Goal: Transaction & Acquisition: Purchase product/service

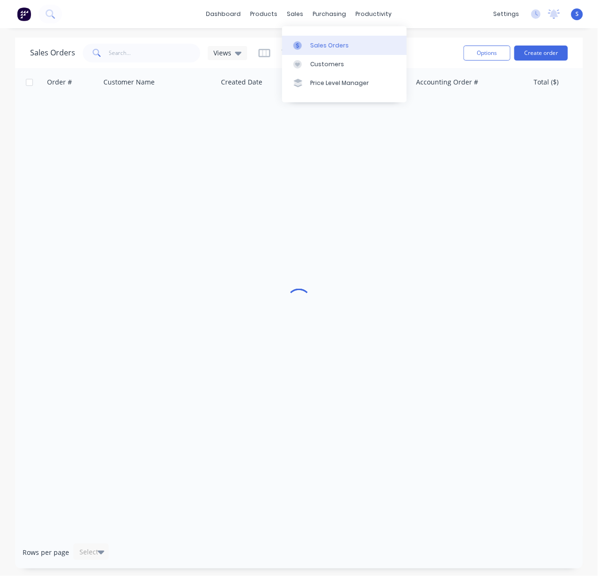
click at [314, 52] on link "Sales Orders" at bounding box center [344, 45] width 124 height 19
click at [140, 54] on input "text" at bounding box center [155, 53] width 92 height 19
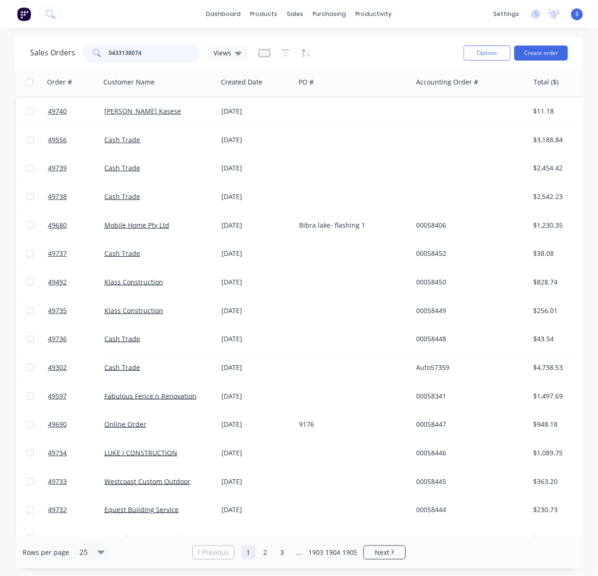
type input "0433138074"
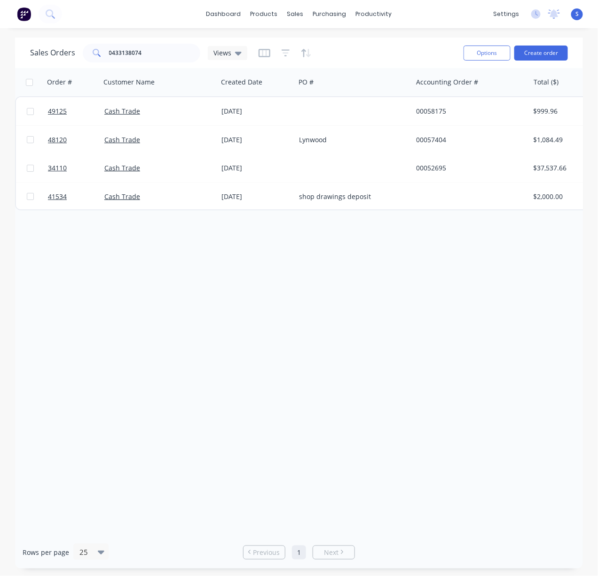
click at [282, 271] on div "Order # Customer Name Created Date PO # Accounting Order # Total ($) Created By…" at bounding box center [298, 302] width 567 height 468
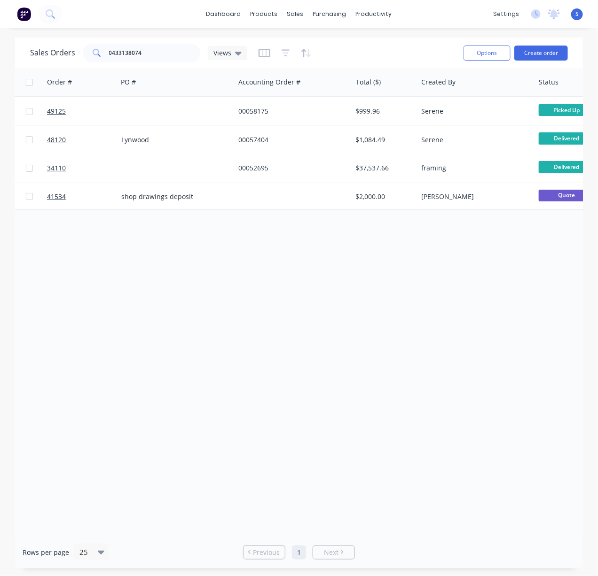
drag, startPoint x: 156, startPoint y: 287, endPoint x: 325, endPoint y: 280, distance: 169.3
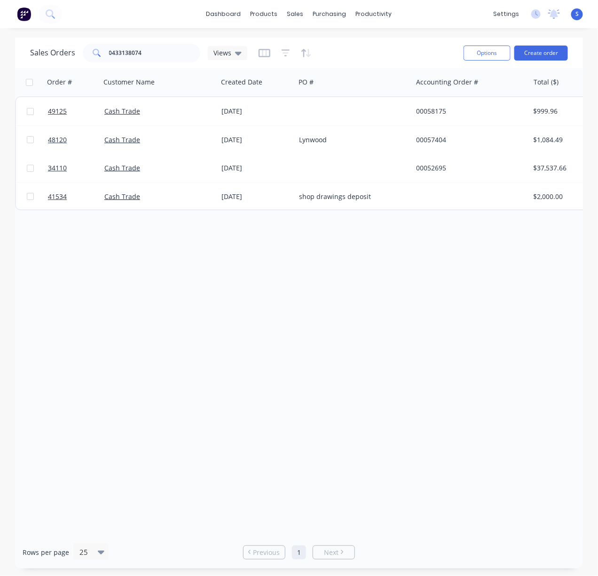
drag, startPoint x: 355, startPoint y: 292, endPoint x: 233, endPoint y: 287, distance: 122.7
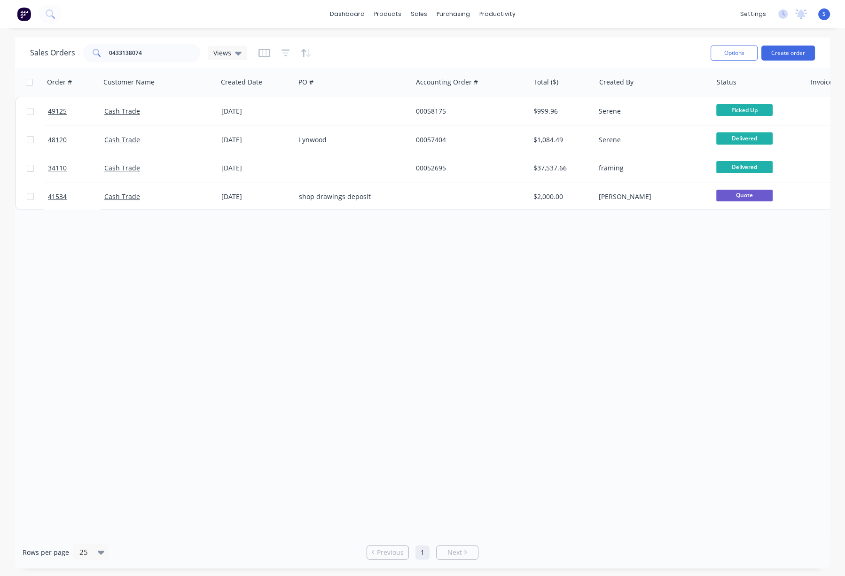
click at [330, 241] on div "Order # Customer Name Created Date PO # Accounting Order # Total ($) Created By…" at bounding box center [422, 302] width 815 height 468
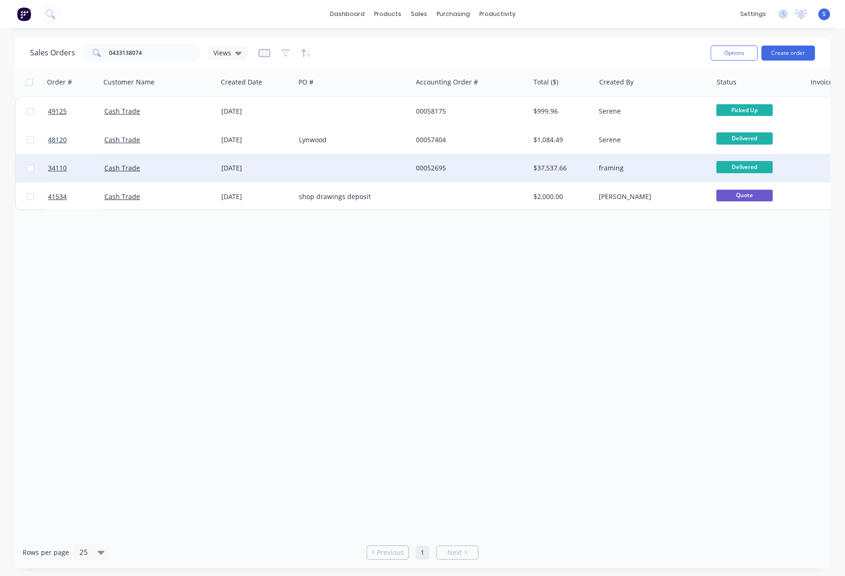
click at [351, 166] on div at bounding box center [353, 168] width 117 height 28
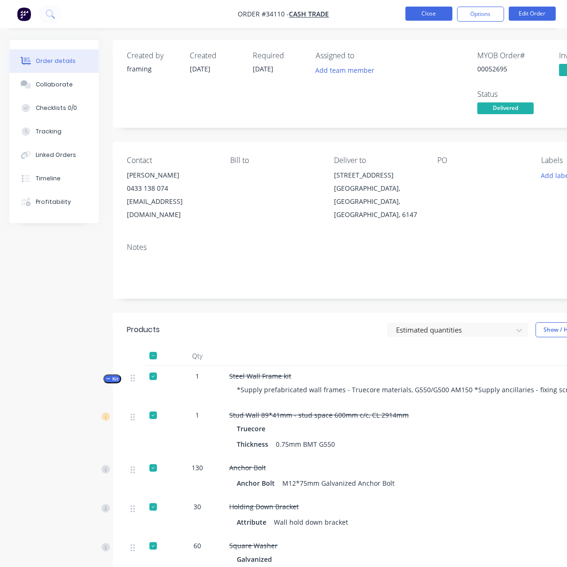
click at [439, 9] on button "Close" at bounding box center [428, 14] width 47 height 14
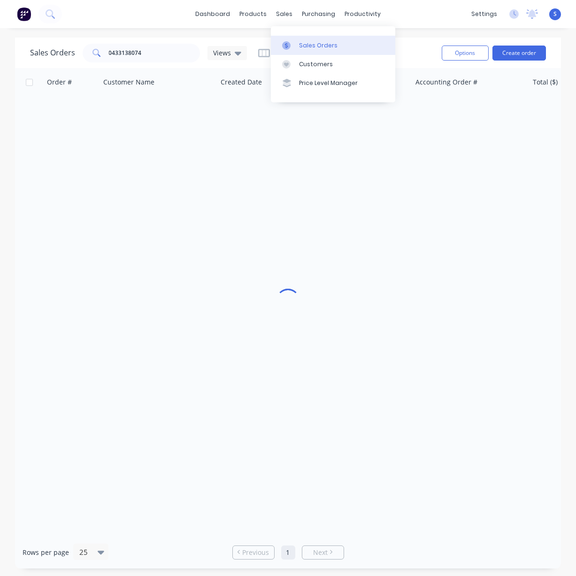
click at [316, 47] on div "Sales Orders" at bounding box center [318, 45] width 39 height 8
drag, startPoint x: 168, startPoint y: 54, endPoint x: 76, endPoint y: 60, distance: 92.7
click at [84, 58] on div "0433138074" at bounding box center [141, 53] width 117 height 19
type input "烧录"
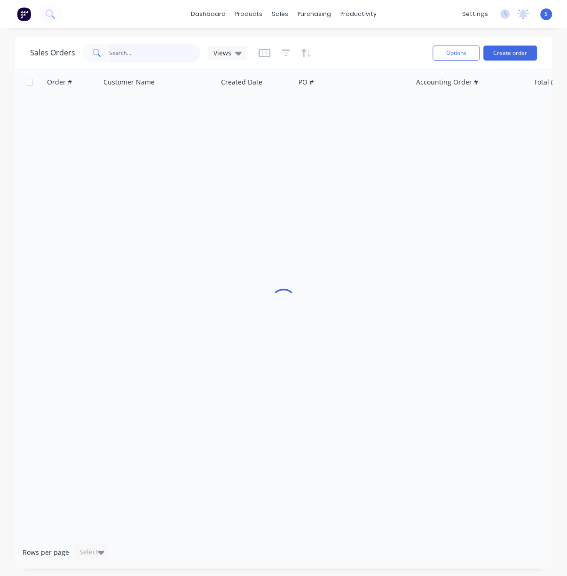
click at [136, 54] on input "text" at bounding box center [155, 53] width 92 height 19
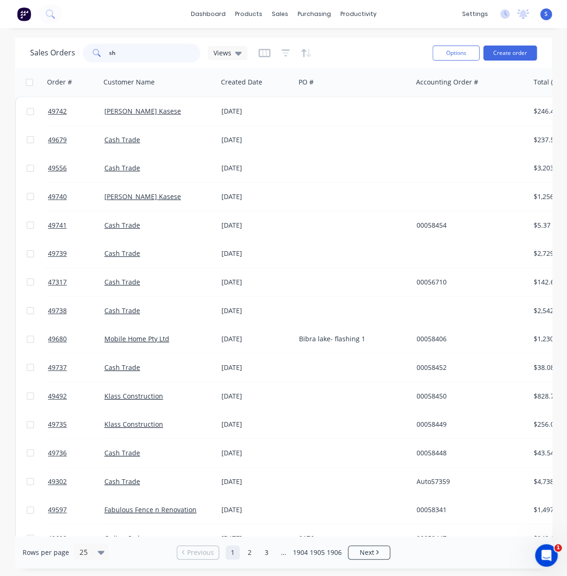
type input "s"
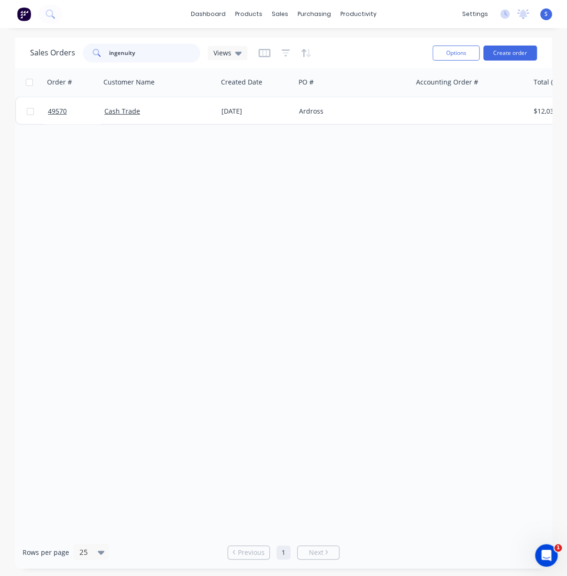
type input "ingenuity"
drag, startPoint x: 353, startPoint y: 273, endPoint x: 455, endPoint y: 282, distance: 102.8
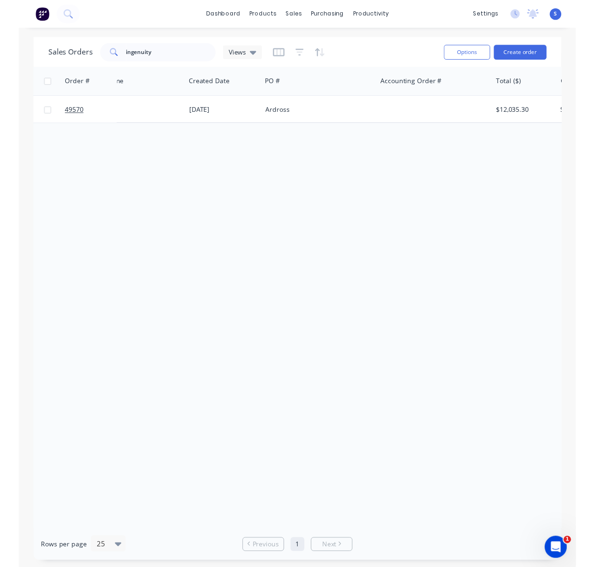
scroll to position [0, 111]
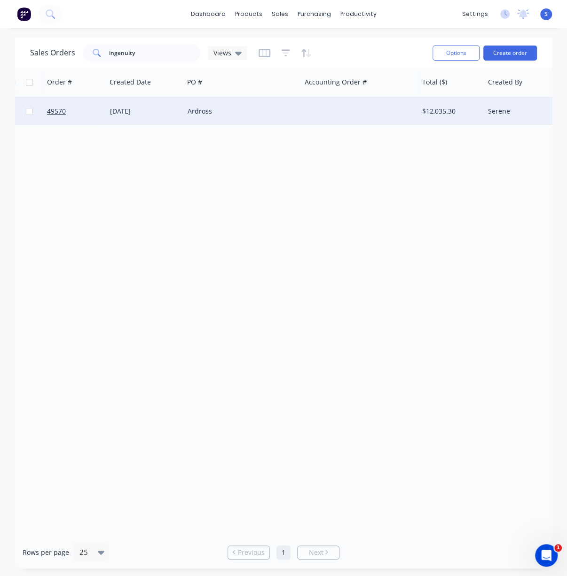
click at [228, 123] on div "Ardross" at bounding box center [242, 111] width 117 height 28
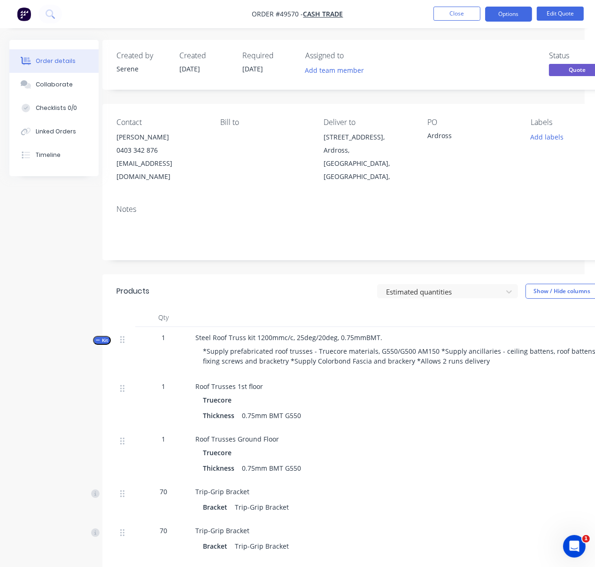
scroll to position [0, 126]
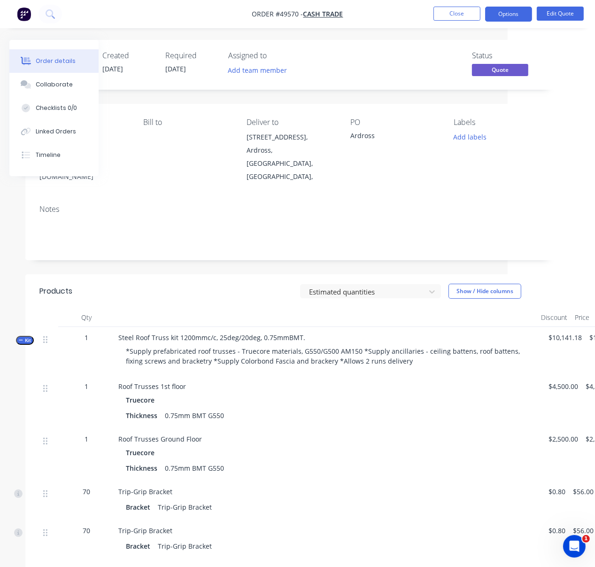
drag, startPoint x: 228, startPoint y: 293, endPoint x: 331, endPoint y: 299, distance: 103.5
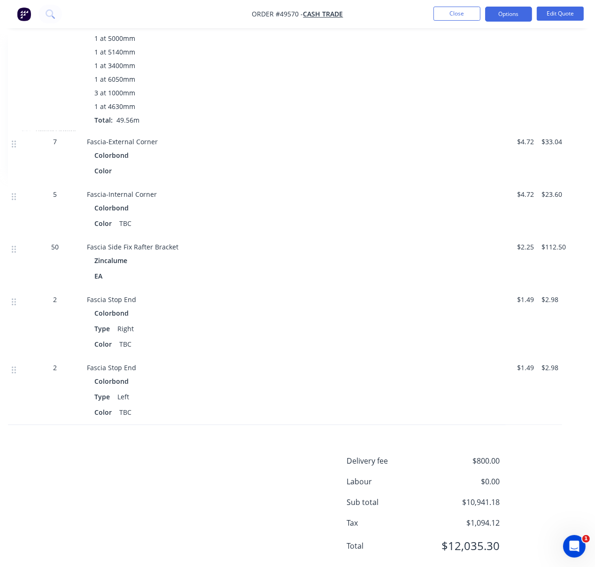
scroll to position [1354, 126]
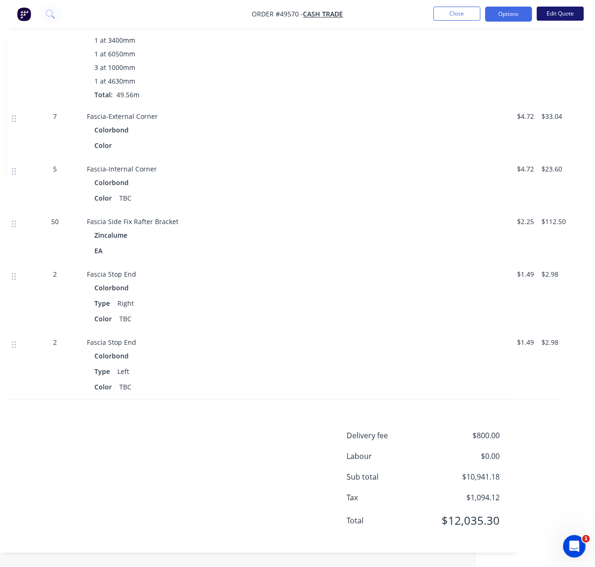
click at [566, 16] on button "Edit Quote" at bounding box center [560, 14] width 47 height 14
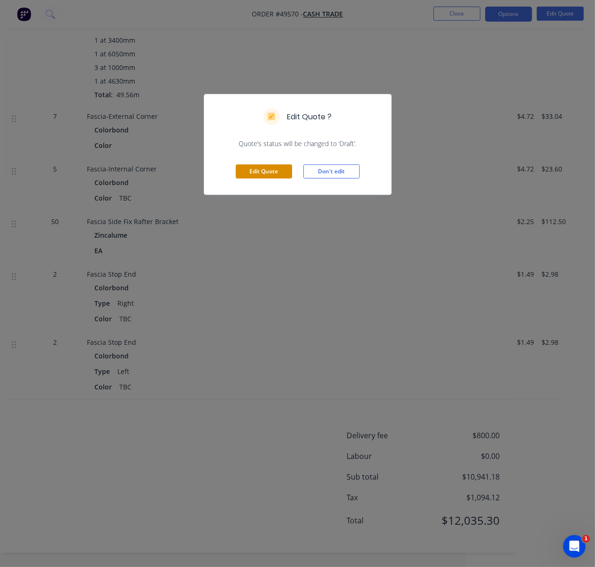
click at [276, 179] on button "Edit Quote" at bounding box center [264, 171] width 56 height 14
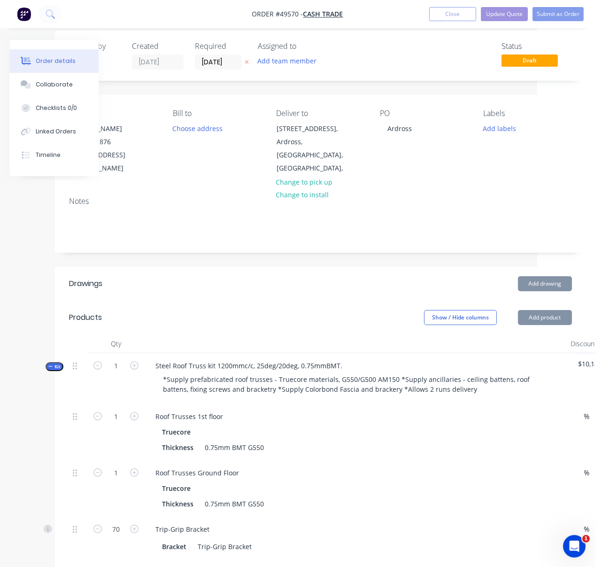
scroll to position [155, 58]
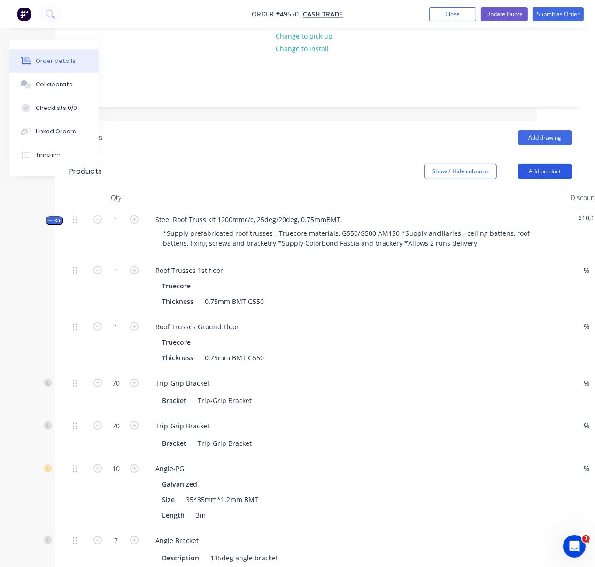
click at [538, 173] on button "Add product" at bounding box center [545, 171] width 54 height 15
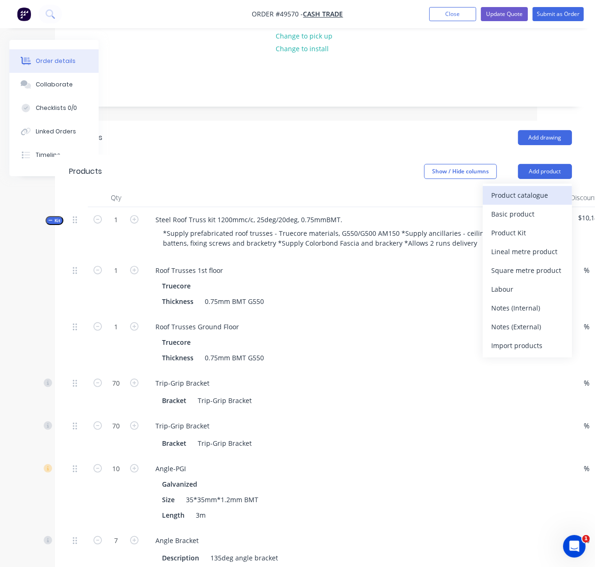
click at [524, 197] on div "Product catalogue" at bounding box center [527, 195] width 72 height 14
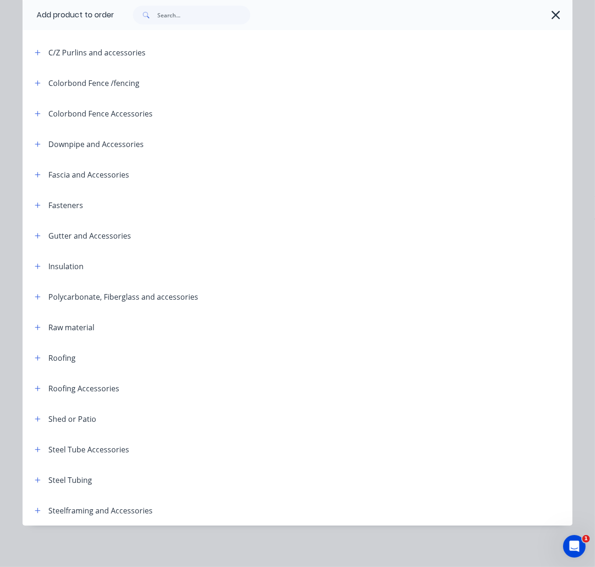
scroll to position [740, 58]
click at [35, 508] on icon "button" at bounding box center [38, 510] width 6 height 7
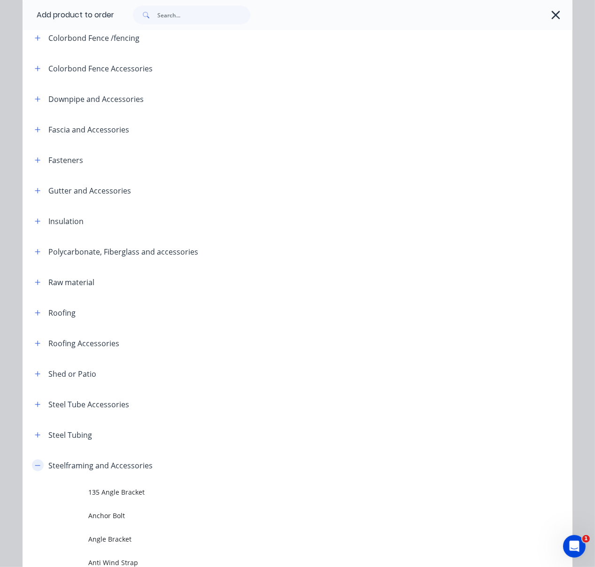
click at [35, 469] on icon "button" at bounding box center [38, 465] width 6 height 7
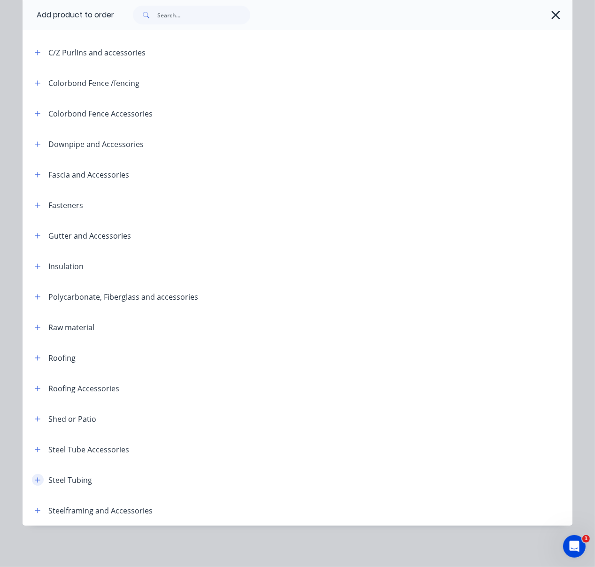
click at [36, 477] on icon "button" at bounding box center [37, 479] width 5 height 5
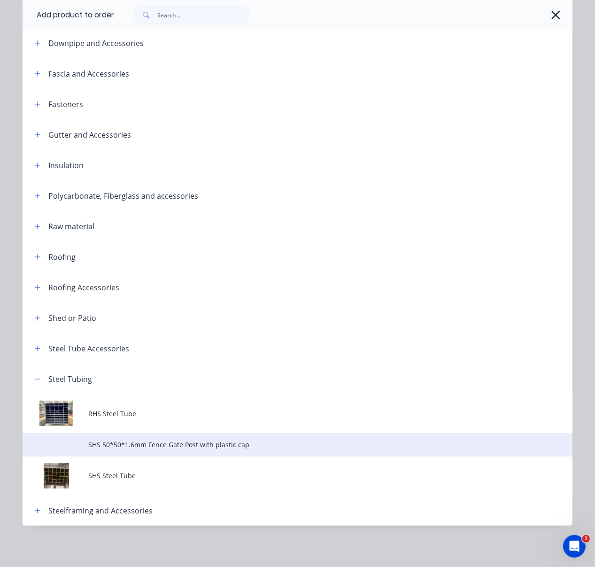
scroll to position [306, 0]
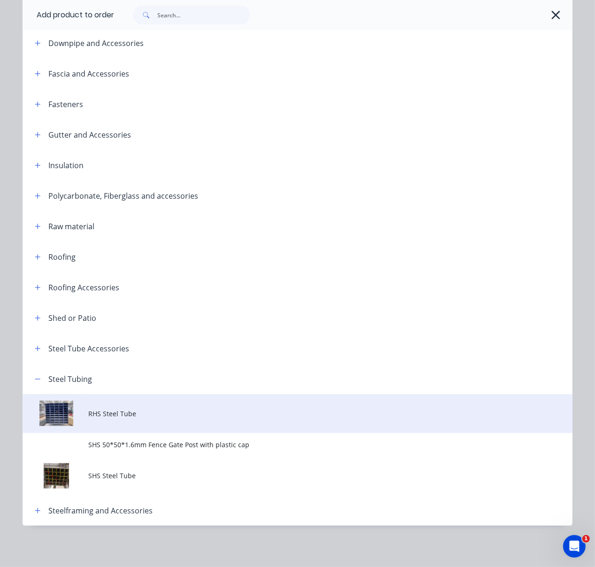
click at [138, 413] on td "RHS Steel Tube" at bounding box center [331, 413] width 484 height 39
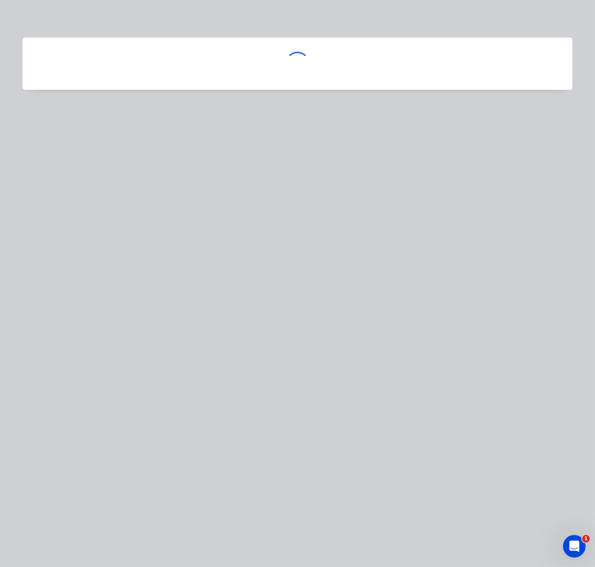
scroll to position [0, 0]
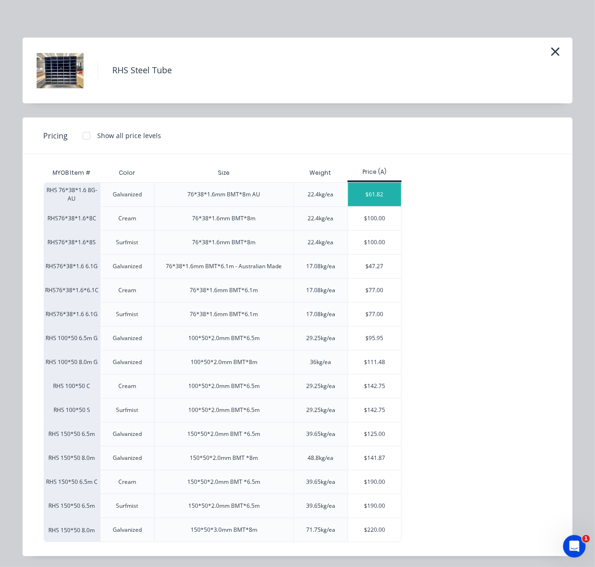
click at [380, 203] on div "$61.82" at bounding box center [374, 194] width 53 height 23
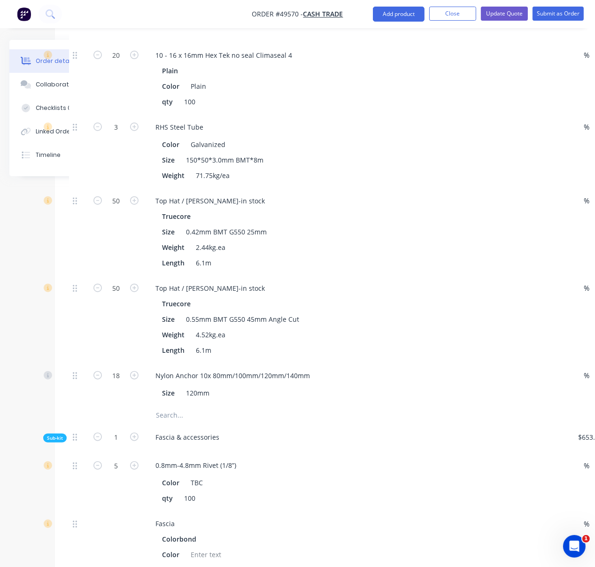
click at [111, 276] on div "50" at bounding box center [116, 231] width 56 height 87
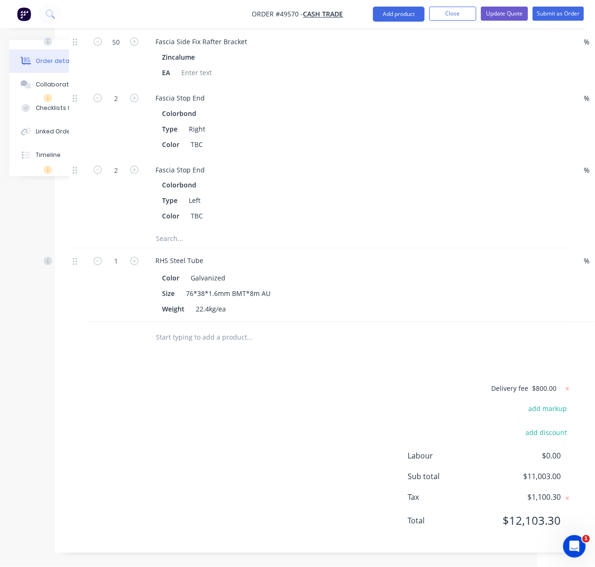
scroll to position [1692, 58]
click at [131, 256] on button "button" at bounding box center [134, 261] width 12 height 10
type input "2"
type input "$123.64"
click at [130, 256] on button "button" at bounding box center [134, 261] width 12 height 10
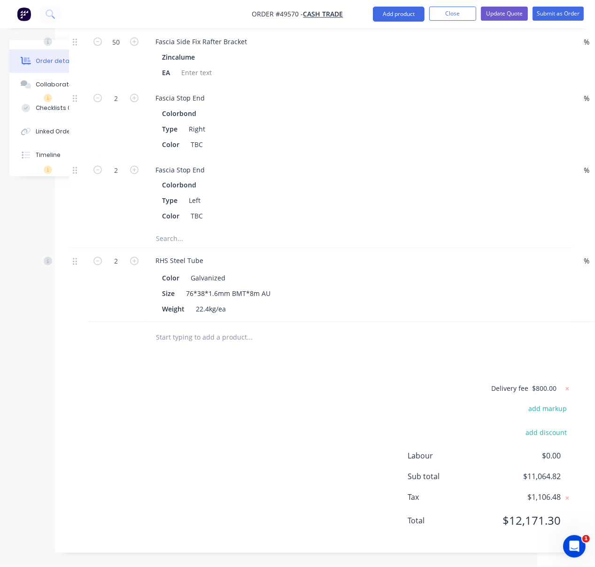
type input "3"
type input "$185.46"
click at [130, 256] on button "button" at bounding box center [134, 261] width 12 height 10
type input "4"
type input "$247.28"
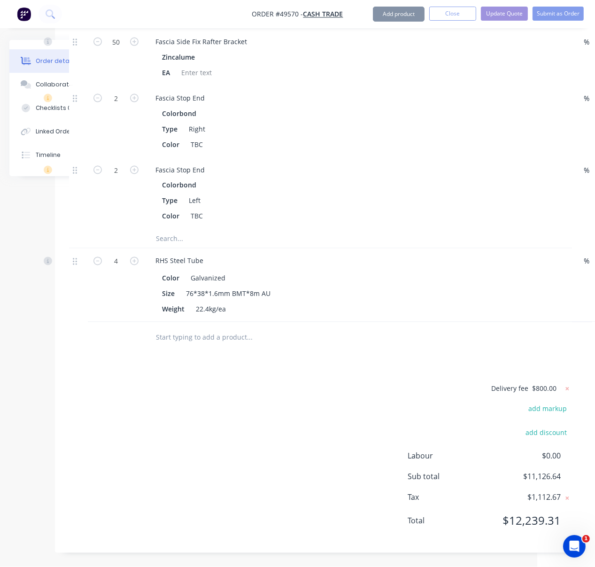
click at [130, 256] on button "button" at bounding box center [134, 261] width 12 height 10
type input "5"
type input "$309.10"
click at [130, 256] on button "button" at bounding box center [134, 261] width 12 height 10
type input "6"
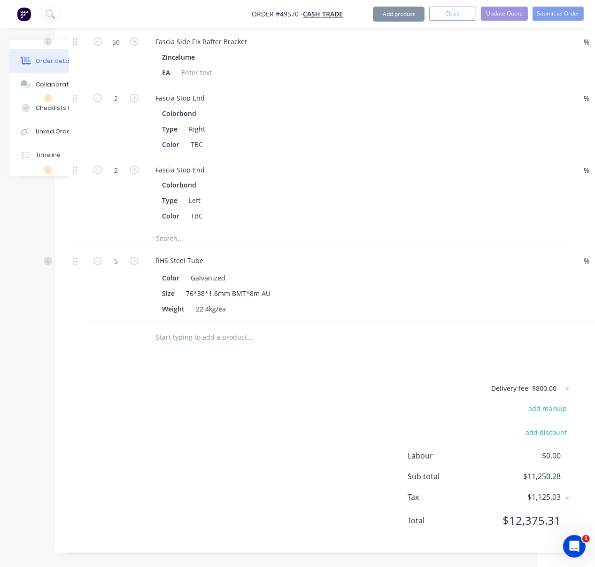
type input "$370.92"
click at [130, 256] on button "button" at bounding box center [134, 261] width 12 height 10
type input "7"
type input "$432.74"
click at [128, 340] on div at bounding box center [116, 337] width 56 height 31
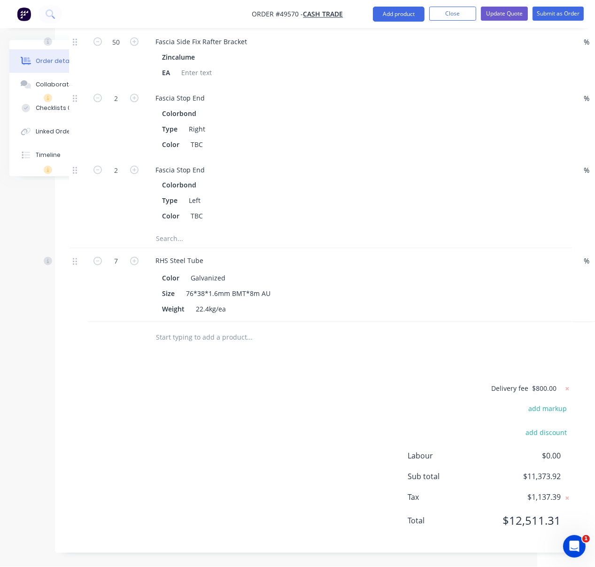
click at [150, 400] on div "Delivery fee $800.00 add markup add discount Labour $0.00 Sub total $11,373.92 …" at bounding box center [320, 461] width 503 height 156
click at [151, 400] on div "Delivery fee $800.00 add markup add discount Labour $0.00 Sub total $11,373.92 …" at bounding box center [320, 461] width 503 height 156
click at [102, 256] on button "button" at bounding box center [98, 261] width 12 height 10
type input "6"
type input "$370.92"
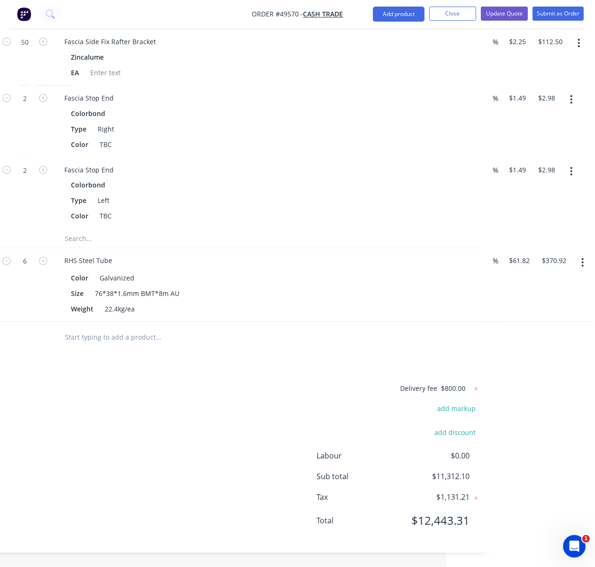
drag, startPoint x: 340, startPoint y: 221, endPoint x: 465, endPoint y: 194, distance: 127.9
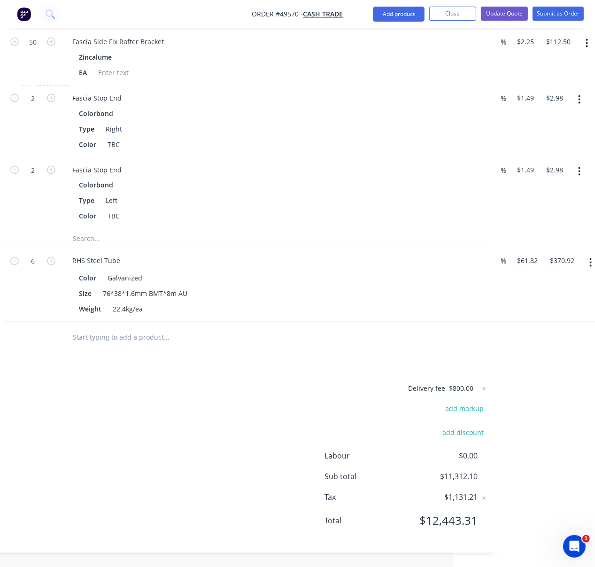
drag, startPoint x: 188, startPoint y: 238, endPoint x: 166, endPoint y: 235, distance: 22.3
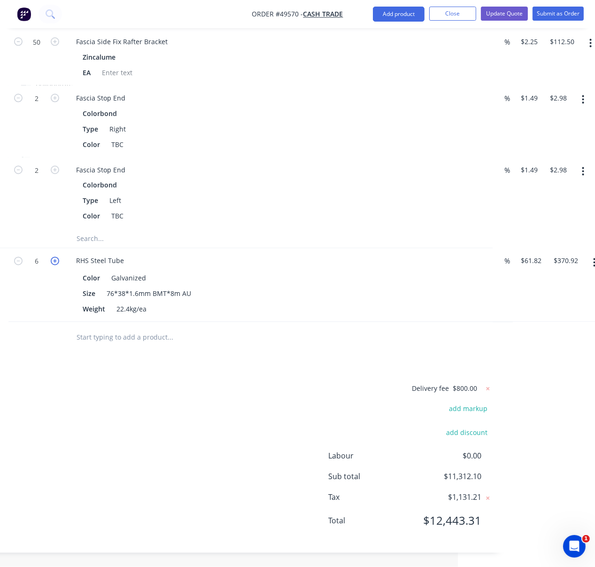
click at [55, 257] on icon "button" at bounding box center [55, 261] width 8 height 8
type input "7"
type input "$432.74"
click at [120, 405] on div "Delivery fee $800.00 add markup add discount Labour $0.00 Sub total $11,373.92 …" at bounding box center [241, 461] width 503 height 156
click at [190, 402] on div "Delivery fee $800.00 add markup add discount Labour $0.00 Sub total $11,373.92 …" at bounding box center [241, 461] width 503 height 156
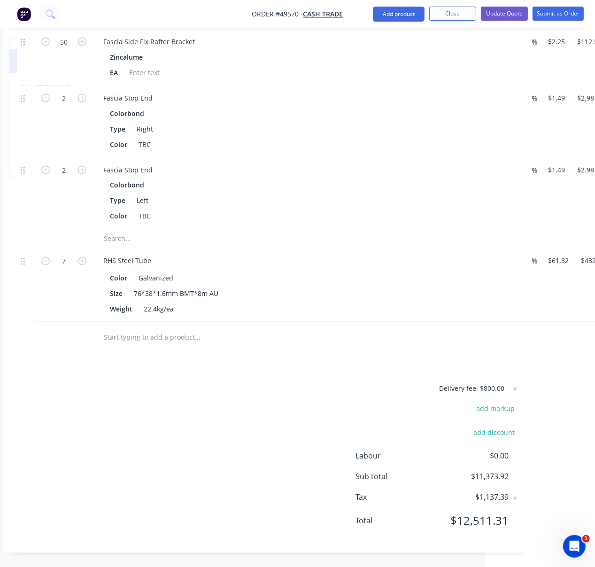
scroll to position [1692, 94]
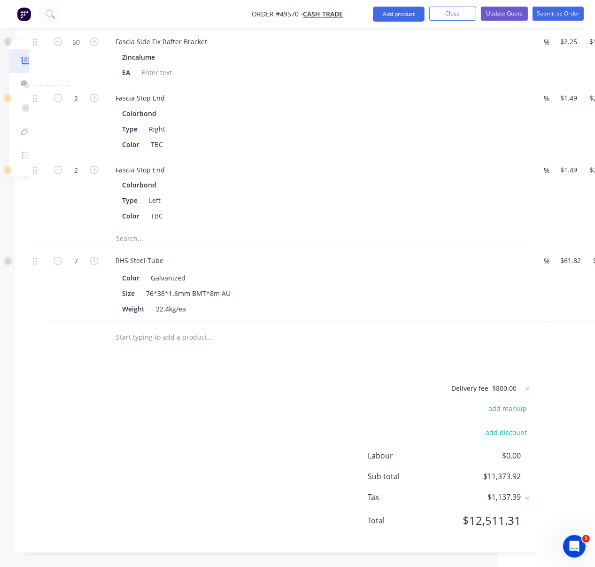
drag, startPoint x: 180, startPoint y: 393, endPoint x: 134, endPoint y: 389, distance: 46.2
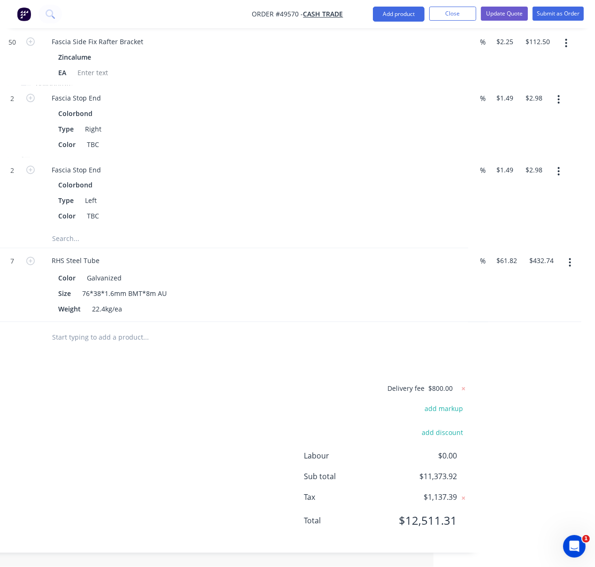
scroll to position [1692, 165]
drag, startPoint x: 148, startPoint y: 392, endPoint x: 186, endPoint y: 394, distance: 37.6
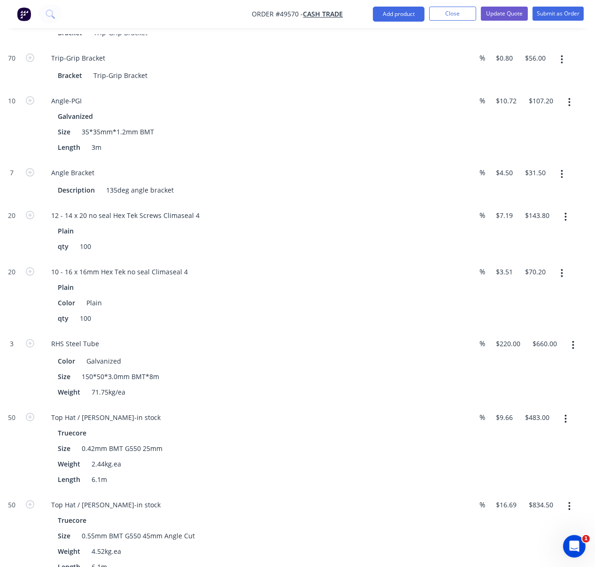
scroll to position [85, 165]
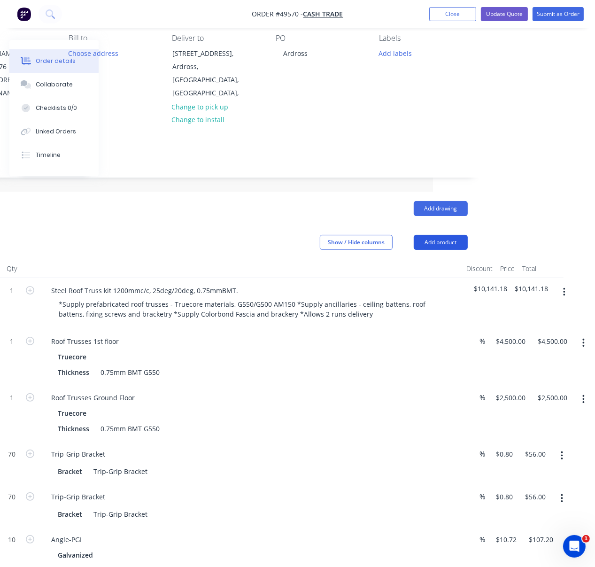
click at [433, 238] on button "Add product" at bounding box center [441, 242] width 54 height 15
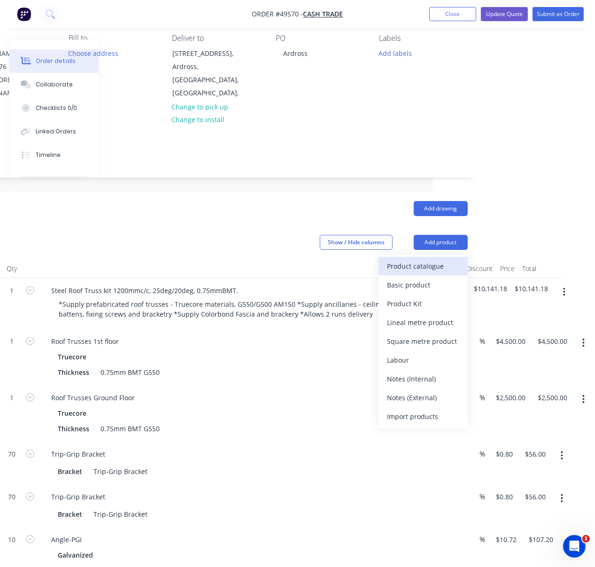
click at [433, 258] on button "Product catalogue" at bounding box center [423, 266] width 89 height 19
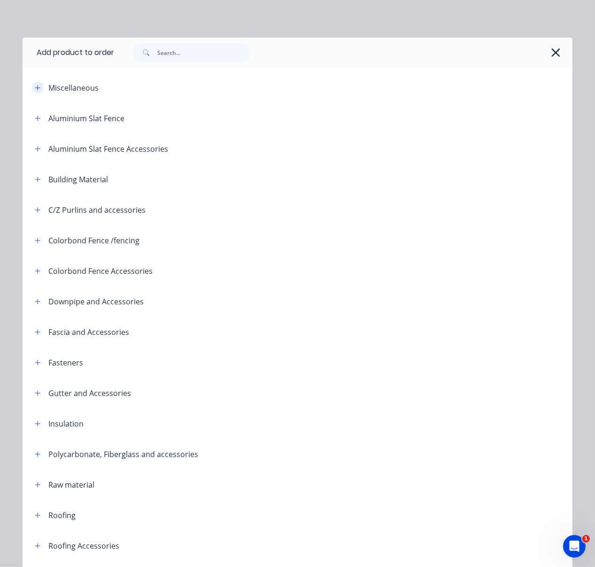
click at [36, 91] on icon "button" at bounding box center [38, 88] width 6 height 7
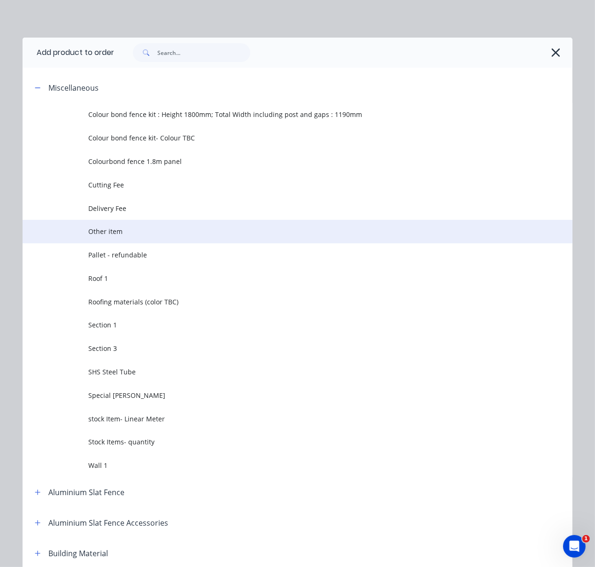
click at [145, 236] on span "Other item" at bounding box center [282, 231] width 387 height 10
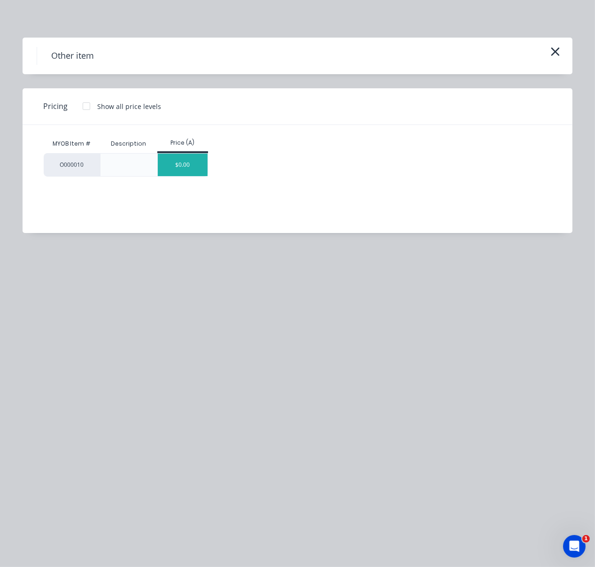
click at [185, 171] on div "$0.00" at bounding box center [183, 165] width 50 height 23
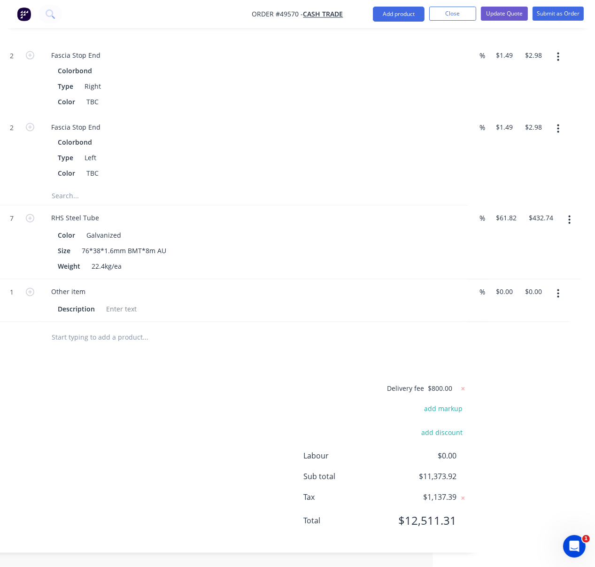
scroll to position [1738, 165]
click at [70, 285] on div "Other item" at bounding box center [68, 292] width 49 height 14
click at [170, 387] on div "Delivery fee $800.00 add markup add discount Labour $0.00 Sub total $11,373.92 …" at bounding box center [216, 461] width 503 height 156
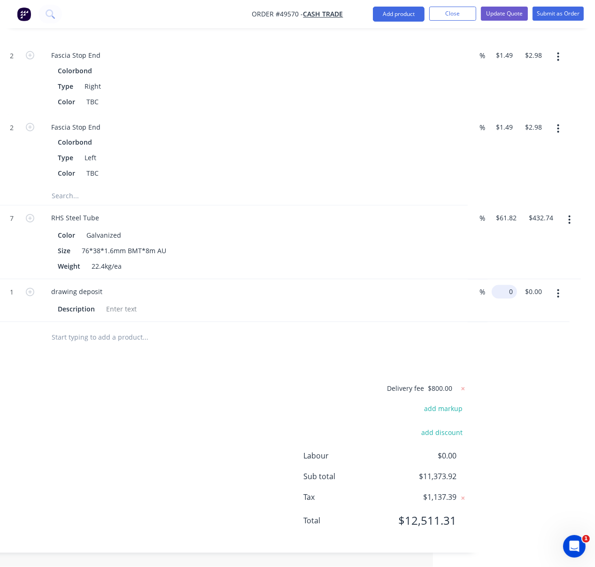
click at [502, 285] on input "0" at bounding box center [507, 292] width 22 height 14
type input "$1,000.00"
click at [112, 303] on div at bounding box center [121, 310] width 38 height 14
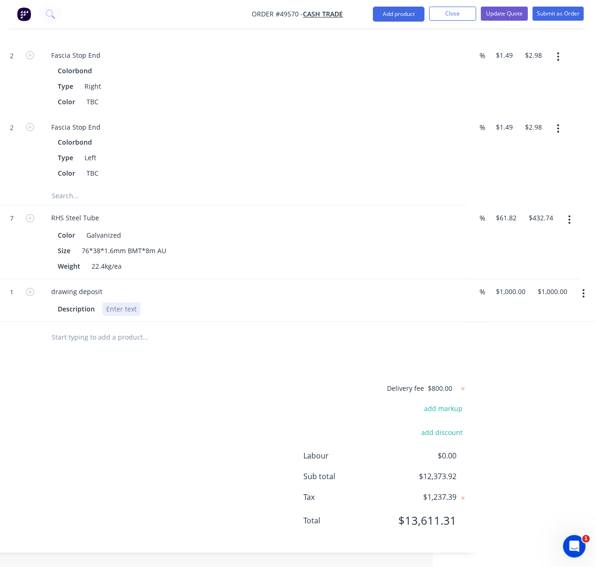
click at [112, 303] on div at bounding box center [121, 310] width 38 height 14
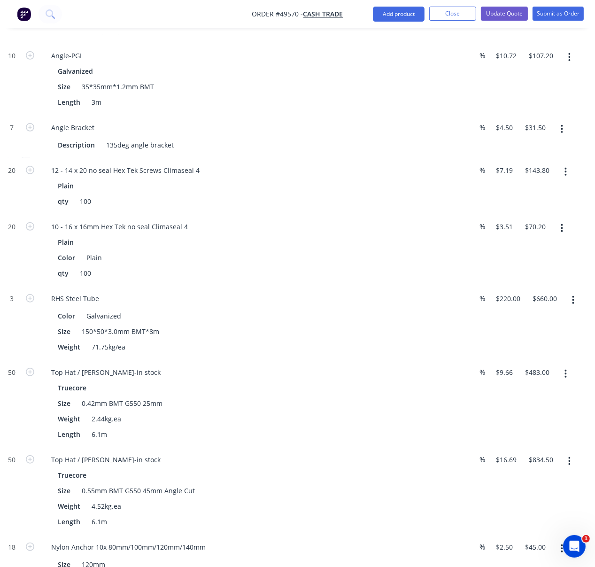
scroll to position [130, 165]
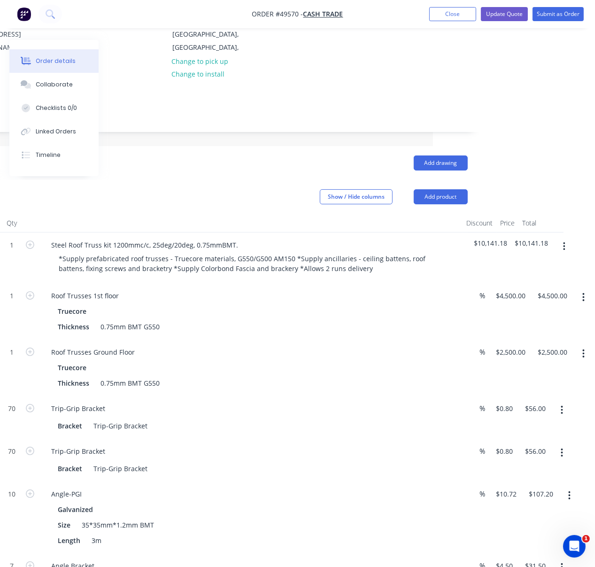
click at [479, 245] on span "$10,141.18" at bounding box center [490, 243] width 33 height 10
click at [484, 247] on span "$10,141.18" at bounding box center [490, 243] width 33 height 10
click at [505, 301] on input "4500" at bounding box center [513, 296] width 34 height 14
type input "$3,500.00"
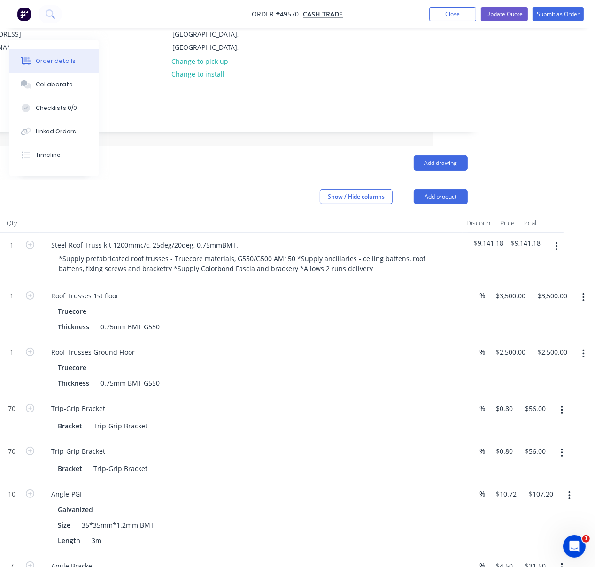
click at [509, 334] on div "$3,500.00 $3,500.00" at bounding box center [509, 311] width 42 height 56
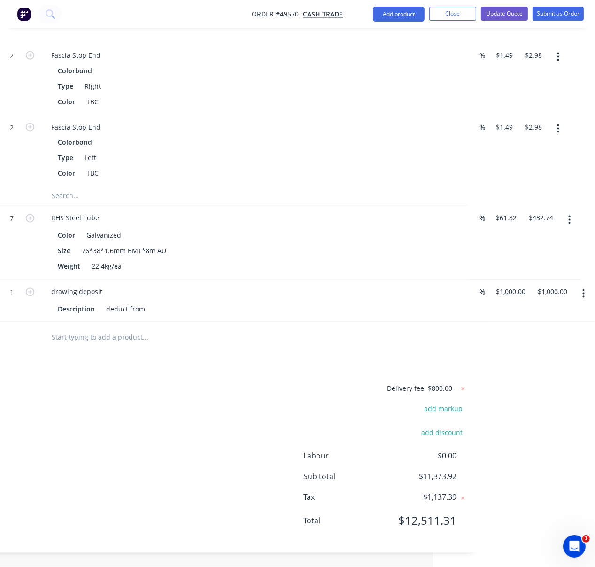
scroll to position [1738, 165]
click at [105, 285] on div "drawing deposit" at bounding box center [77, 292] width 66 height 14
click at [147, 303] on div "deduct from" at bounding box center [125, 310] width 47 height 14
click at [149, 303] on div "deduct from" at bounding box center [125, 310] width 47 height 14
click at [179, 432] on div "Delivery fee $800.00 add markup add discount Labour $0.00 Sub total $11,373.92 …" at bounding box center [216, 461] width 503 height 156
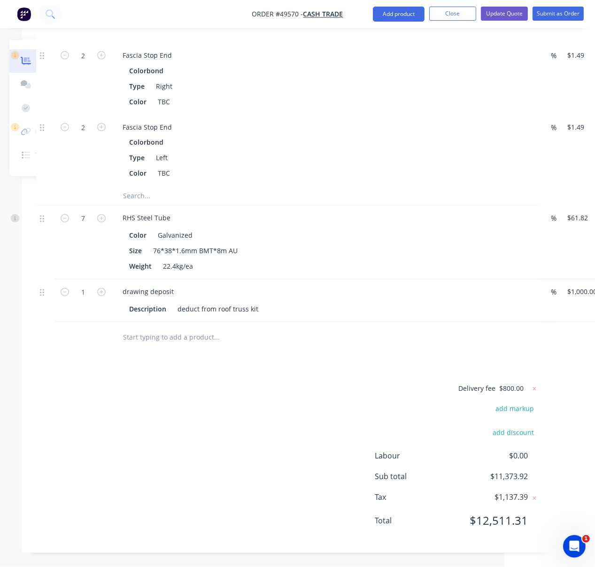
drag, startPoint x: 200, startPoint y: 401, endPoint x: 165, endPoint y: 399, distance: 34.8
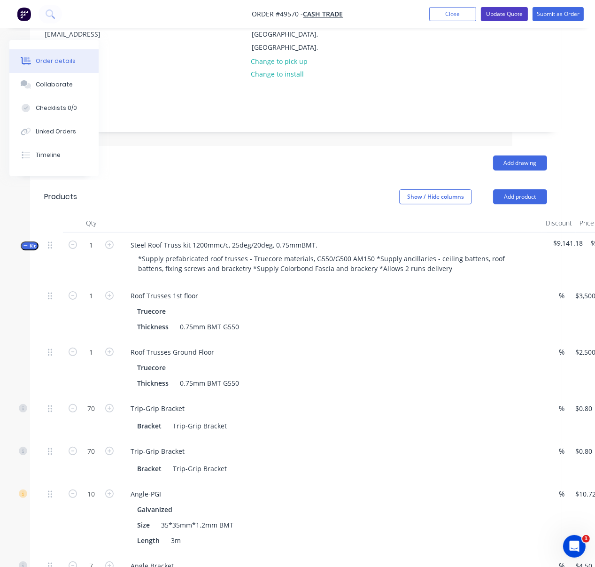
click at [497, 17] on button "Update Quote" at bounding box center [504, 14] width 47 height 14
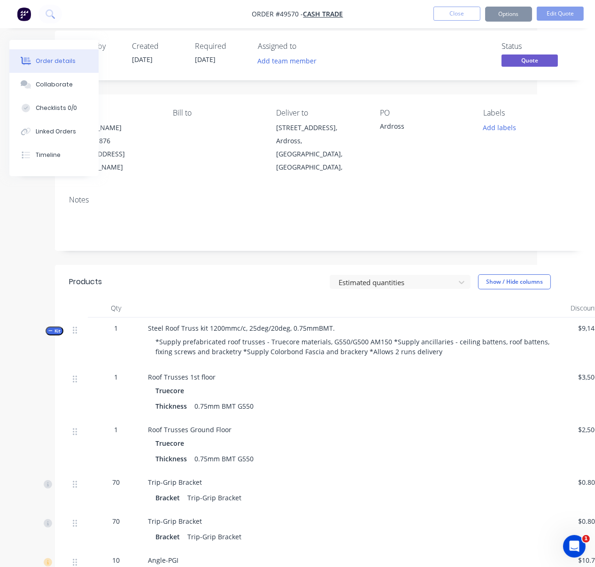
scroll to position [130, 58]
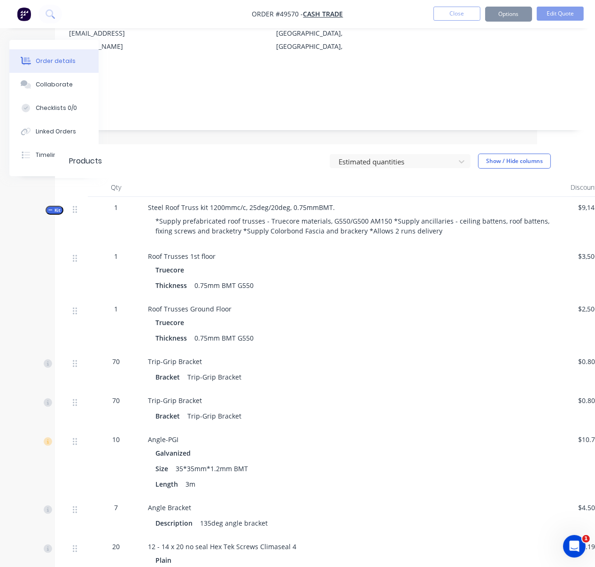
click at [52, 210] on icon "button" at bounding box center [50, 210] width 4 height 5
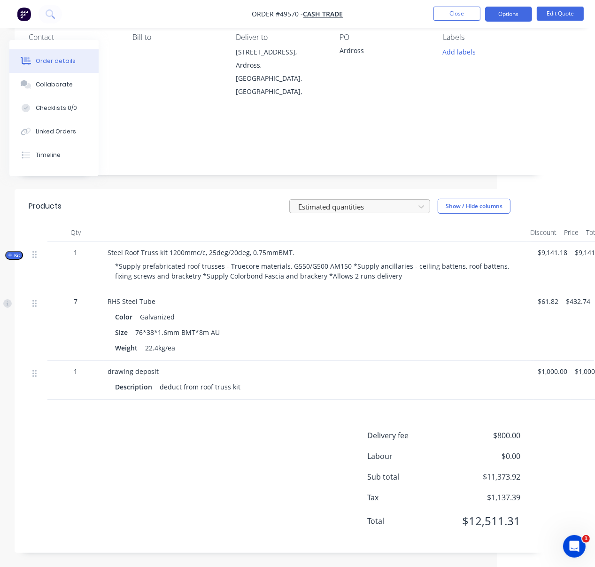
scroll to position [102, 118]
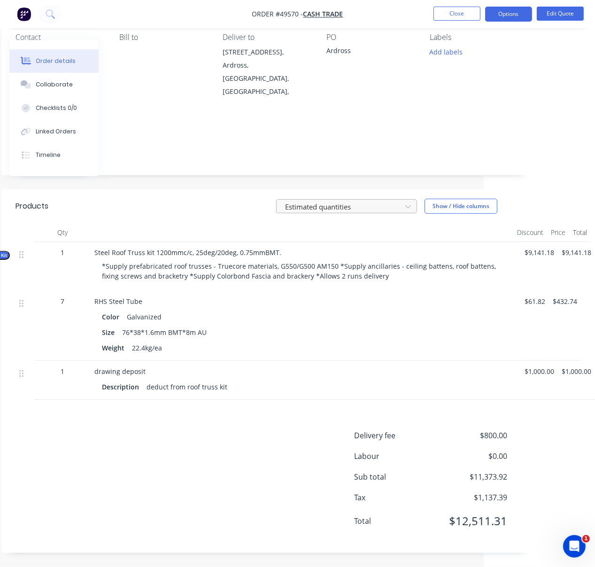
drag, startPoint x: 226, startPoint y: 186, endPoint x: 352, endPoint y: 185, distance: 126.4
click at [506, 9] on button "Options" at bounding box center [508, 14] width 47 height 15
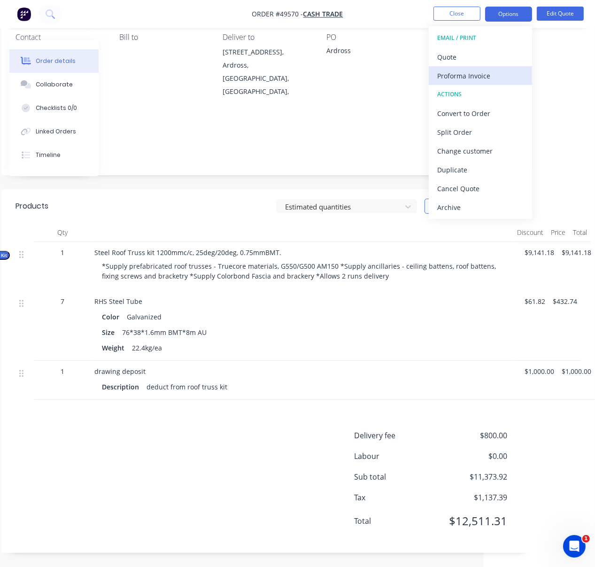
click at [486, 80] on div "Proforma Invoice" at bounding box center [480, 76] width 86 height 14
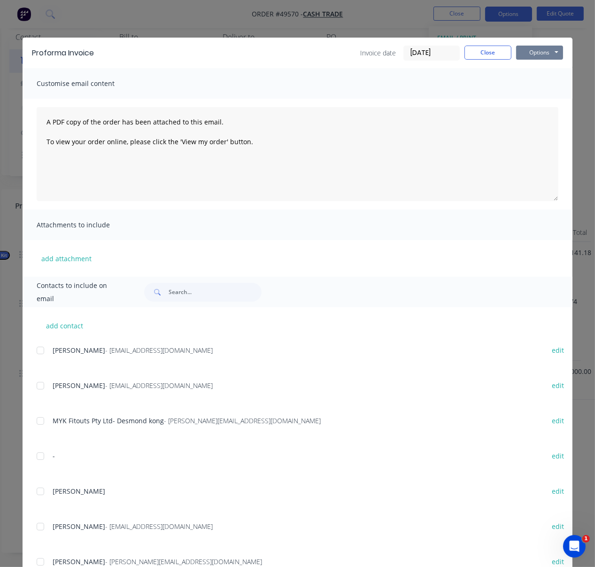
click at [536, 53] on button "Options" at bounding box center [539, 53] width 47 height 14
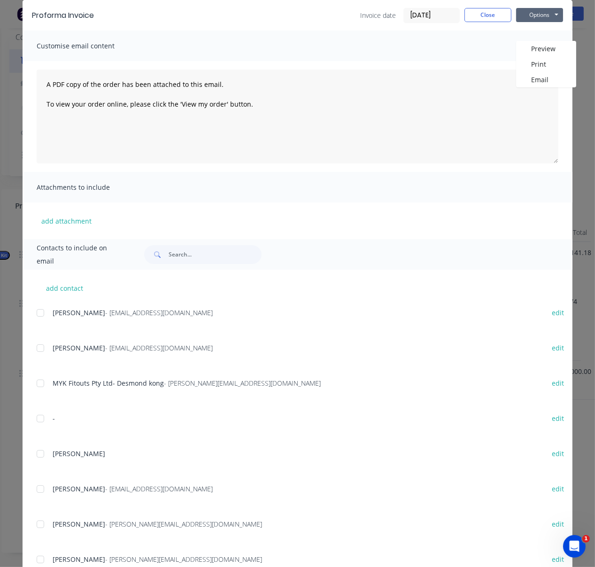
scroll to position [0, 0]
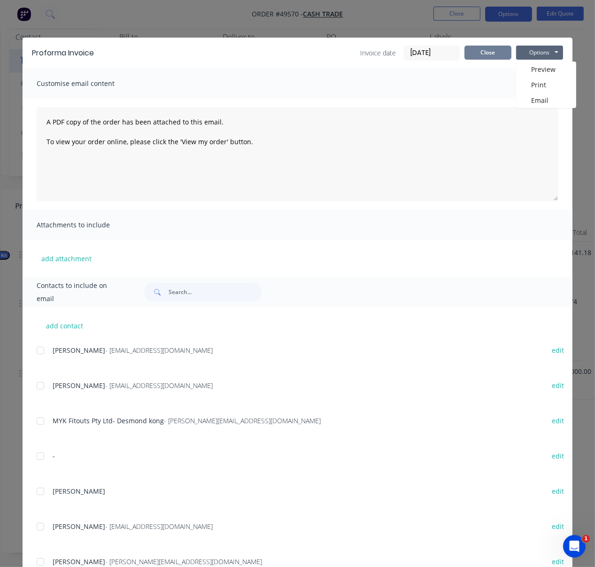
click at [481, 51] on button "Close" at bounding box center [488, 53] width 47 height 14
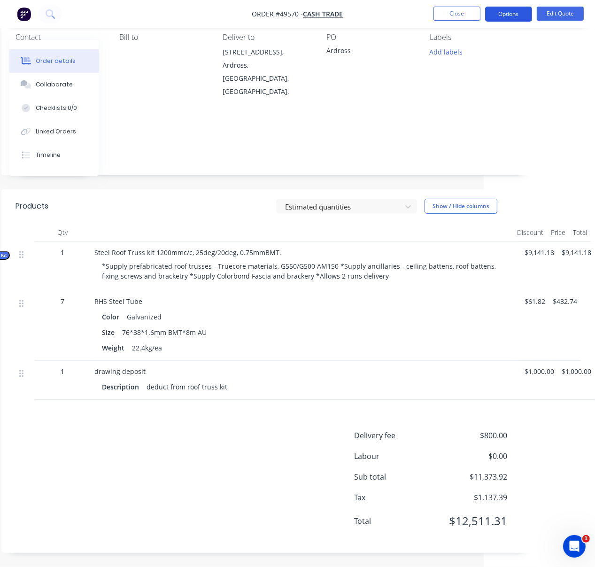
click at [507, 10] on button "Options" at bounding box center [508, 14] width 47 height 15
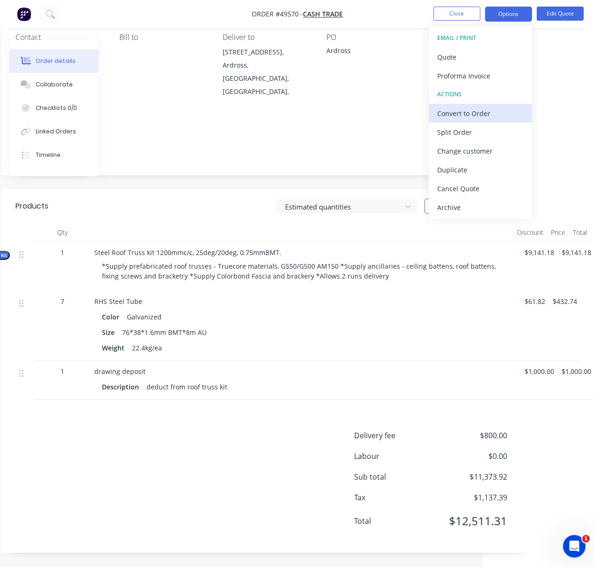
click at [497, 107] on div "Convert to Order" at bounding box center [480, 114] width 86 height 14
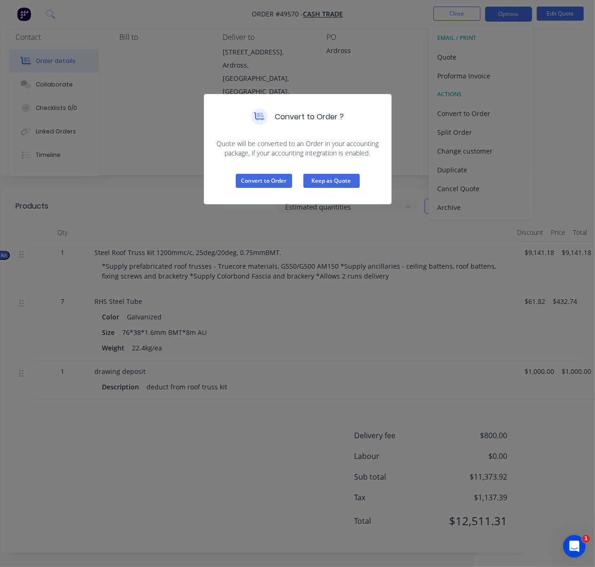
click at [337, 188] on button "Keep as Quote" at bounding box center [331, 181] width 56 height 14
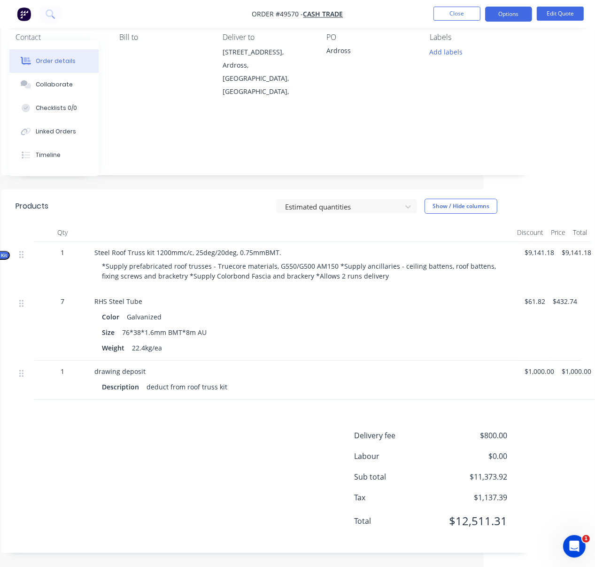
click at [283, 327] on div "Size 76*38*1.6mm BMT*8m AU" at bounding box center [302, 333] width 400 height 14
drag, startPoint x: 387, startPoint y: 354, endPoint x: 468, endPoint y: 357, distance: 81.8
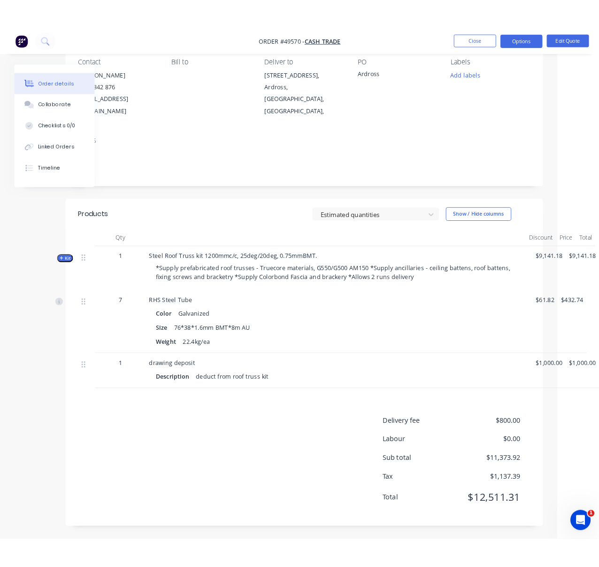
scroll to position [93, 0]
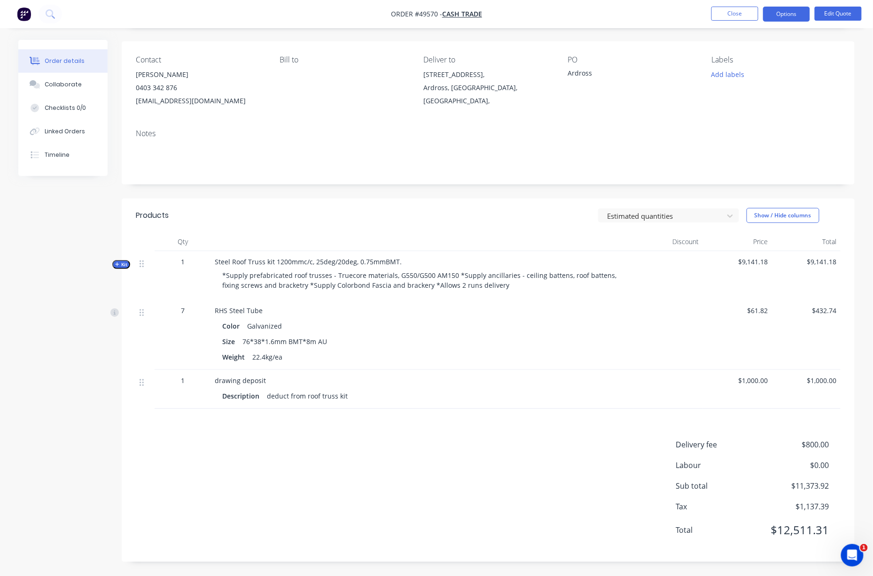
drag, startPoint x: 318, startPoint y: 203, endPoint x: 304, endPoint y: 204, distance: 13.6
click at [318, 208] on div "Estimated quantities Show / Hide columns" at bounding box center [563, 215] width 555 height 15
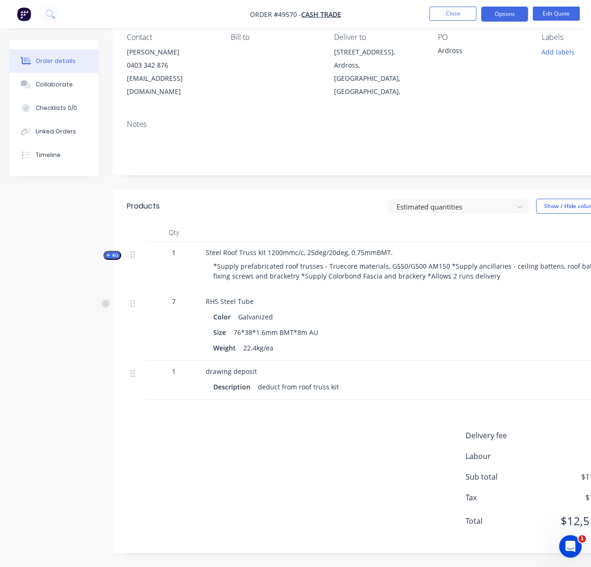
drag, startPoint x: 26, startPoint y: 224, endPoint x: 8, endPoint y: 216, distance: 20.2
click at [26, 224] on div "Created by Serene Created [DATE] Required [DATE] Assigned to Add team member St…" at bounding box center [326, 261] width 635 height 612
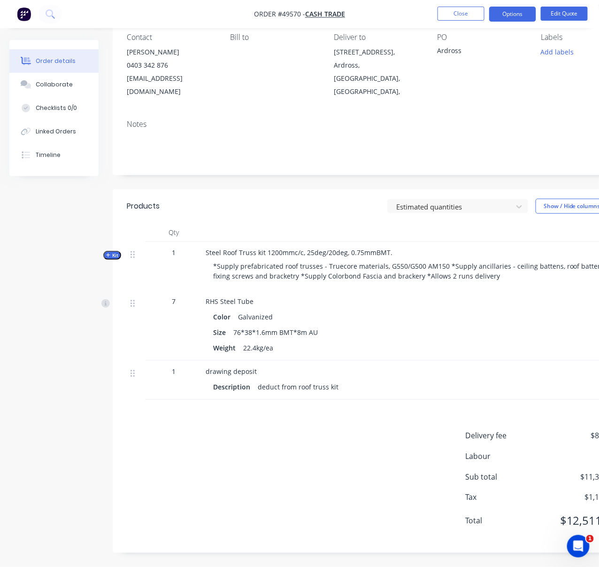
scroll to position [93, 102]
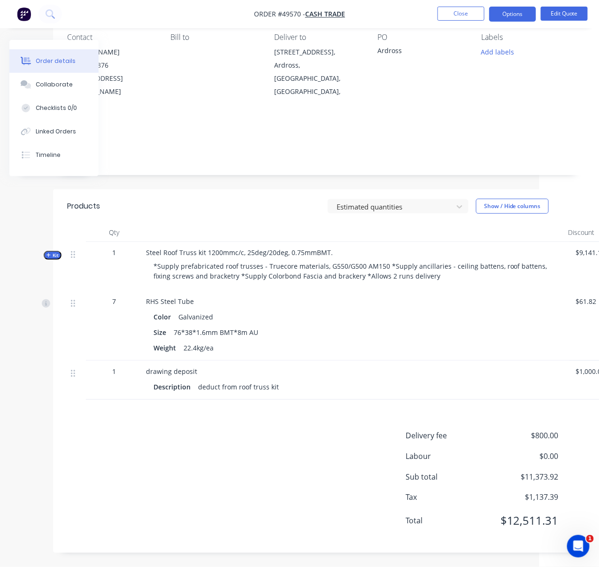
drag, startPoint x: 341, startPoint y: 194, endPoint x: 427, endPoint y: 214, distance: 88.2
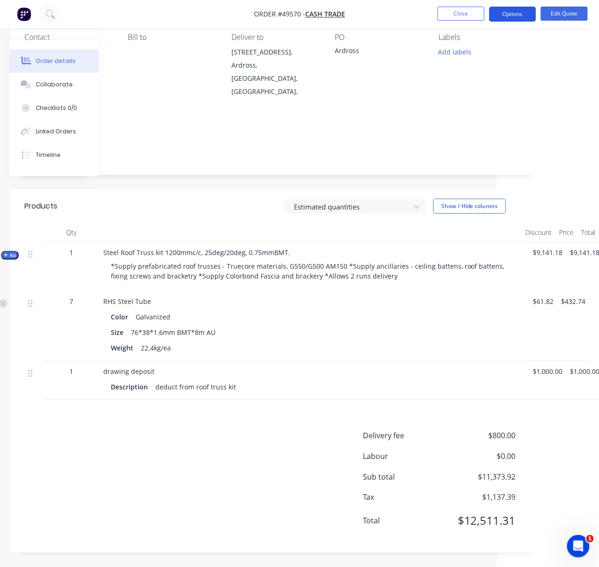
click at [514, 17] on button "Options" at bounding box center [512, 14] width 47 height 15
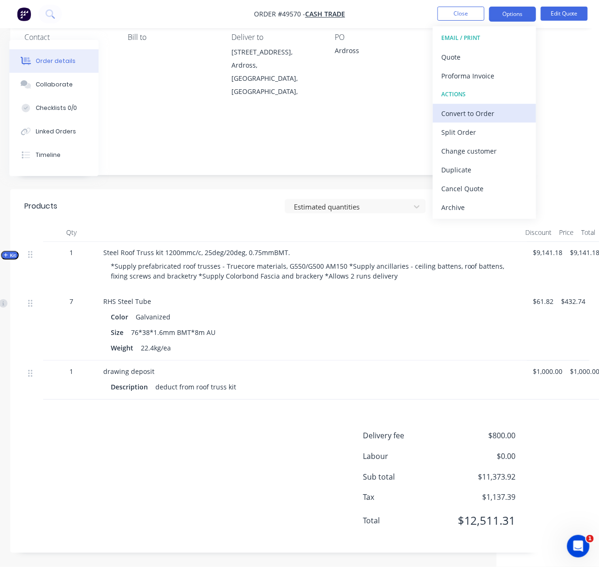
click at [495, 121] on button "Convert to Order" at bounding box center [484, 113] width 103 height 19
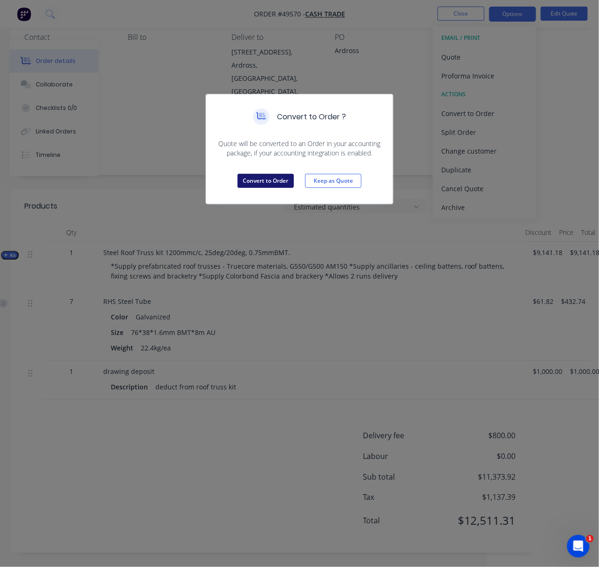
click at [269, 188] on button "Convert to Order" at bounding box center [266, 181] width 56 height 14
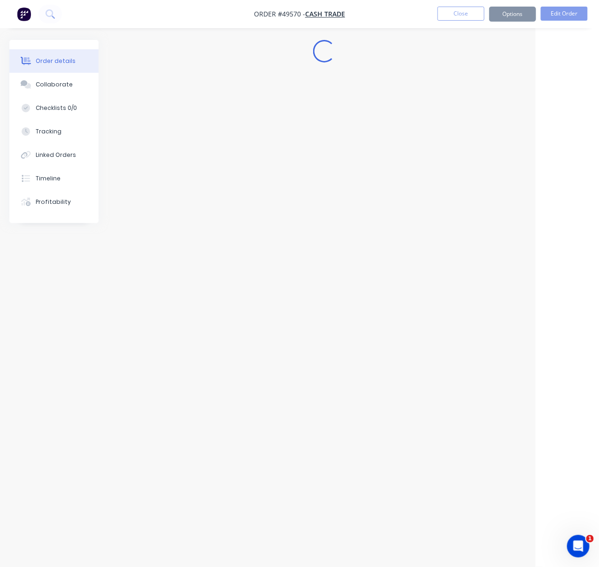
scroll to position [9, 54]
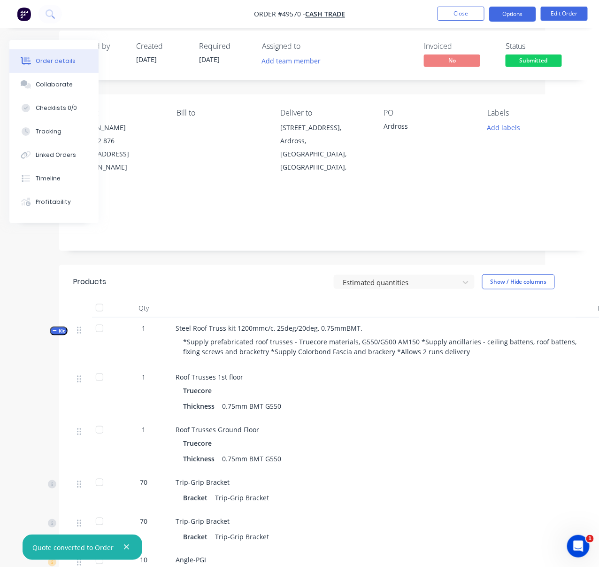
click at [516, 18] on button "Options" at bounding box center [512, 14] width 47 height 15
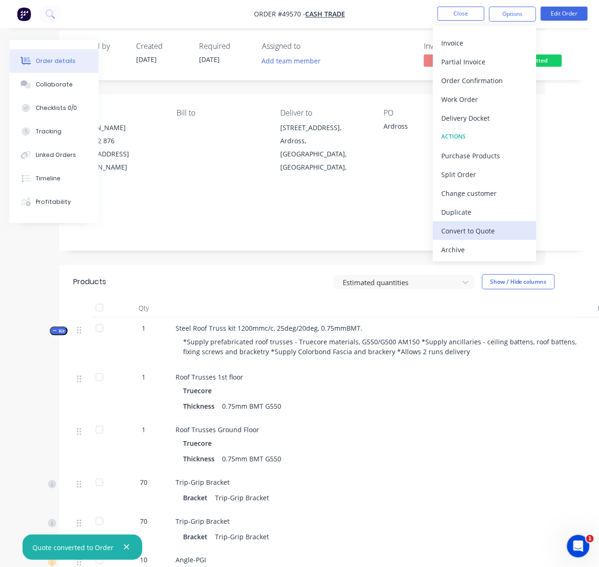
scroll to position [155, 54]
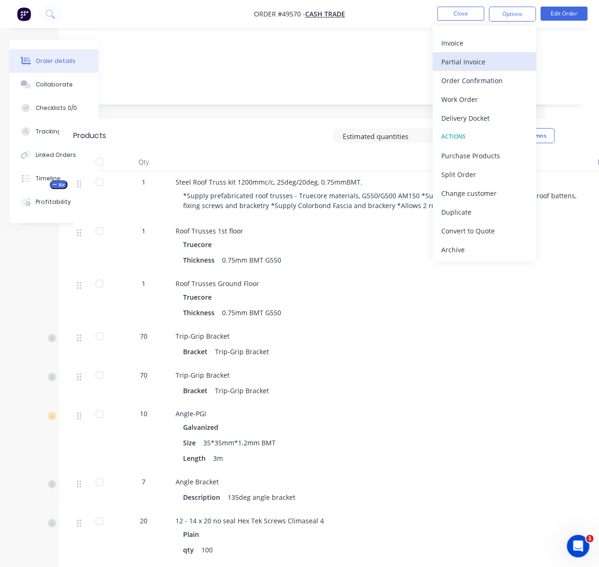
click at [470, 62] on div "Partial Invoice" at bounding box center [485, 62] width 86 height 14
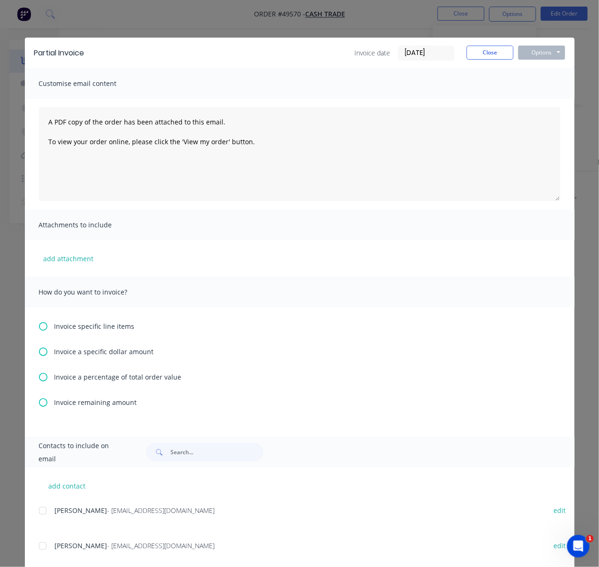
click at [39, 331] on icon at bounding box center [43, 326] width 8 height 8
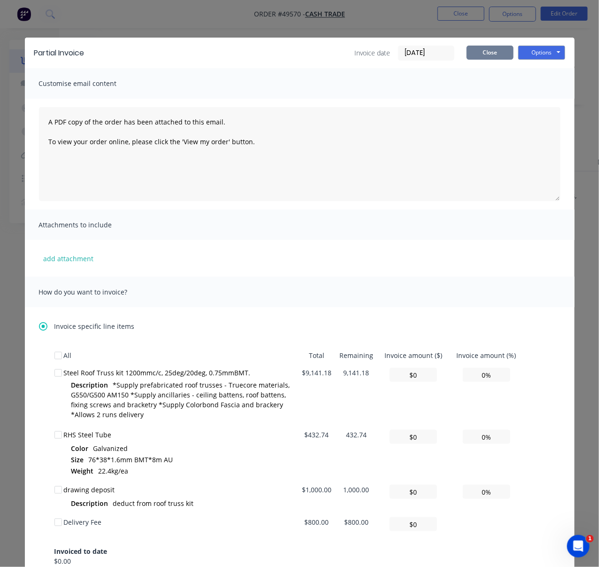
click at [484, 56] on button "Close" at bounding box center [490, 53] width 47 height 14
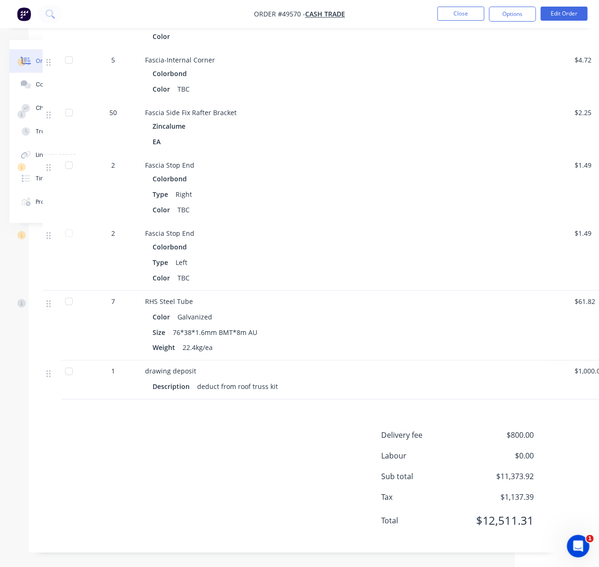
scroll to position [1470, 137]
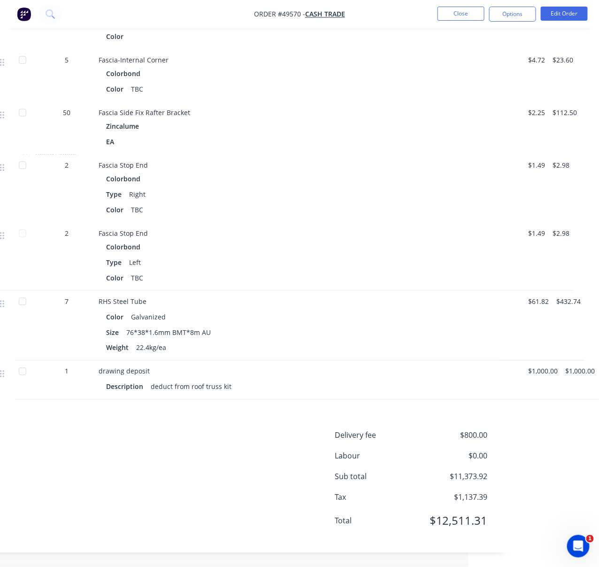
drag, startPoint x: 264, startPoint y: 428, endPoint x: 461, endPoint y: 422, distance: 197.4
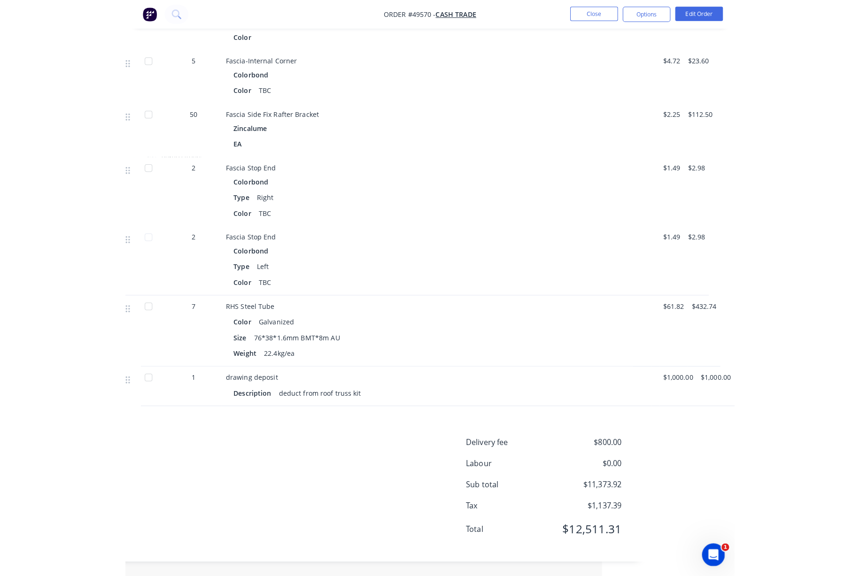
scroll to position [1460, 0]
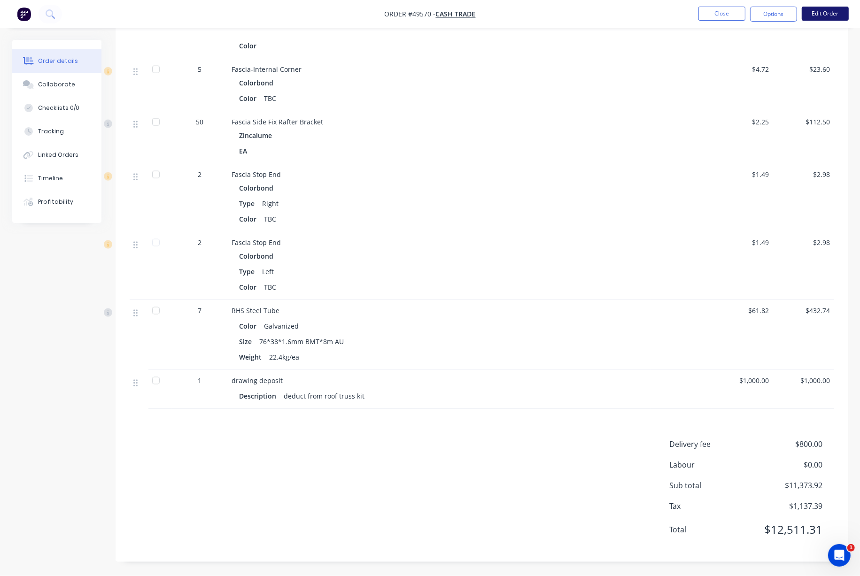
click at [566, 13] on button "Edit Order" at bounding box center [825, 14] width 47 height 14
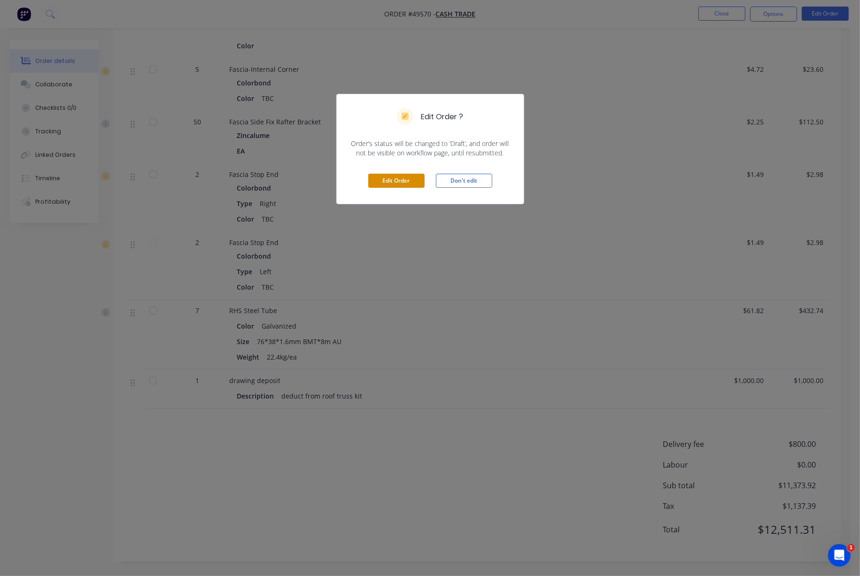
click at [404, 188] on button "Edit Order" at bounding box center [396, 181] width 56 height 14
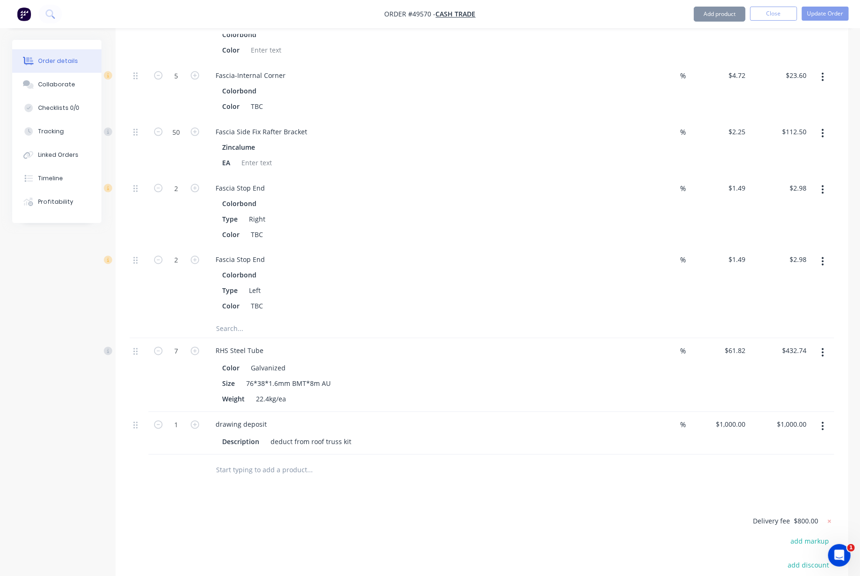
scroll to position [1728, 0]
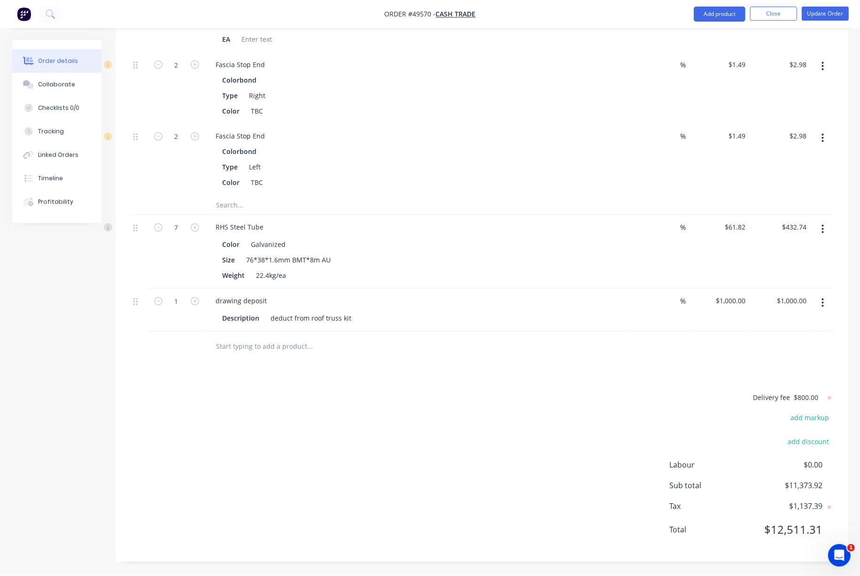
click at [566, 299] on icon "button" at bounding box center [823, 303] width 2 height 8
click at [566, 377] on div "Delete" at bounding box center [789, 384] width 72 height 14
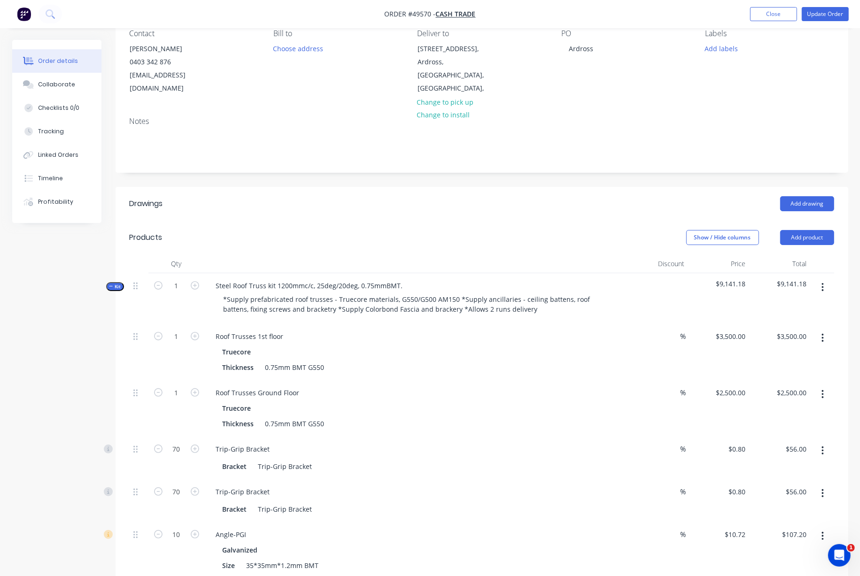
scroll to position [0, 0]
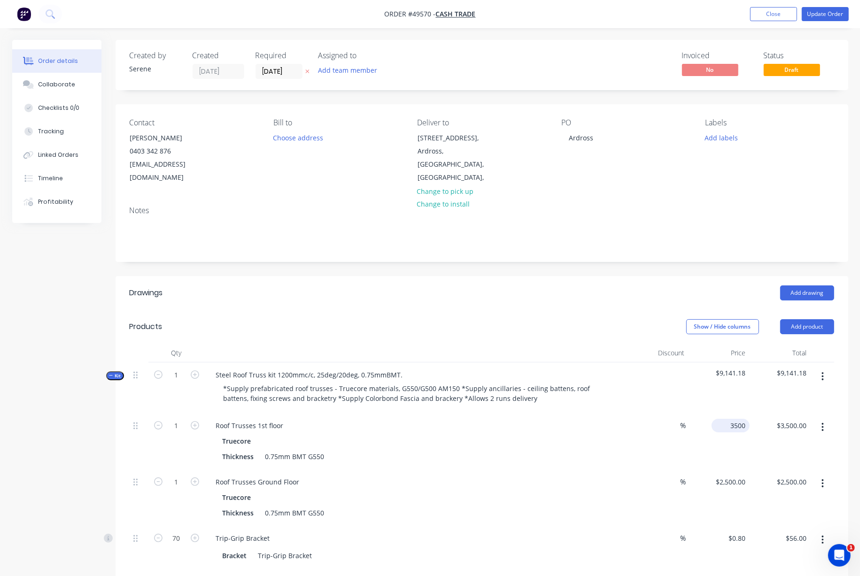
click at [566, 425] on div "3500 $3,500.00" at bounding box center [732, 426] width 34 height 14
type input "$4,500.00"
click at [538, 315] on header "Products Show / Hide columns Add product" at bounding box center [482, 327] width 733 height 34
click at [566, 11] on button "Update Order" at bounding box center [825, 14] width 47 height 14
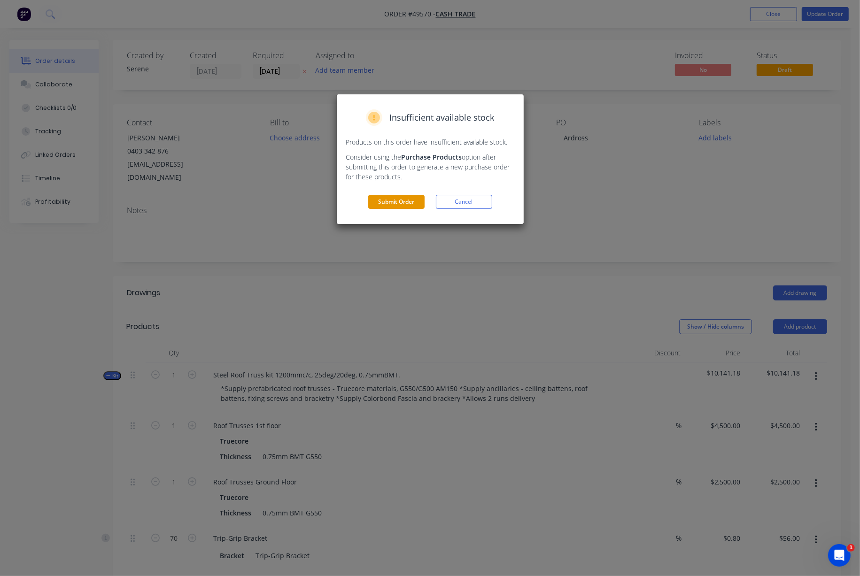
click at [383, 209] on button "Submit Order" at bounding box center [396, 202] width 56 height 14
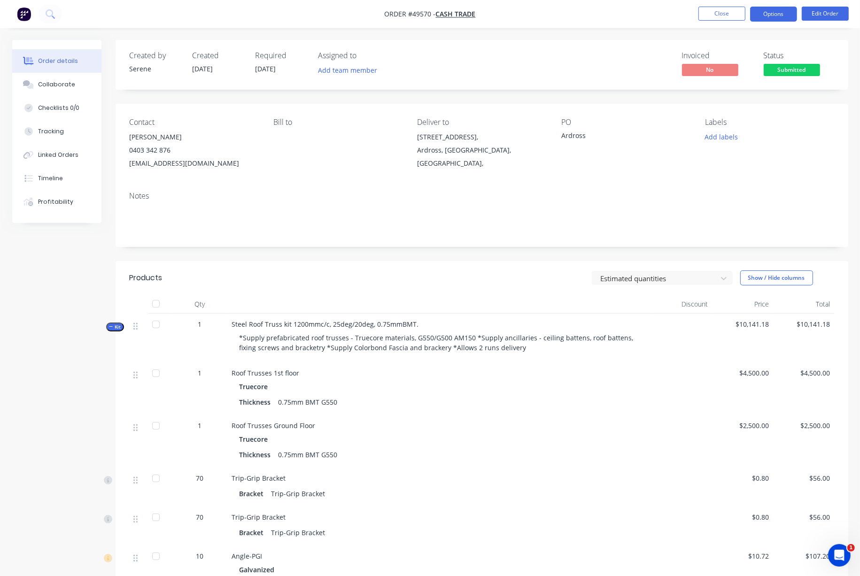
click at [566, 18] on button "Options" at bounding box center [773, 14] width 47 height 15
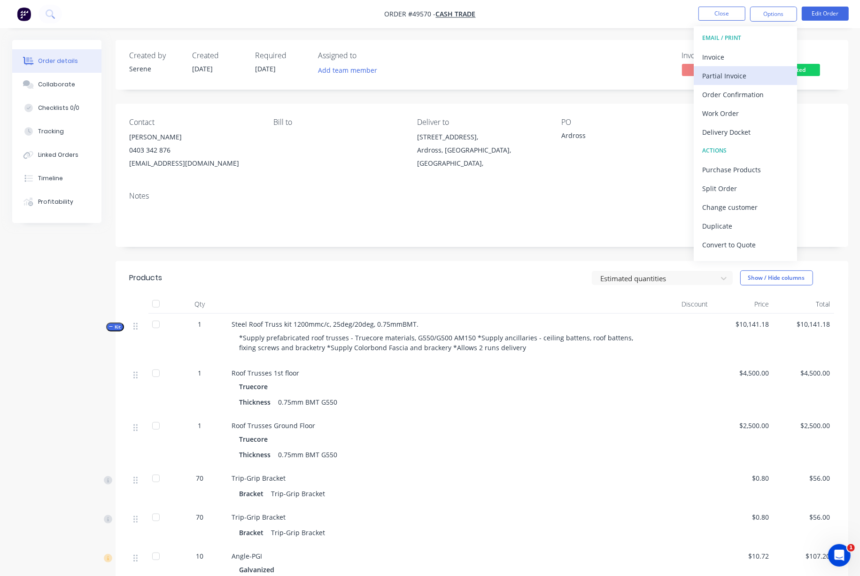
click at [566, 77] on div "Partial Invoice" at bounding box center [745, 76] width 86 height 14
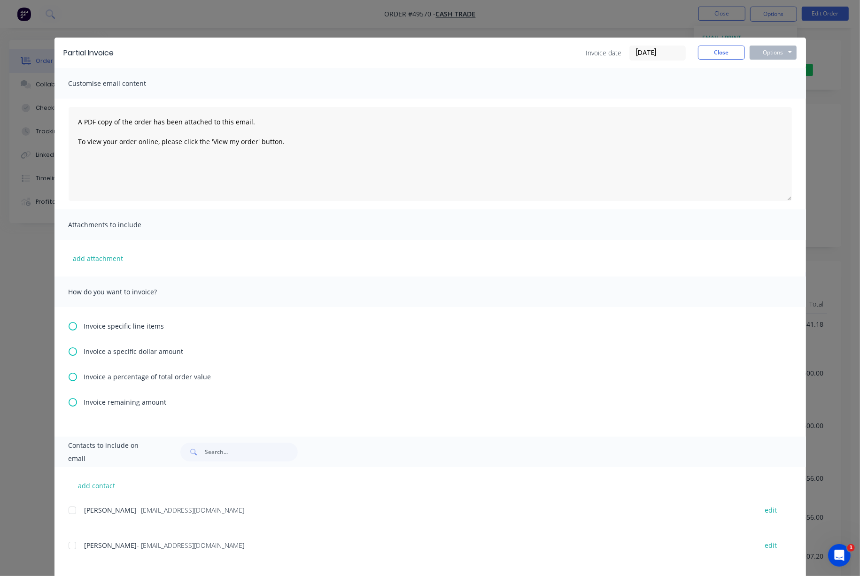
click at [69, 356] on icon at bounding box center [73, 352] width 8 height 8
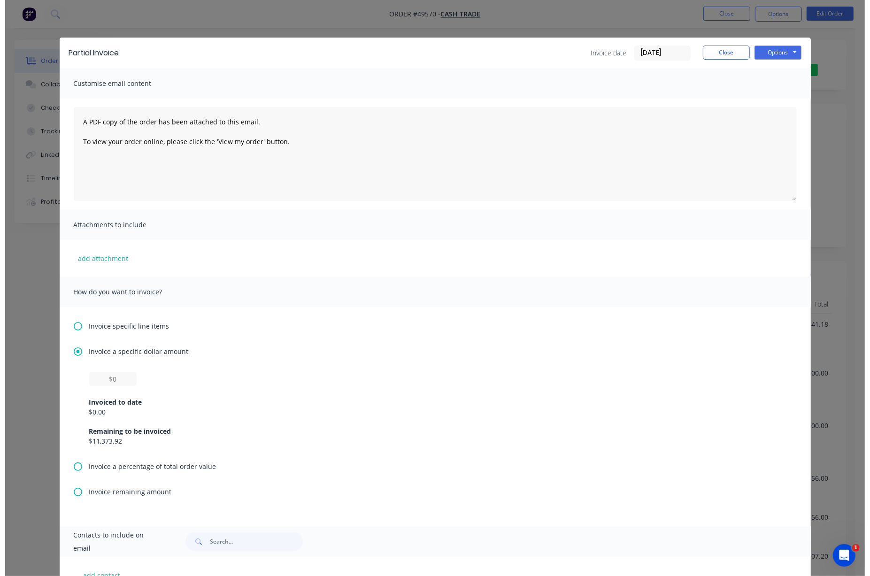
scroll to position [146, 0]
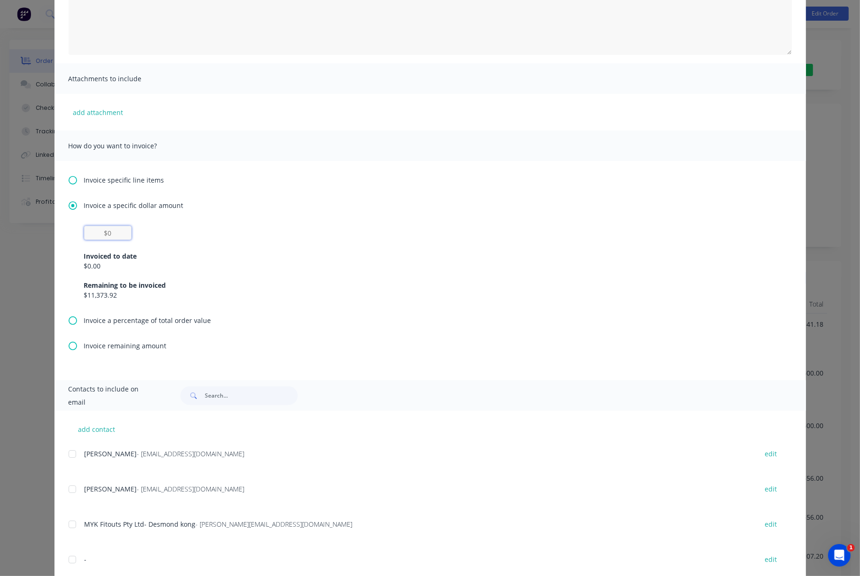
click at [108, 239] on input "text" at bounding box center [107, 233] width 47 height 14
click at [171, 239] on div "$1,000 Invoiced to date $0.00 Remaining to be invoiced $11,373.92" at bounding box center [430, 263] width 692 height 74
click at [96, 237] on input "$1,000" at bounding box center [107, 233] width 47 height 14
click at [85, 237] on input "$1,000" at bounding box center [107, 233] width 47 height 14
click at [188, 261] on div "Invoiced to date" at bounding box center [430, 256] width 692 height 10
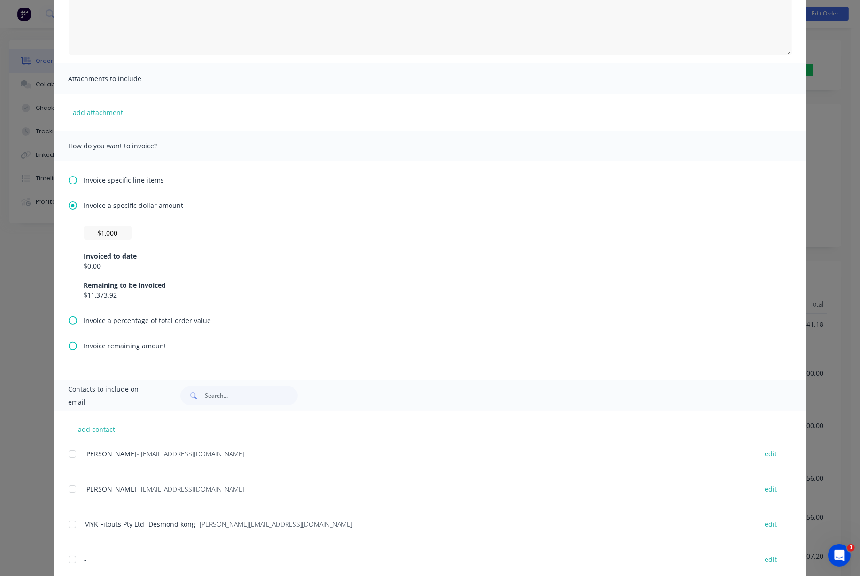
click at [100, 261] on div "Invoiced to date" at bounding box center [430, 256] width 692 height 10
click at [92, 271] on div "$0.00" at bounding box center [430, 266] width 692 height 10
click at [103, 290] on div "Remaining to be invoiced" at bounding box center [430, 285] width 692 height 10
click at [103, 234] on input "$1,000" at bounding box center [107, 233] width 47 height 14
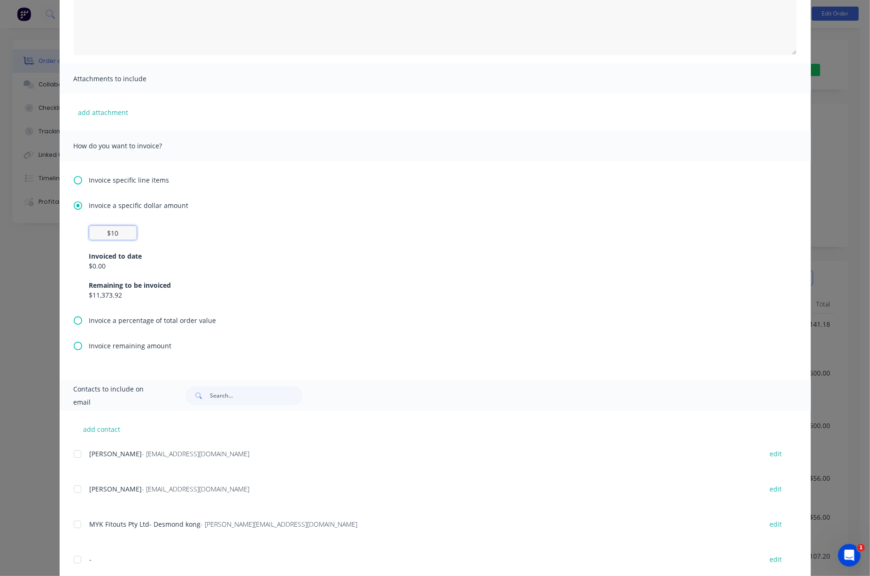
type input "$1"
type input "$1,000"
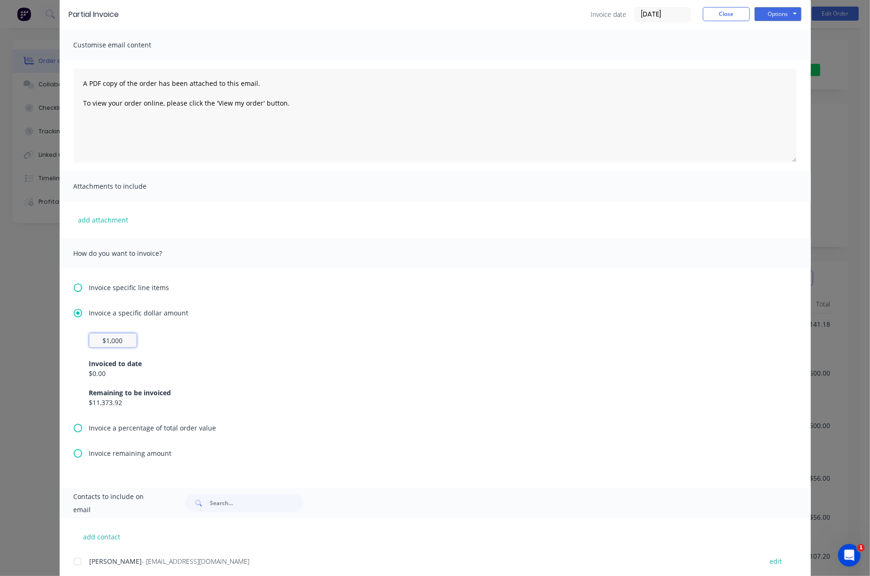
scroll to position [0, 0]
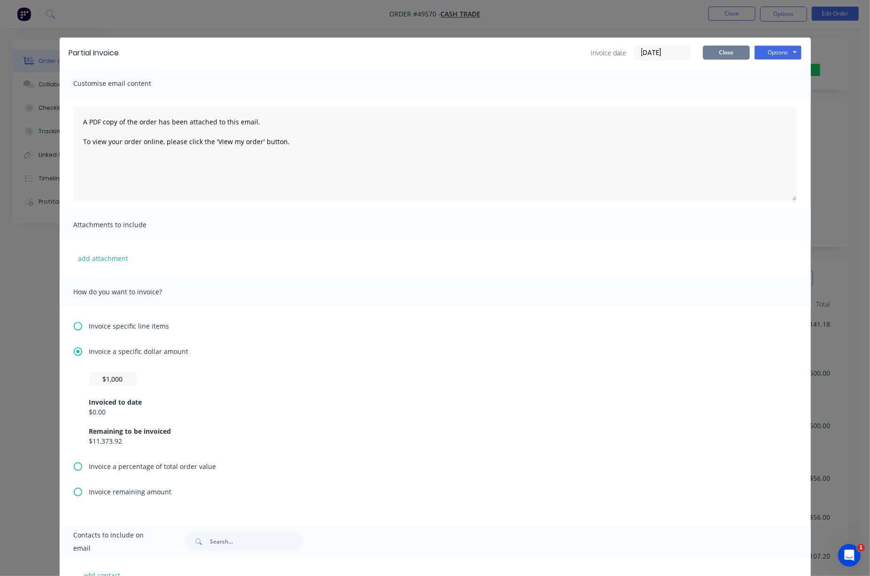
click at [566, 56] on button "Close" at bounding box center [726, 53] width 47 height 14
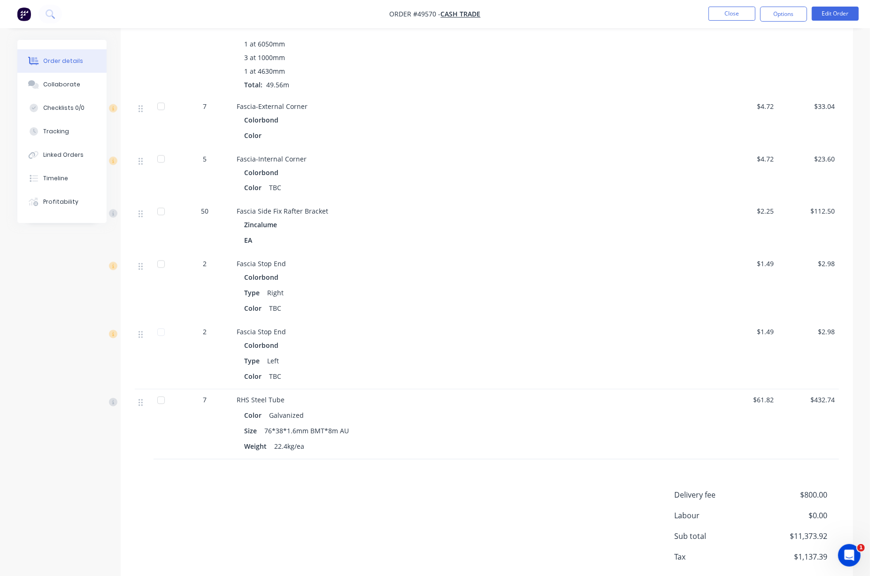
scroll to position [1419, 0]
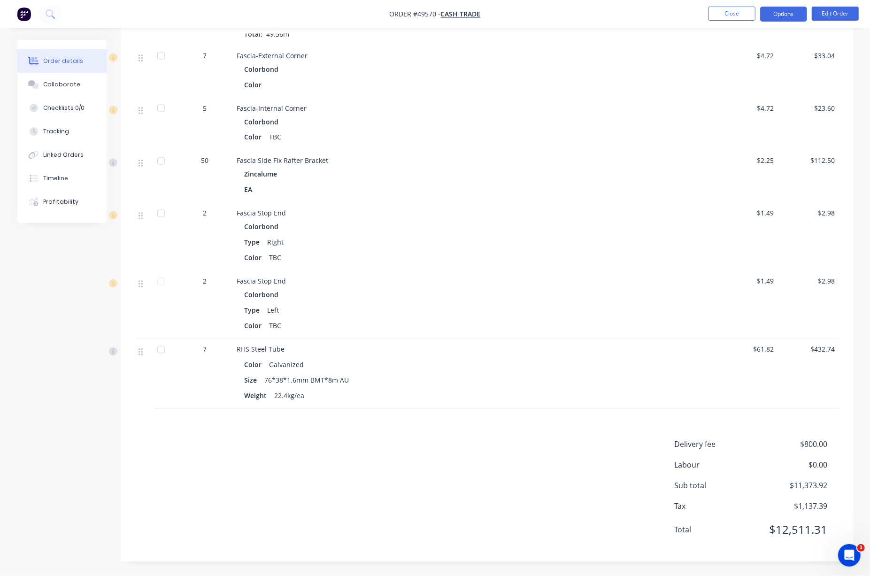
click at [566, 19] on button "Options" at bounding box center [784, 14] width 47 height 15
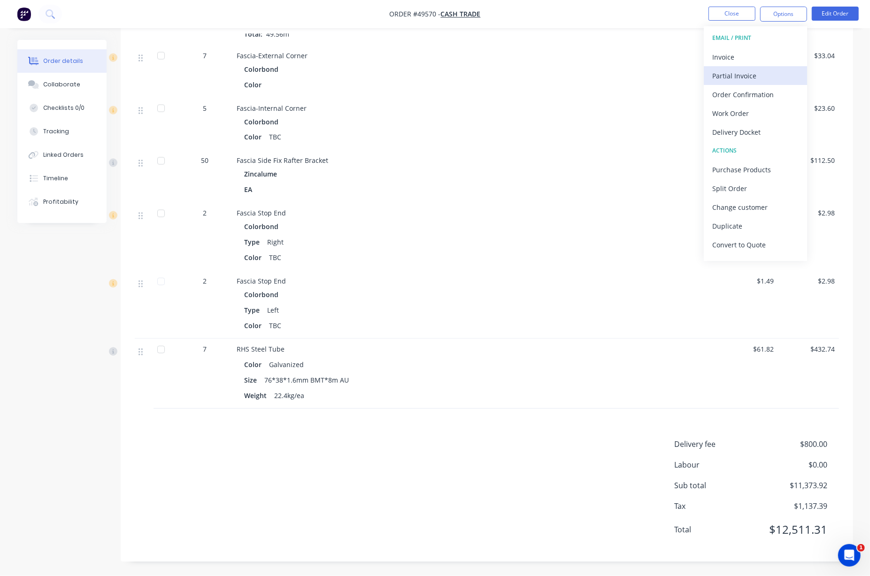
click at [566, 79] on div "Partial Invoice" at bounding box center [756, 76] width 86 height 14
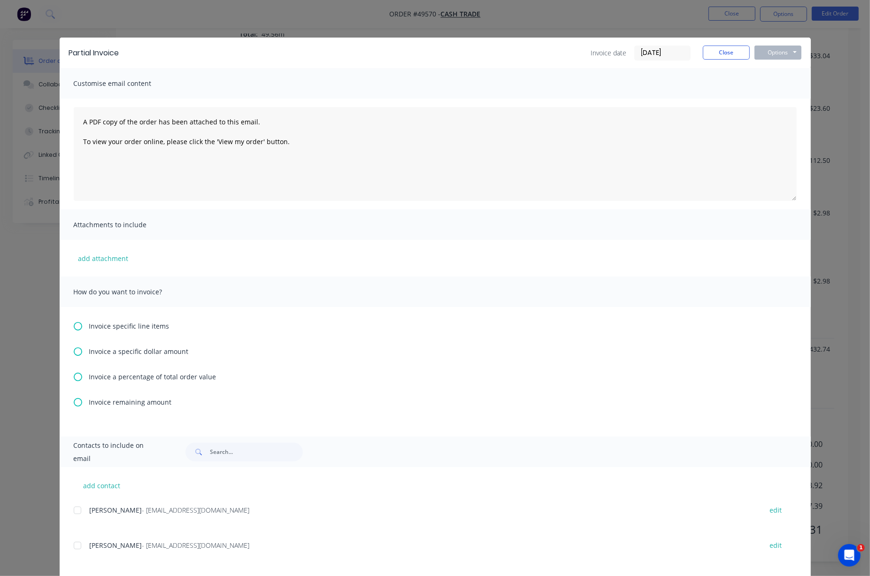
click at [74, 356] on icon at bounding box center [78, 352] width 8 height 8
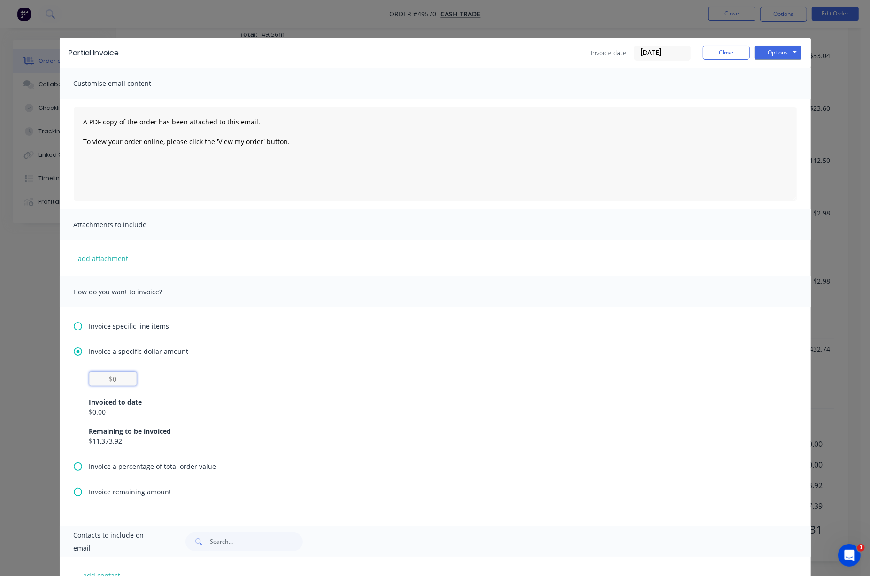
click at [111, 385] on input "text" at bounding box center [112, 379] width 47 height 14
type input "$1,000"
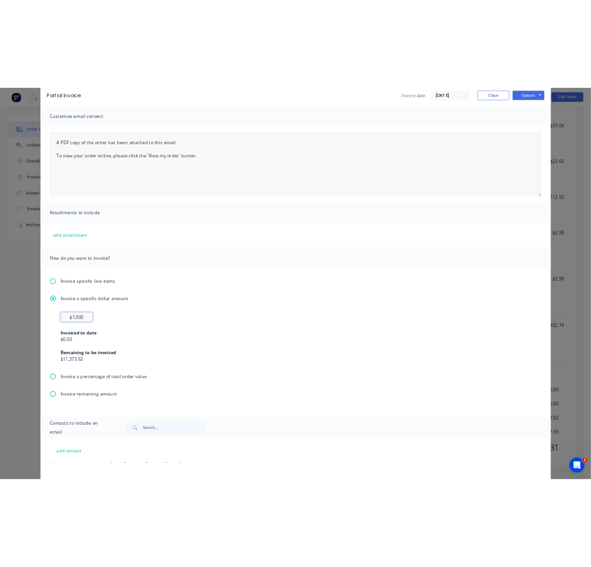
scroll to position [0, 0]
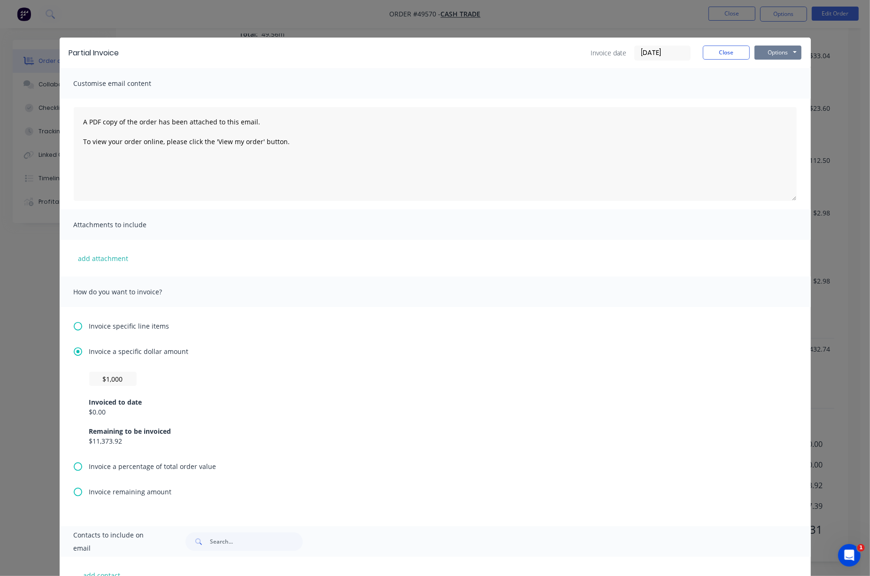
click at [566, 58] on button "Options" at bounding box center [778, 53] width 47 height 14
click at [566, 88] on button "Print" at bounding box center [785, 85] width 60 height 16
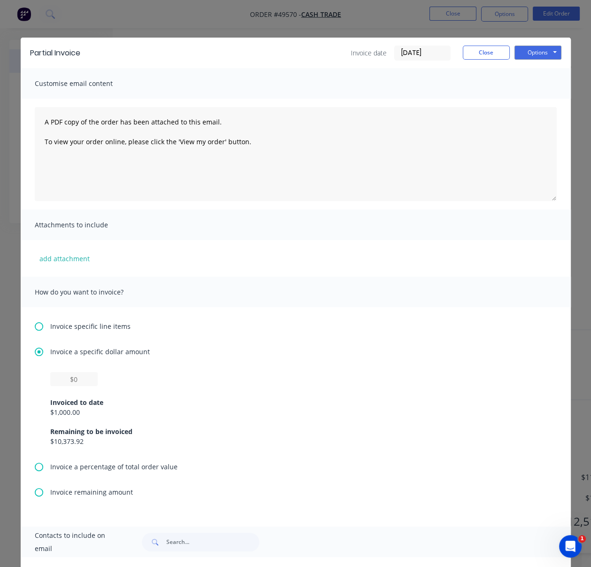
scroll to position [292, 0]
click at [485, 48] on button "Close" at bounding box center [486, 53] width 47 height 14
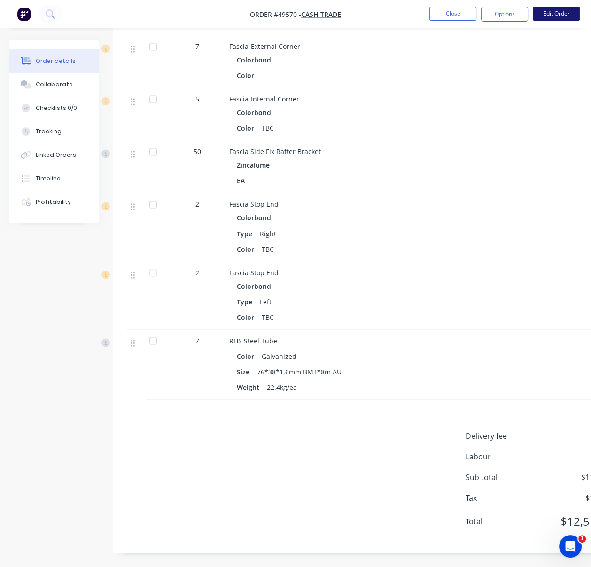
click at [549, 14] on button "Edit Order" at bounding box center [556, 14] width 47 height 14
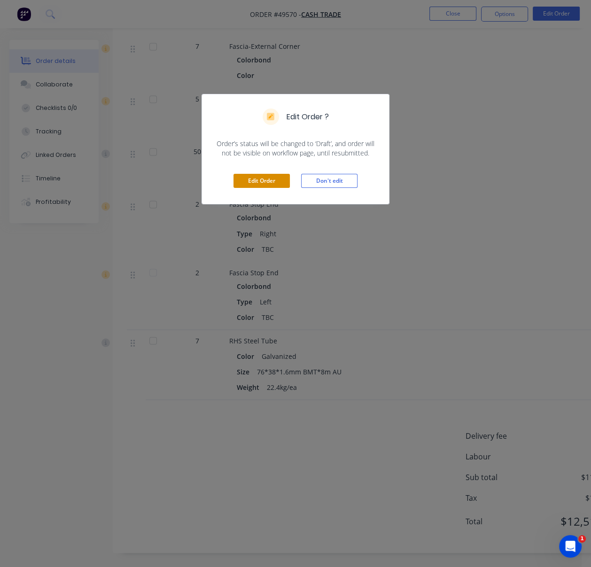
click at [256, 185] on button "Edit Order" at bounding box center [261, 181] width 56 height 14
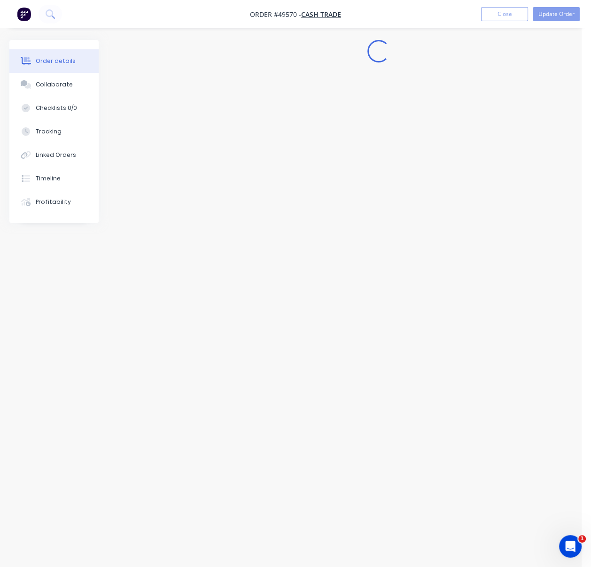
scroll to position [9, 0]
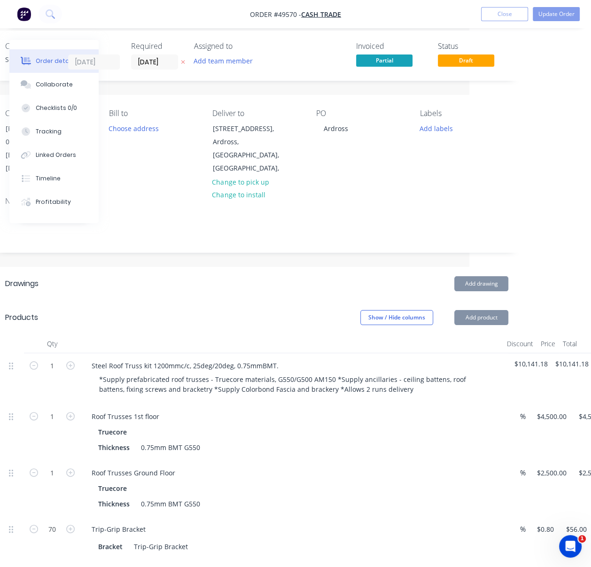
drag, startPoint x: 205, startPoint y: 306, endPoint x: 427, endPoint y: 305, distance: 221.3
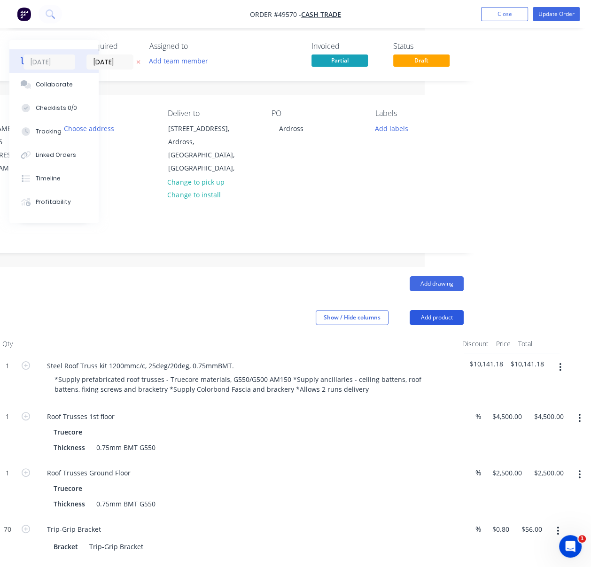
click at [438, 318] on button "Add product" at bounding box center [437, 317] width 54 height 15
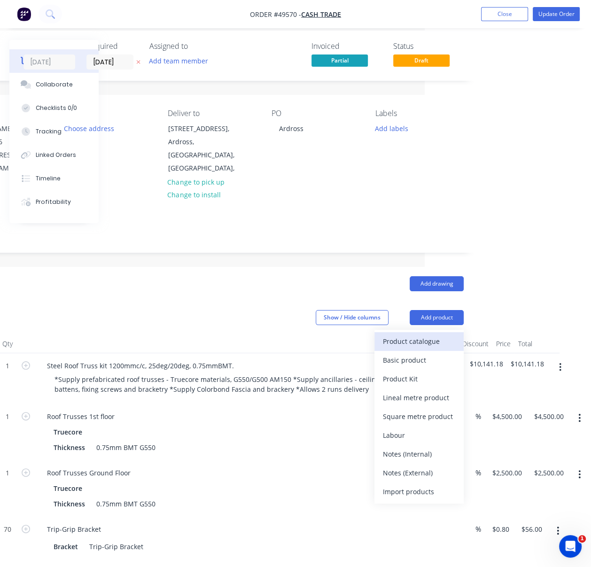
click at [423, 347] on div "Product catalogue" at bounding box center [419, 341] width 72 height 14
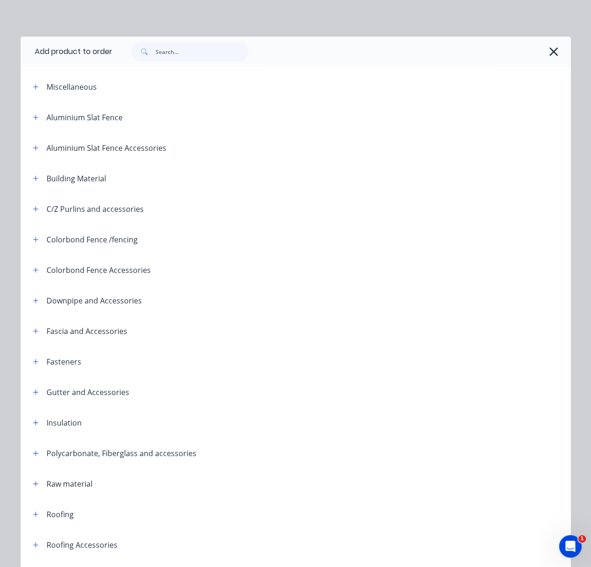
scroll to position [0, 0]
click at [549, 59] on icon "button" at bounding box center [554, 52] width 10 height 13
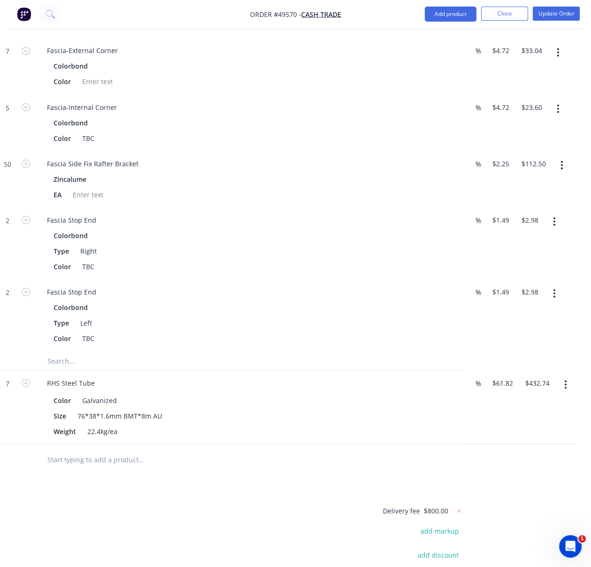
scroll to position [1692, 170]
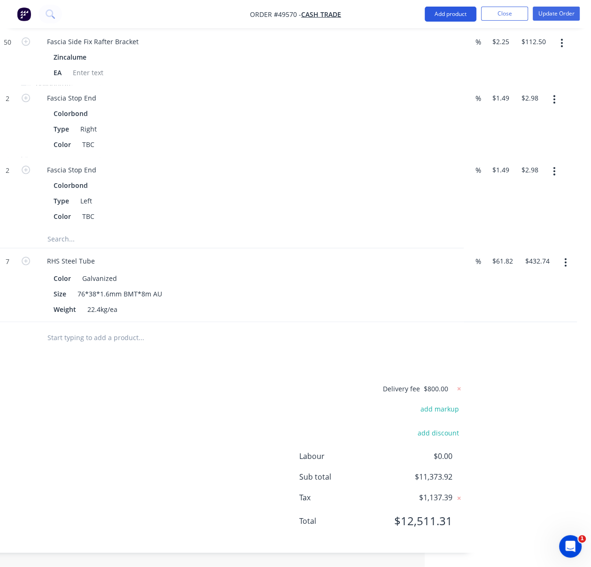
click at [451, 15] on button "Add product" at bounding box center [451, 14] width 52 height 15
click at [446, 41] on div "Product catalogue" at bounding box center [432, 38] width 72 height 14
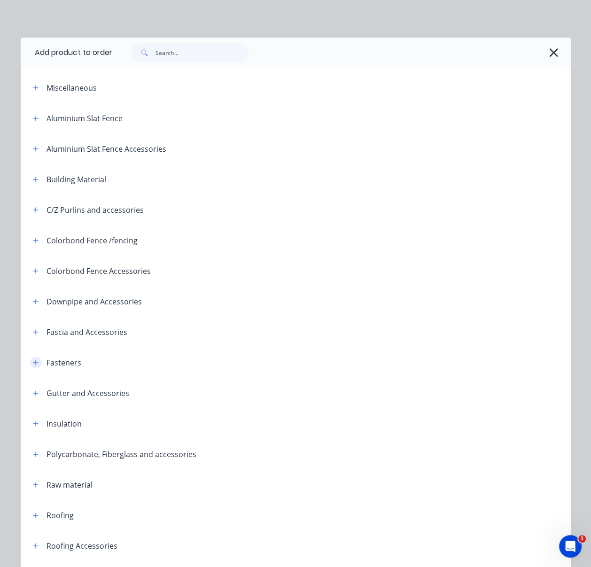
click at [34, 366] on icon "button" at bounding box center [36, 362] width 6 height 7
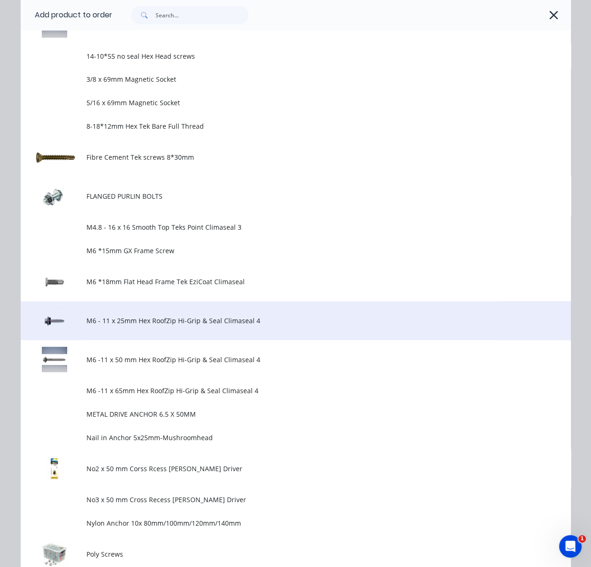
scroll to position [1023, 0]
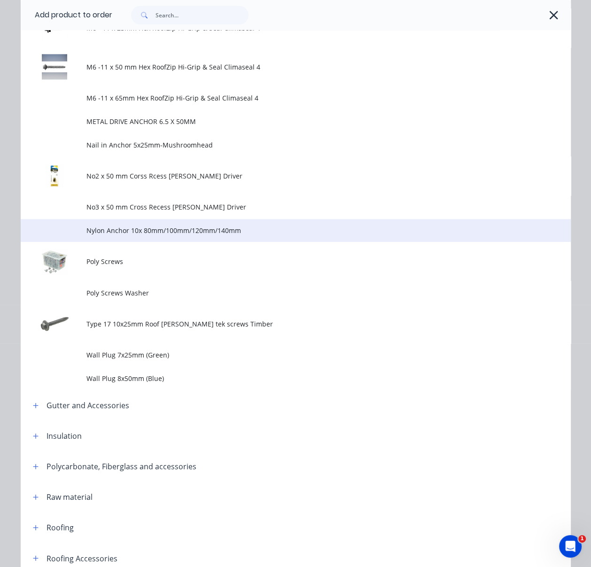
click at [188, 242] on td "Nylon Anchor 10x 80mm/100mm/120mm/140mm" at bounding box center [328, 230] width 484 height 23
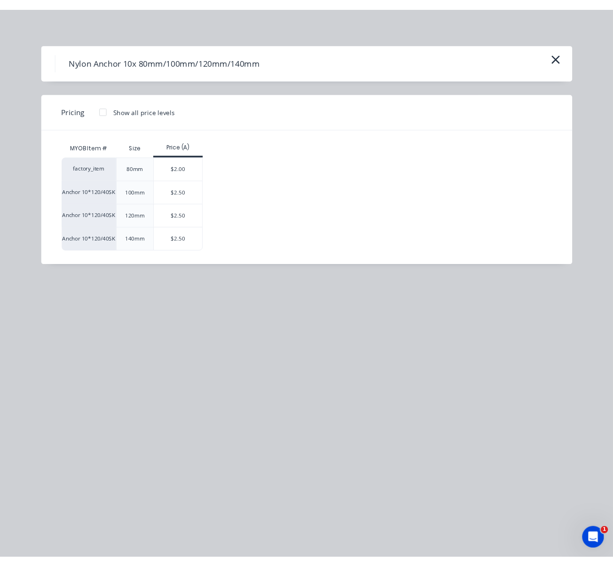
scroll to position [1692, 124]
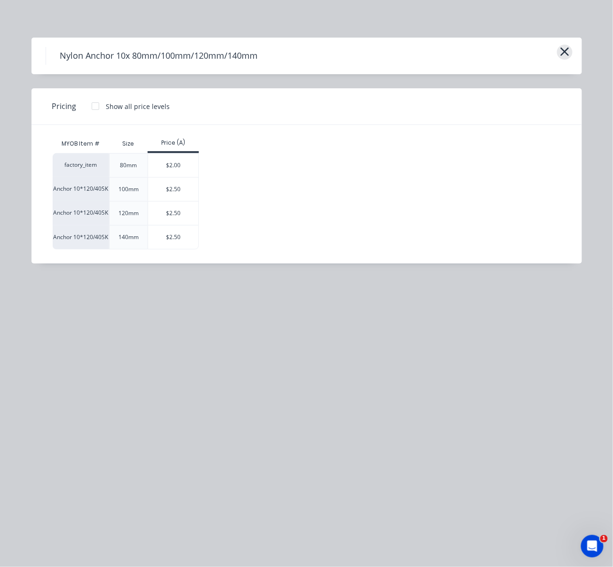
click at [562, 55] on icon "button" at bounding box center [564, 51] width 8 height 8
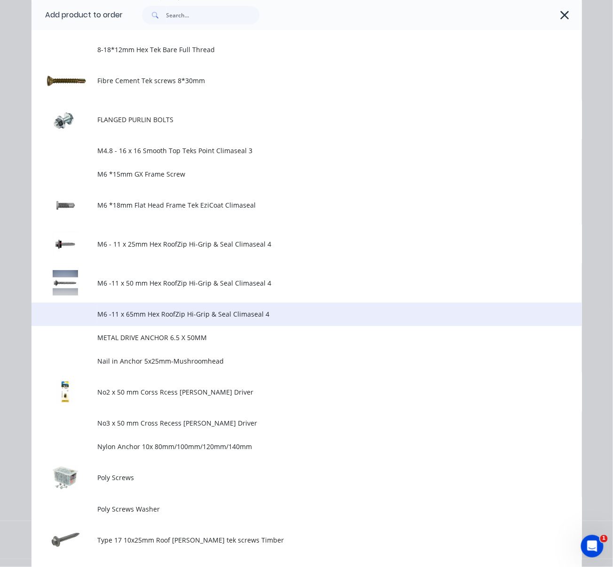
scroll to position [953, 0]
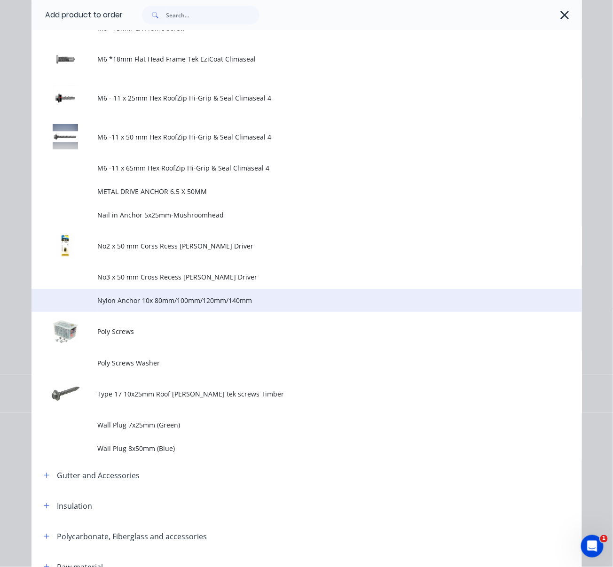
click at [281, 305] on span "Nylon Anchor 10x 80mm/100mm/120mm/140mm" at bounding box center [290, 300] width 387 height 10
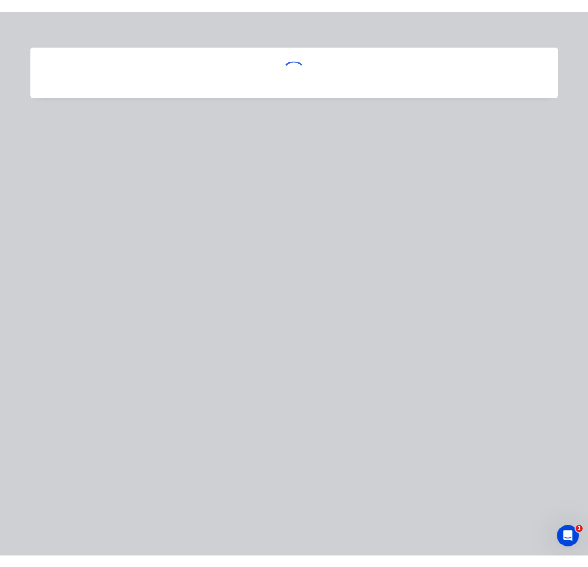
scroll to position [0, 0]
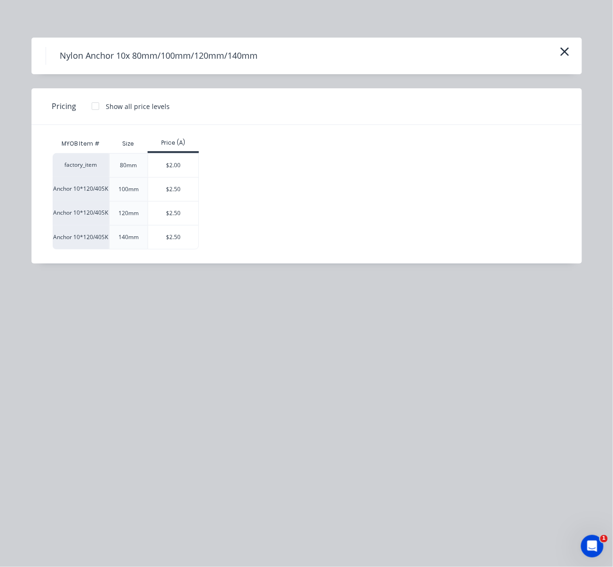
click at [202, 396] on div "Nylon Anchor 10x 80mm/100mm/120mm/140mm Pricing Show all price levels MYOB Item…" at bounding box center [306, 283] width 613 height 567
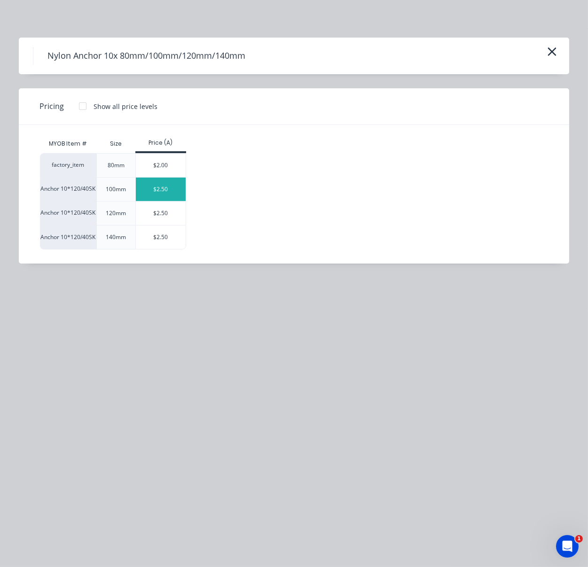
click at [167, 198] on div "$2.50" at bounding box center [161, 189] width 50 height 23
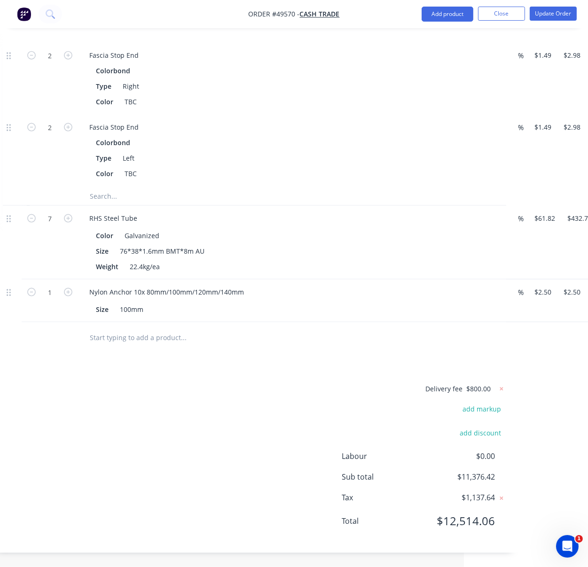
scroll to position [1738, 124]
click at [59, 285] on input "1" at bounding box center [50, 292] width 24 height 14
type input "50"
type input "$125.00"
click at [223, 415] on div "Delivery fee $800.00 add markup add discount Labour $0.00 Sub total $11,376.42 …" at bounding box center [254, 461] width 503 height 156
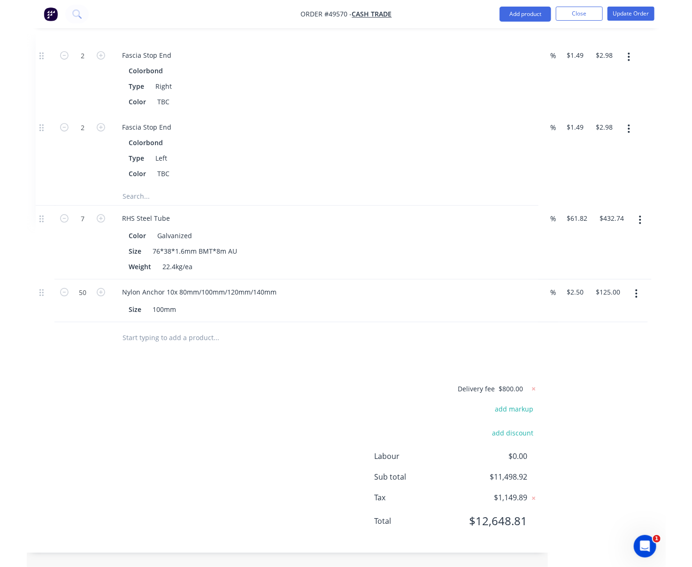
scroll to position [1738, 87]
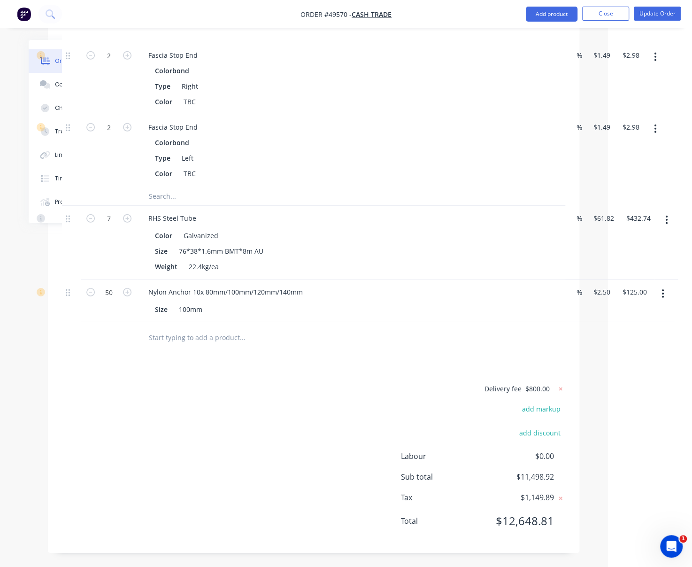
drag, startPoint x: 197, startPoint y: 383, endPoint x: 270, endPoint y: 387, distance: 72.9
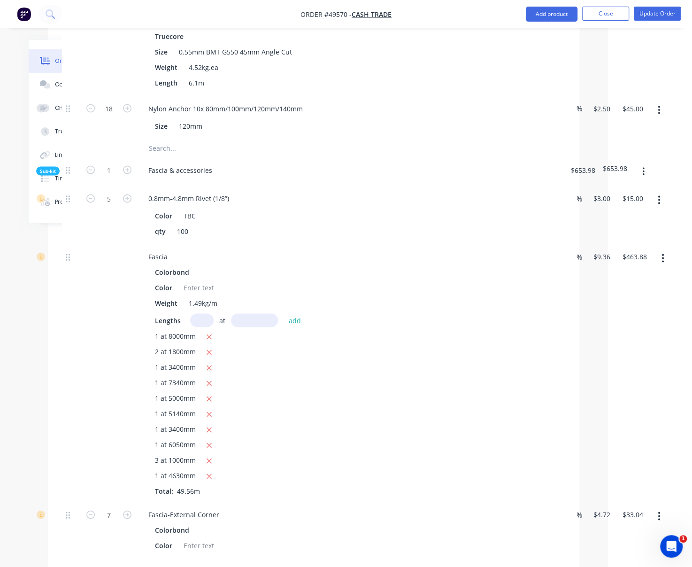
scroll to position [130, 87]
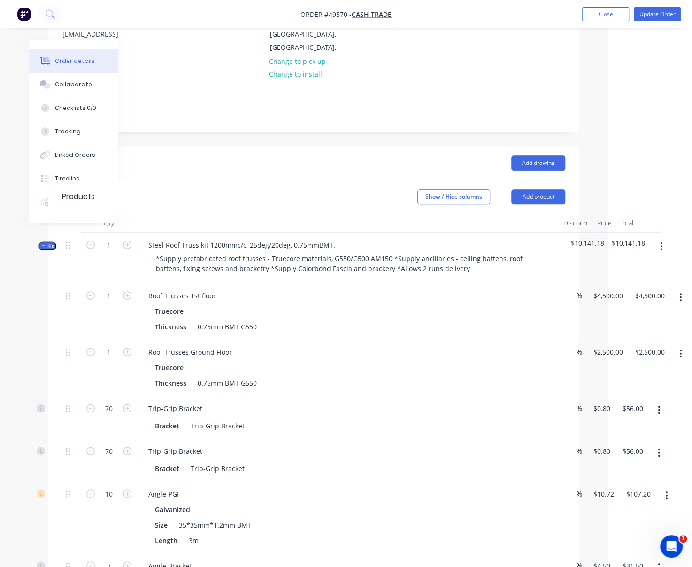
click at [47, 249] on span "Kit" at bounding box center [47, 245] width 12 height 7
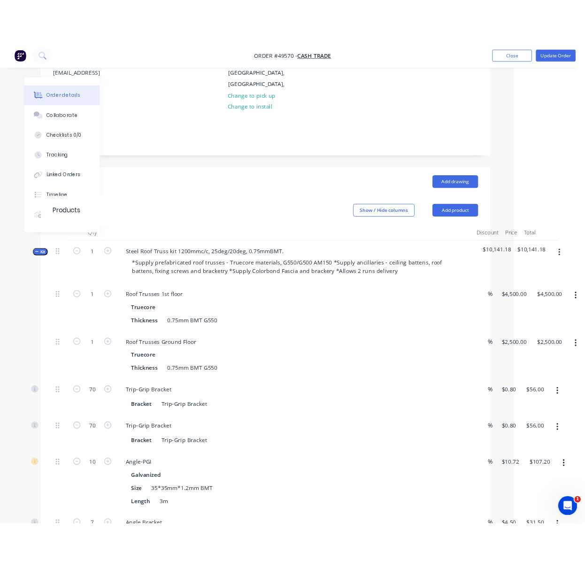
scroll to position [130, 73]
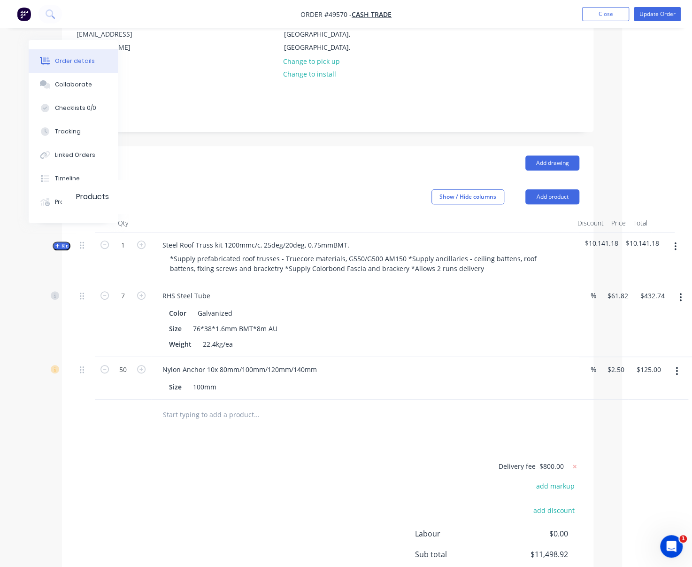
click at [230, 197] on div "Show / Hide columns Add product" at bounding box center [381, 196] width 396 height 15
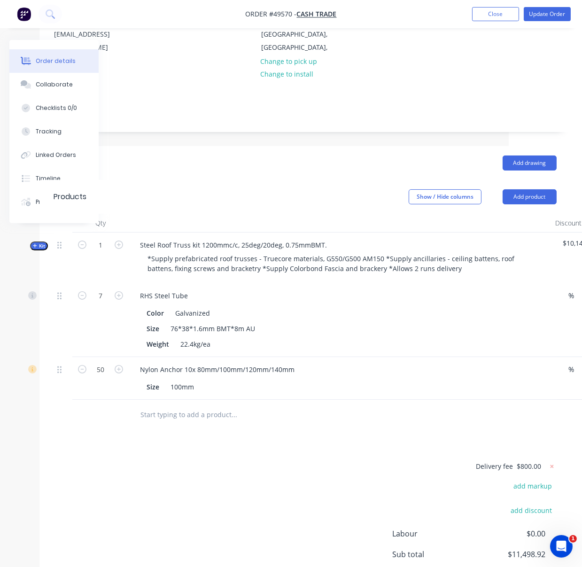
click at [229, 176] on header "Drawings Add drawing" at bounding box center [304, 163] width 531 height 34
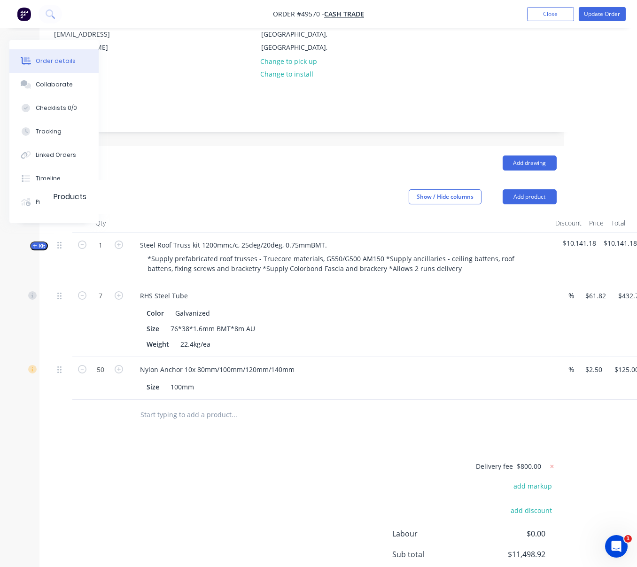
click at [211, 204] on div "Show / Hide columns Add product" at bounding box center [359, 196] width 396 height 15
drag, startPoint x: 253, startPoint y: 192, endPoint x: 177, endPoint y: 192, distance: 76.1
click at [253, 192] on div "Show / Hide columns Add product" at bounding box center [359, 196] width 396 height 15
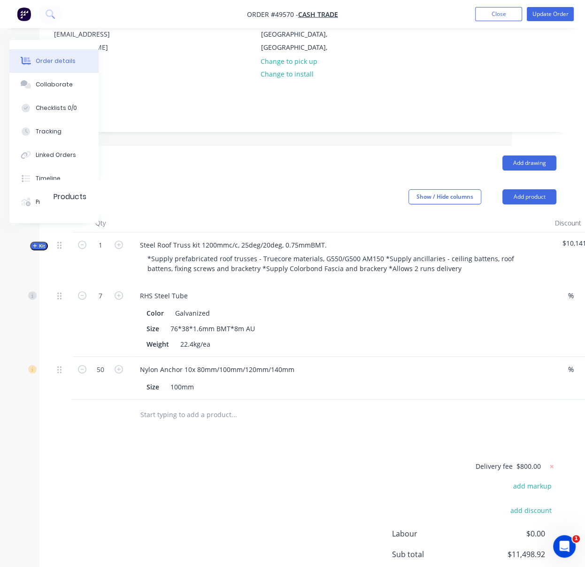
click at [168, 185] on header "Products Show / Hide columns Add product" at bounding box center [304, 197] width 531 height 34
click at [263, 184] on header "Products Show / Hide columns Add product" at bounding box center [304, 197] width 531 height 34
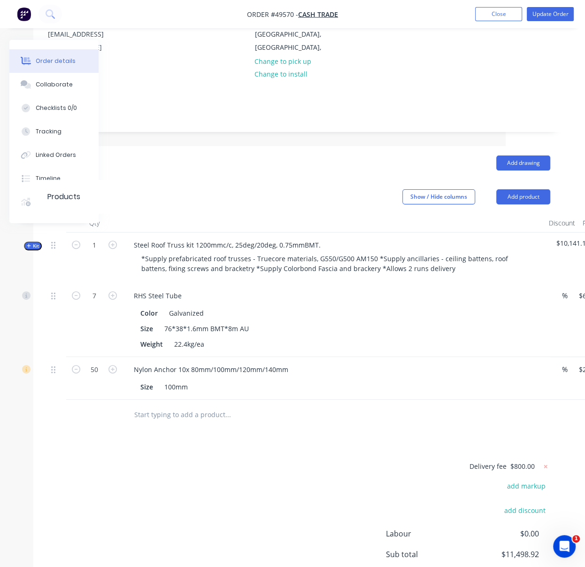
drag, startPoint x: 216, startPoint y: 187, endPoint x: 242, endPoint y: 183, distance: 26.6
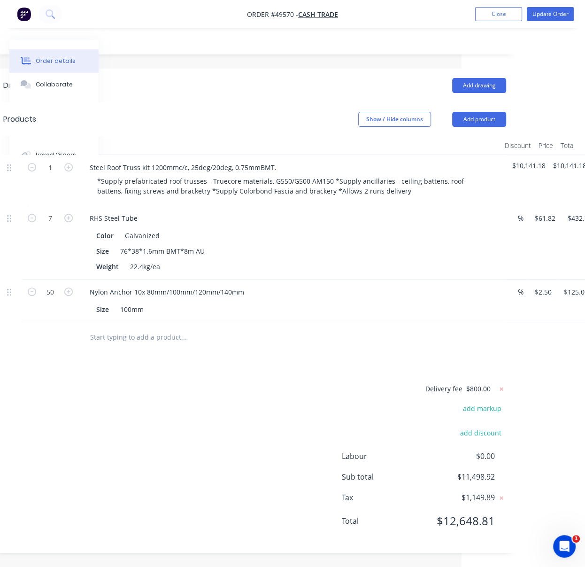
drag, startPoint x: 225, startPoint y: 378, endPoint x: 326, endPoint y: 382, distance: 101.5
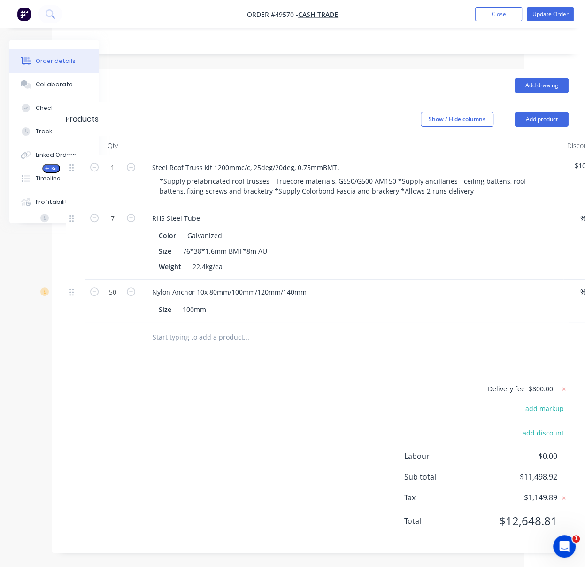
drag, startPoint x: 310, startPoint y: 378, endPoint x: 211, endPoint y: 378, distance: 98.6
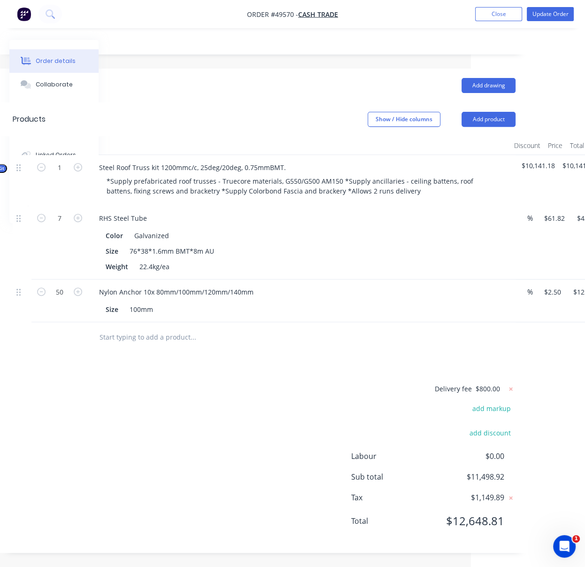
drag, startPoint x: 172, startPoint y: 374, endPoint x: 311, endPoint y: 375, distance: 139.0
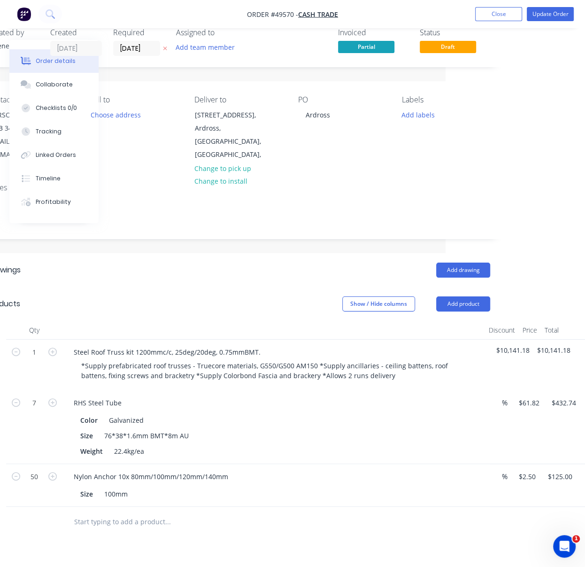
scroll to position [0, 140]
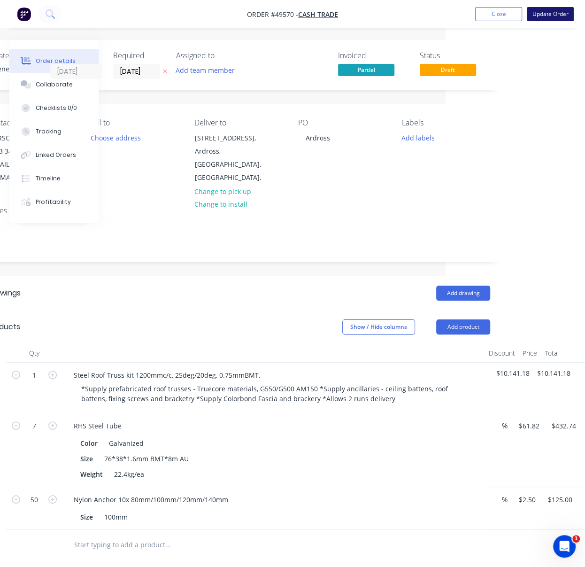
click at [543, 14] on button "Update Order" at bounding box center [550, 14] width 47 height 14
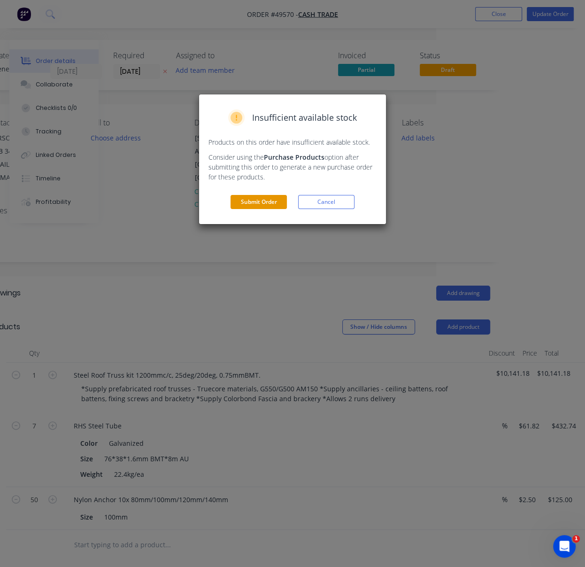
click at [256, 209] on button "Submit Order" at bounding box center [259, 202] width 56 height 14
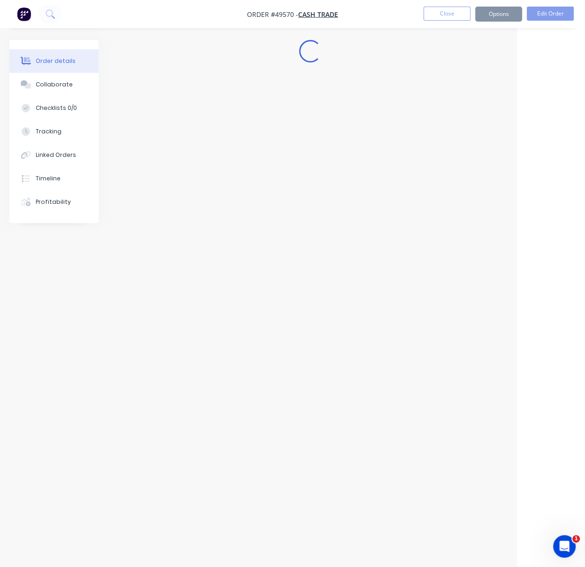
scroll to position [0, 68]
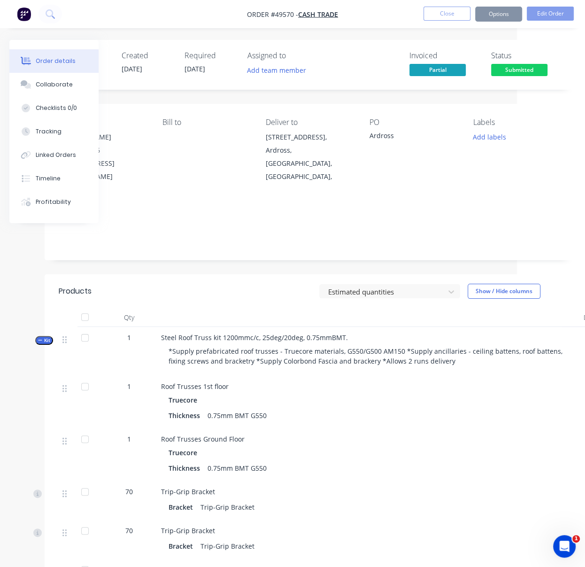
click at [254, 303] on header "Products Estimated quantities Show / Hide columns" at bounding box center [310, 291] width 531 height 34
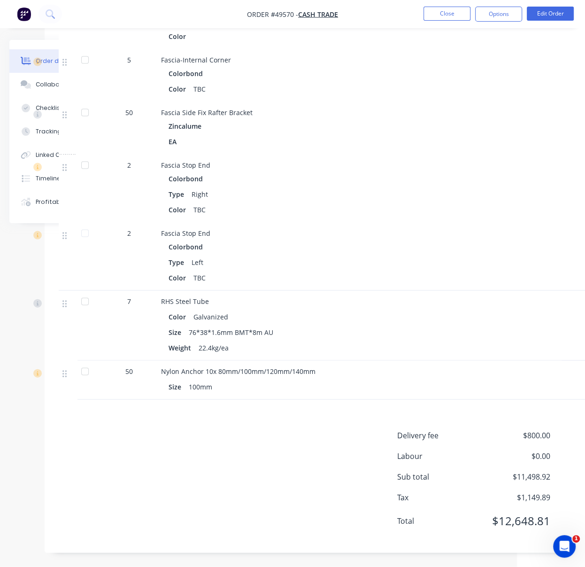
scroll to position [1470, 68]
click at [256, 453] on div "Delivery fee $800.00 Labour $0.00 Sub total $11,498.92 Tax $1,149.89 Total $12,…" at bounding box center [310, 484] width 503 height 109
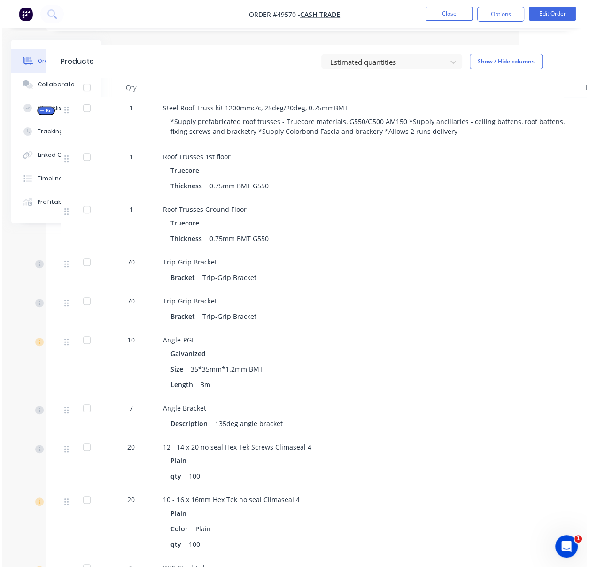
scroll to position [0, 68]
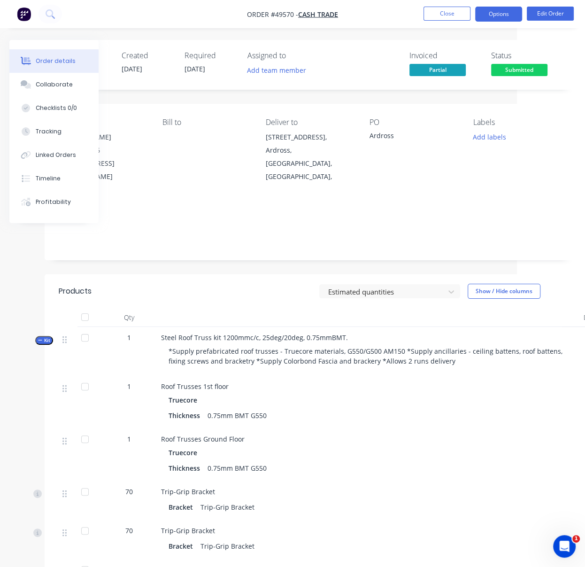
click at [496, 8] on button "Options" at bounding box center [498, 14] width 47 height 15
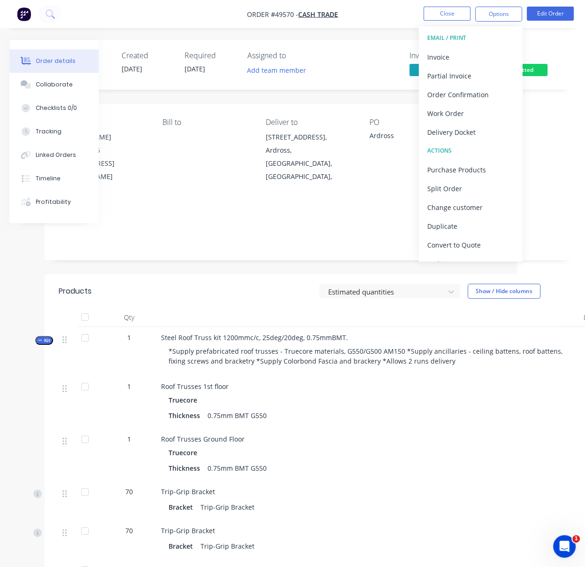
click at [216, 295] on div "Estimated quantities Show / Hide columns" at bounding box center [364, 291] width 396 height 15
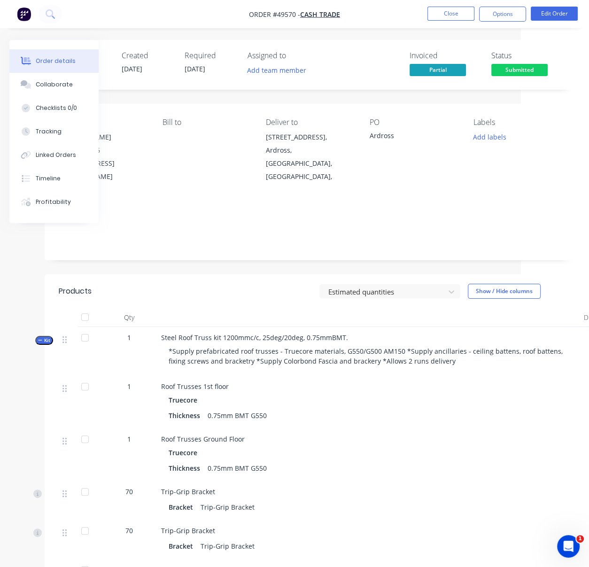
click at [232, 308] on header "Products Estimated quantities Show / Hide columns" at bounding box center [310, 291] width 531 height 34
click at [43, 340] on span "Kit" at bounding box center [44, 340] width 12 height 7
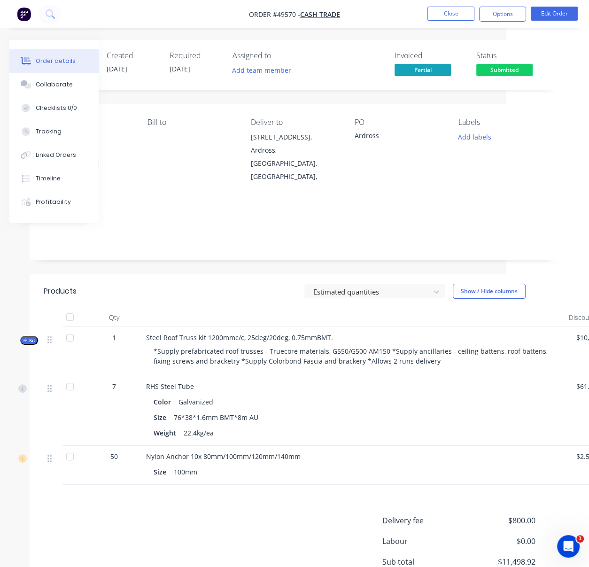
scroll to position [0, 106]
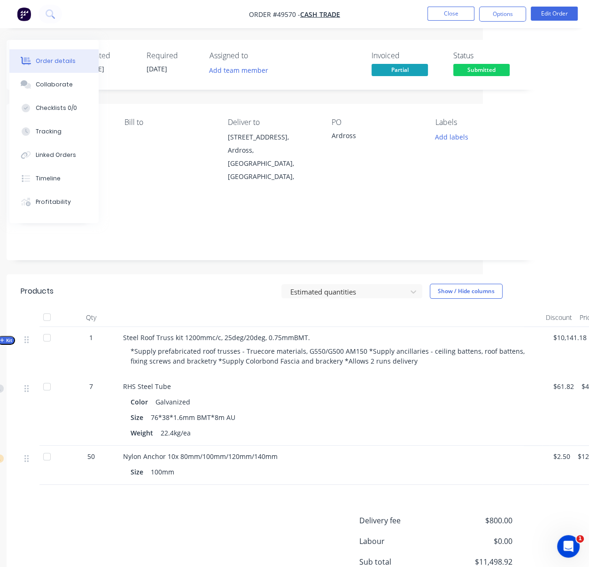
drag, startPoint x: 214, startPoint y: 289, endPoint x: 249, endPoint y: 282, distance: 36.5
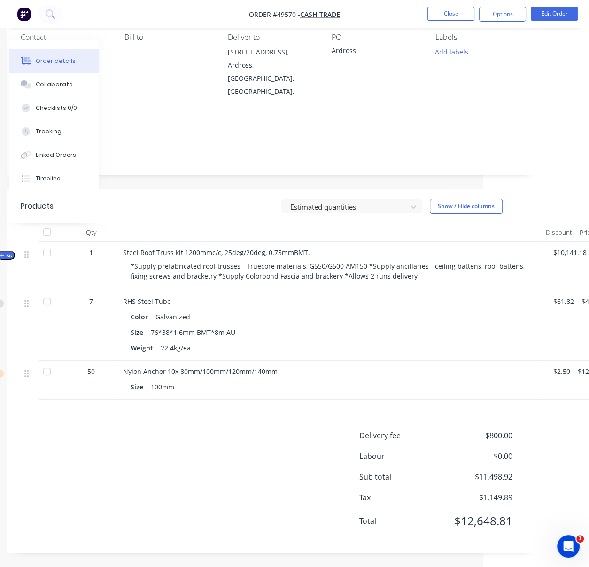
drag, startPoint x: 247, startPoint y: 430, endPoint x: 281, endPoint y: 425, distance: 34.6
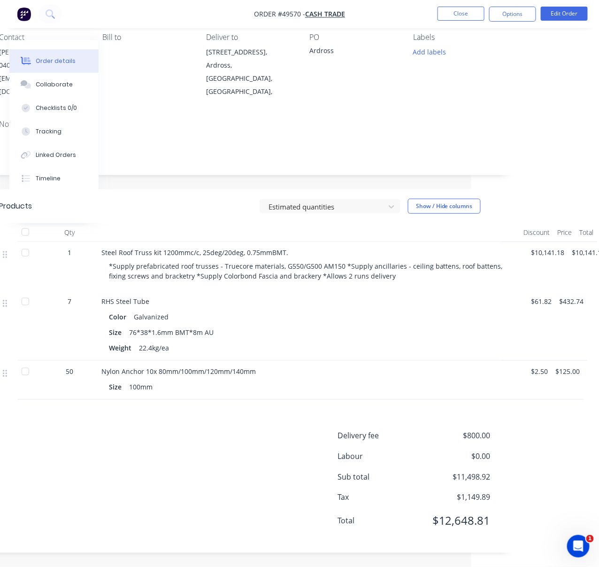
scroll to position [102, 145]
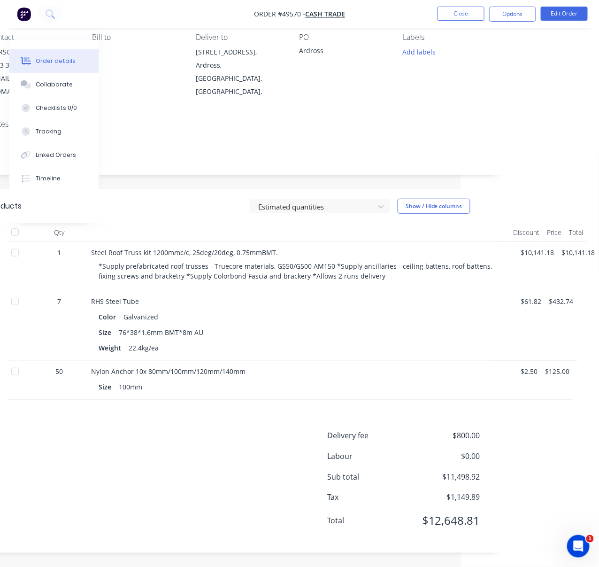
drag, startPoint x: 290, startPoint y: 219, endPoint x: 363, endPoint y: 221, distance: 72.4
click at [500, 16] on button "Options" at bounding box center [512, 14] width 47 height 15
click at [265, 361] on div "Nylon Anchor 10x 80mm/100mm/120mm/140mm Size 100mm" at bounding box center [298, 380] width 423 height 39
click at [311, 366] on div "Nylon Anchor 10x 80mm/100mm/120mm/140mm" at bounding box center [298, 371] width 415 height 10
click at [511, 18] on button "Options" at bounding box center [512, 14] width 47 height 15
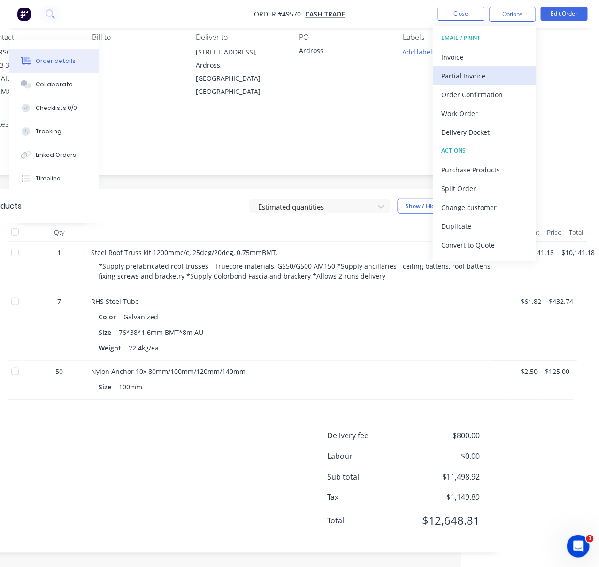
click at [493, 75] on div "Partial Invoice" at bounding box center [485, 76] width 86 height 14
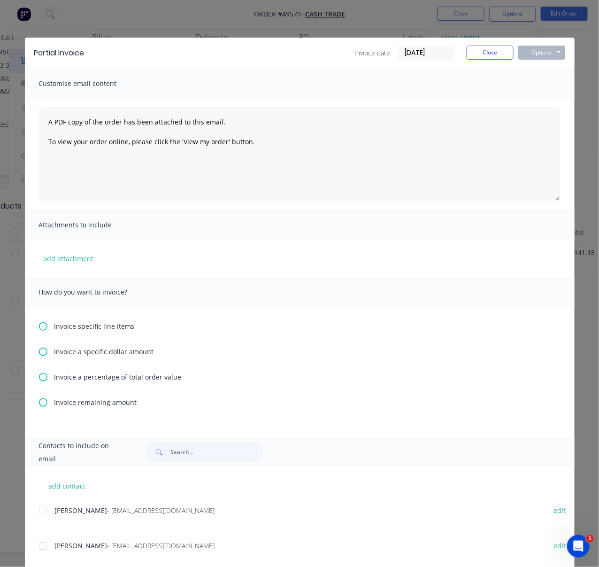
click at [39, 356] on icon at bounding box center [43, 352] width 8 height 8
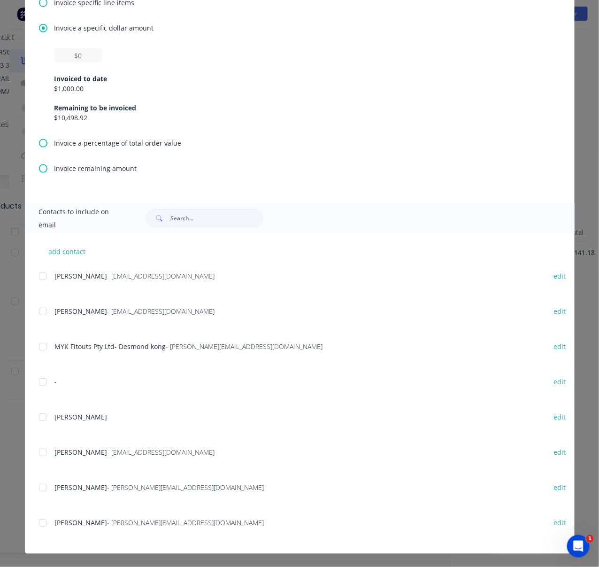
scroll to position [339, 0]
click at [39, 164] on icon at bounding box center [43, 168] width 8 height 8
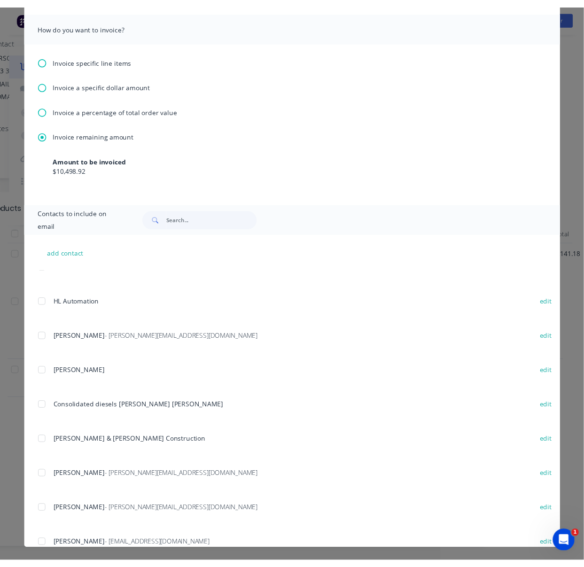
scroll to position [0, 0]
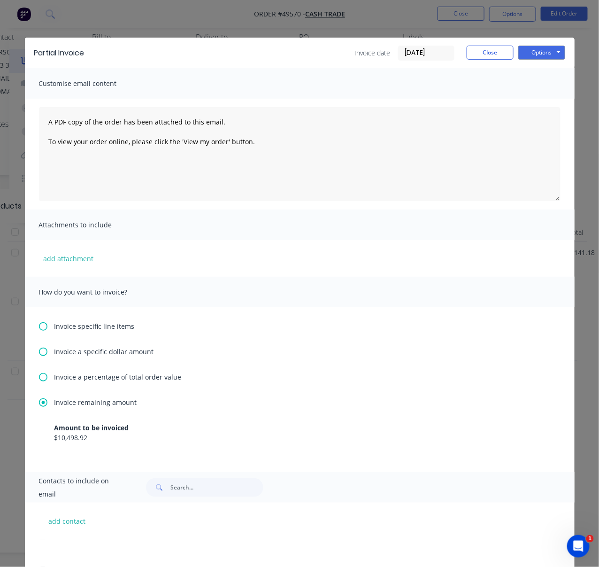
click at [489, 61] on div "Invoice date [DATE] Close Options Preview Print Email" at bounding box center [460, 53] width 210 height 15
click at [502, 225] on div "Attachments to include" at bounding box center [300, 225] width 550 height 31
click at [137, 218] on div "Attachments to include" at bounding box center [300, 225] width 550 height 31
click at [101, 234] on div "Attachments to include" at bounding box center [300, 225] width 550 height 31
click at [496, 57] on button "Close" at bounding box center [490, 53] width 47 height 14
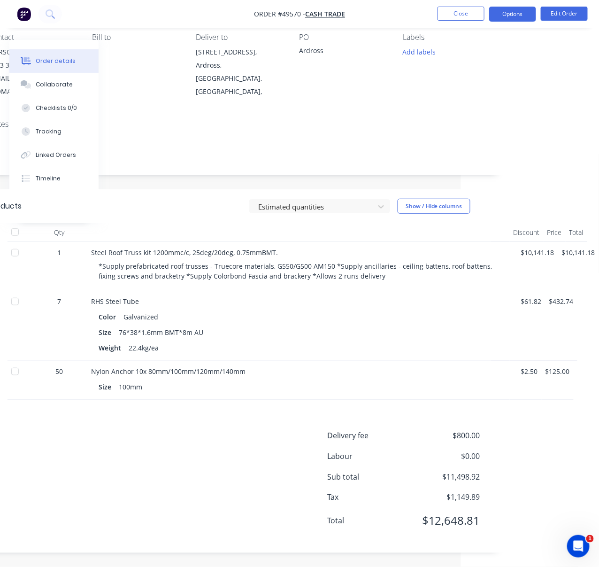
click at [520, 18] on button "Options" at bounding box center [512, 14] width 47 height 15
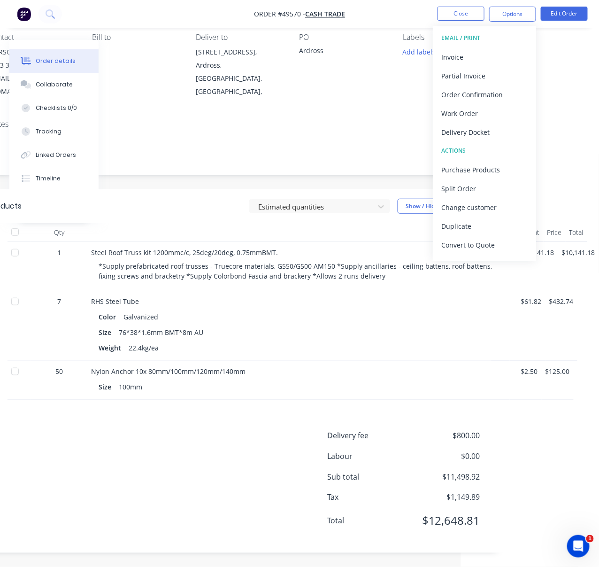
click at [194, 199] on div "Estimated quantities Show / Hide columns" at bounding box center [294, 206] width 396 height 15
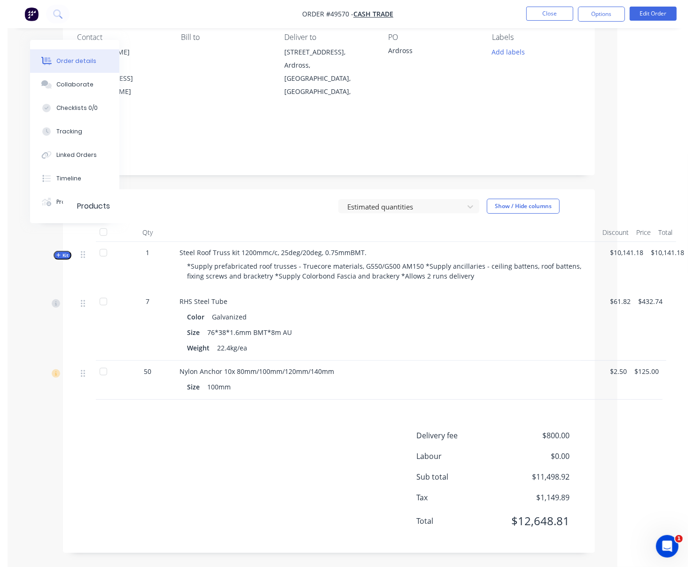
scroll to position [102, 70]
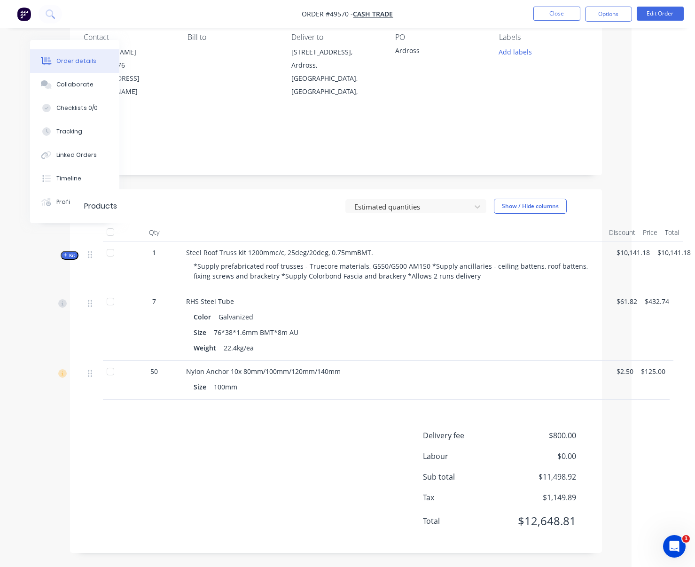
drag, startPoint x: 223, startPoint y: 198, endPoint x: 397, endPoint y: 213, distance: 175.4
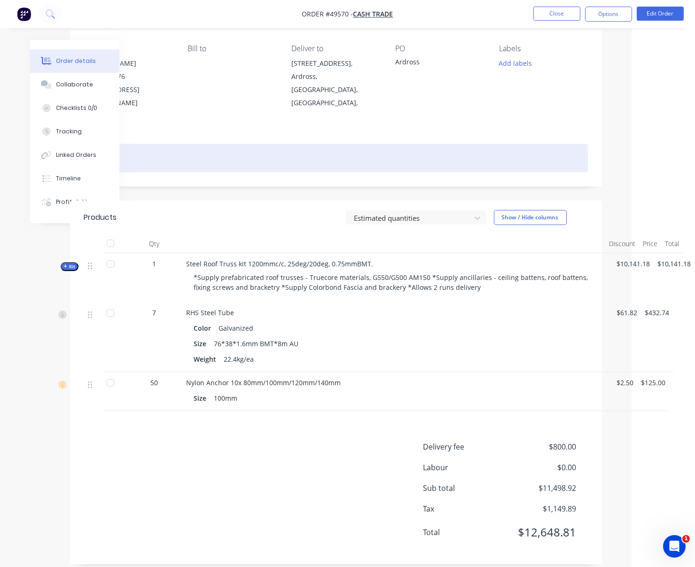
scroll to position [0, 70]
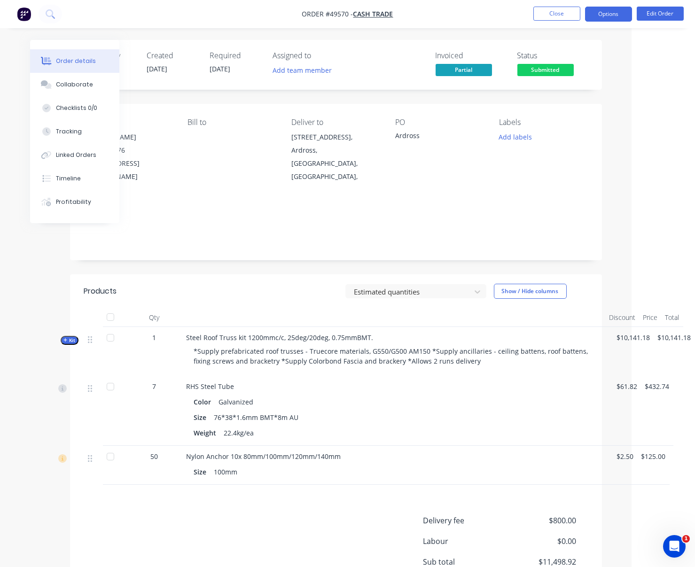
click at [566, 10] on button "Options" at bounding box center [608, 14] width 47 height 15
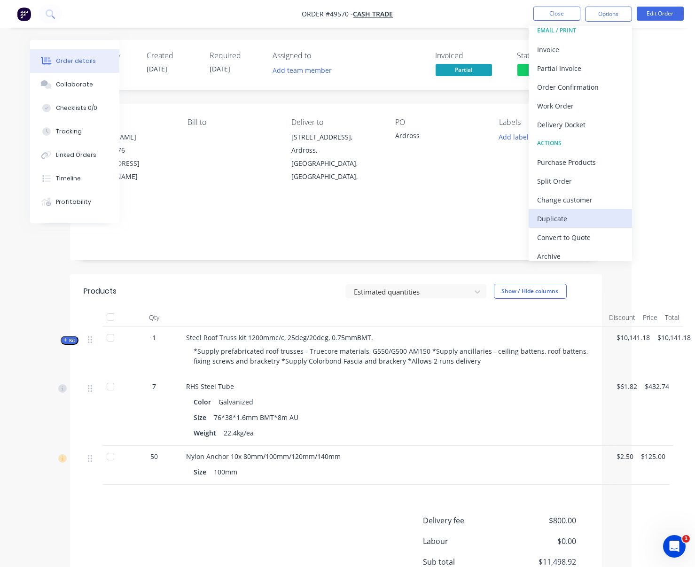
scroll to position [14, 0]
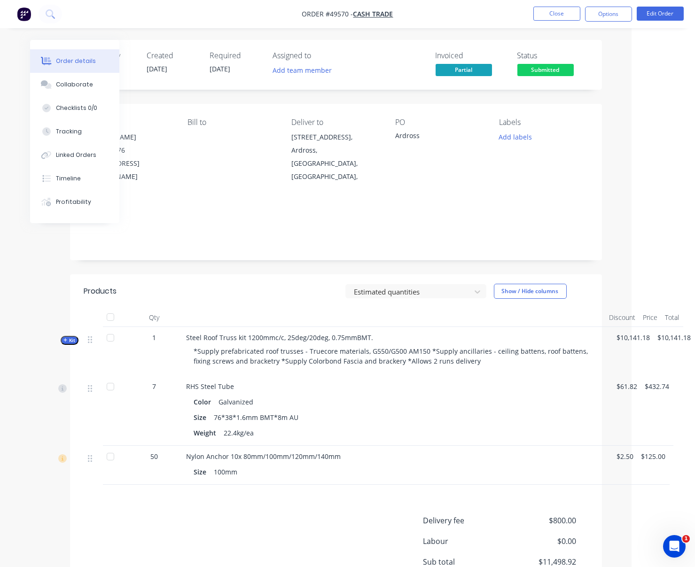
click at [279, 303] on header "Products Estimated quantities Show / Hide columns" at bounding box center [336, 291] width 532 height 34
click at [566, 15] on button "Options" at bounding box center [608, 14] width 47 height 15
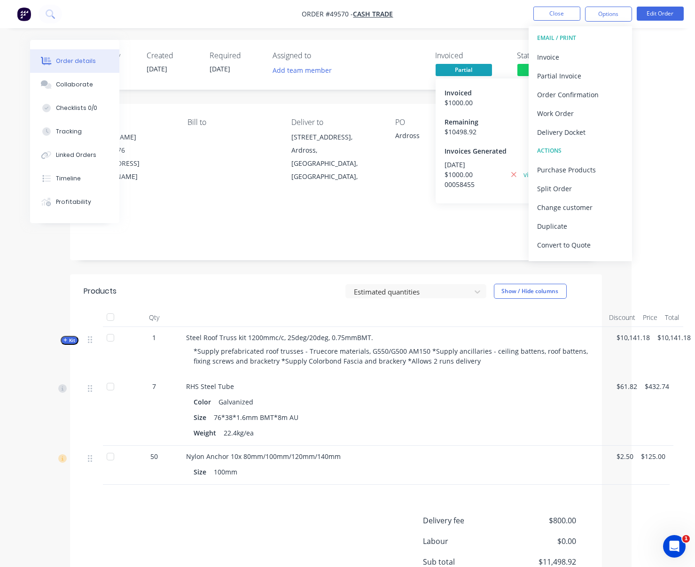
click at [465, 69] on span "Partial" at bounding box center [463, 70] width 56 height 12
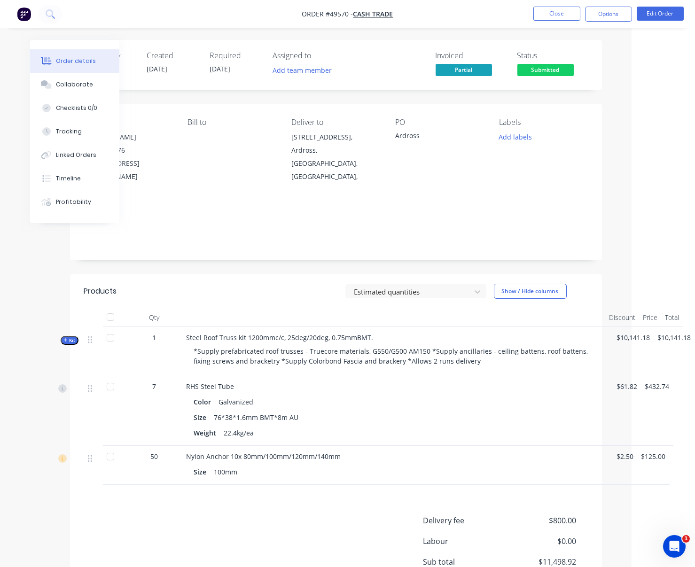
click at [459, 71] on span "Partial" at bounding box center [463, 70] width 56 height 12
click at [447, 74] on span "Partial" at bounding box center [463, 70] width 56 height 12
click at [353, 78] on div "Add team member" at bounding box center [320, 71] width 94 height 14
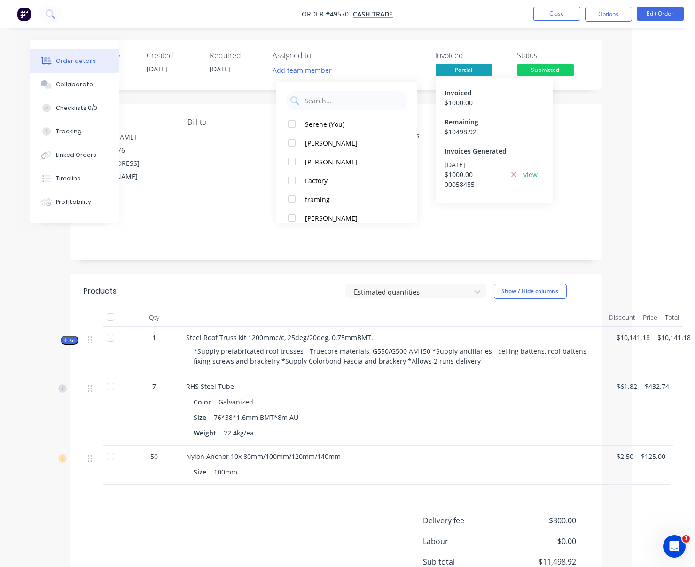
click at [462, 68] on span "Partial" at bounding box center [463, 70] width 56 height 12
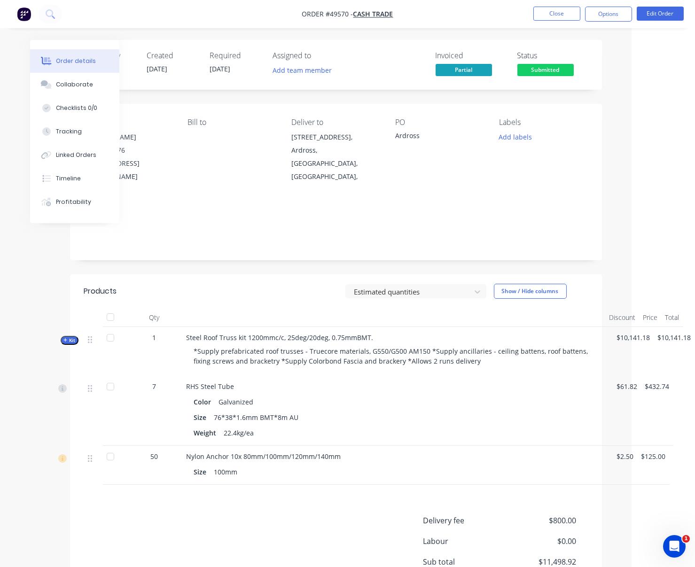
click at [434, 33] on div "Order details Collaborate Checklists 0/0 Tracking Linked Orders Timeline Profit…" at bounding box center [284, 326] width 695 height 652
click at [511, 177] on icon at bounding box center [513, 174] width 5 height 5
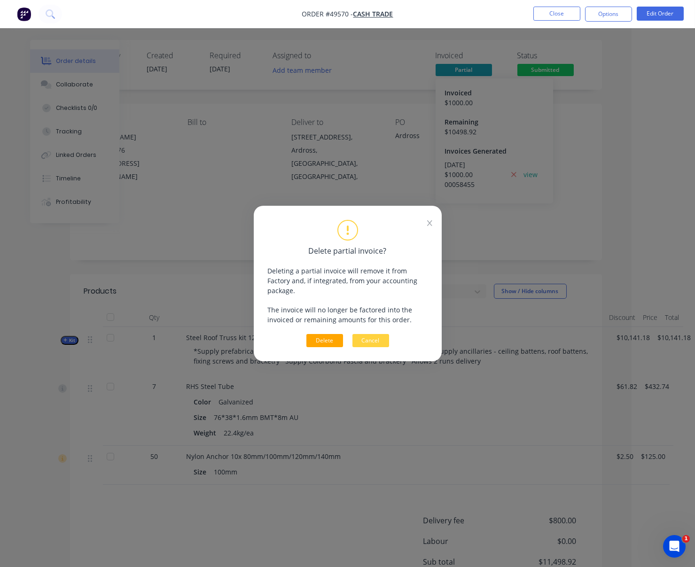
click at [330, 334] on button "Delete" at bounding box center [324, 340] width 37 height 13
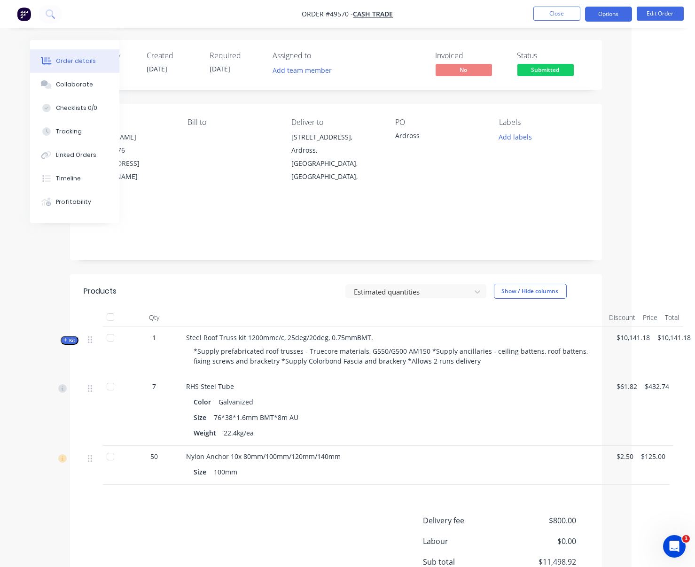
click at [566, 11] on button "Options" at bounding box center [608, 14] width 47 height 15
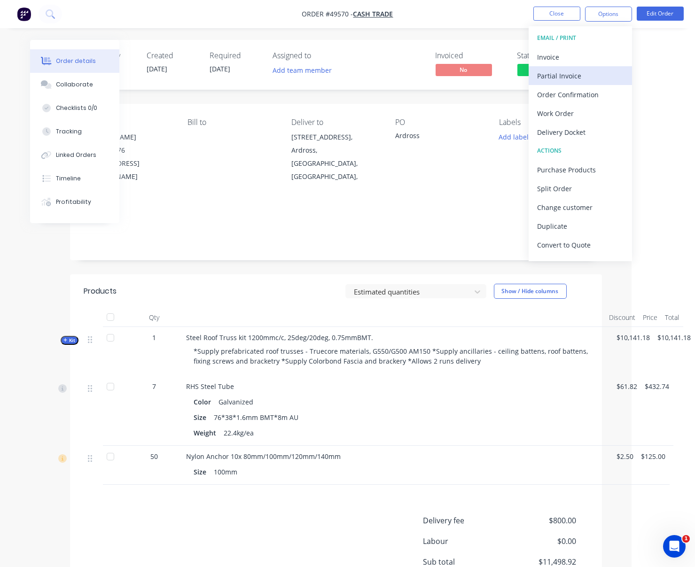
click at [566, 82] on div "Partial Invoice" at bounding box center [580, 76] width 86 height 14
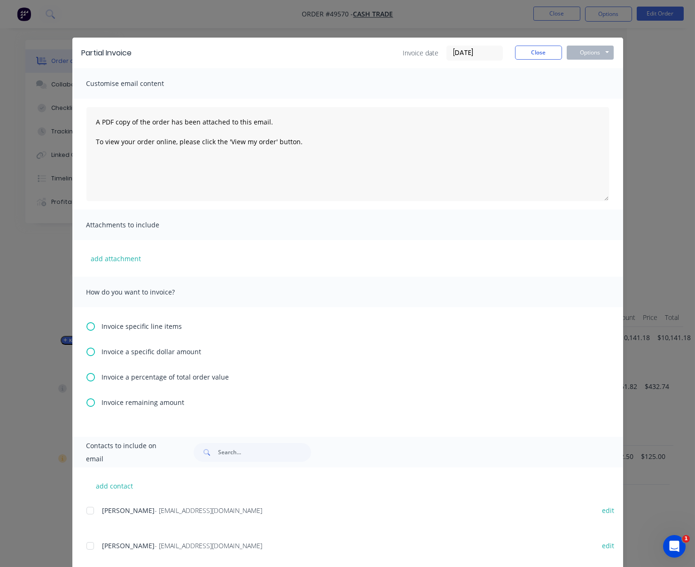
click at [86, 356] on icon at bounding box center [90, 352] width 8 height 8
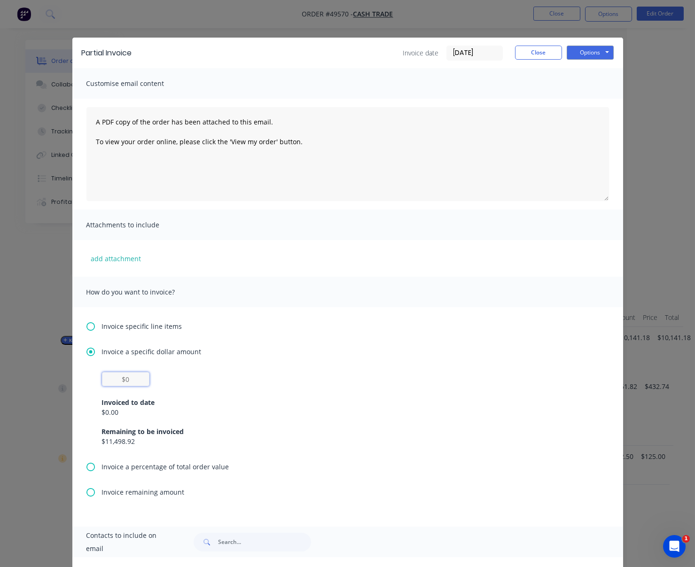
click at [125, 386] on input "text" at bounding box center [125, 379] width 47 height 14
type input "$1,000"
click at [298, 331] on div "Invoice specific line items" at bounding box center [347, 326] width 522 height 10
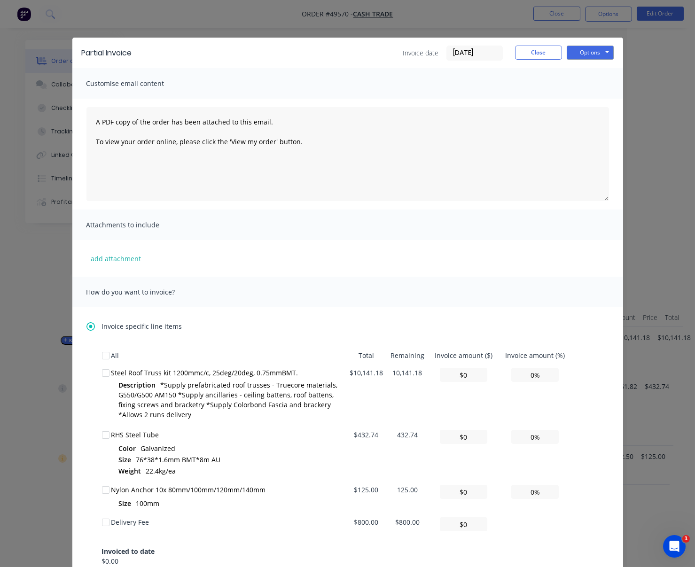
scroll to position [146, 0]
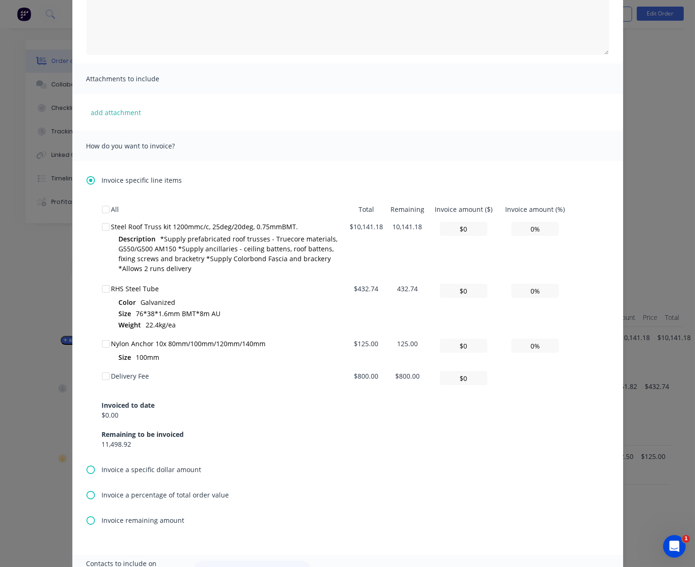
click at [105, 474] on span "Invoice a specific dollar amount" at bounding box center [152, 470] width 100 height 10
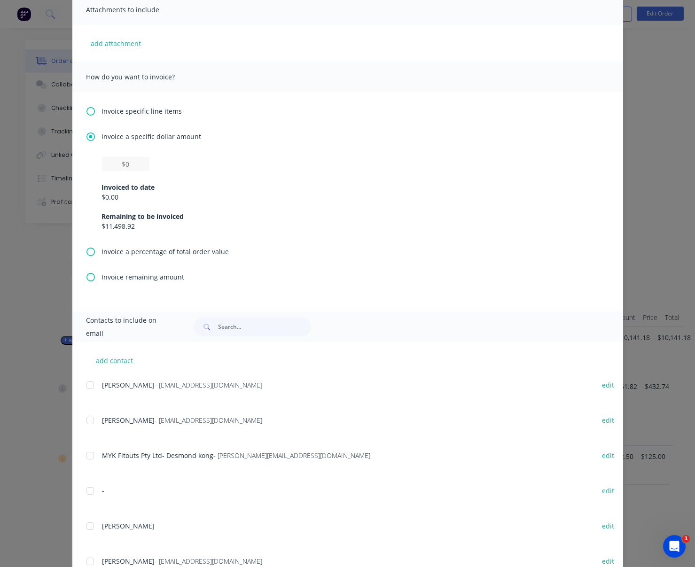
scroll to position [339, 0]
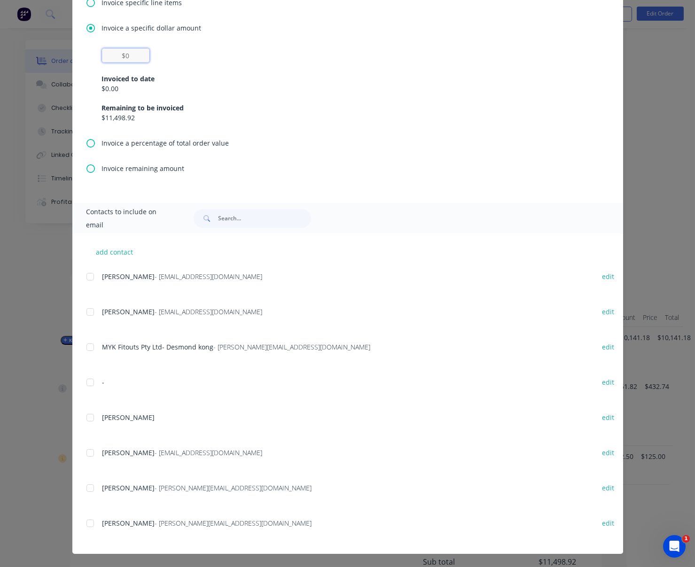
click at [122, 48] on input "text" at bounding box center [125, 55] width 47 height 14
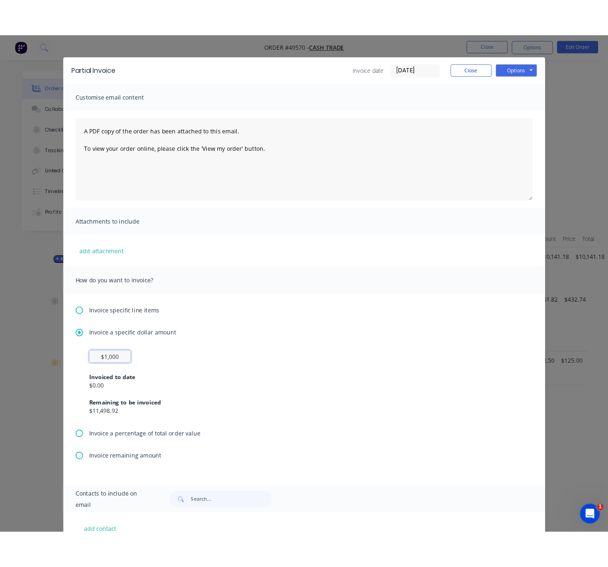
scroll to position [0, 0]
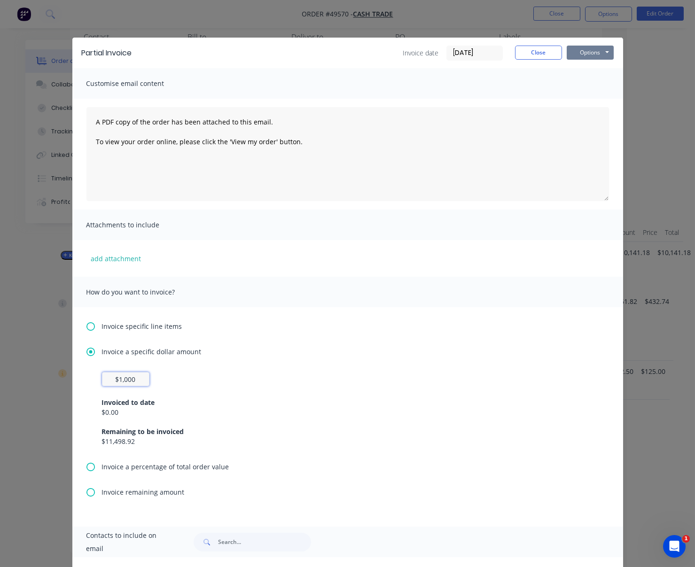
type input "$1,000"
click at [566, 54] on button "Options" at bounding box center [590, 53] width 47 height 14
click at [566, 88] on button "Print" at bounding box center [597, 85] width 60 height 16
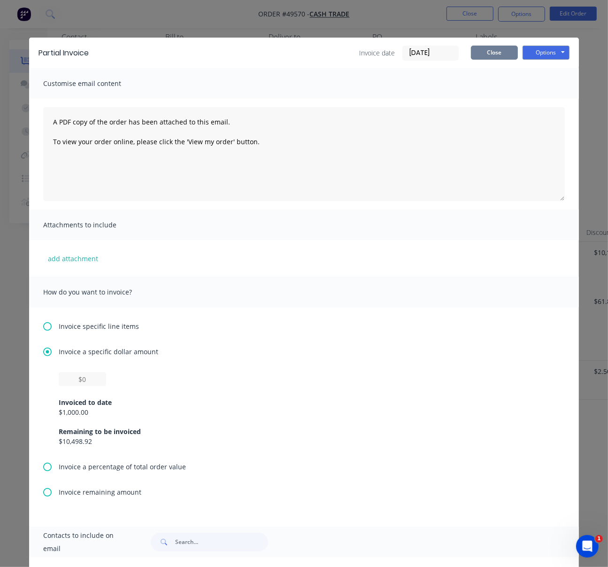
click at [494, 52] on button "Close" at bounding box center [494, 53] width 47 height 14
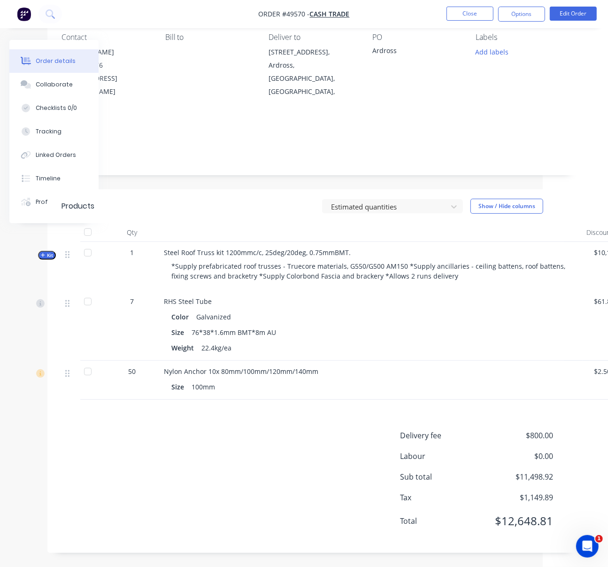
click at [283, 223] on div at bounding box center [371, 232] width 423 height 19
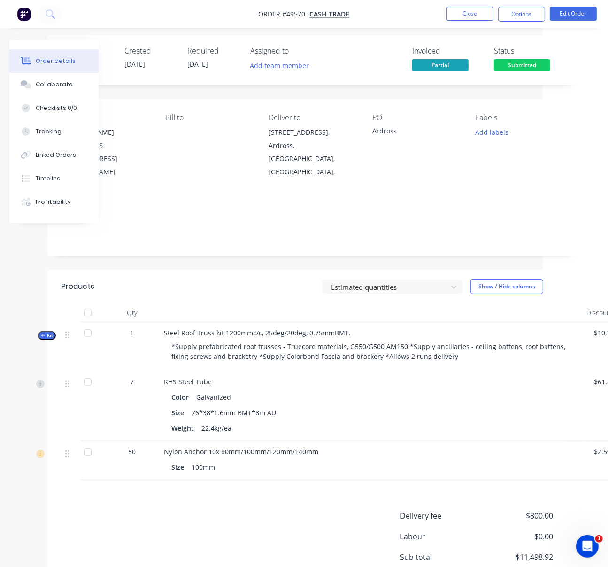
scroll to position [0, 65]
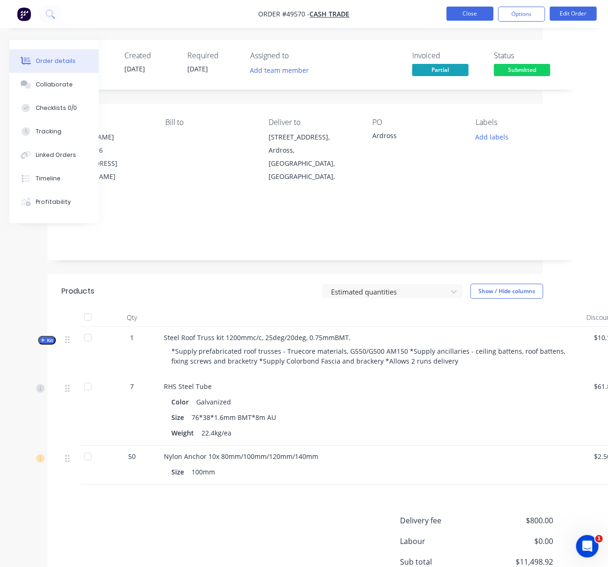
click at [467, 16] on button "Close" at bounding box center [470, 14] width 47 height 14
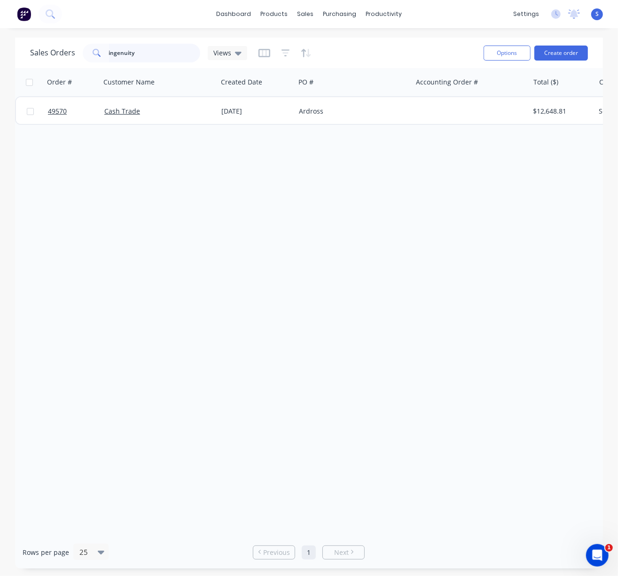
drag, startPoint x: 153, startPoint y: 52, endPoint x: 70, endPoint y: 65, distance: 83.3
click at [70, 65] on div "Sales Orders ingenuity Views Options Create order" at bounding box center [309, 53] width 588 height 31
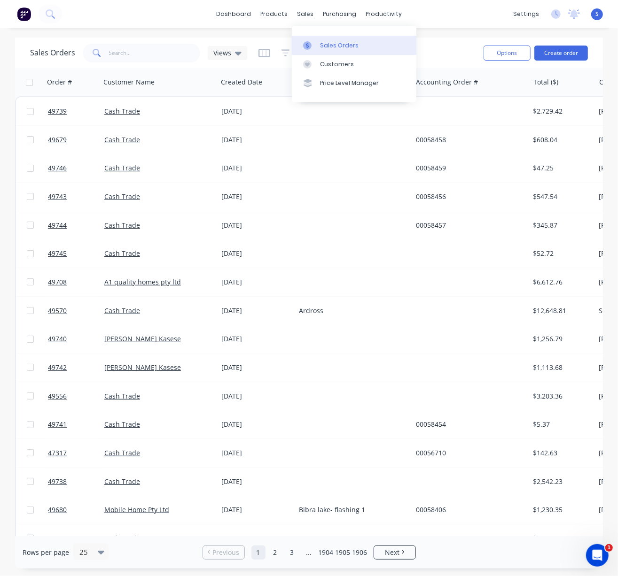
click at [327, 46] on div "Sales Orders" at bounding box center [339, 45] width 39 height 8
click at [145, 55] on input "text" at bounding box center [155, 53] width 92 height 19
type input "[PERSON_NAME]"
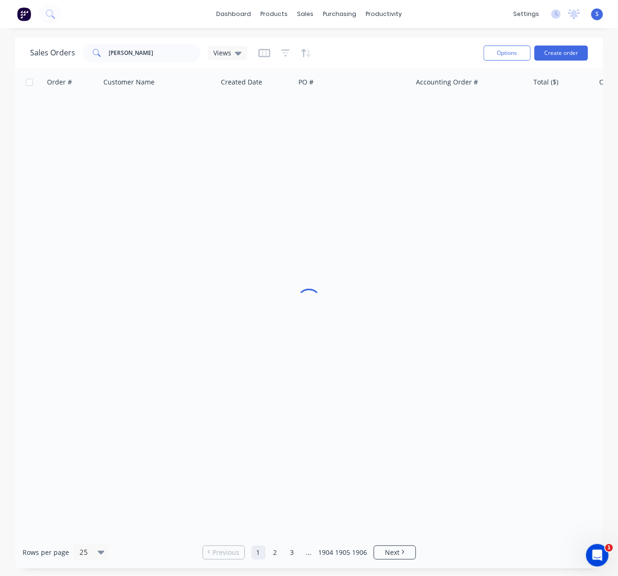
click at [393, 44] on div "Sales Orders [PERSON_NAME] Views" at bounding box center [253, 52] width 446 height 23
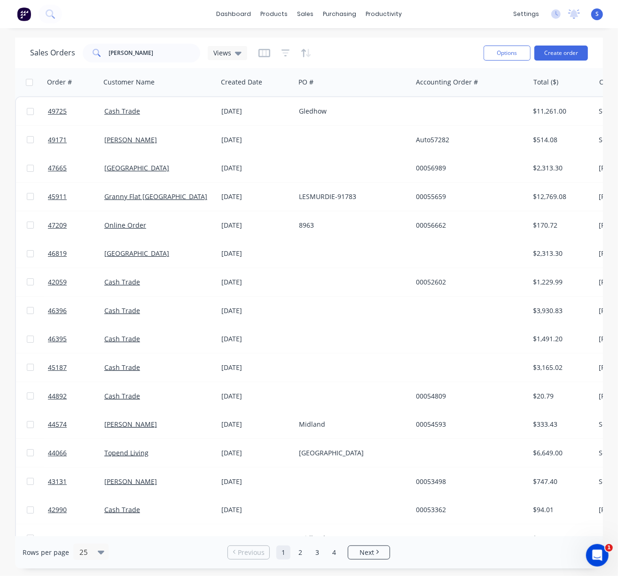
drag, startPoint x: 364, startPoint y: 55, endPoint x: 391, endPoint y: 55, distance: 27.2
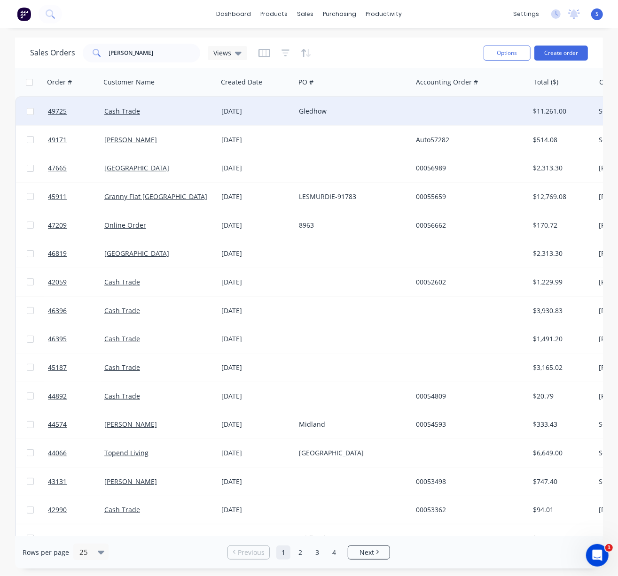
click at [335, 110] on div "Gledhow" at bounding box center [351, 111] width 104 height 9
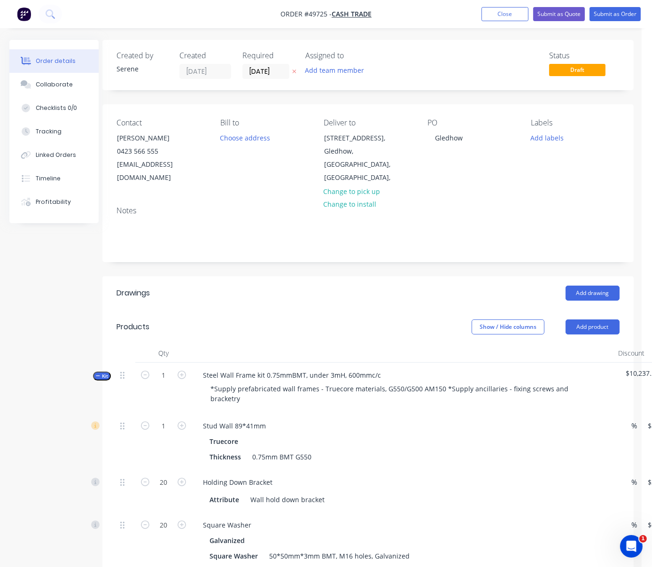
drag, startPoint x: 274, startPoint y: 101, endPoint x: 334, endPoint y: 109, distance: 60.7
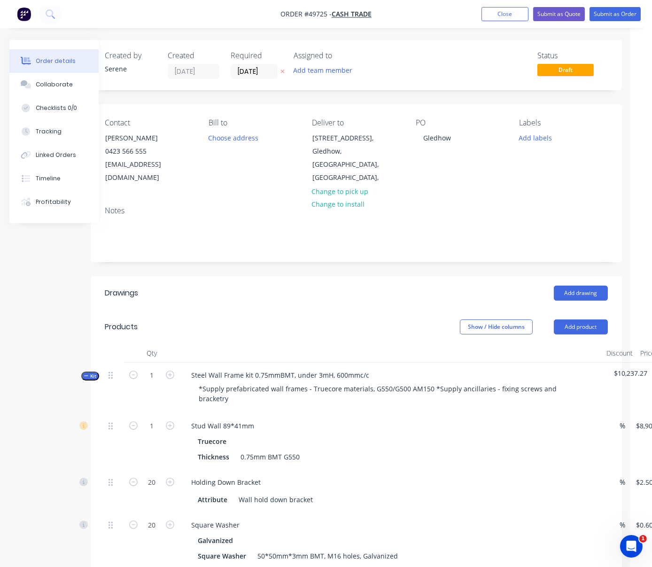
click at [256, 308] on header "Drawings Add drawing" at bounding box center [356, 293] width 531 height 34
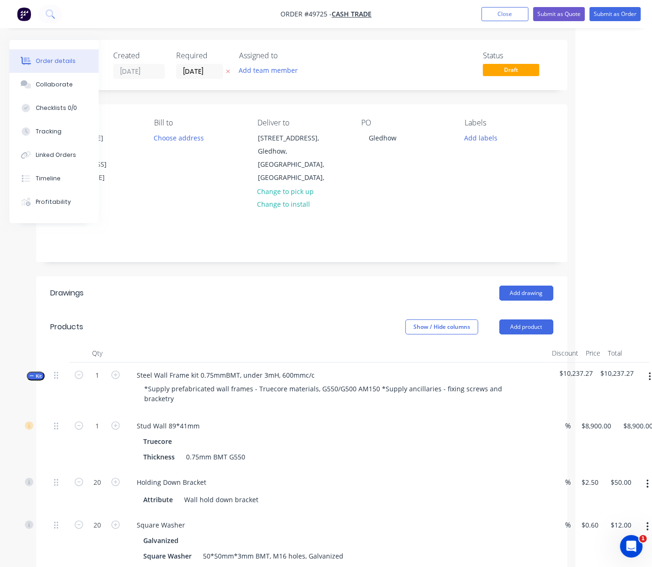
drag, startPoint x: 278, startPoint y: 306, endPoint x: 349, endPoint y: 300, distance: 70.7
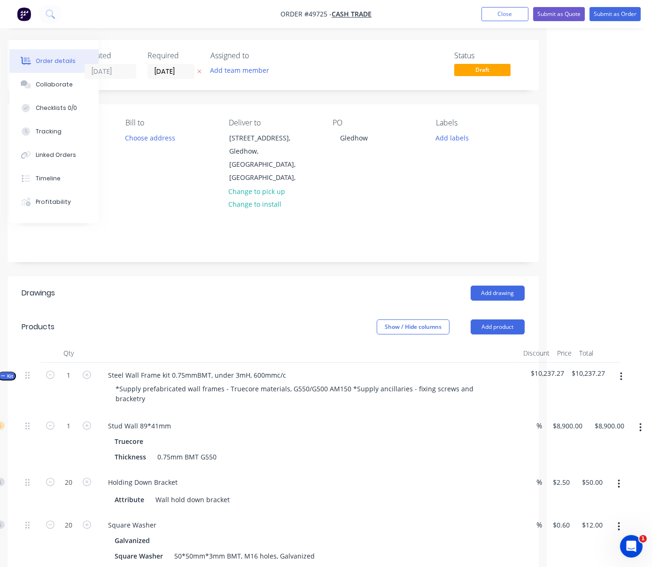
scroll to position [146, 109]
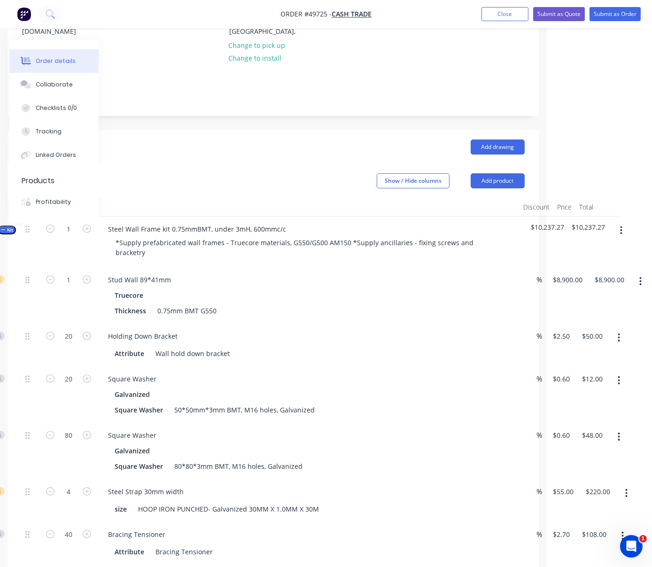
click at [7, 233] on span "Kit" at bounding box center [7, 229] width 12 height 7
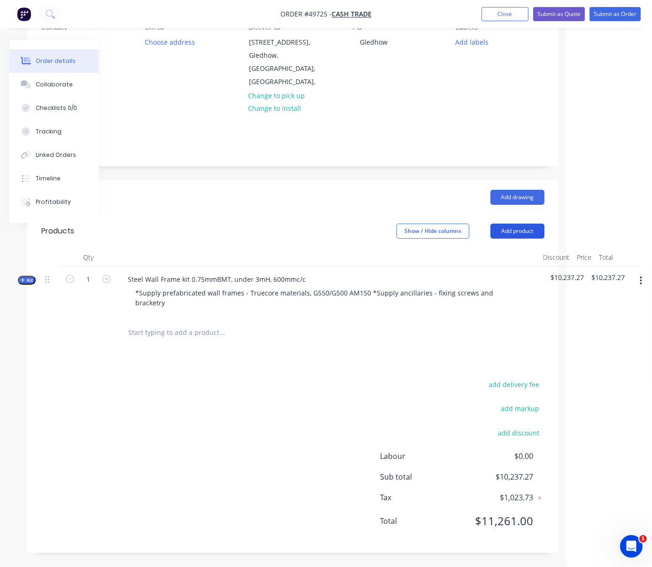
click at [517, 224] on button "Add product" at bounding box center [517, 231] width 54 height 15
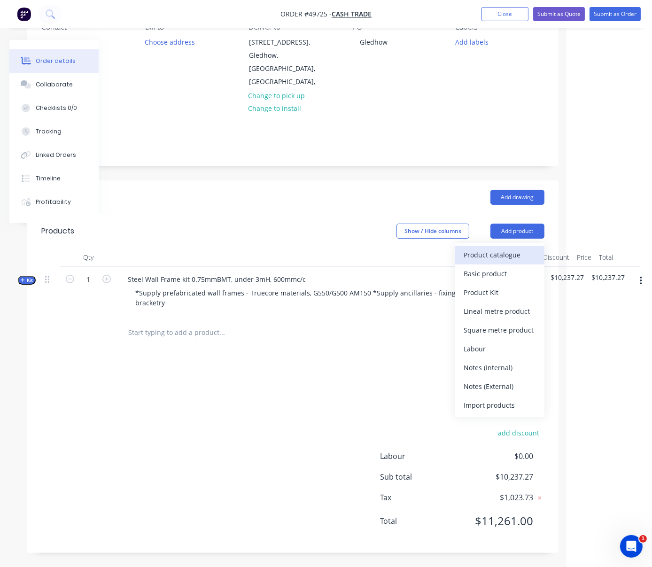
click at [499, 248] on div "Product catalogue" at bounding box center [500, 255] width 72 height 14
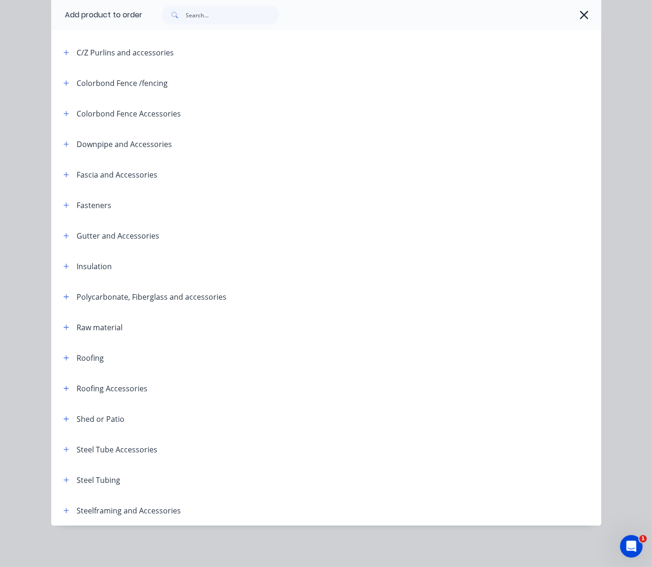
scroll to position [202, 0]
click at [63, 507] on icon "button" at bounding box center [66, 510] width 6 height 7
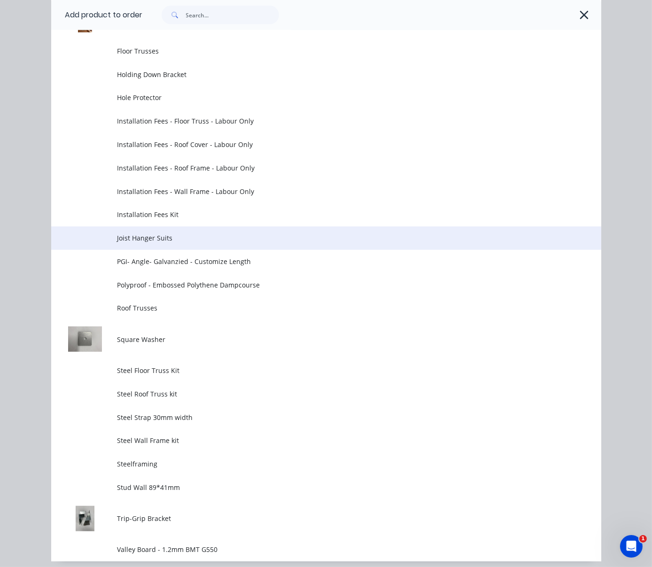
scroll to position [933, 0]
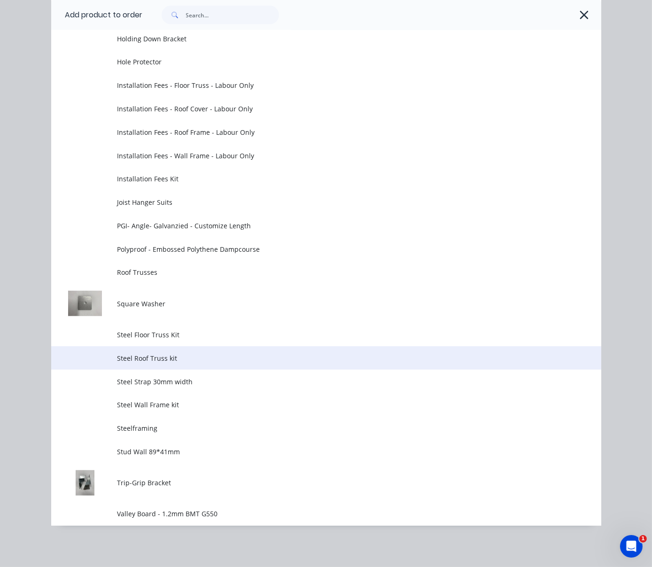
click at [210, 355] on span "Steel Roof Truss kit" at bounding box center [310, 358] width 387 height 10
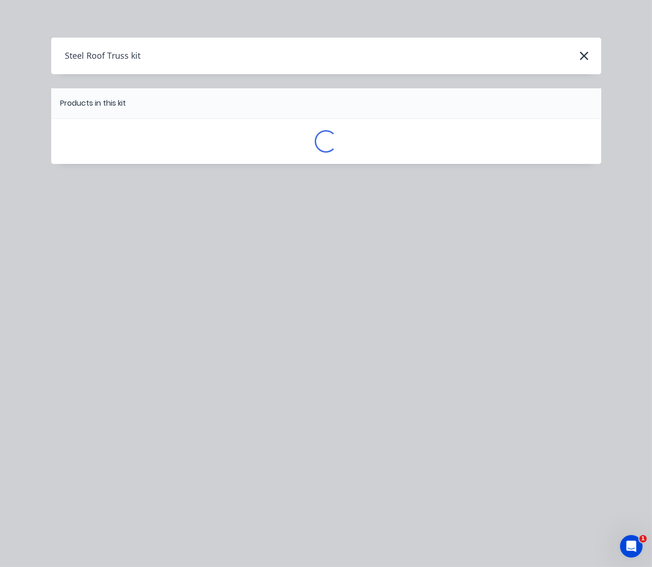
scroll to position [0, 0]
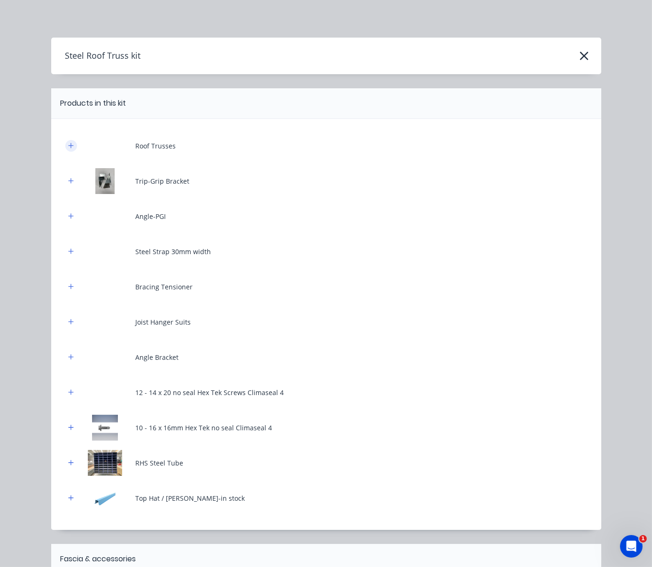
click at [68, 148] on icon "button" at bounding box center [70, 145] width 5 height 5
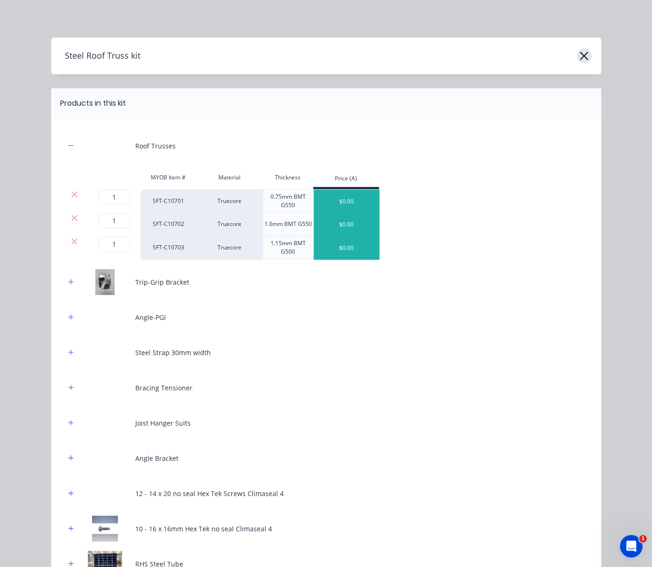
click at [566, 56] on icon "button" at bounding box center [584, 55] width 10 height 13
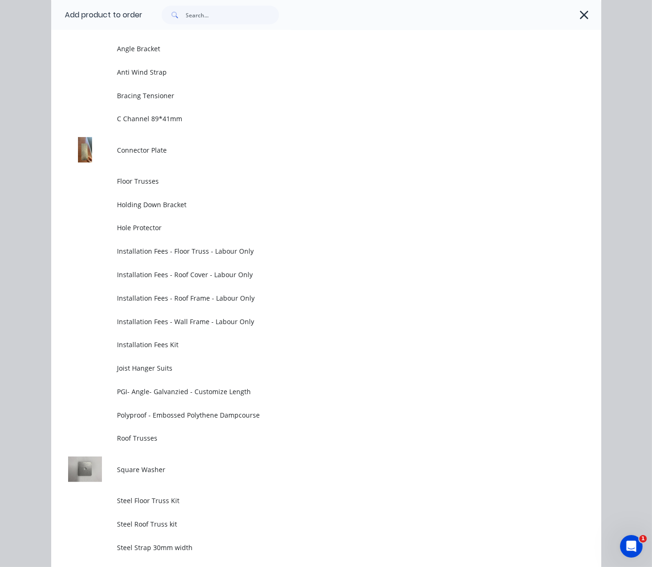
click at [566, 24] on div at bounding box center [367, 15] width 449 height 19
click at [566, 18] on icon "button" at bounding box center [584, 15] width 8 height 8
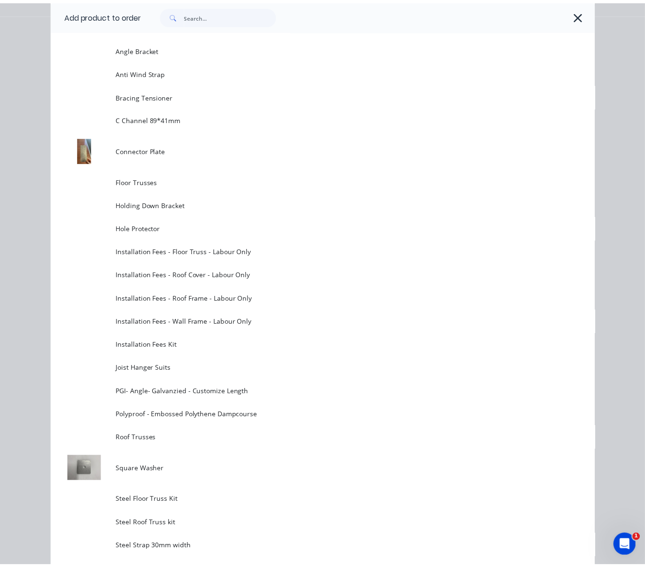
scroll to position [0, 0]
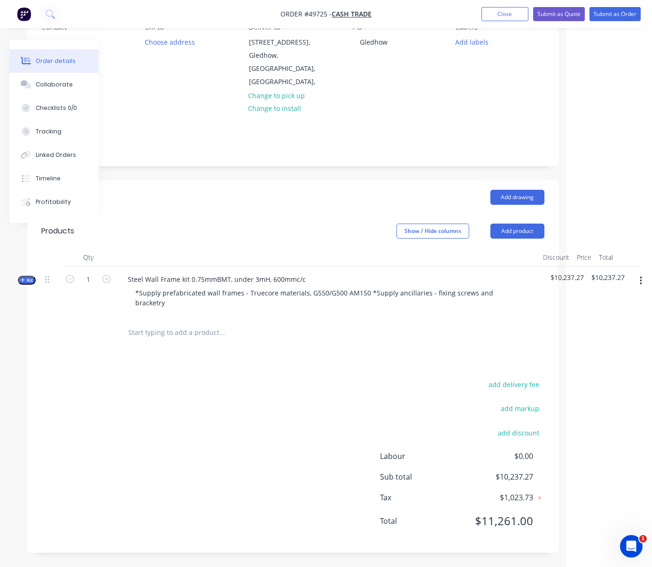
click at [24, 277] on span "Kit" at bounding box center [27, 280] width 12 height 7
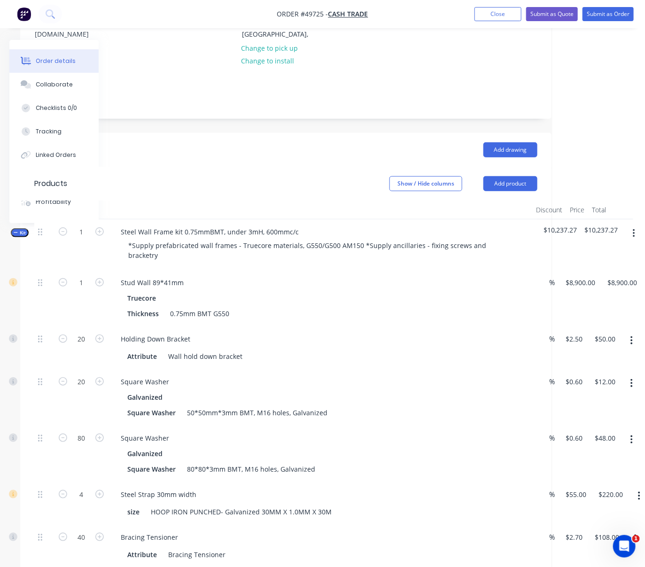
scroll to position [0, 93]
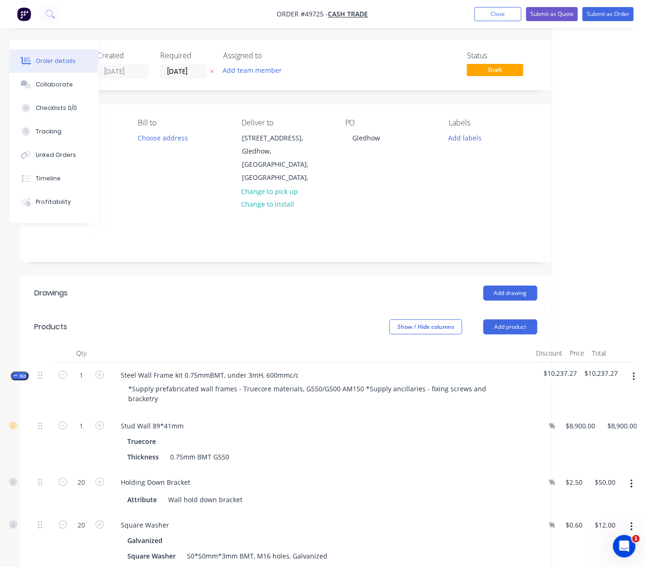
click at [205, 309] on header "Drawings Add drawing" at bounding box center [285, 293] width 531 height 34
click at [23, 380] on span "Kit" at bounding box center [20, 376] width 12 height 7
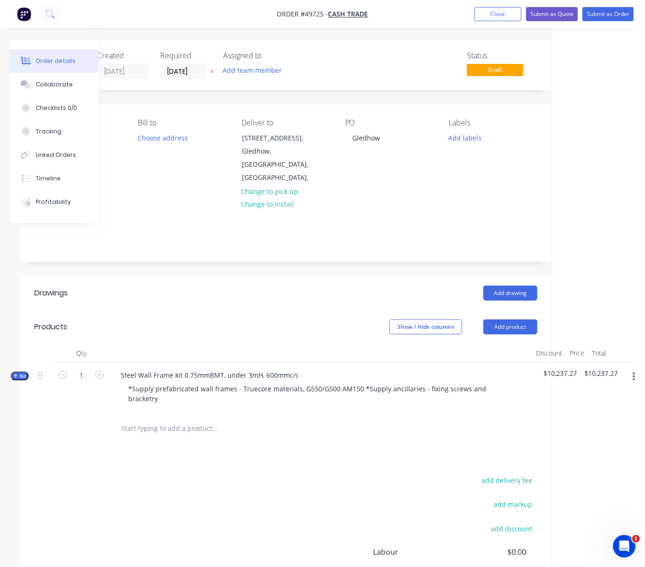
scroll to position [109, 93]
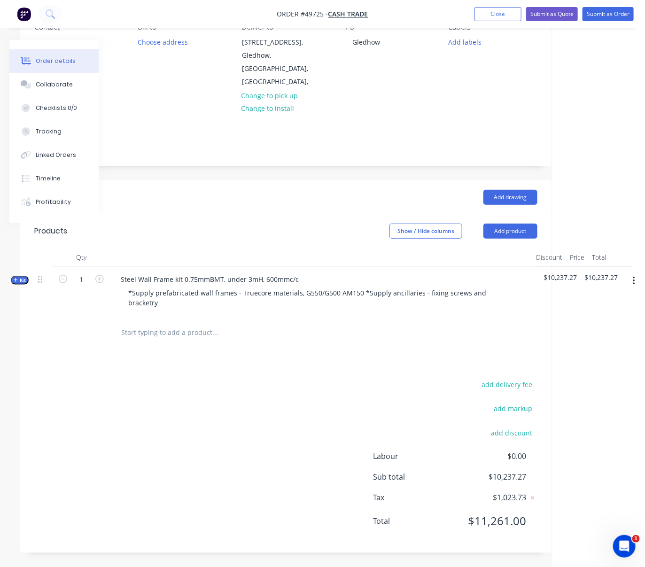
click at [214, 384] on div "add delivery fee add markup add discount Labour $0.00 Sub total $10,237.27 Tax …" at bounding box center [285, 458] width 503 height 161
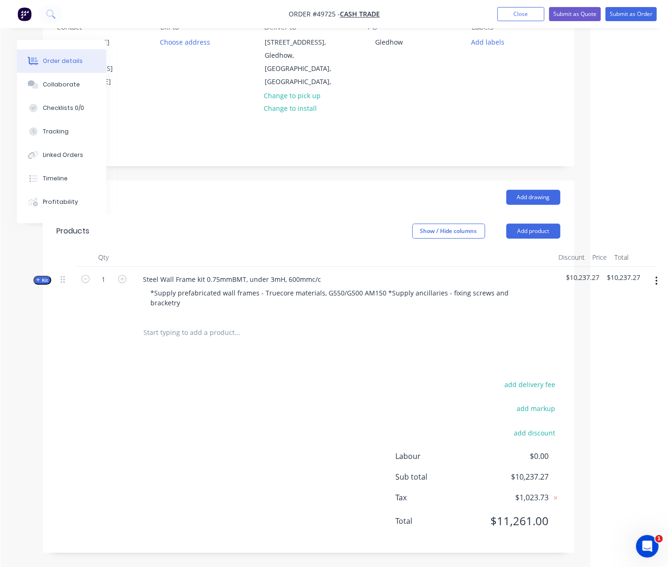
scroll to position [109, 84]
click at [278, 379] on div "add delivery fee add markup add discount Labour $0.00 Sub total $10,237.27 Tax …" at bounding box center [308, 458] width 503 height 161
click at [526, 224] on button "Add product" at bounding box center [533, 231] width 54 height 15
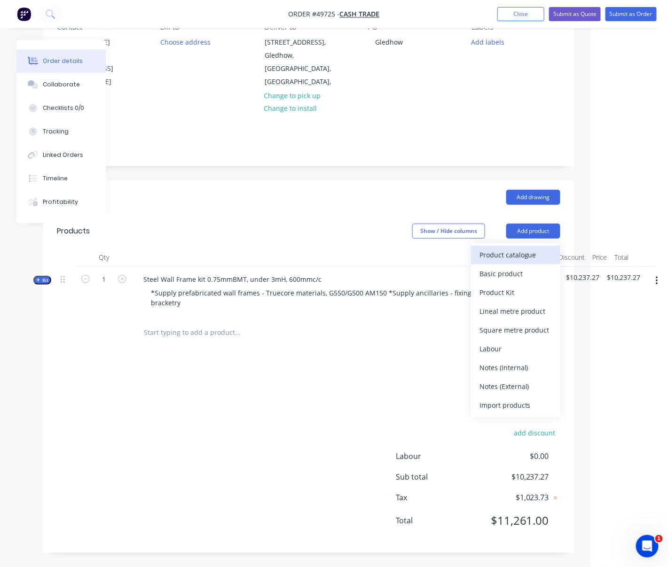
click at [512, 248] on div "Product catalogue" at bounding box center [515, 255] width 72 height 14
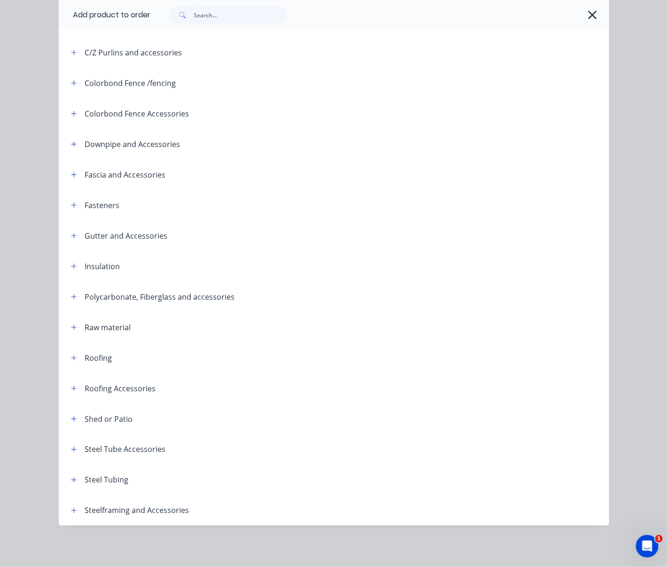
scroll to position [202, 0]
click at [71, 508] on icon "button" at bounding box center [73, 510] width 5 height 5
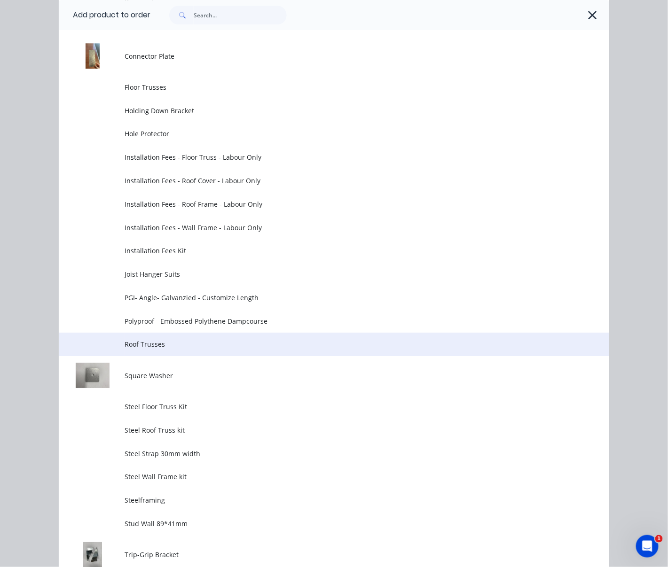
scroll to position [933, 0]
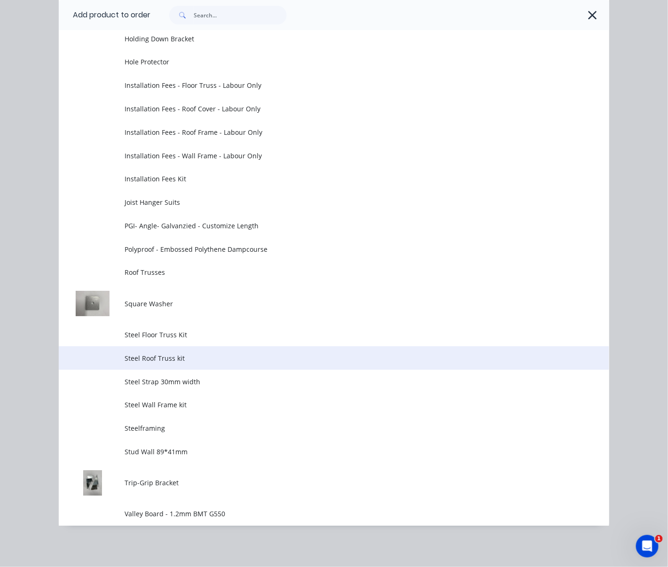
click at [188, 356] on span "Steel Roof Truss kit" at bounding box center [318, 358] width 387 height 10
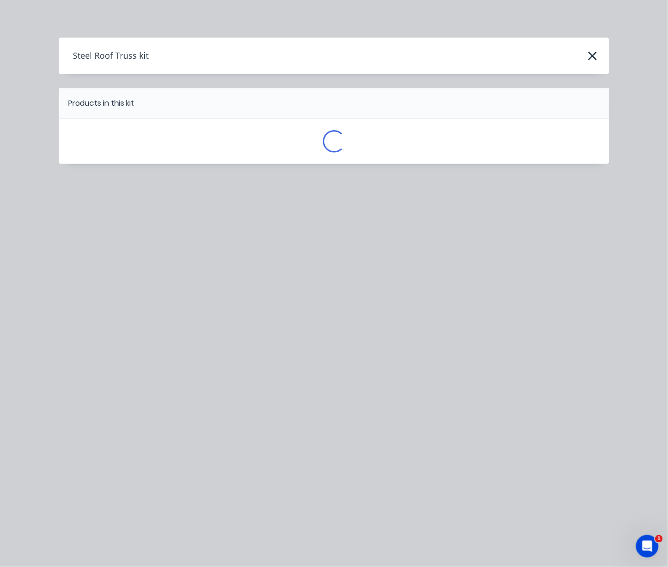
scroll to position [0, 0]
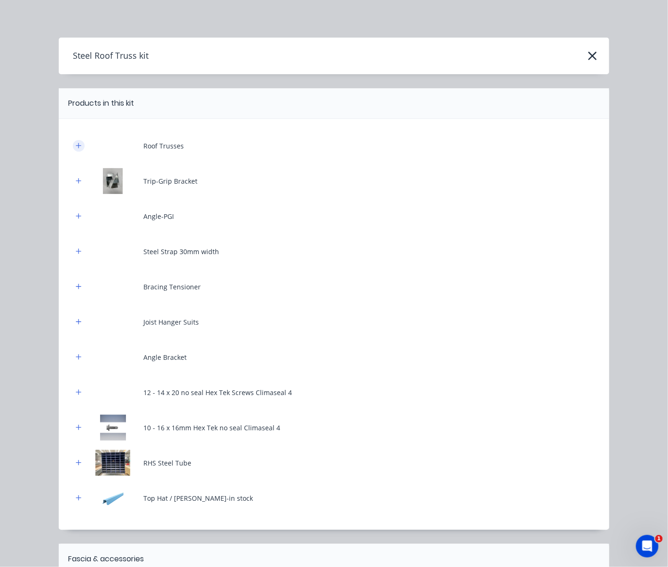
click at [76, 149] on icon "button" at bounding box center [79, 145] width 6 height 7
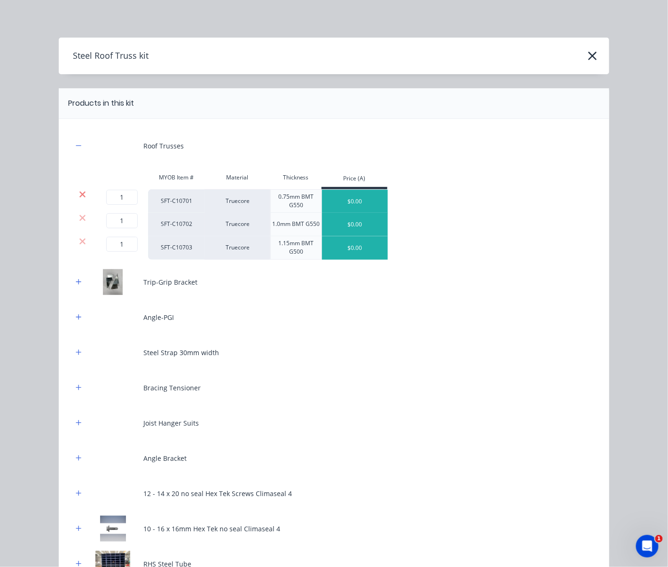
click at [79, 199] on icon at bounding box center [82, 194] width 7 height 9
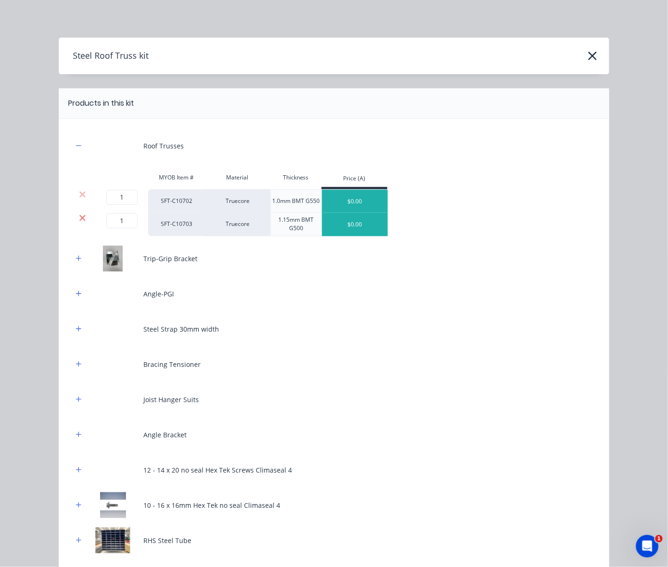
click at [80, 223] on icon at bounding box center [82, 217] width 7 height 9
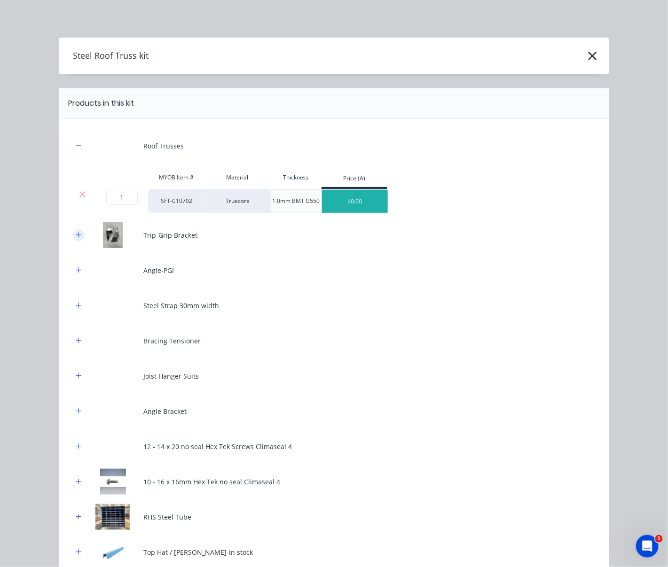
click at [76, 238] on icon "button" at bounding box center [79, 235] width 6 height 7
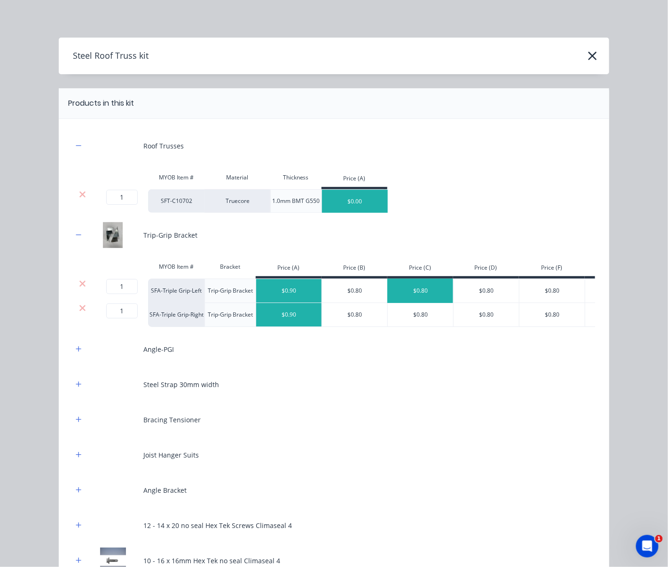
click at [388, 298] on div "$0.80" at bounding box center [421, 290] width 66 height 23
click at [357, 300] on div "$0.80" at bounding box center [355, 290] width 66 height 23
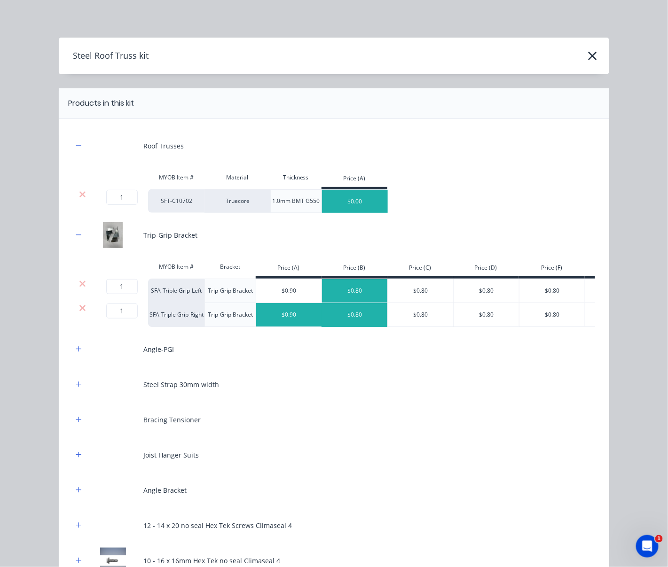
click at [358, 317] on div "$0.80" at bounding box center [355, 314] width 66 height 23
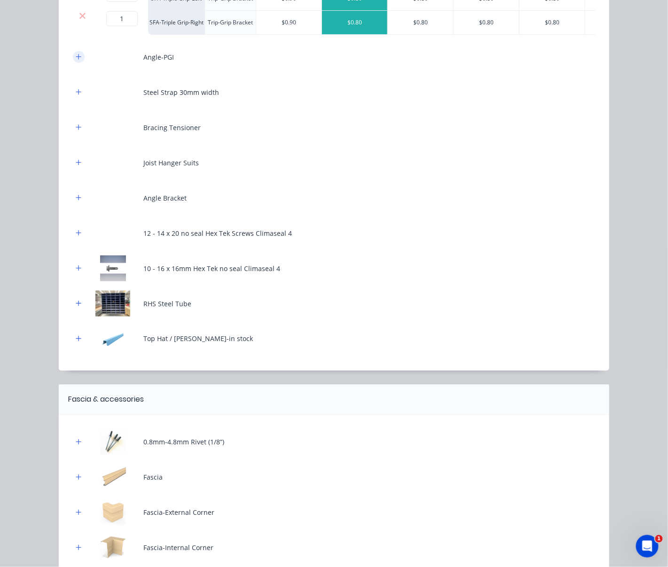
click at [77, 60] on icon "button" at bounding box center [79, 57] width 6 height 7
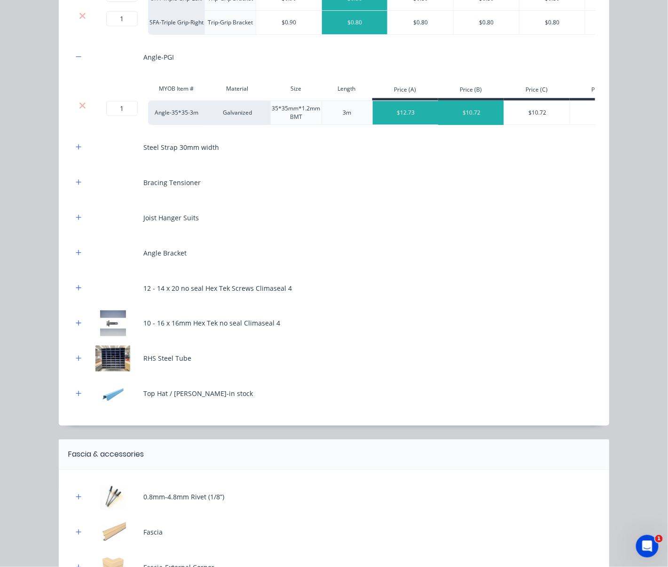
click at [466, 124] on div "$10.72" at bounding box center [471, 112] width 66 height 23
click at [78, 153] on button "button" at bounding box center [79, 147] width 12 height 12
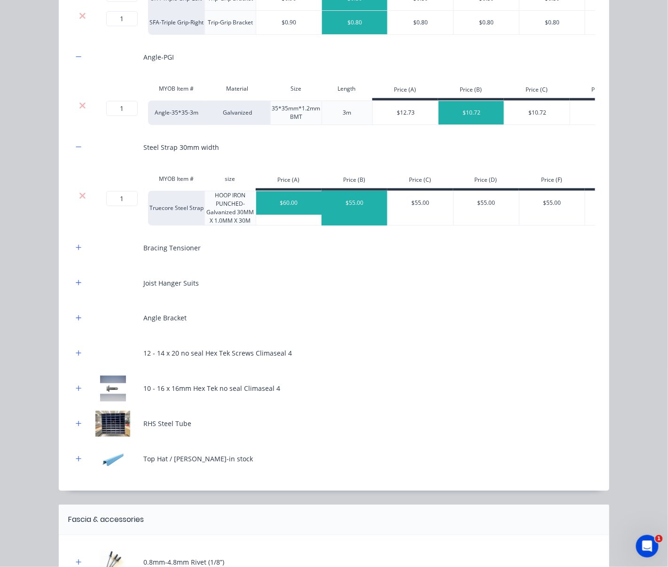
click at [358, 215] on div "$55.00" at bounding box center [355, 202] width 66 height 23
click at [73, 254] on button "button" at bounding box center [79, 248] width 12 height 12
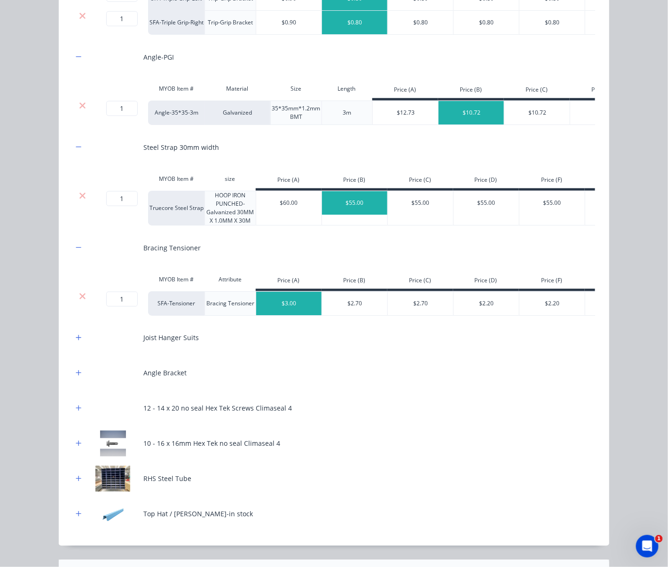
scroll to position [438, 0]
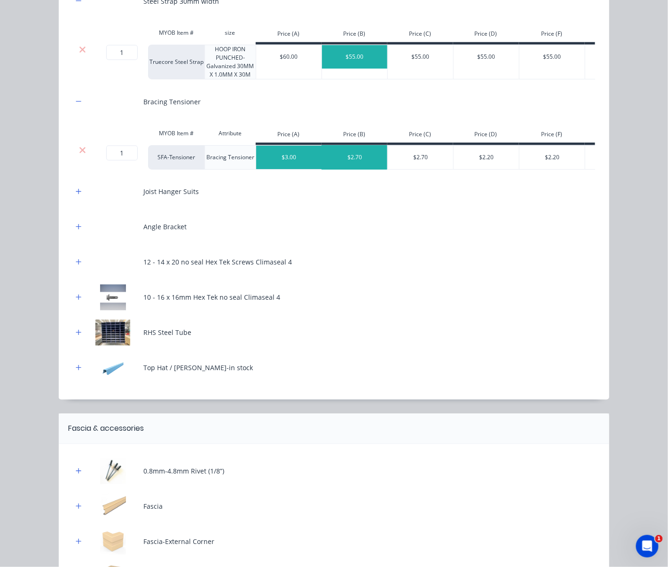
click at [352, 169] on div "$2.70" at bounding box center [355, 157] width 66 height 23
click at [76, 195] on icon "button" at bounding box center [79, 191] width 6 height 7
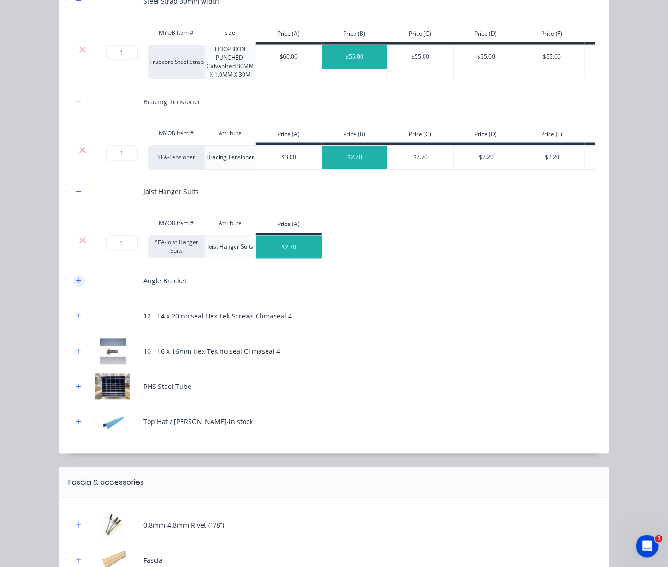
click at [76, 284] on icon "button" at bounding box center [79, 281] width 6 height 7
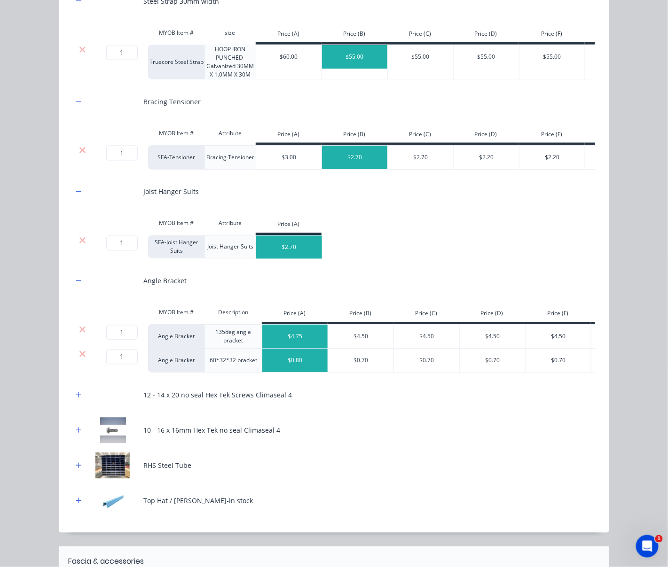
scroll to position [584, 0]
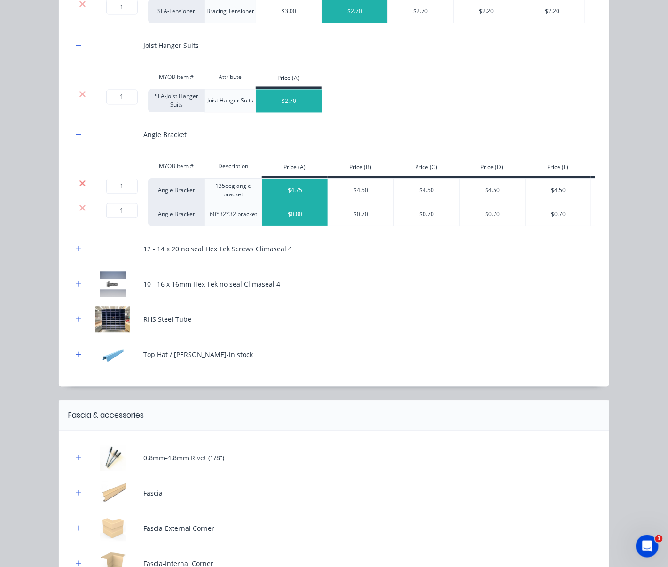
click at [79, 188] on icon at bounding box center [82, 183] width 7 height 9
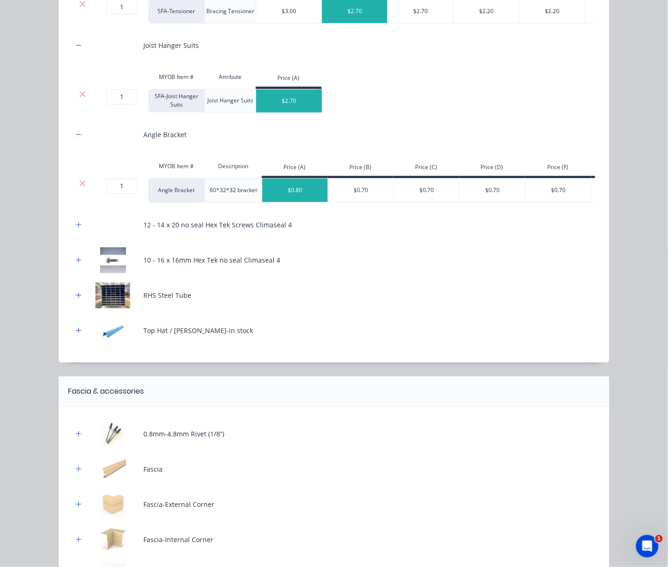
click at [79, 188] on icon at bounding box center [82, 183] width 7 height 9
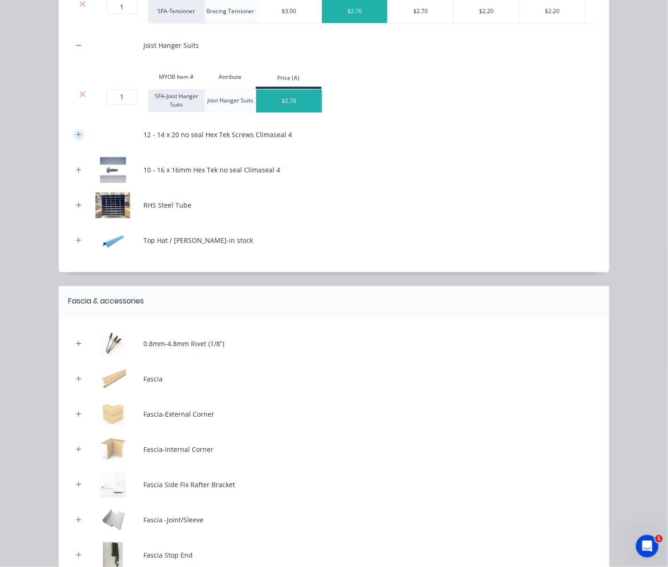
click at [76, 138] on icon "button" at bounding box center [79, 135] width 6 height 7
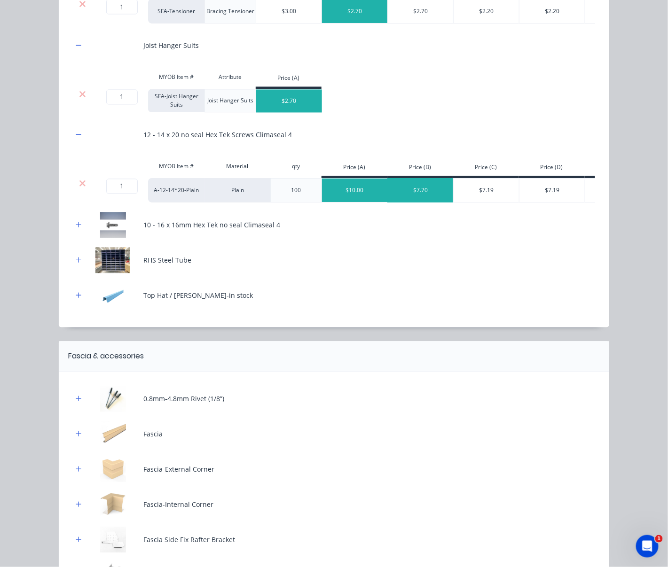
click at [419, 202] on div "$7.70" at bounding box center [421, 190] width 66 height 23
click at [499, 202] on div "$7.19" at bounding box center [486, 190] width 66 height 23
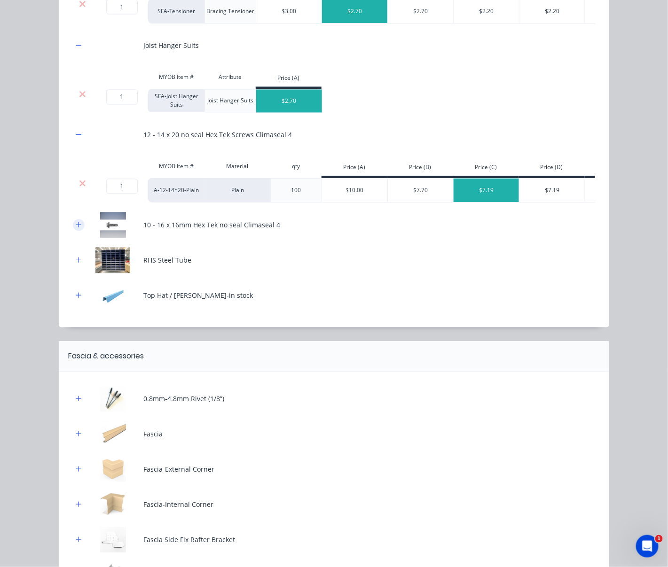
click at [76, 227] on icon "button" at bounding box center [78, 224] width 5 height 5
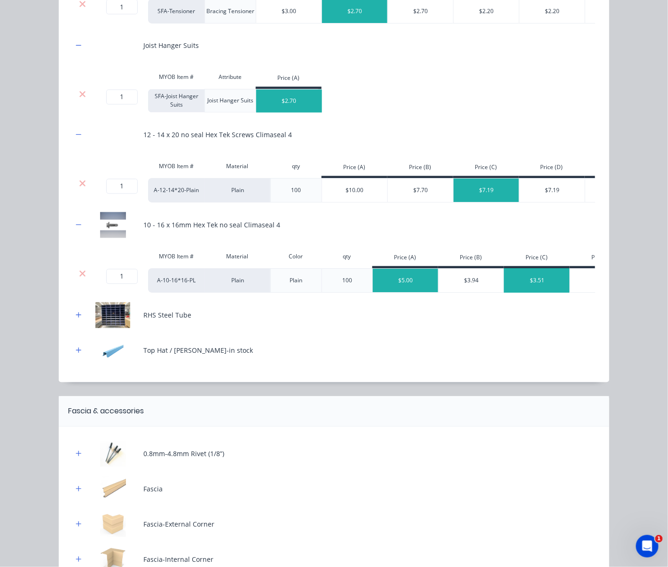
click at [515, 293] on div "$3.51" at bounding box center [537, 280] width 66 height 23
click at [78, 321] on button "button" at bounding box center [79, 316] width 12 height 12
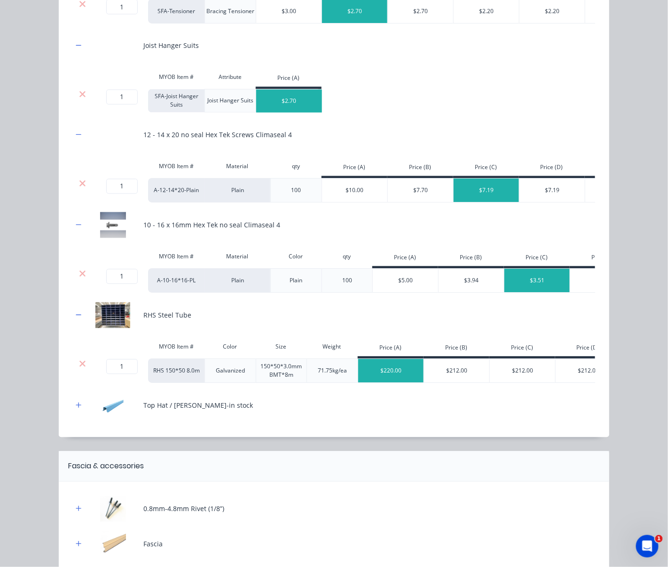
scroll to position [730, 0]
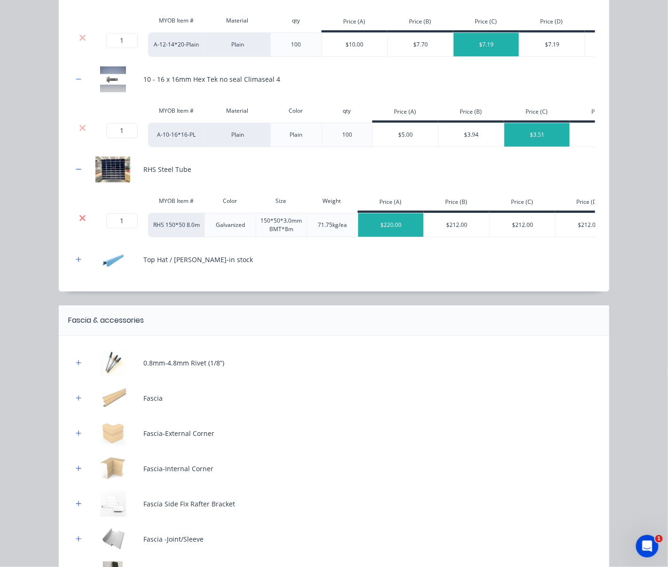
click at [79, 223] on icon at bounding box center [82, 217] width 7 height 9
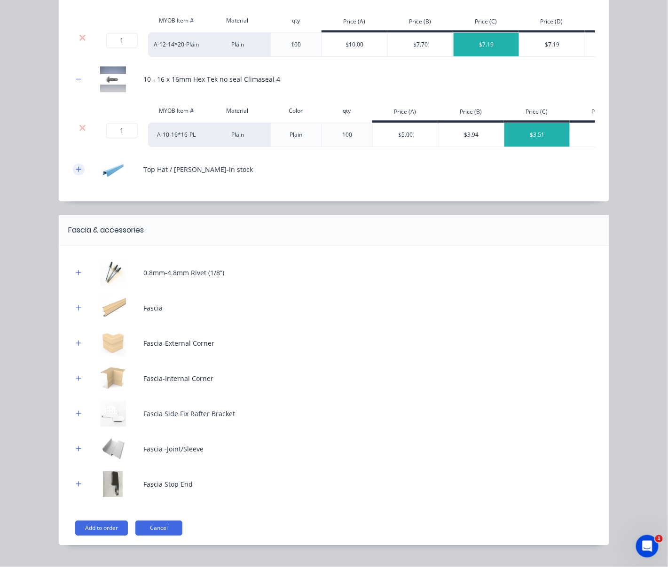
click at [76, 172] on icon "button" at bounding box center [79, 169] width 6 height 7
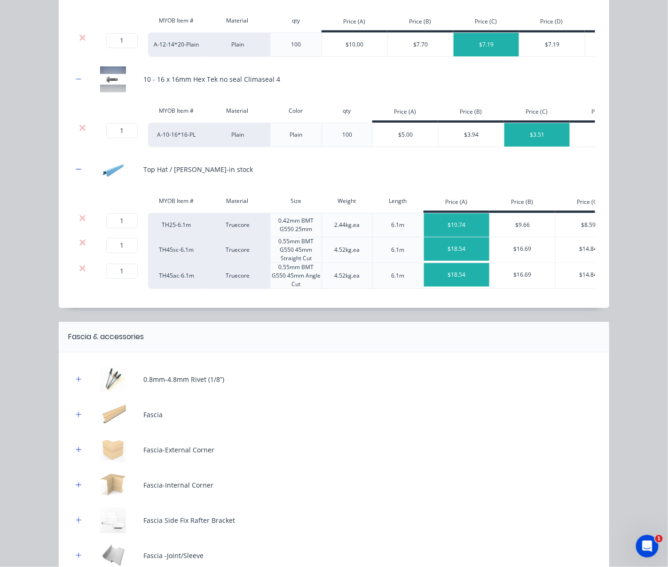
click at [79, 271] on icon at bounding box center [82, 268] width 6 height 6
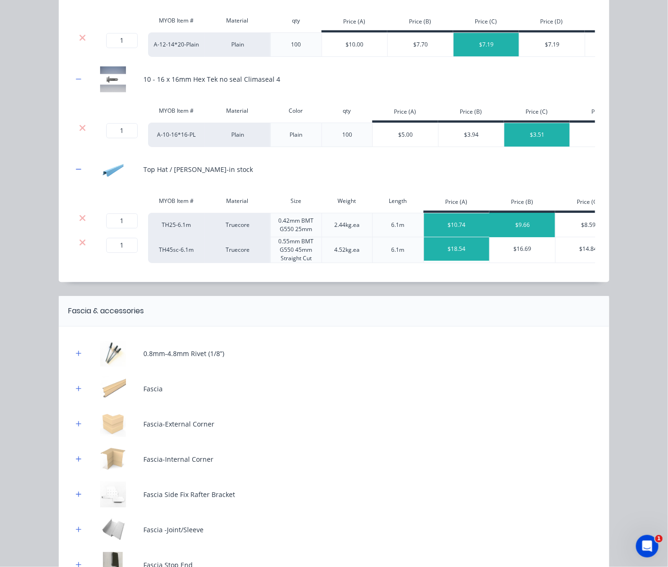
click at [516, 237] on div "$9.66" at bounding box center [522, 224] width 66 height 23
click at [513, 261] on div "$16.69" at bounding box center [522, 248] width 66 height 23
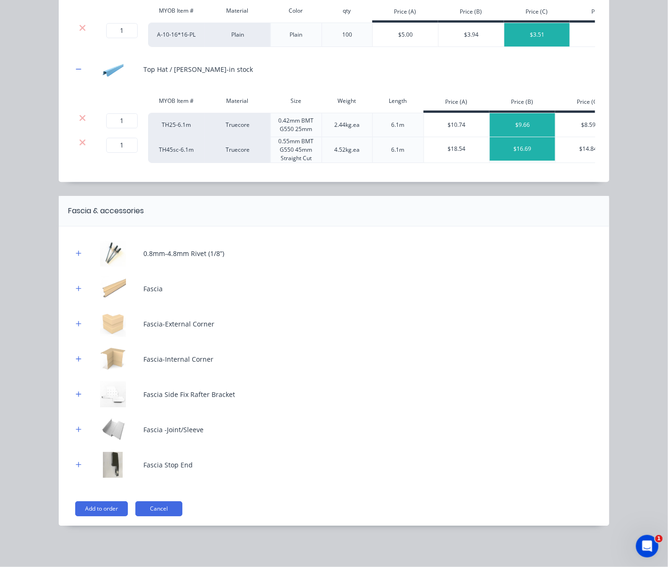
scroll to position [904, 0]
click at [76, 251] on icon "button" at bounding box center [78, 252] width 5 height 5
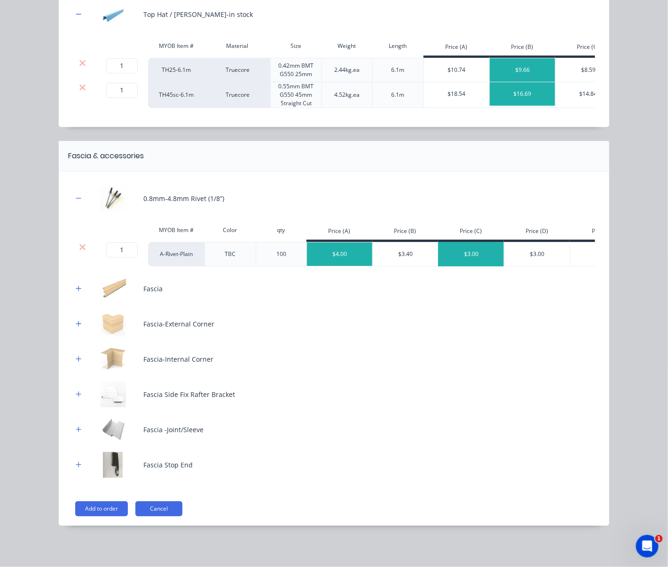
click at [458, 266] on div "$3.00" at bounding box center [471, 253] width 66 height 23
click at [77, 292] on icon "button" at bounding box center [79, 288] width 6 height 7
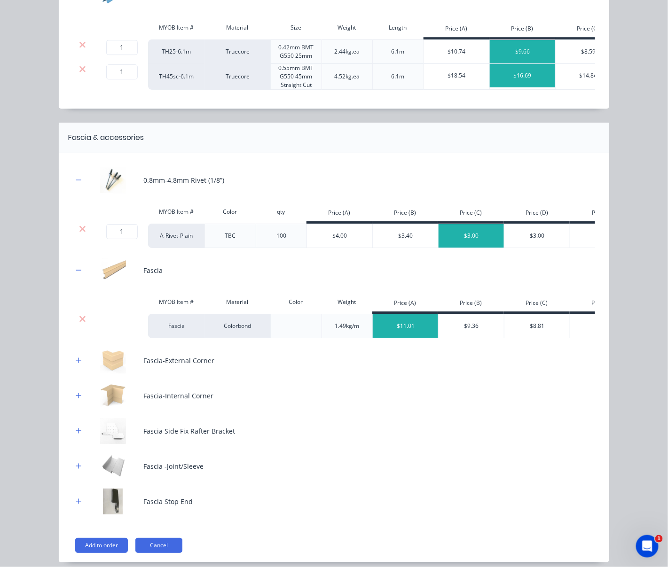
scroll to position [1032, 0]
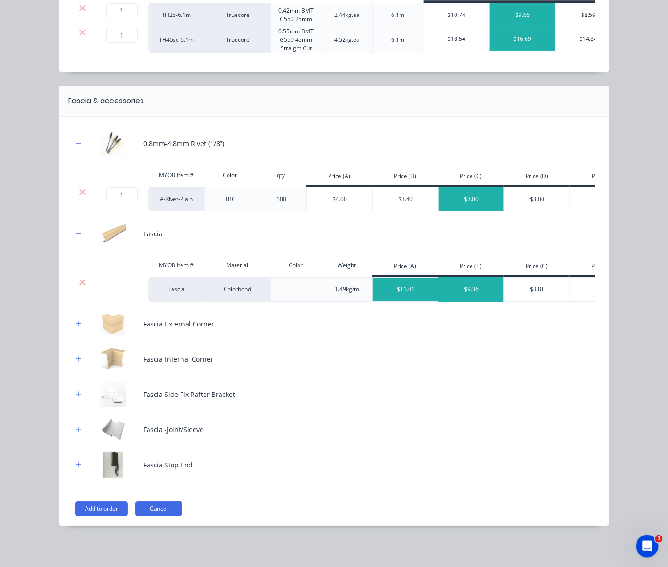
click at [494, 279] on div "$9.36" at bounding box center [471, 289] width 66 height 23
click at [80, 323] on div at bounding box center [79, 324] width 12 height 12
click at [78, 319] on button "button" at bounding box center [79, 324] width 12 height 12
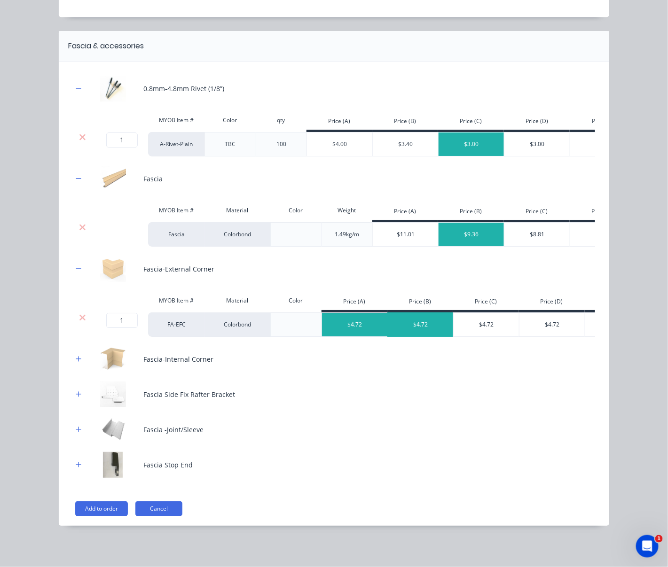
click at [404, 336] on div "$4.72" at bounding box center [421, 324] width 66 height 23
click at [79, 314] on icon at bounding box center [82, 317] width 6 height 6
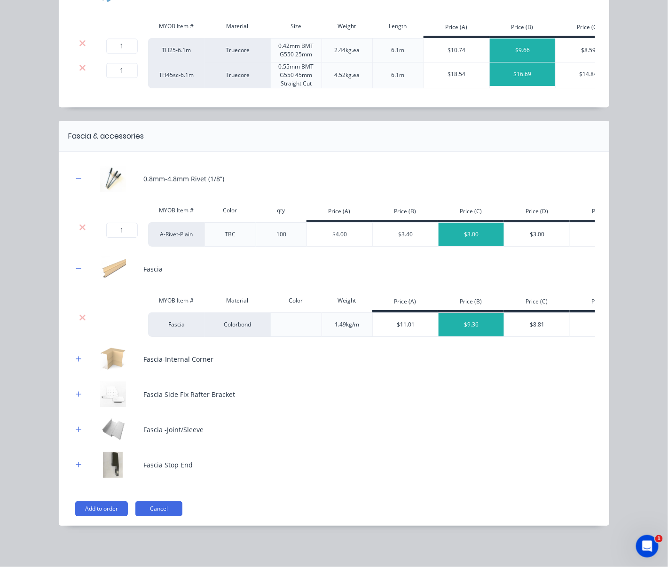
scroll to position [997, 0]
click at [76, 356] on icon "button" at bounding box center [79, 359] width 6 height 7
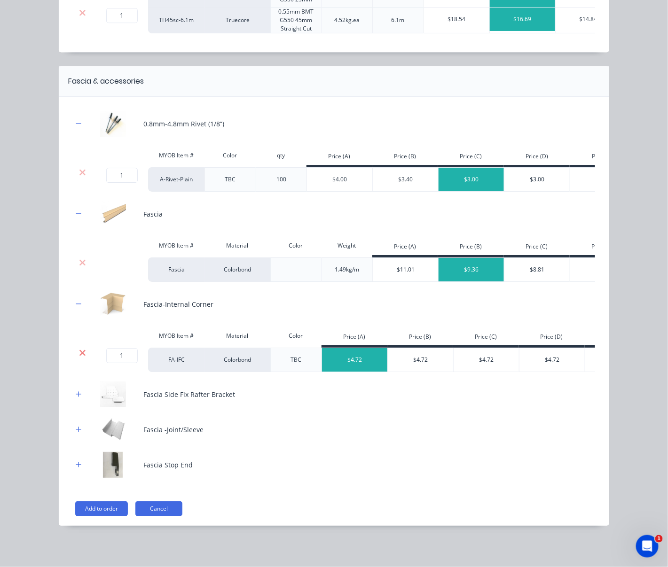
click at [80, 357] on icon at bounding box center [82, 352] width 7 height 9
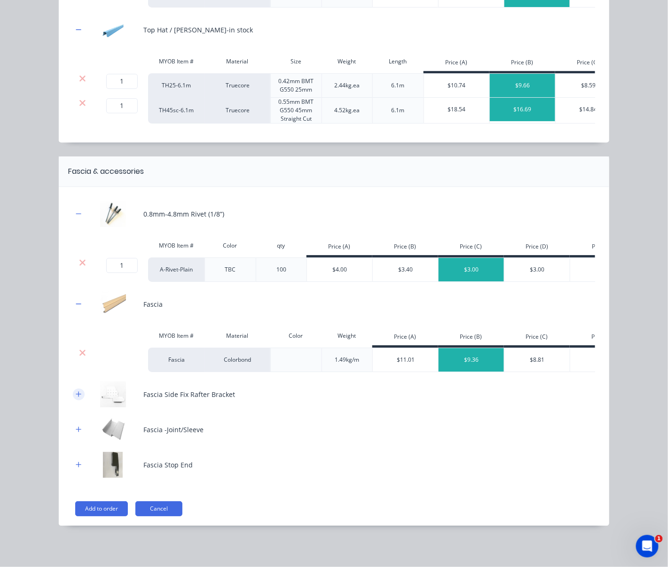
click at [76, 392] on icon "button" at bounding box center [78, 393] width 5 height 5
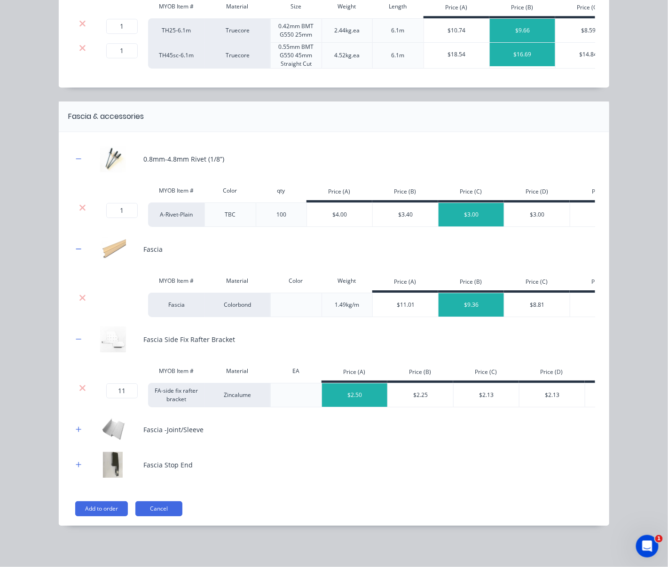
scroll to position [1026, 0]
click at [425, 383] on div "$2.25" at bounding box center [421, 394] width 66 height 23
click at [76, 427] on icon "button" at bounding box center [78, 429] width 5 height 5
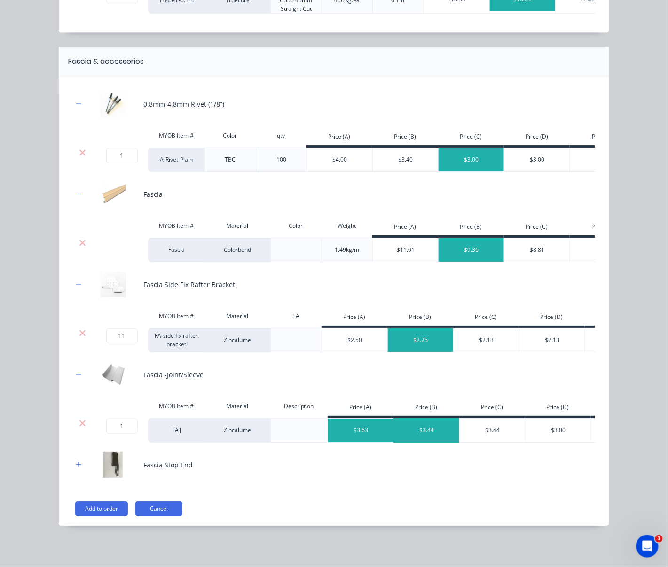
scroll to position [1090, 0]
click at [432, 422] on div "$3.44" at bounding box center [427, 430] width 66 height 23
click at [76, 464] on icon "button" at bounding box center [79, 464] width 6 height 7
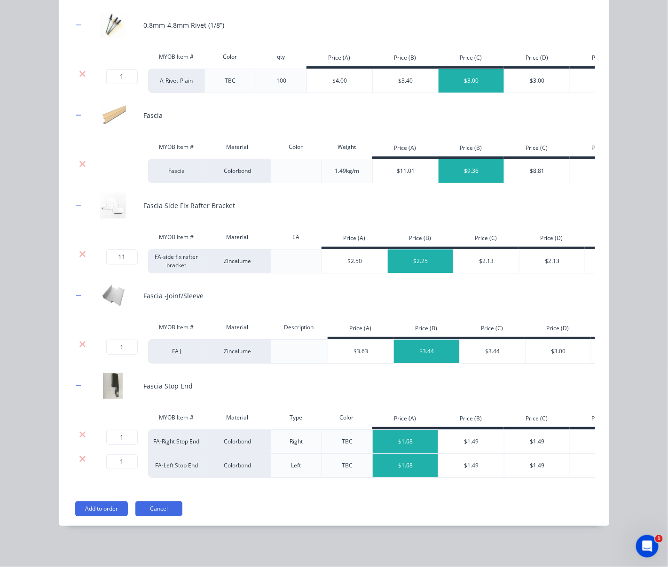
scroll to position [1177, 0]
click at [469, 435] on div "$1.49" at bounding box center [471, 441] width 66 height 23
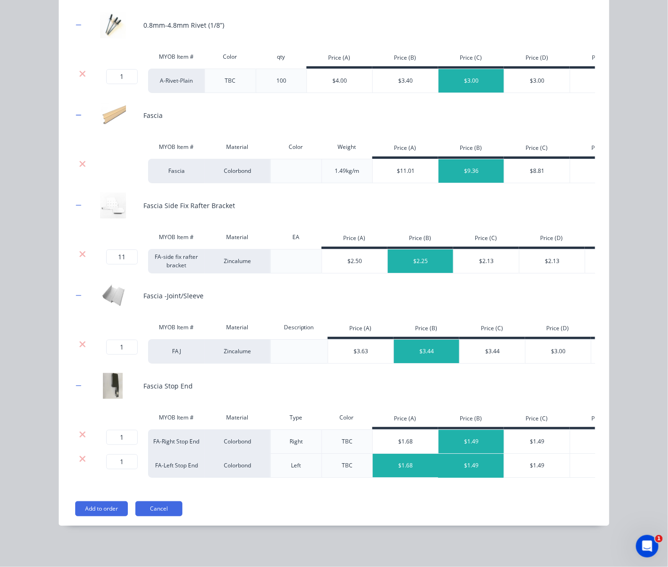
click at [464, 459] on div "$1.49" at bounding box center [471, 465] width 66 height 23
click at [92, 506] on button "Add to order" at bounding box center [101, 508] width 53 height 15
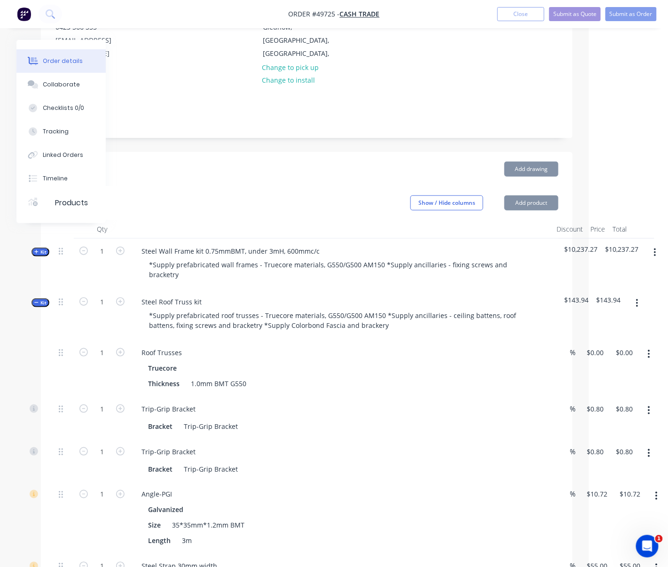
click at [221, 206] on div "Show / Hide columns Add product" at bounding box center [360, 202] width 396 height 15
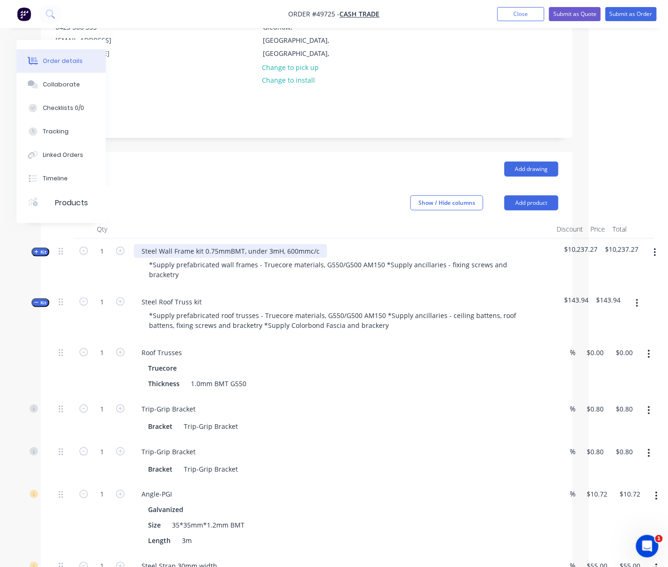
click at [221, 252] on div "Steel Wall Frame kit 0.75mmBMT, under 3mH, 600mmc/c" at bounding box center [230, 251] width 193 height 14
click at [42, 254] on span "Kit" at bounding box center [40, 251] width 12 height 7
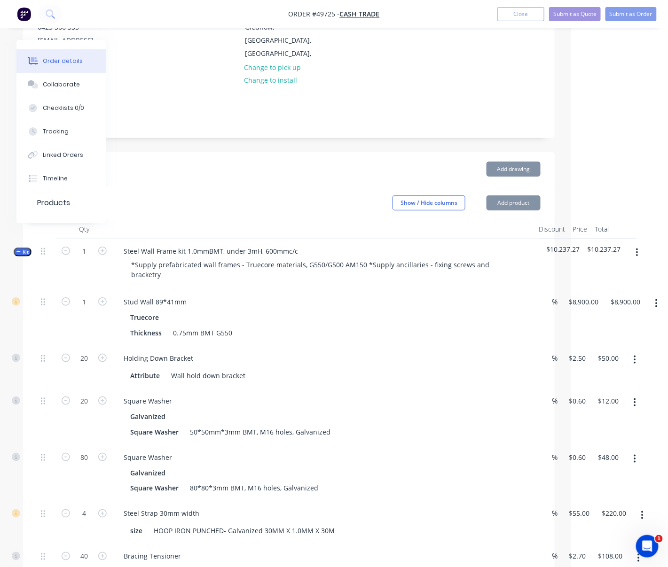
drag, startPoint x: 369, startPoint y: 195, endPoint x: 481, endPoint y: 195, distance: 111.8
click at [566, 304] on div "8900 $8,900.00" at bounding box center [581, 317] width 42 height 56
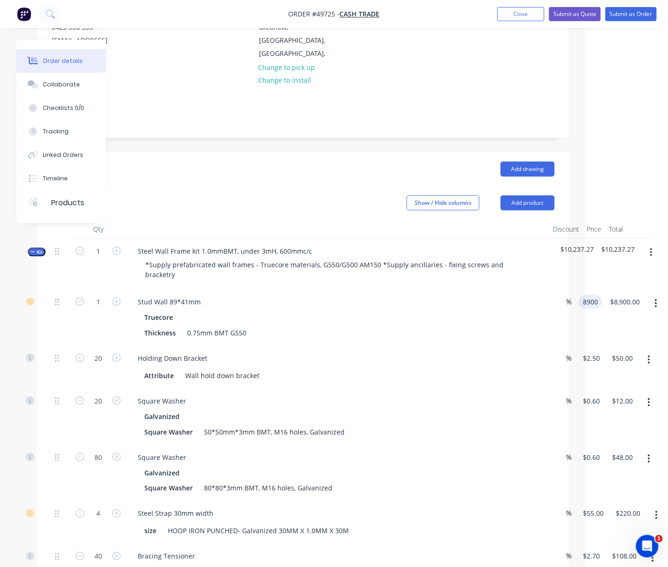
scroll to position [124, 85]
type input "$11,860.00"
click at [566, 326] on div "$11,860.00 11860" at bounding box center [587, 317] width 31 height 56
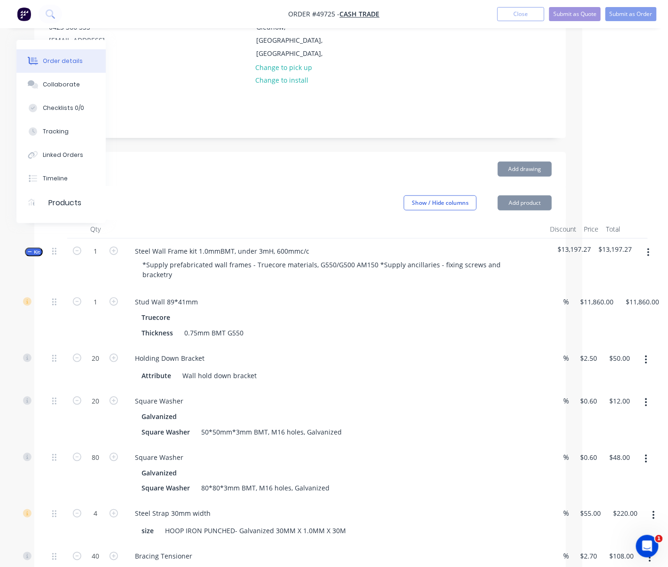
click at [37, 252] on span "Kit" at bounding box center [34, 251] width 12 height 7
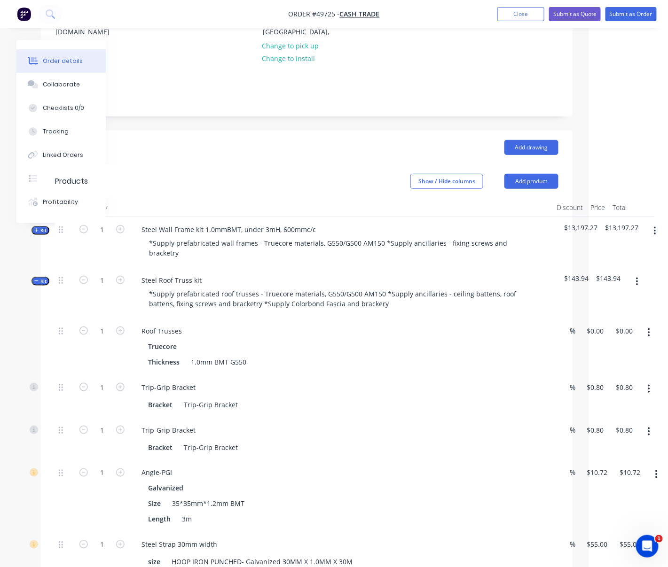
scroll to position [124, 84]
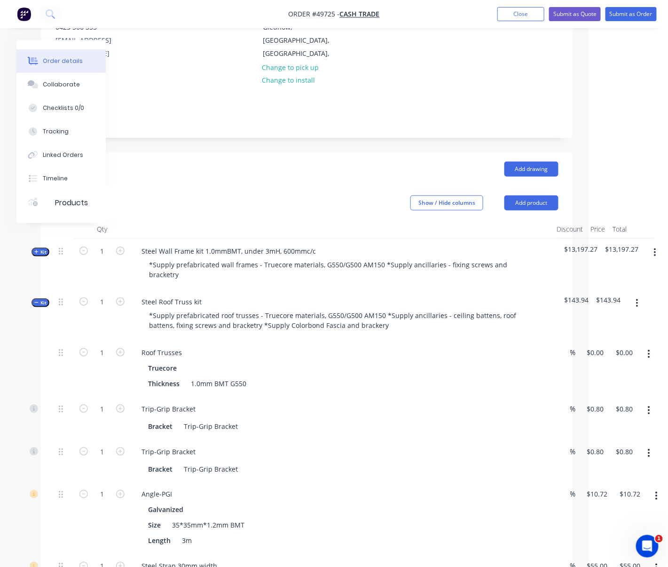
click at [205, 359] on div "Roof Trusses" at bounding box center [341, 353] width 415 height 14
drag, startPoint x: 182, startPoint y: 175, endPoint x: 205, endPoint y: 172, distance: 23.2
click at [41, 252] on span "Kit" at bounding box center [40, 251] width 12 height 7
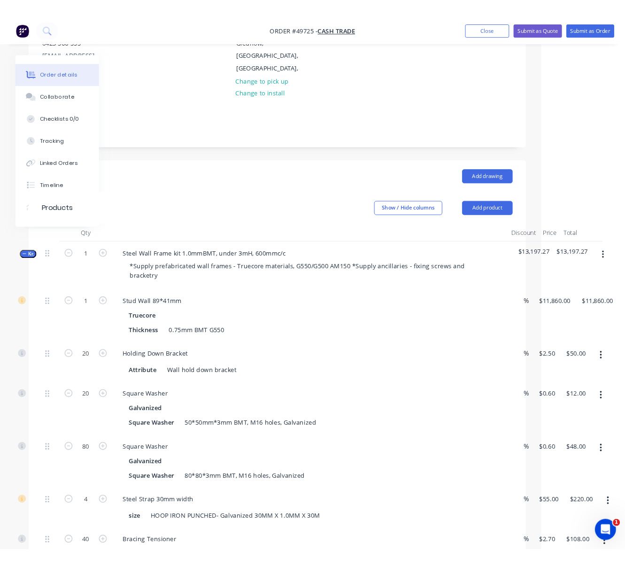
scroll to position [124, 107]
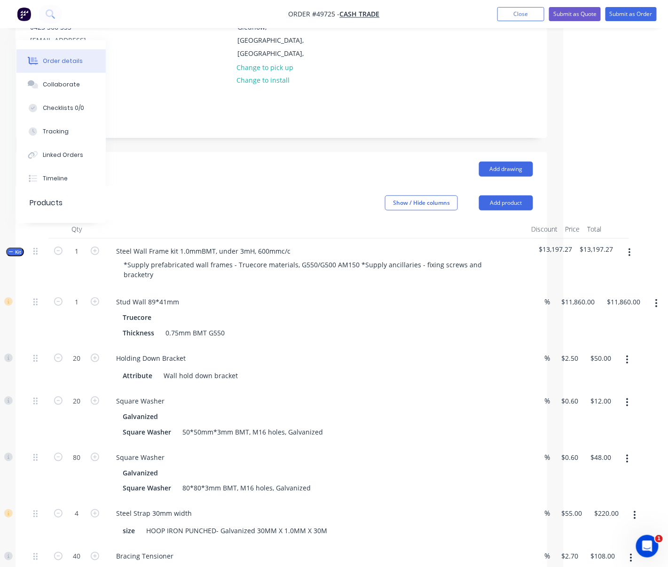
drag, startPoint x: 263, startPoint y: 193, endPoint x: 302, endPoint y: 190, distance: 39.6
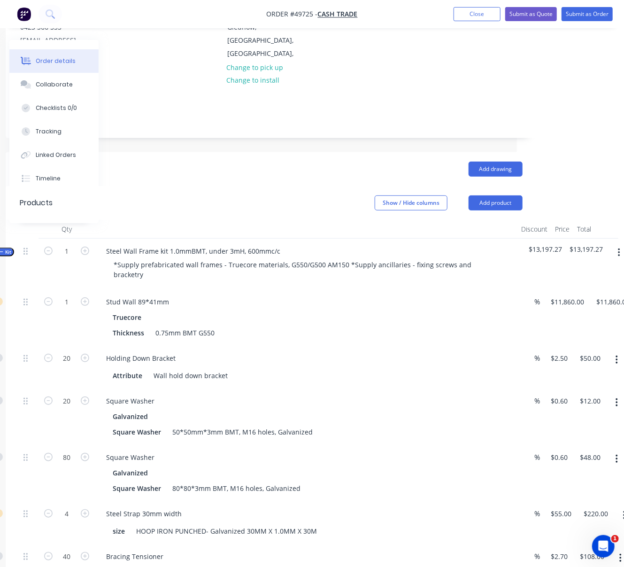
click at [150, 188] on header "Products Show / Hide columns Add product" at bounding box center [271, 203] width 531 height 34
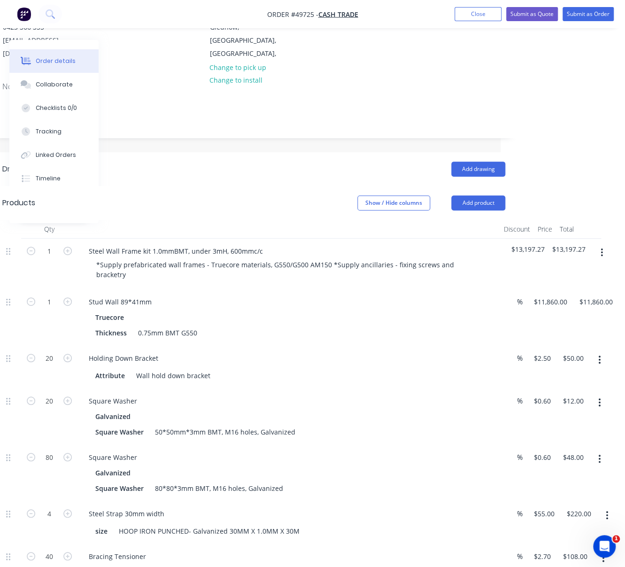
drag, startPoint x: 221, startPoint y: 210, endPoint x: 271, endPoint y: 207, distance: 49.5
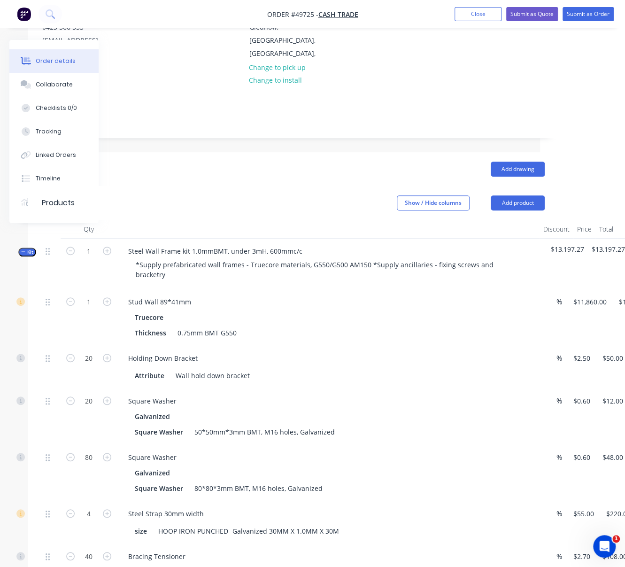
drag, startPoint x: 241, startPoint y: 208, endPoint x: 210, endPoint y: 203, distance: 31.4
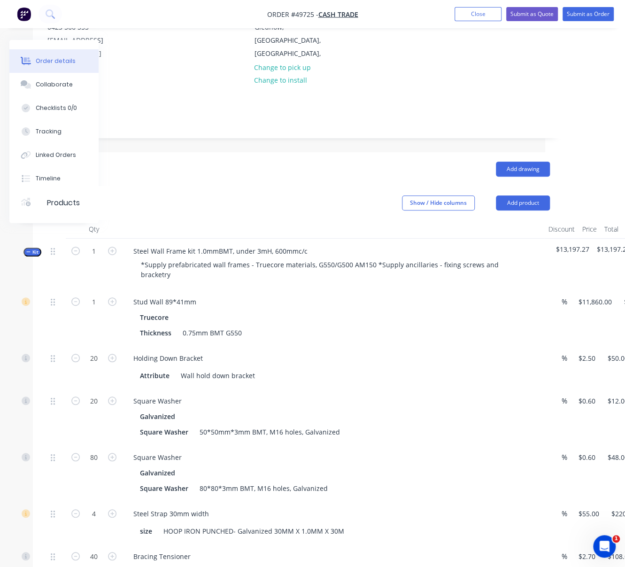
drag, startPoint x: 215, startPoint y: 203, endPoint x: 229, endPoint y: 204, distance: 14.6
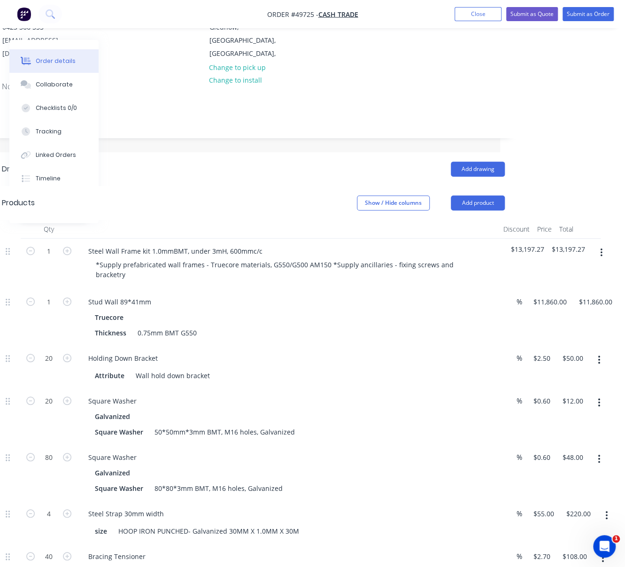
scroll to position [124, 143]
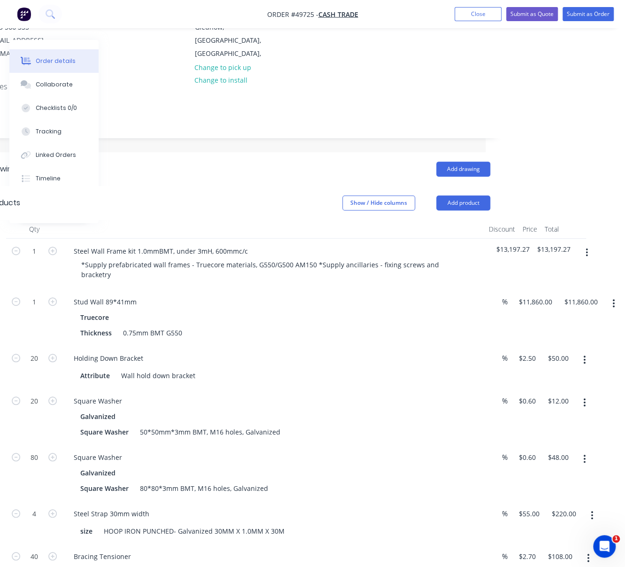
drag, startPoint x: 211, startPoint y: 193, endPoint x: 256, endPoint y: 190, distance: 45.2
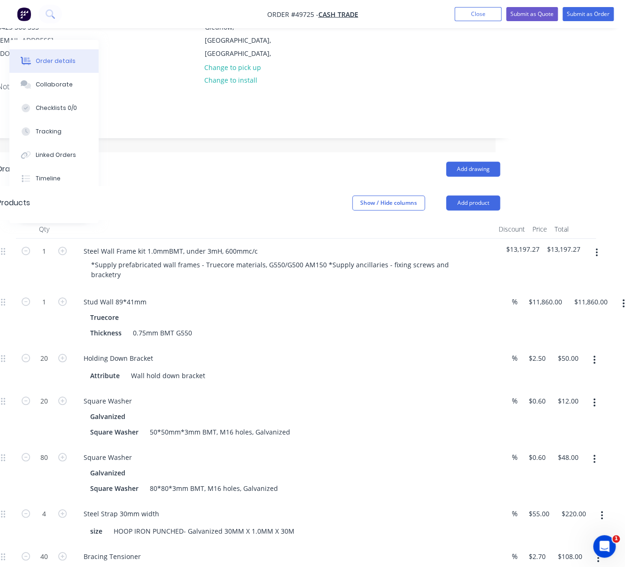
scroll to position [124, 104]
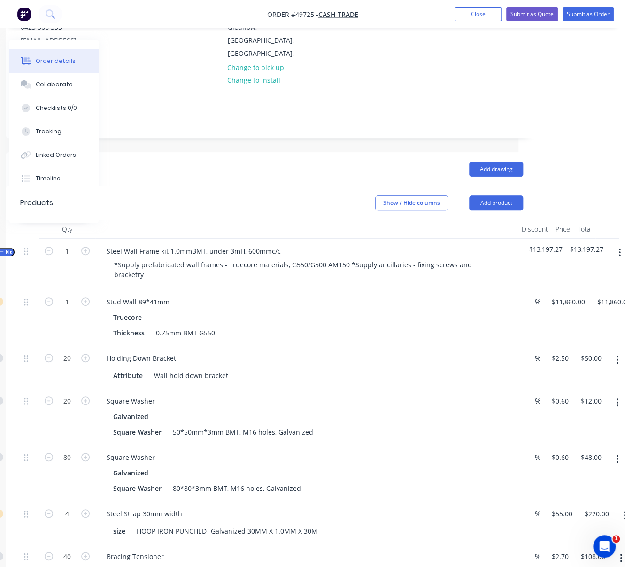
drag, startPoint x: 154, startPoint y: 205, endPoint x: 80, endPoint y: 262, distance: 93.5
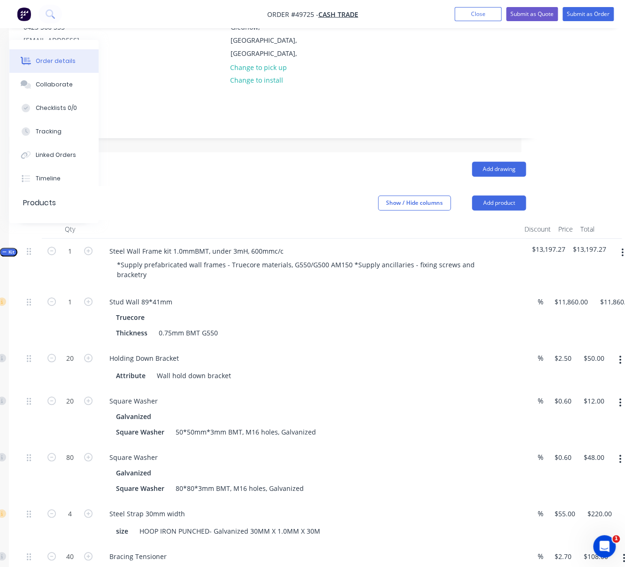
click at [15, 249] on button "Kit" at bounding box center [9, 252] width 18 height 9
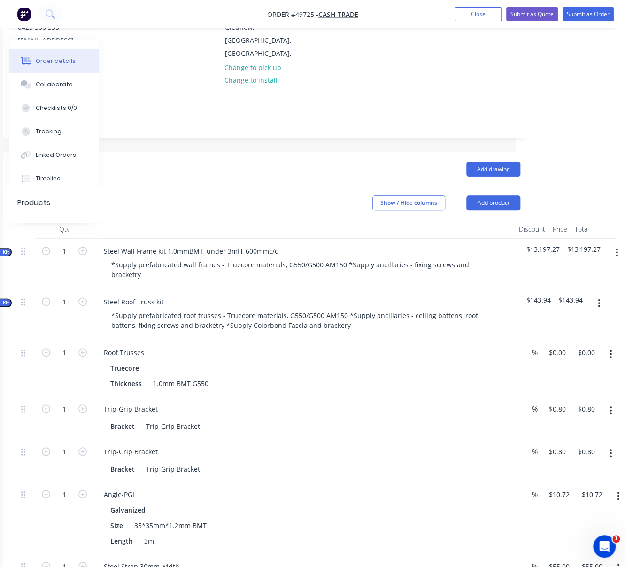
scroll to position [124, 119]
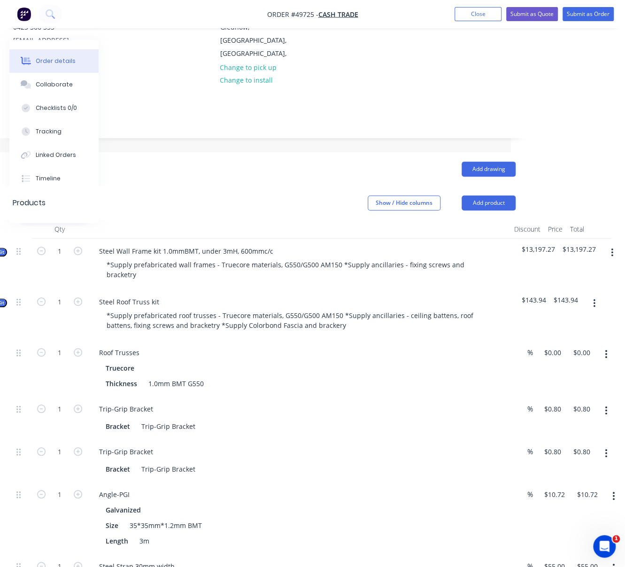
drag, startPoint x: 183, startPoint y: 219, endPoint x: 236, endPoint y: 216, distance: 53.2
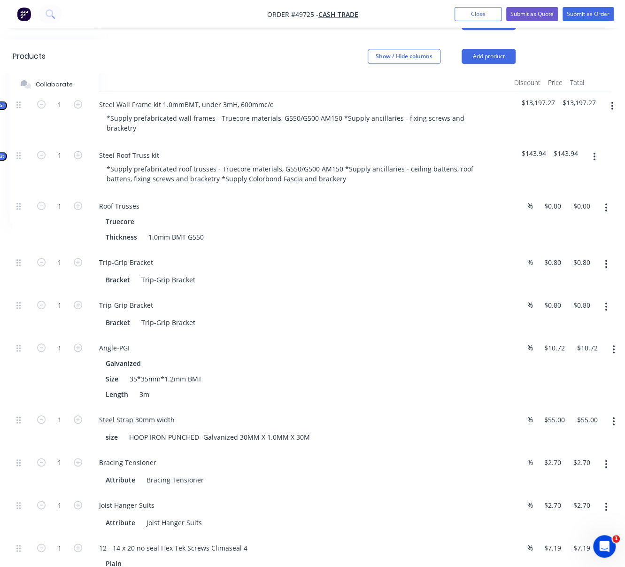
scroll to position [416, 119]
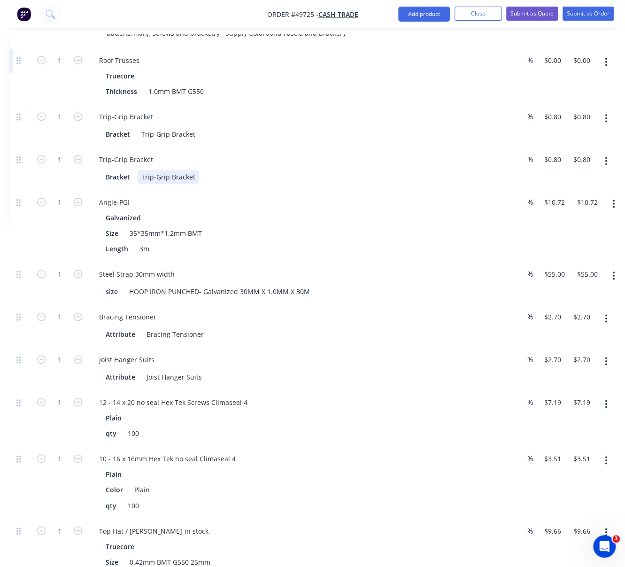
click at [340, 190] on div "Trip-Grip Bracket Bracket Trip-Grip Bracket" at bounding box center [299, 168] width 423 height 43
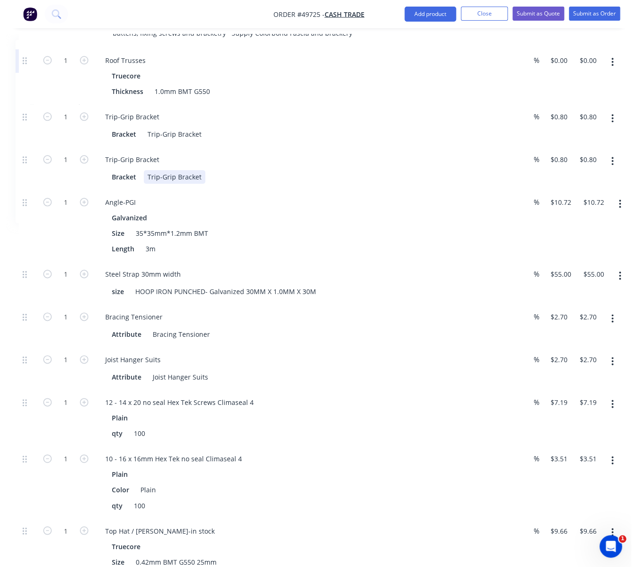
scroll to position [271, 119]
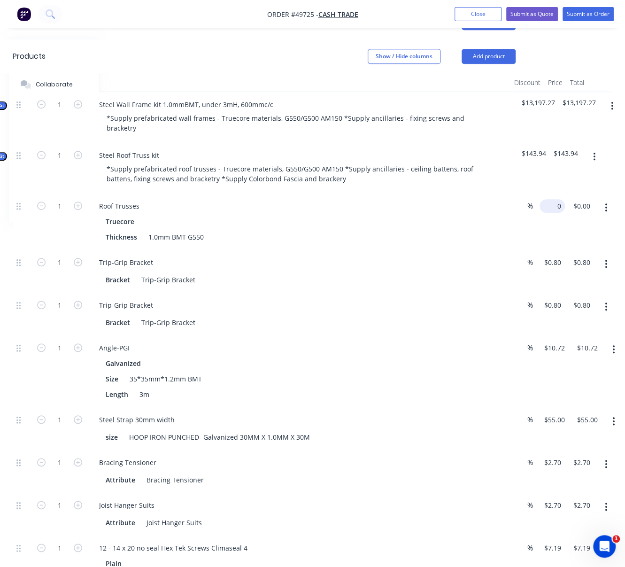
click at [545, 211] on input "0" at bounding box center [554, 206] width 22 height 14
click at [487, 240] on div "Thickness 1.0mm BMT G550" at bounding box center [297, 237] width 391 height 14
type input "$7,600.00"
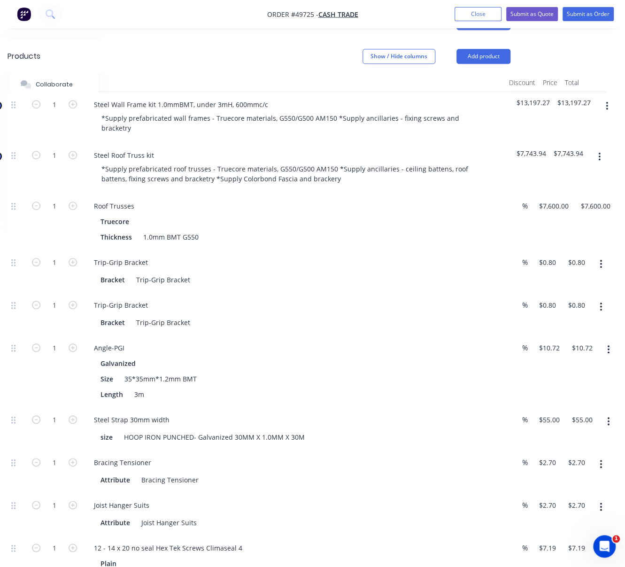
click at [31, 244] on div "1" at bounding box center [54, 222] width 56 height 56
click at [159, 162] on div "Steel Roof Truss kit" at bounding box center [123, 155] width 75 height 14
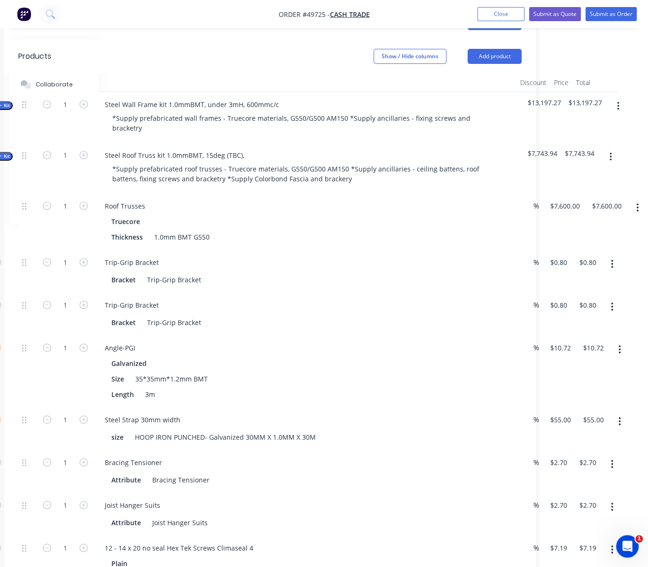
drag, startPoint x: 160, startPoint y: 57, endPoint x: 177, endPoint y: 57, distance: 16.9
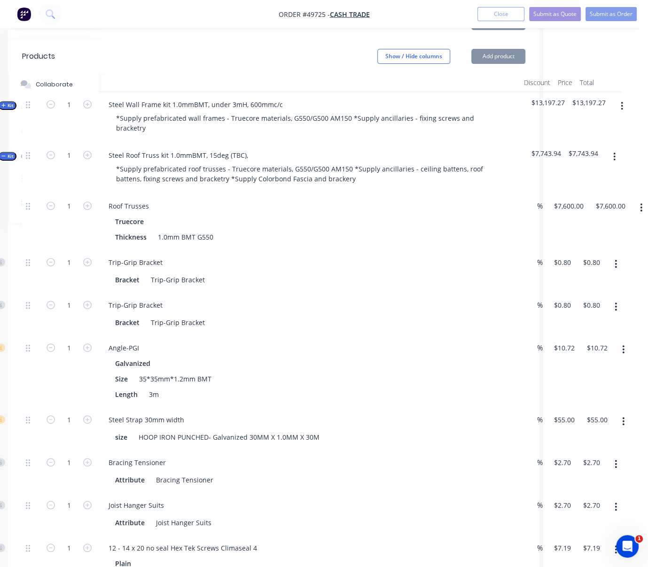
scroll to position [271, 70]
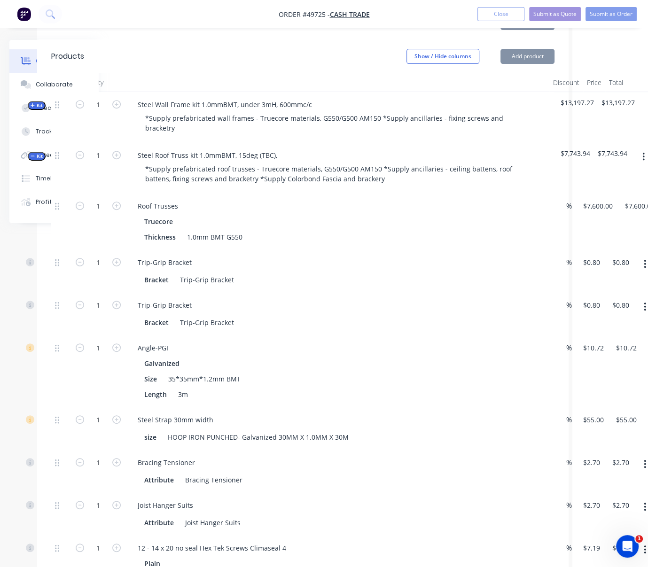
drag, startPoint x: 225, startPoint y: 69, endPoint x: 178, endPoint y: 75, distance: 47.9
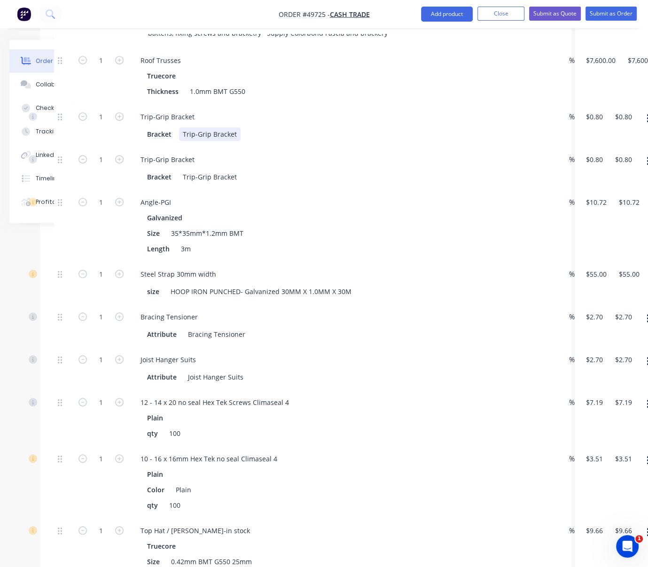
drag, startPoint x: 365, startPoint y: 155, endPoint x: 389, endPoint y: 155, distance: 23.5
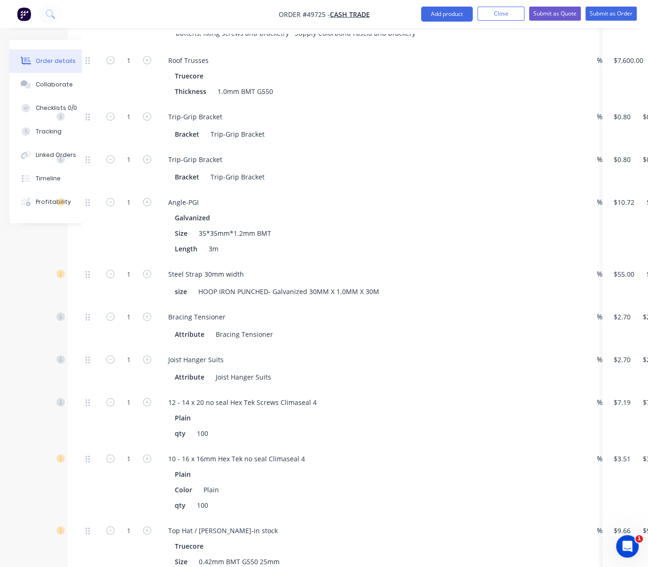
drag, startPoint x: 387, startPoint y: 165, endPoint x: 344, endPoint y: 166, distance: 42.3
click at [130, 124] on input "1" at bounding box center [130, 117] width 24 height 14
type input "26"
type input "$20.80"
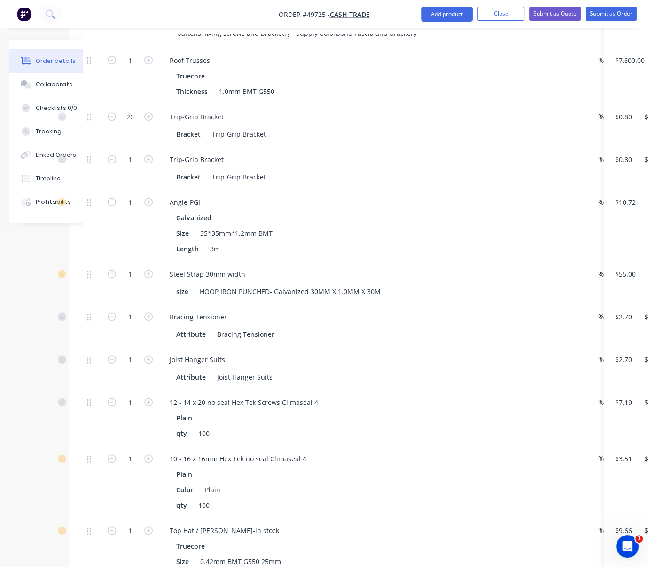
click at [132, 97] on div "1" at bounding box center [130, 76] width 56 height 56
click at [132, 167] on input "1" at bounding box center [130, 160] width 24 height 14
type input "26"
type input "$20.80"
click at [131, 104] on div "1" at bounding box center [130, 76] width 56 height 56
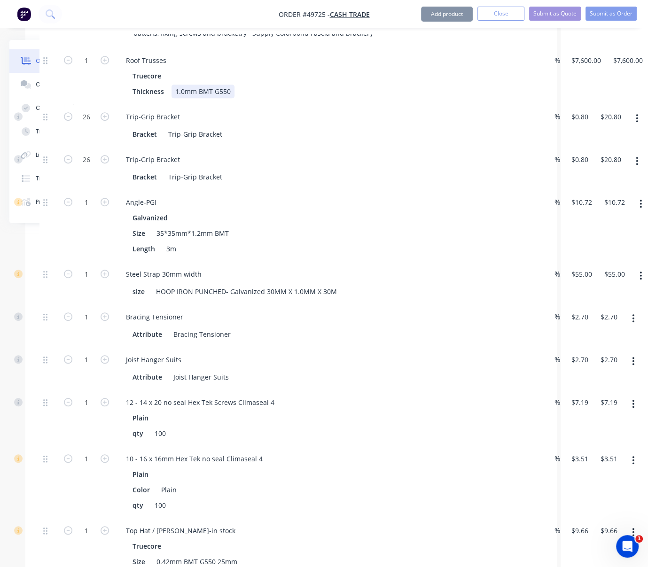
drag, startPoint x: 460, startPoint y: 98, endPoint x: 497, endPoint y: 97, distance: 37.6
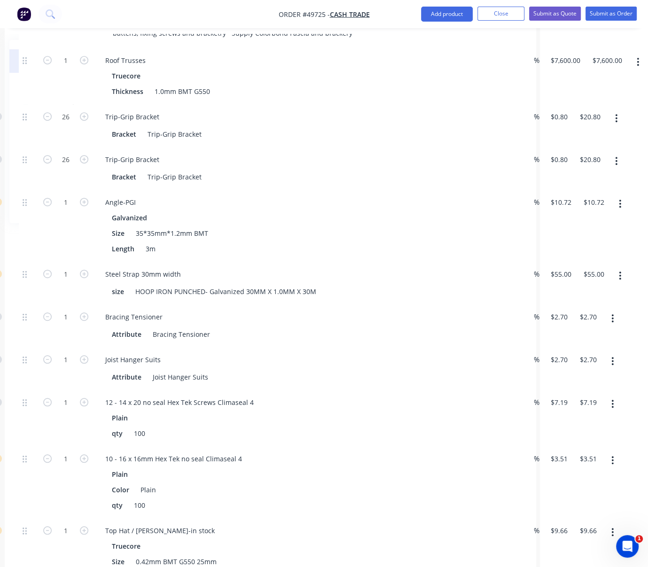
click at [45, 257] on div "1" at bounding box center [66, 226] width 56 height 72
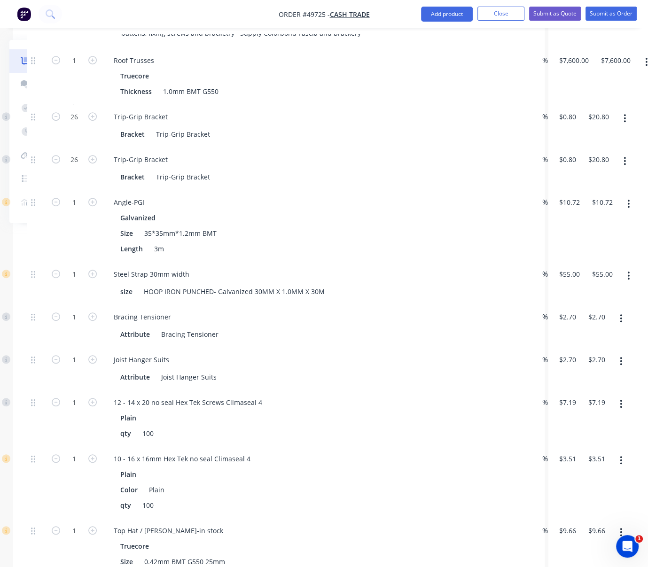
drag, startPoint x: 48, startPoint y: 253, endPoint x: 30, endPoint y: 251, distance: 17.9
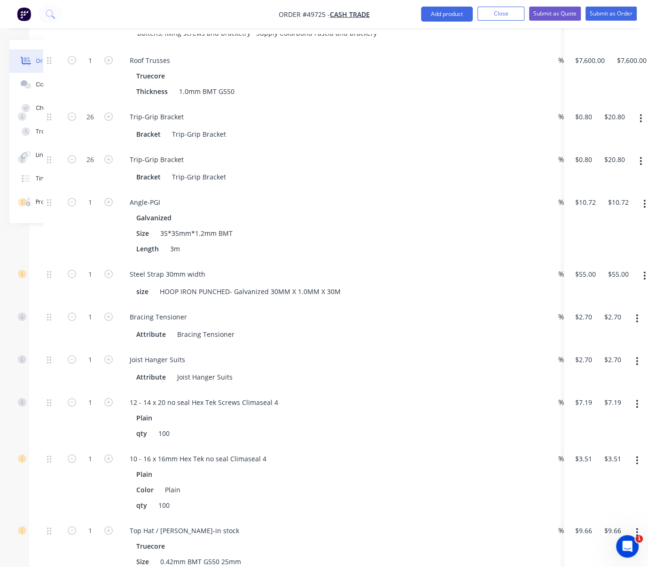
drag, startPoint x: 37, startPoint y: 254, endPoint x: 24, endPoint y: 254, distance: 12.2
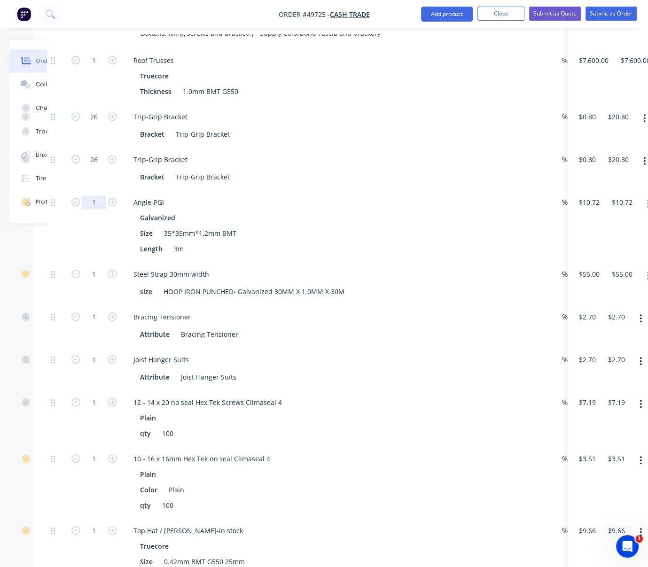
click at [101, 210] on input "1" at bounding box center [94, 202] width 24 height 14
click at [42, 263] on div "Qty Discount Price Total Kit 1 Steel Wall Frame kit 1.0mmBMT, under 3mH, 600mmc…" at bounding box center [298, 568] width 531 height 1280
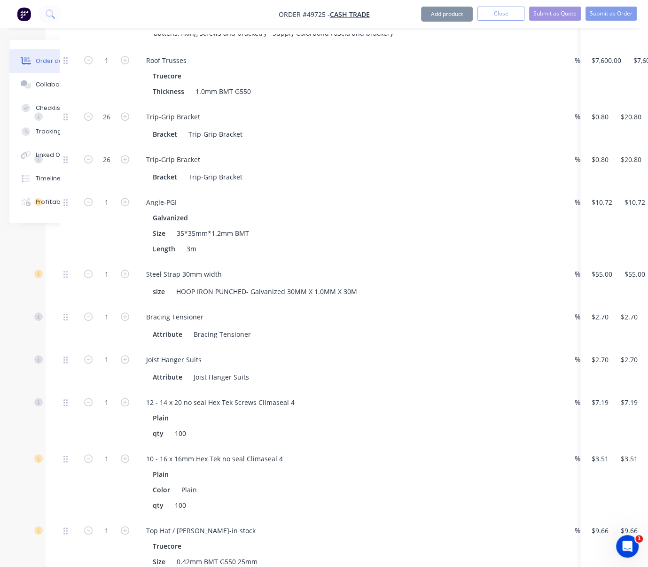
drag, startPoint x: 72, startPoint y: 256, endPoint x: 32, endPoint y: 256, distance: 40.4
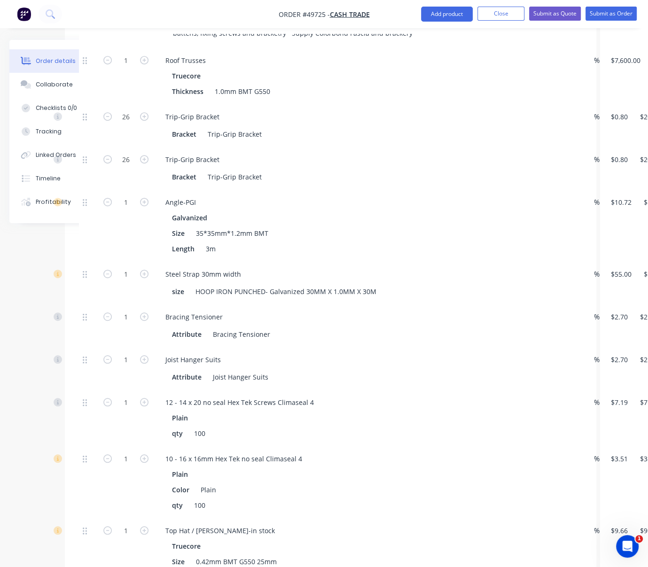
drag, startPoint x: 50, startPoint y: 259, endPoint x: 23, endPoint y: 261, distance: 26.9
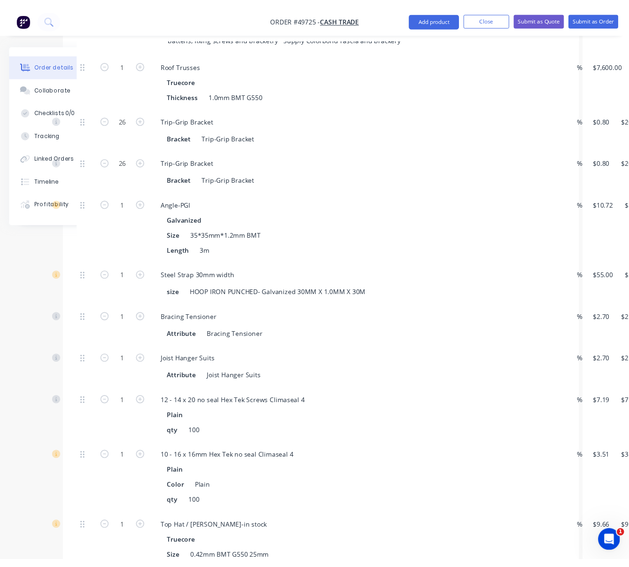
scroll to position [416, 42]
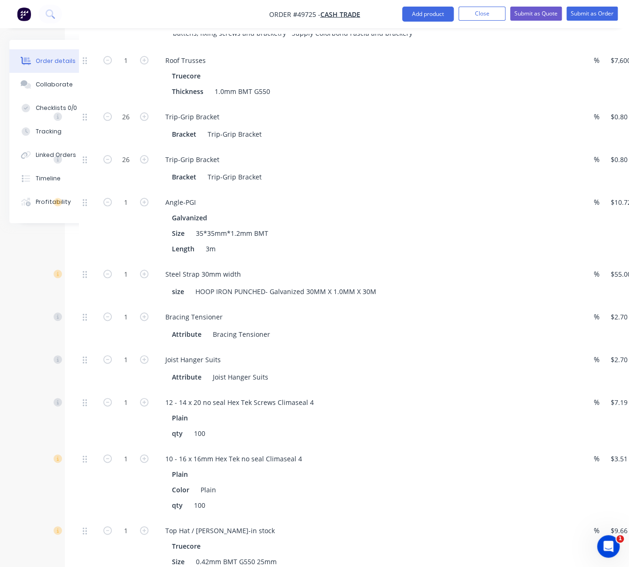
drag, startPoint x: 81, startPoint y: 285, endPoint x: 134, endPoint y: 268, distance: 56.0
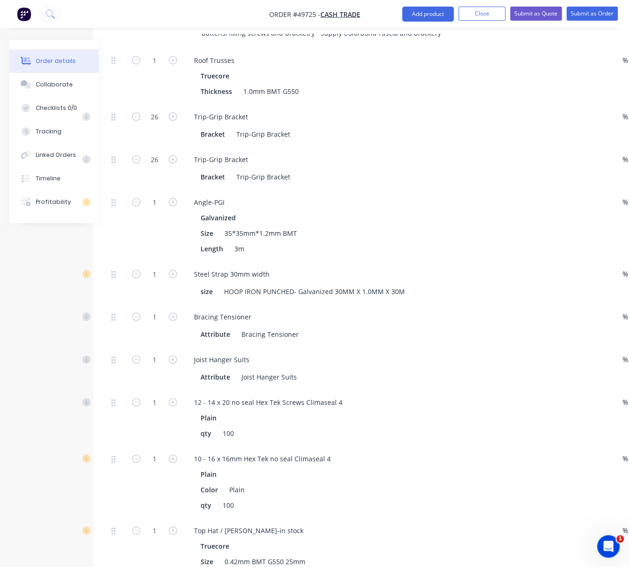
drag, startPoint x: 131, startPoint y: 268, endPoint x: 72, endPoint y: 267, distance: 58.7
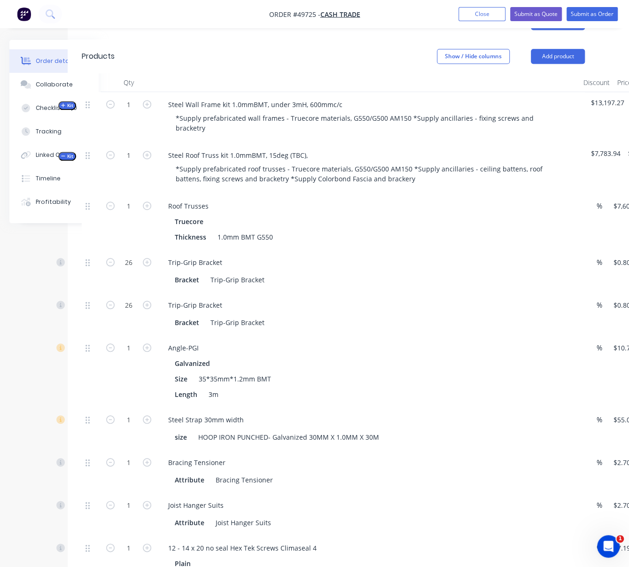
drag, startPoint x: 40, startPoint y: 331, endPoint x: 86, endPoint y: 334, distance: 45.7
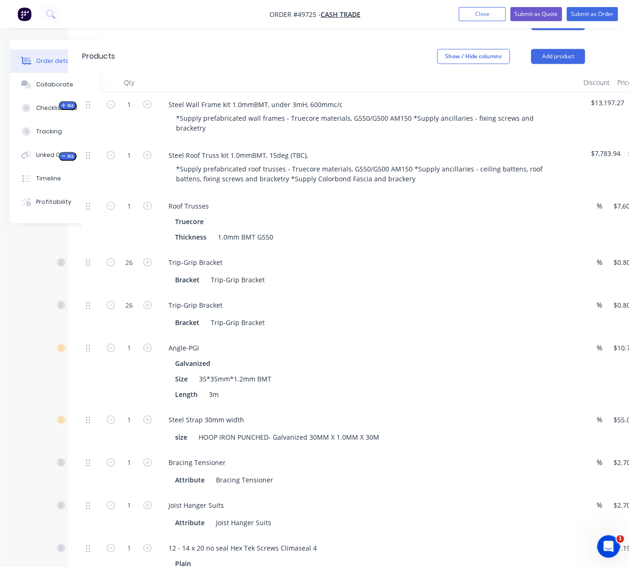
scroll to position [271, 51]
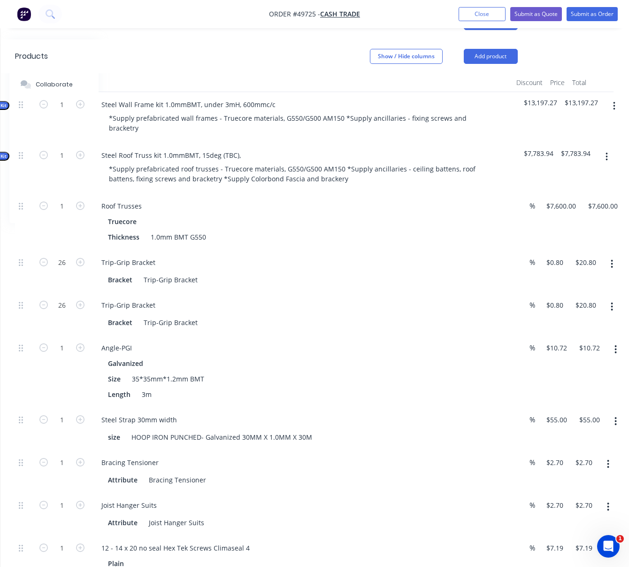
drag, startPoint x: 378, startPoint y: 218, endPoint x: 429, endPoint y: 221, distance: 51.8
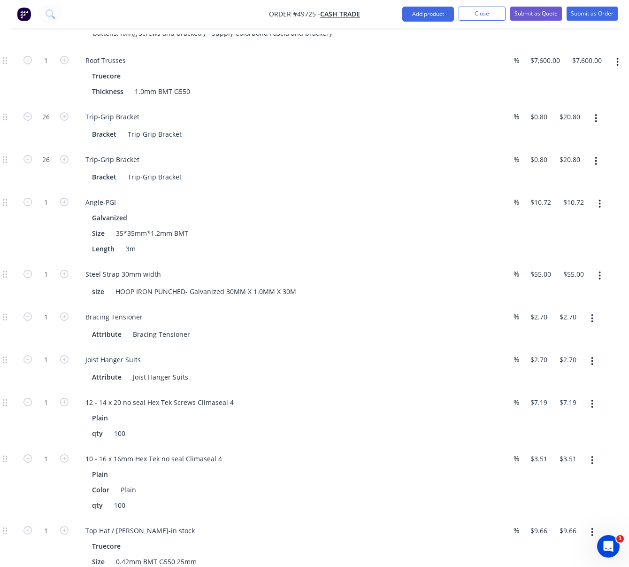
scroll to position [563, 131]
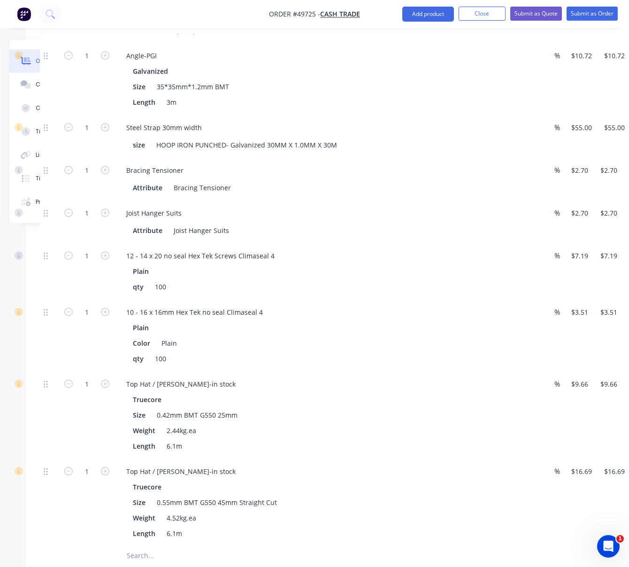
drag, startPoint x: 364, startPoint y: 148, endPoint x: 322, endPoint y: 153, distance: 42.5
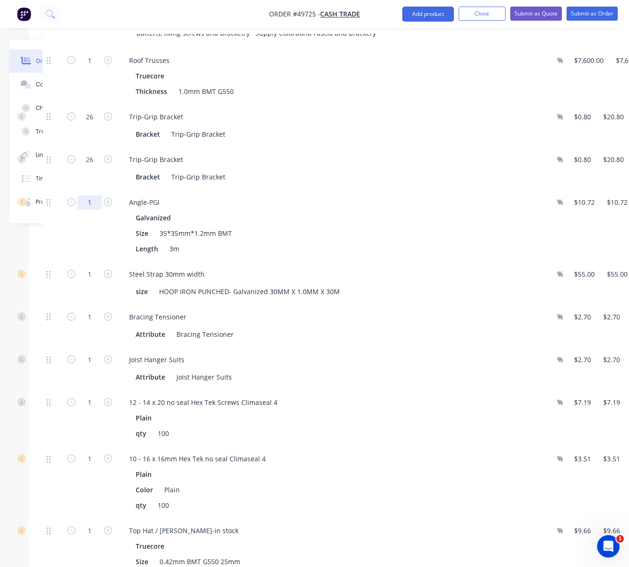
click at [91, 210] on input "1" at bounding box center [90, 202] width 24 height 14
type input "15"
click at [59, 256] on div at bounding box center [52, 226] width 19 height 72
type input "$160.80"
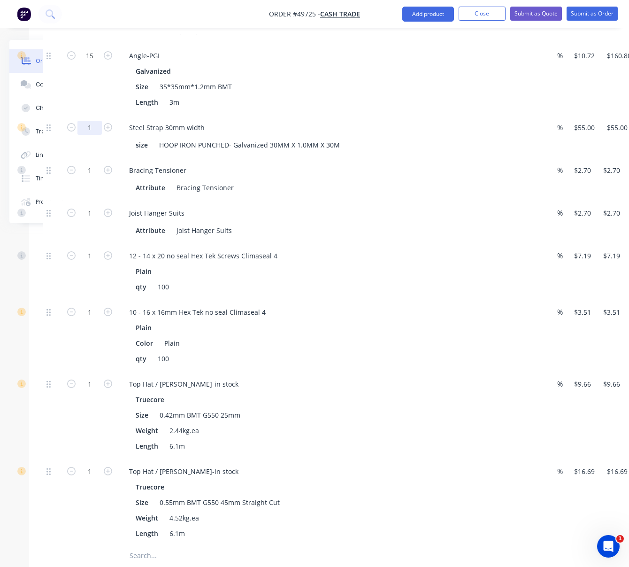
click at [99, 135] on input "1" at bounding box center [90, 128] width 24 height 14
click at [378, 115] on div "Angle-PGI Galvanized Size 35*35mm*1.2mm BMT Length 3m" at bounding box center [329, 79] width 423 height 72
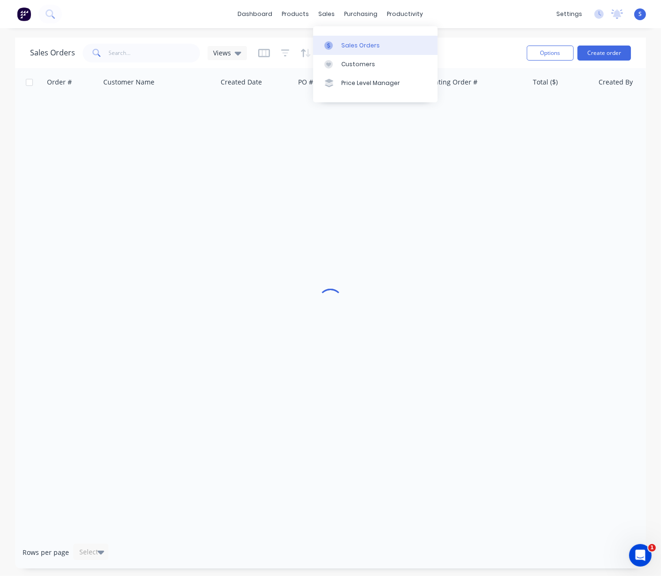
click at [357, 47] on div "Sales Orders" at bounding box center [361, 45] width 39 height 8
click at [365, 69] on div "Customers" at bounding box center [359, 64] width 34 height 8
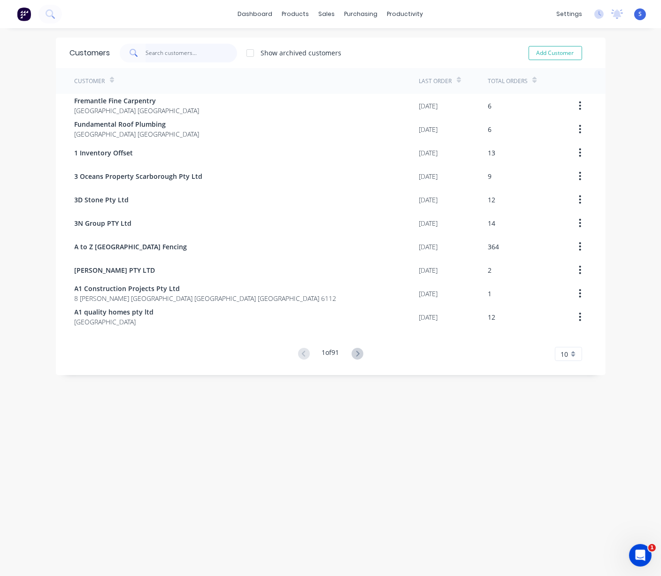
click at [164, 53] on input "text" at bounding box center [192, 53] width 92 height 19
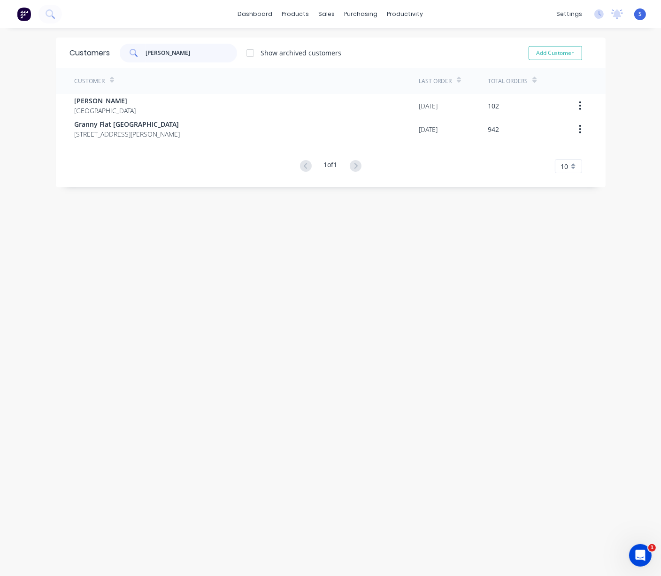
type input "chris"
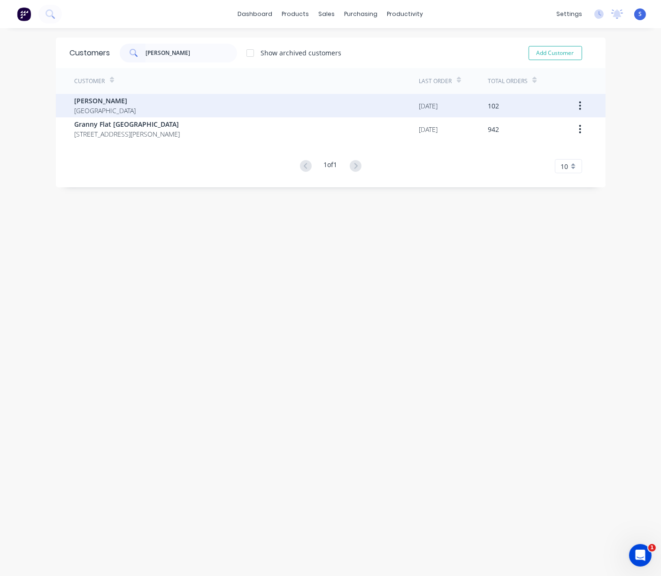
click at [166, 103] on div "Chris Gu Australia" at bounding box center [247, 105] width 345 height 23
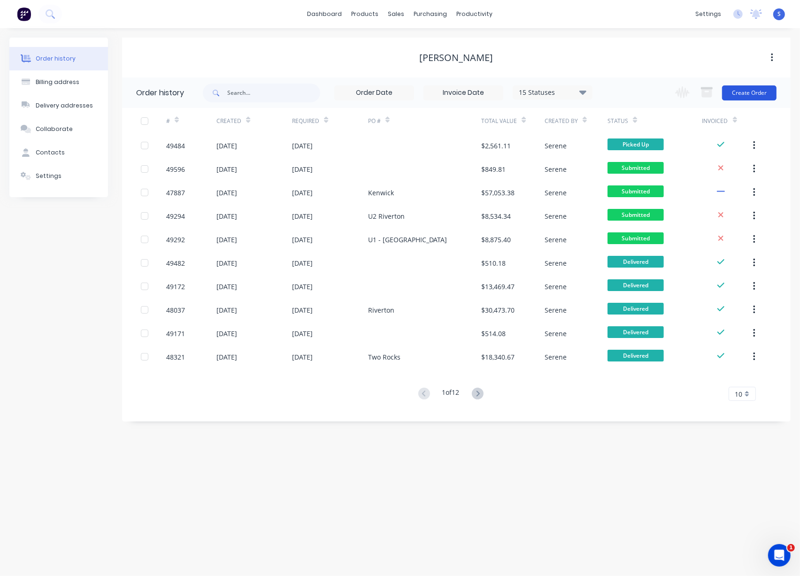
click at [661, 90] on button "Create Order" at bounding box center [749, 92] width 54 height 15
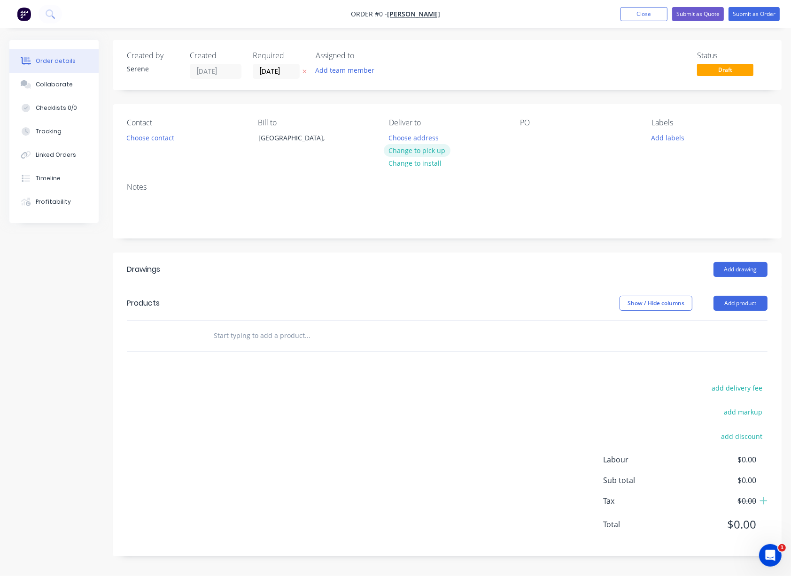
click at [415, 157] on button "Change to pick up" at bounding box center [417, 150] width 67 height 13
click at [162, 144] on button "Choose contact" at bounding box center [151, 137] width 58 height 13
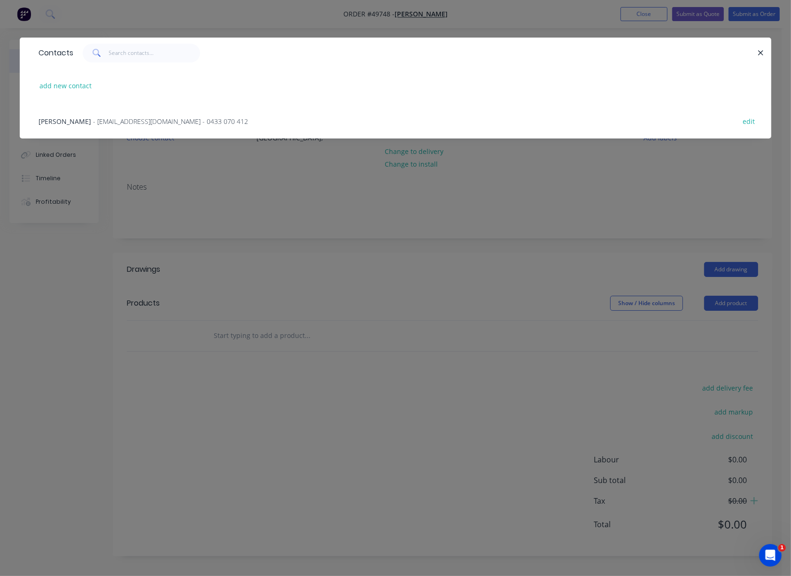
click at [94, 126] on span "- account@speedframewa.com.au - 0433 070 412" at bounding box center [170, 121] width 155 height 9
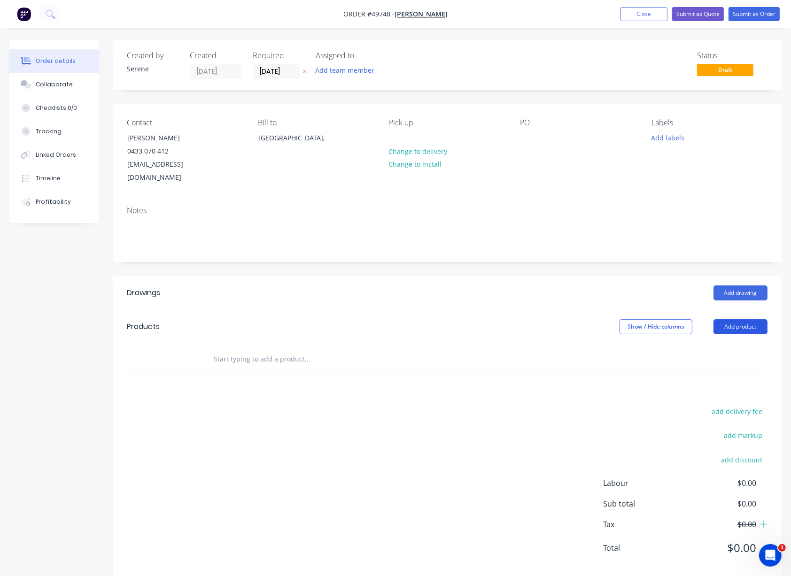
click at [661, 327] on button "Add product" at bounding box center [741, 326] width 54 height 15
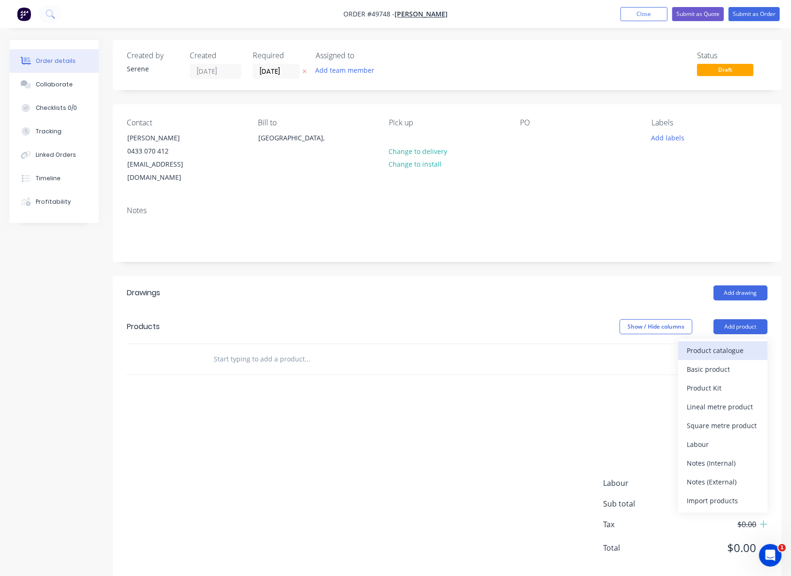
click at [661, 346] on div "Product catalogue" at bounding box center [723, 351] width 72 height 14
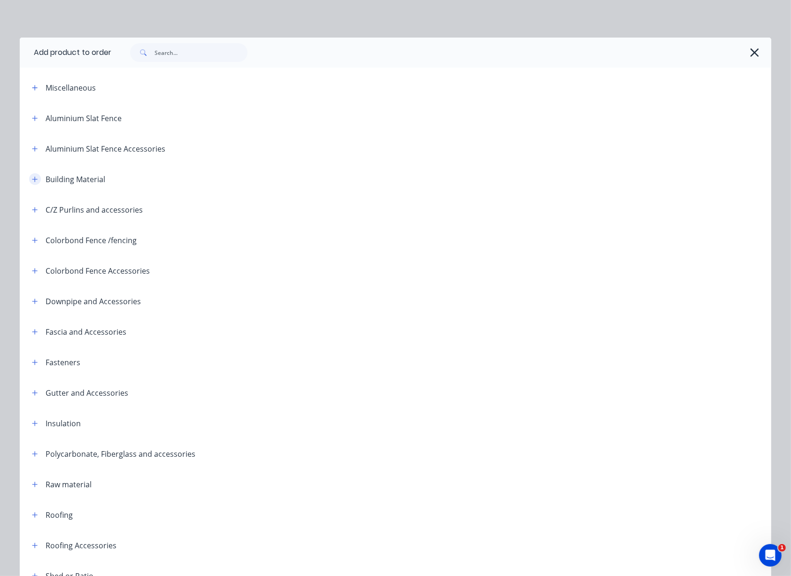
click at [32, 183] on icon "button" at bounding box center [35, 179] width 6 height 7
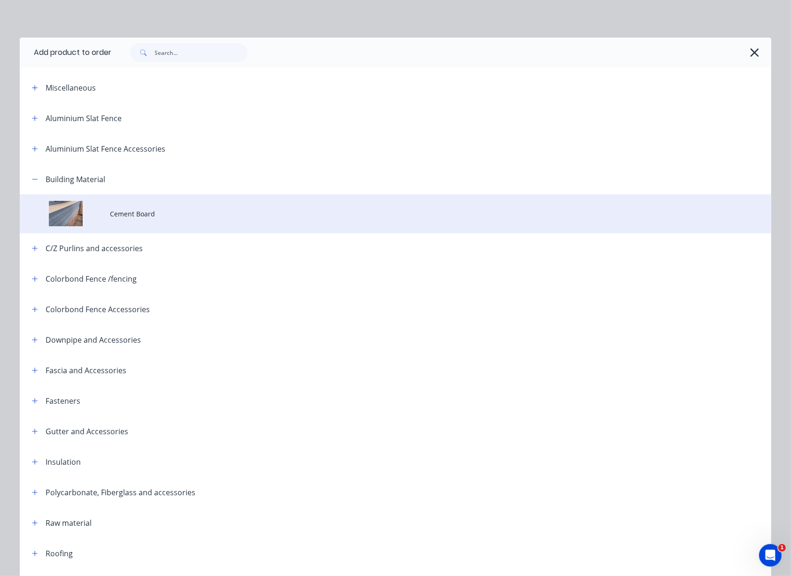
scroll to position [146, 0]
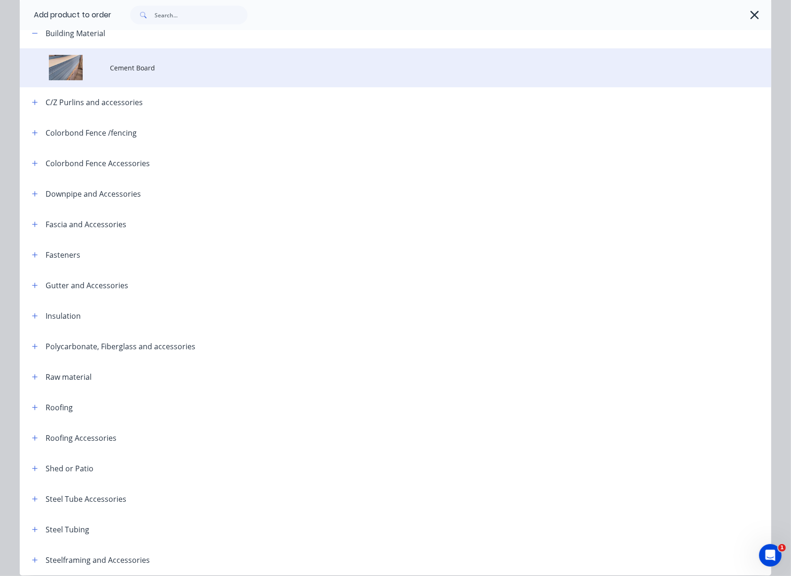
click at [183, 85] on td "Cement Board" at bounding box center [440, 67] width 661 height 39
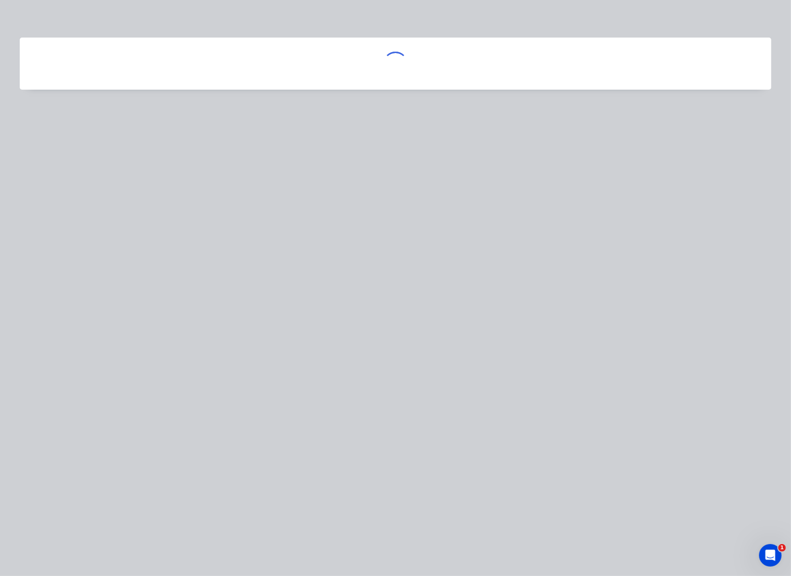
scroll to position [0, 0]
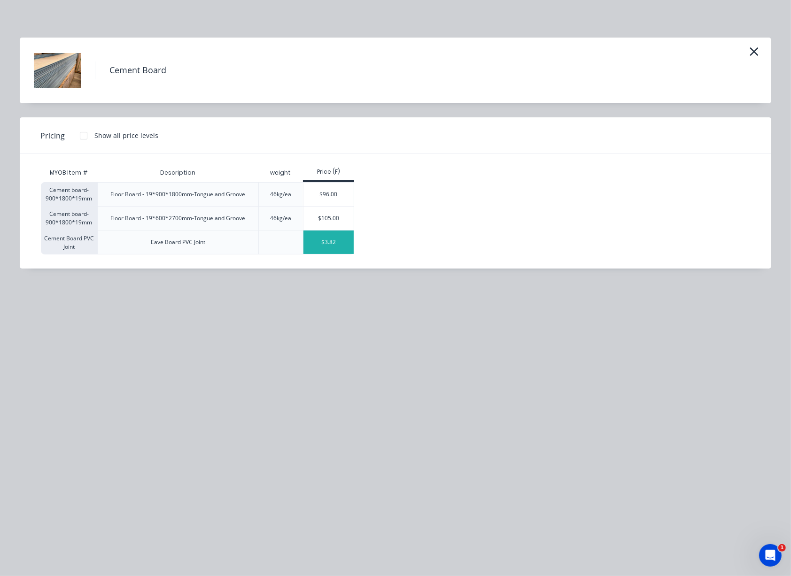
click at [338, 254] on div "$3.82" at bounding box center [328, 242] width 50 height 23
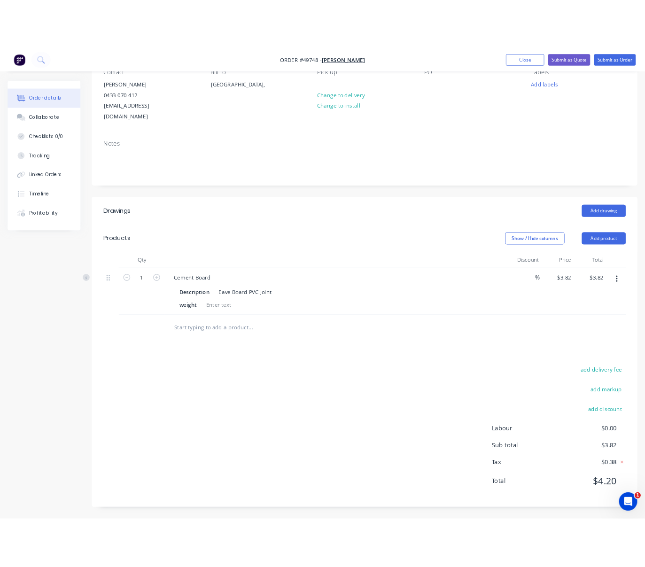
scroll to position [108, 0]
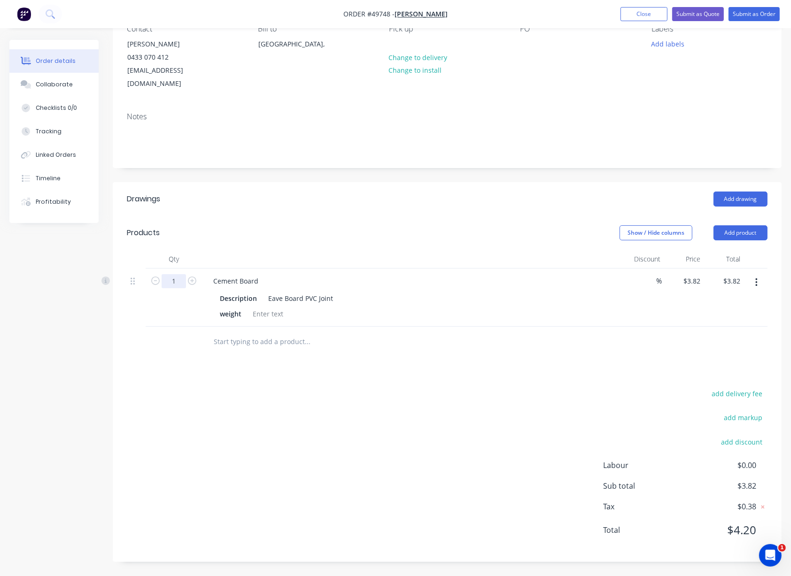
click at [177, 274] on input "1" at bounding box center [174, 281] width 24 height 14
type input "10"
type input "$38.20"
click at [388, 225] on div "Show / Hide columns Add product" at bounding box center [515, 232] width 505 height 15
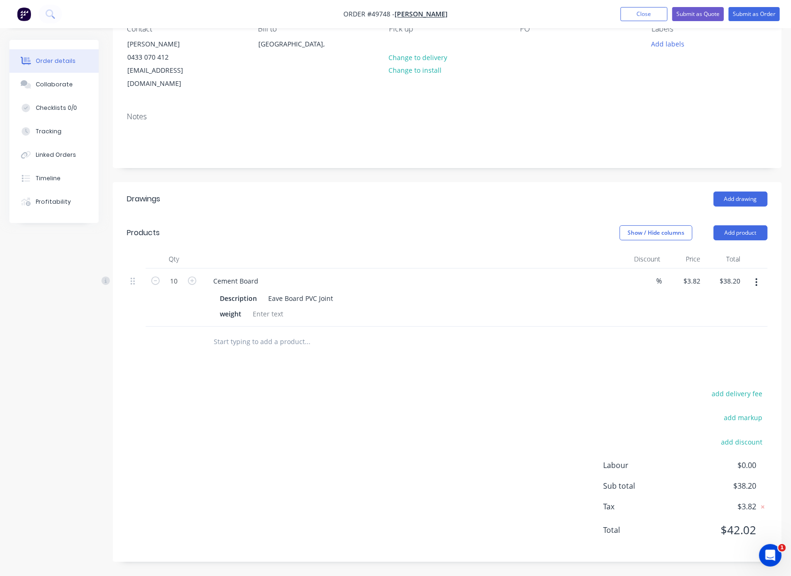
click at [348, 225] on div "Show / Hide columns Add product" at bounding box center [515, 232] width 505 height 15
click at [57, 318] on div "Created by Serene Created 26/09/25 Required 26/09/25 Assigned to Add team membe…" at bounding box center [395, 261] width 772 height 630
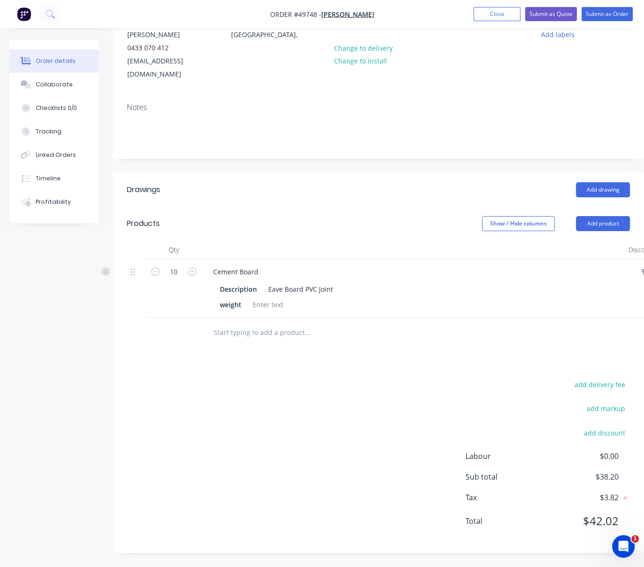
drag, startPoint x: 55, startPoint y: 292, endPoint x: 28, endPoint y: 279, distance: 30.3
click at [55, 292] on div "Created by Serene Created 26/09/25 Required 26/09/25 Assigned to Add team membe…" at bounding box center [326, 252] width 635 height 630
click at [0, 268] on html "Order #49748 - Chris Gu Add product Close Submit as Quote Submit as Order Order…" at bounding box center [322, 232] width 644 height 670
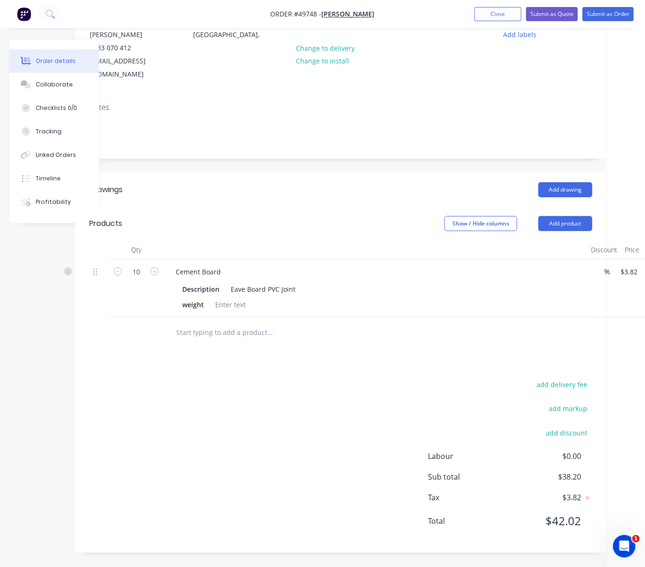
drag, startPoint x: 119, startPoint y: 380, endPoint x: 275, endPoint y: 403, distance: 157.6
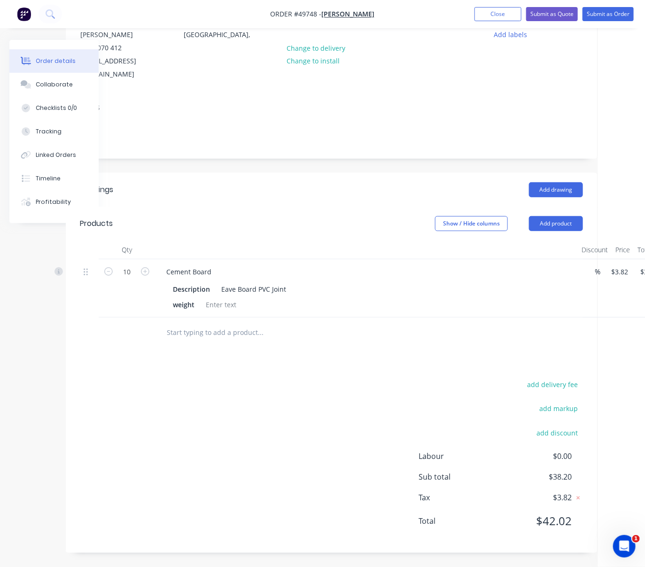
drag, startPoint x: 257, startPoint y: 195, endPoint x: 208, endPoint y: 202, distance: 49.3
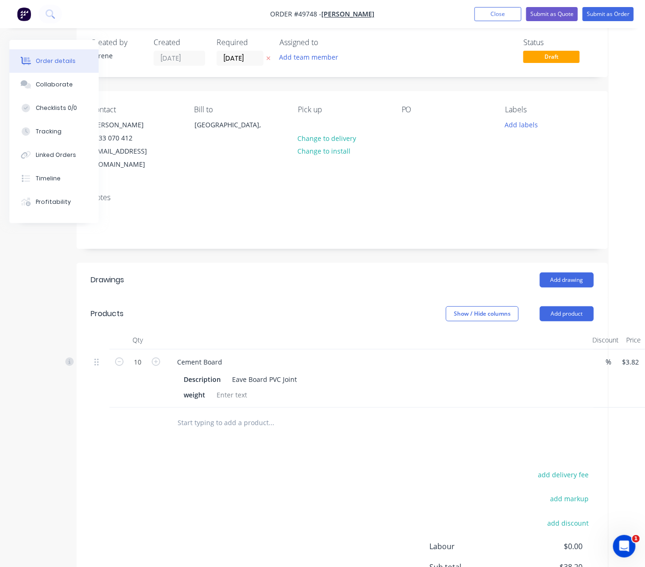
scroll to position [0, 36]
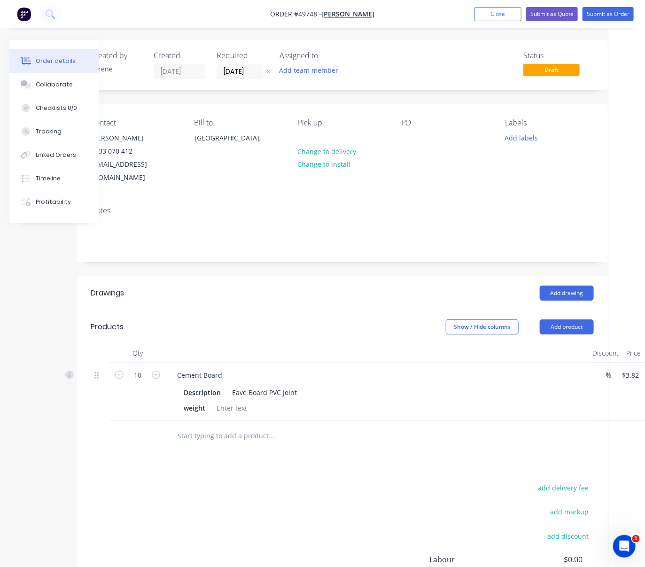
click at [114, 450] on div at bounding box center [137, 436] width 56 height 31
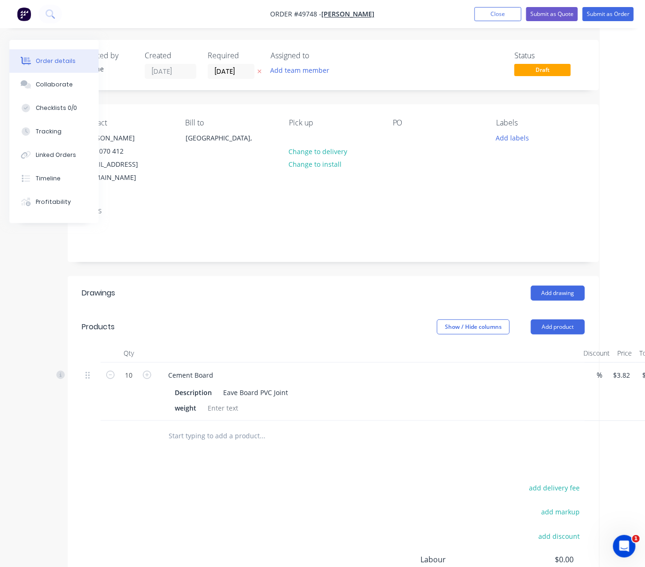
drag, startPoint x: 259, startPoint y: 330, endPoint x: 300, endPoint y: 326, distance: 41.6
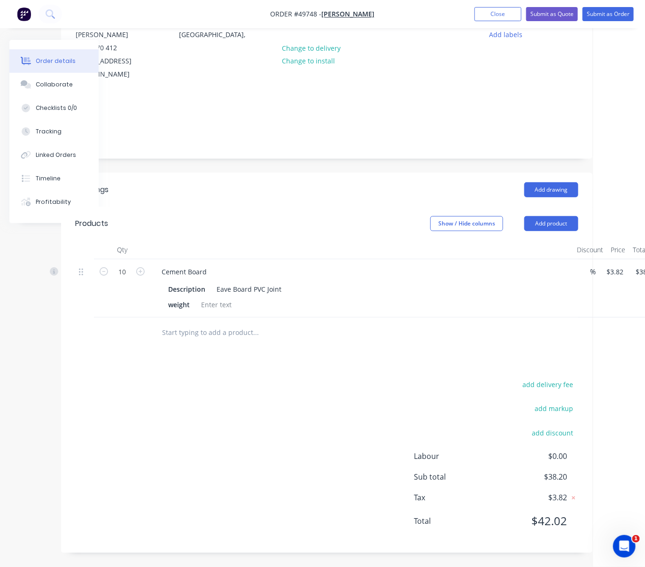
scroll to position [117, 62]
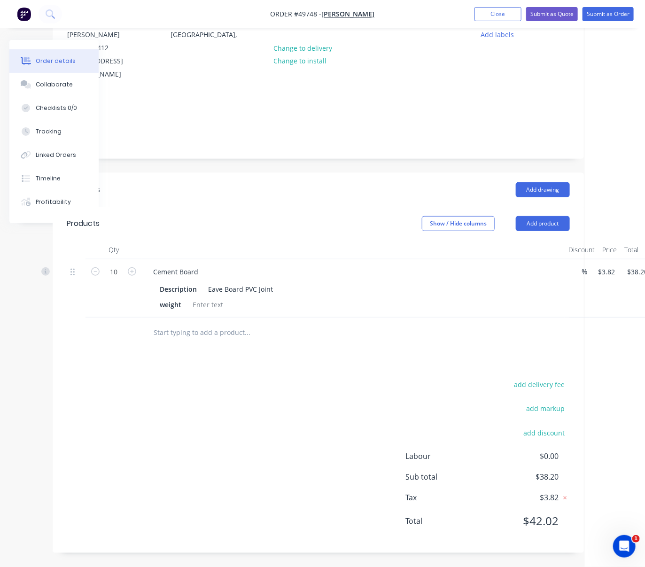
drag, startPoint x: 291, startPoint y: 388, endPoint x: 342, endPoint y: 405, distance: 54.2
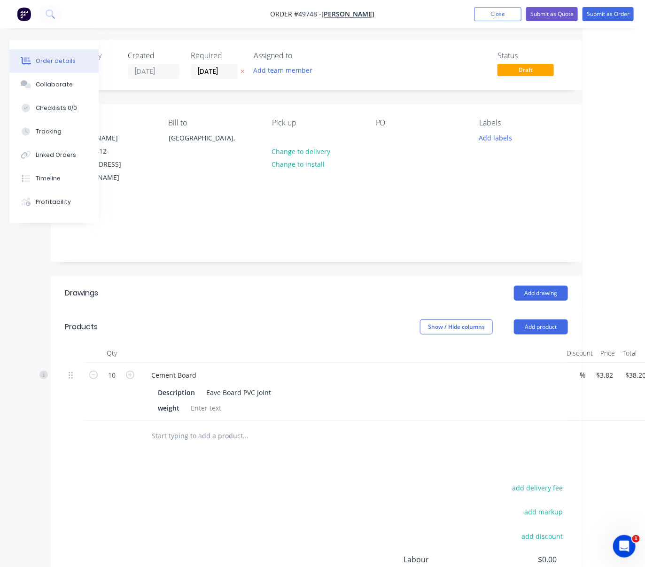
click at [271, 312] on header "Products Show / Hide columns Add product" at bounding box center [316, 327] width 531 height 34
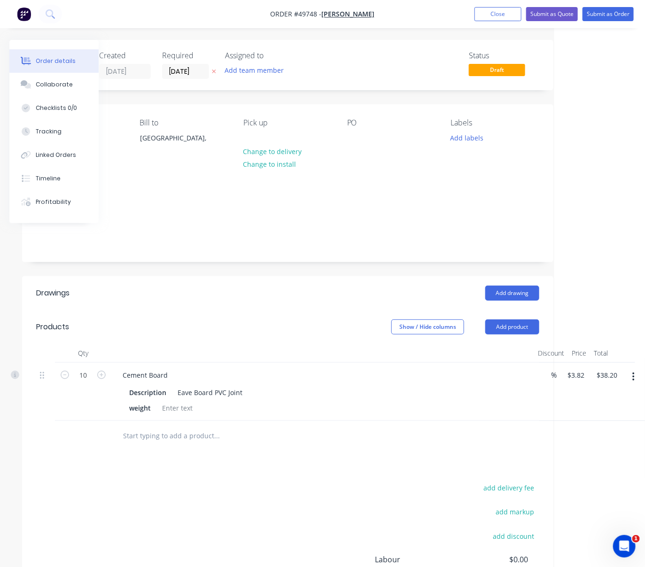
drag, startPoint x: 354, startPoint y: 306, endPoint x: 360, endPoint y: 306, distance: 6.1
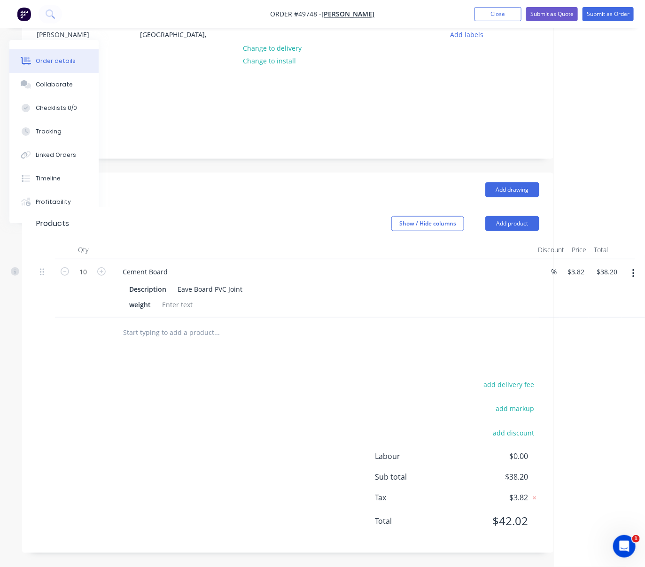
click at [216, 182] on div "Add drawing" at bounding box center [341, 189] width 396 height 15
drag, startPoint x: 220, startPoint y: 202, endPoint x: 282, endPoint y: 207, distance: 61.7
click at [235, 423] on div "add delivery fee add markup add discount Labour $0.00 Sub total $38.20 Tax $3.8…" at bounding box center [287, 458] width 503 height 161
click at [217, 400] on div "add delivery fee add markup add discount Labour $0.00 Sub total $38.20 Tax $3.8…" at bounding box center [287, 458] width 503 height 161
drag, startPoint x: 193, startPoint y: 396, endPoint x: 305, endPoint y: 387, distance: 112.7
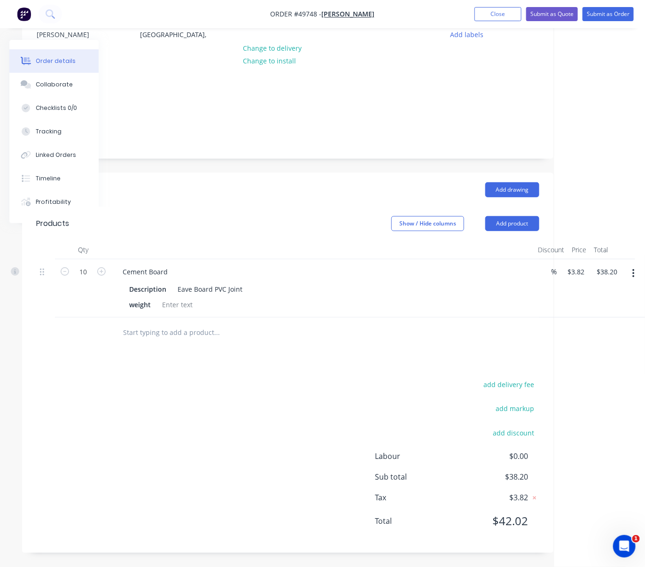
click at [306, 216] on div "Show / Hide columns Add product" at bounding box center [341, 223] width 396 height 15
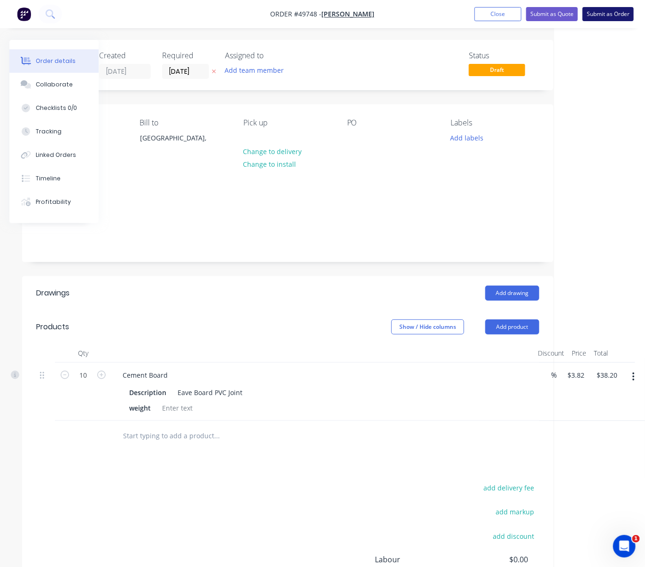
click at [606, 14] on button "Submit as Order" at bounding box center [607, 14] width 51 height 14
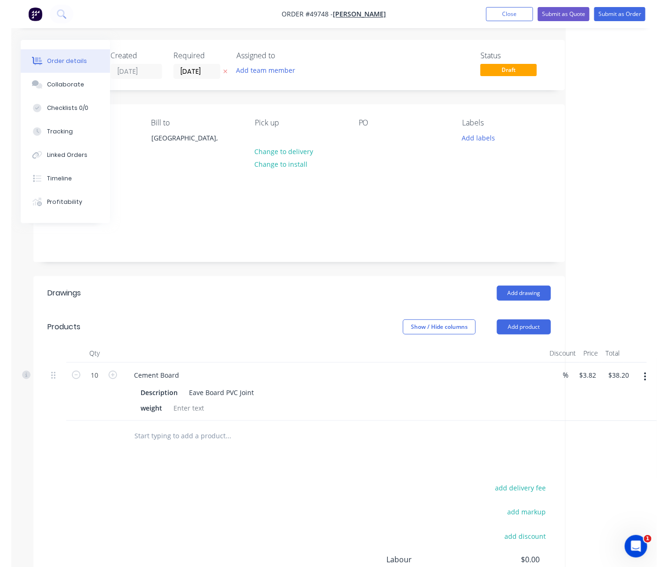
scroll to position [0, 0]
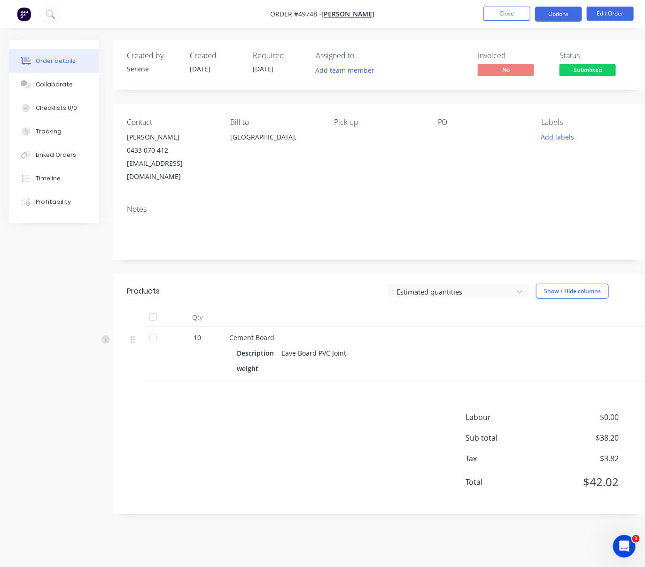
click at [550, 19] on button "Options" at bounding box center [558, 14] width 47 height 15
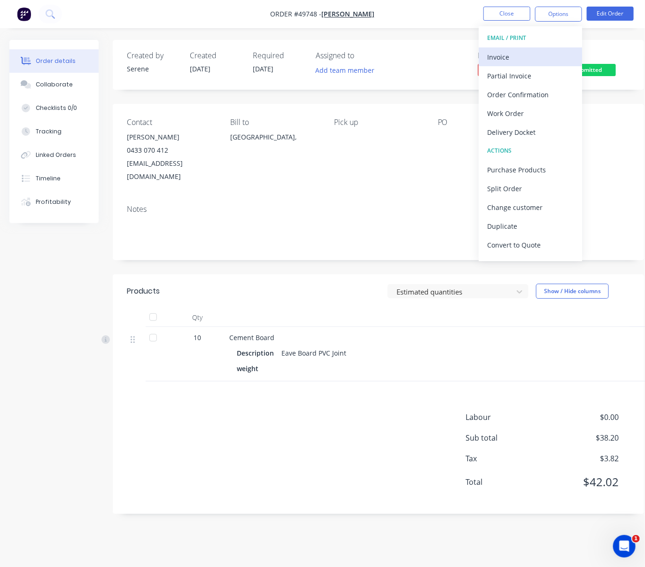
click at [538, 59] on div "Invoice" at bounding box center [530, 57] width 86 height 14
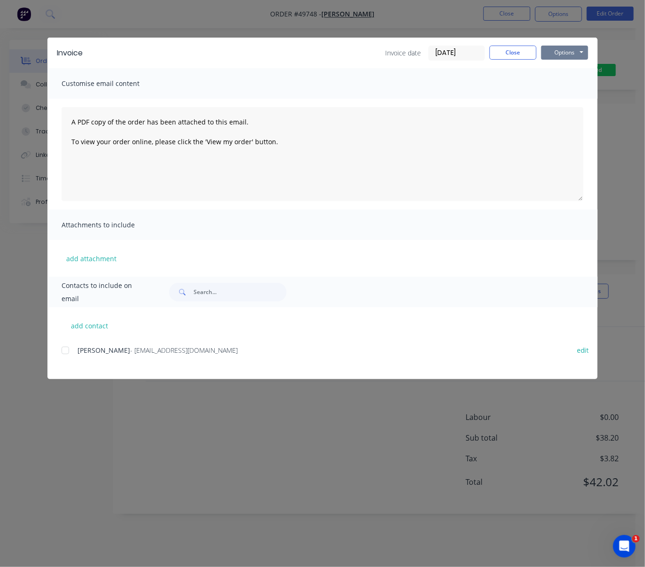
click at [582, 54] on button "Options" at bounding box center [564, 53] width 47 height 14
click at [563, 90] on button "Print" at bounding box center [571, 85] width 60 height 16
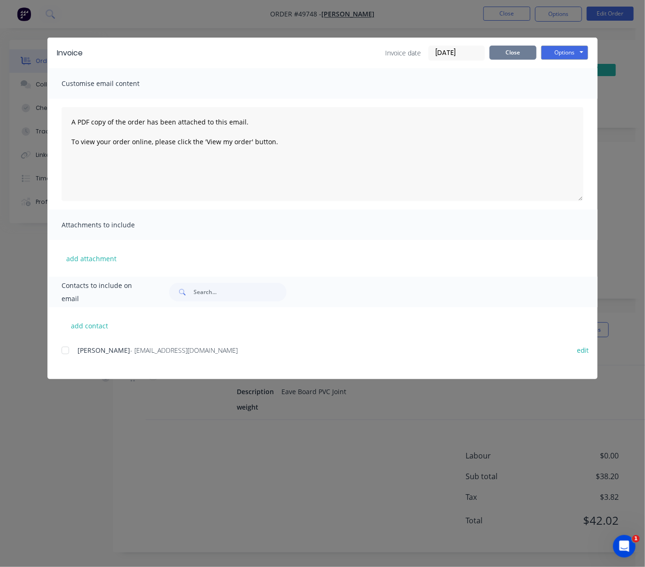
click at [515, 60] on button "Close" at bounding box center [512, 53] width 47 height 14
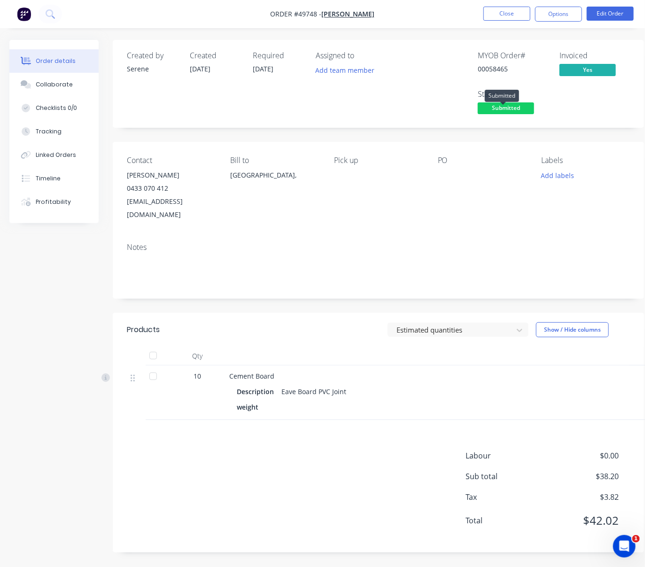
click at [508, 110] on span "Submitted" at bounding box center [506, 108] width 56 height 12
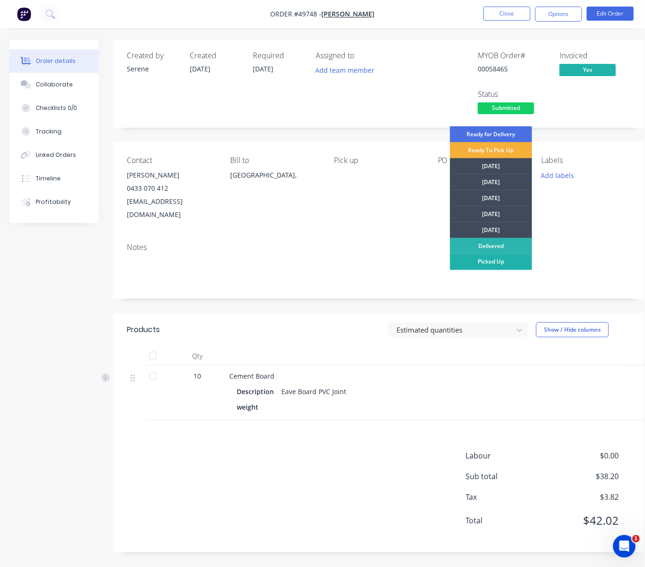
click at [490, 262] on div "Picked Up" at bounding box center [491, 262] width 82 height 16
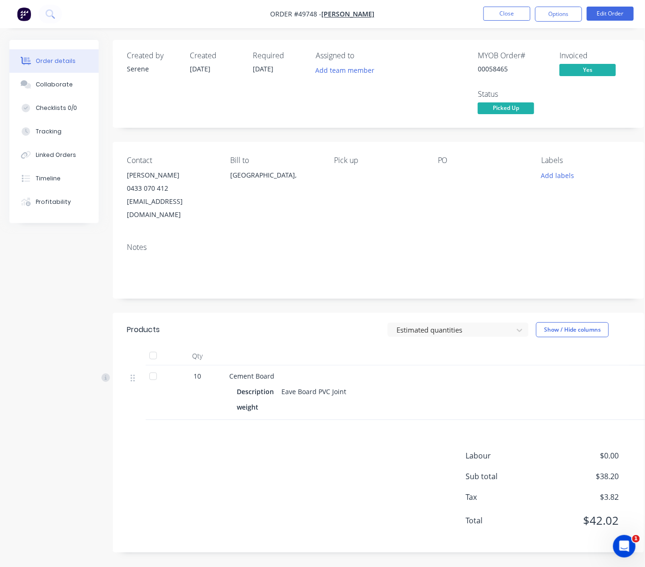
click at [278, 342] on header "Products Estimated quantities Show / Hide columns" at bounding box center [378, 330] width 531 height 34
click at [499, 17] on button "Close" at bounding box center [506, 14] width 47 height 14
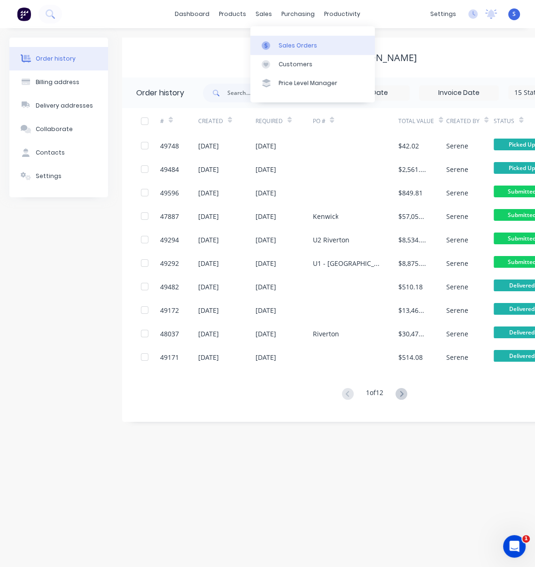
click at [278, 41] on link "Sales Orders" at bounding box center [312, 45] width 124 height 19
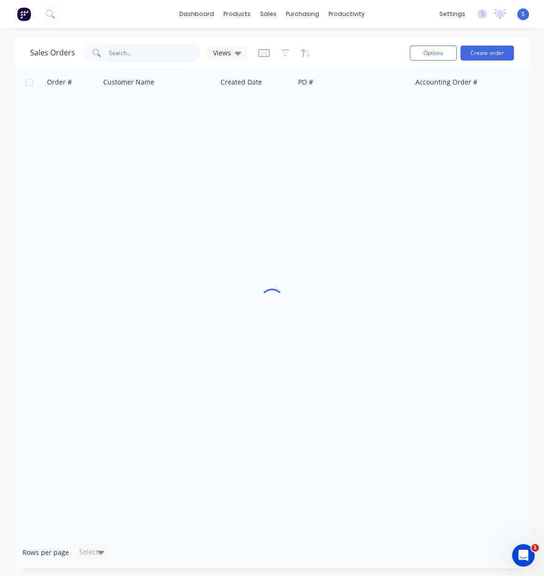
click at [112, 52] on input "text" at bounding box center [155, 53] width 92 height 19
type input "49466"
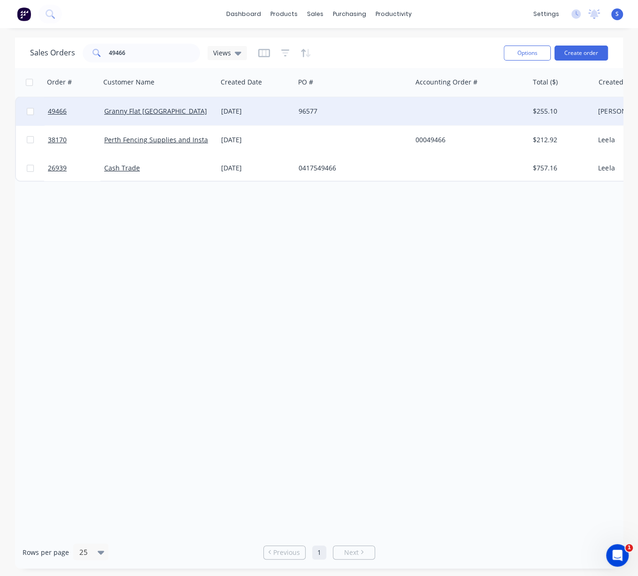
click at [240, 110] on div "[DATE]" at bounding box center [256, 111] width 70 height 9
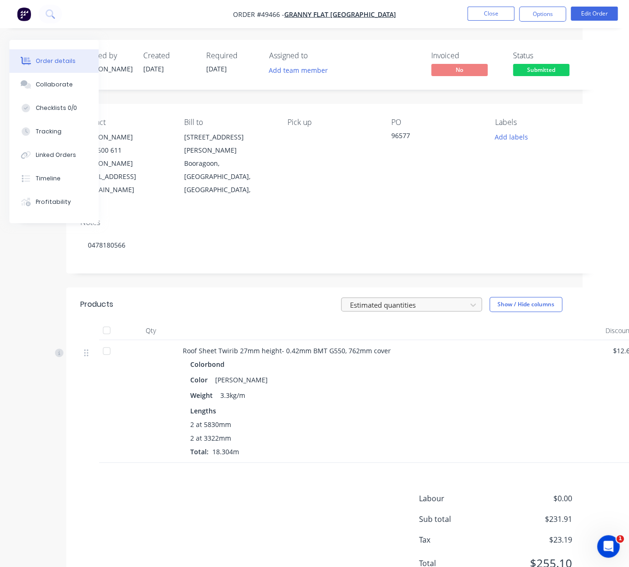
scroll to position [0, 99]
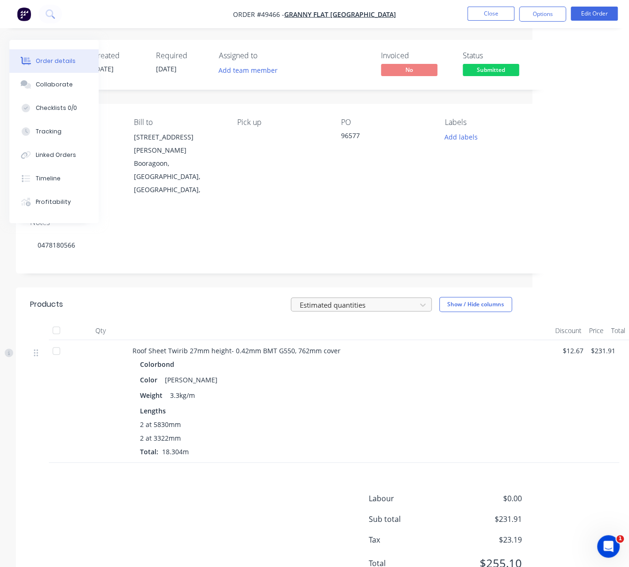
drag, startPoint x: 278, startPoint y: 298, endPoint x: 377, endPoint y: 292, distance: 98.9
drag, startPoint x: 137, startPoint y: 285, endPoint x: 209, endPoint y: 286, distance: 71.9
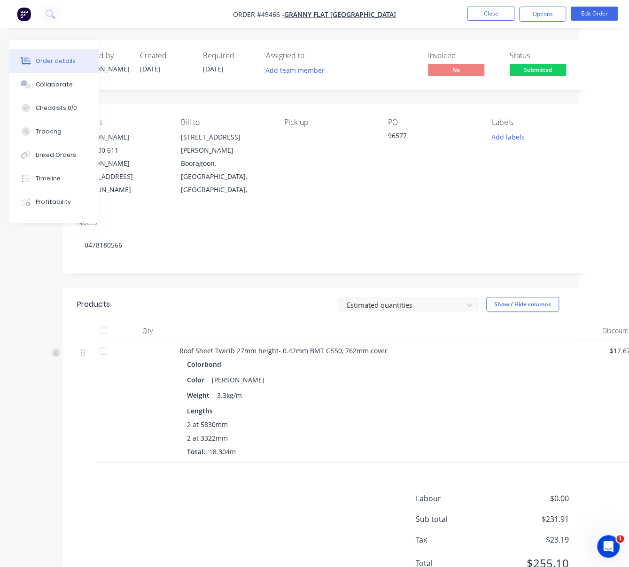
scroll to position [0, 0]
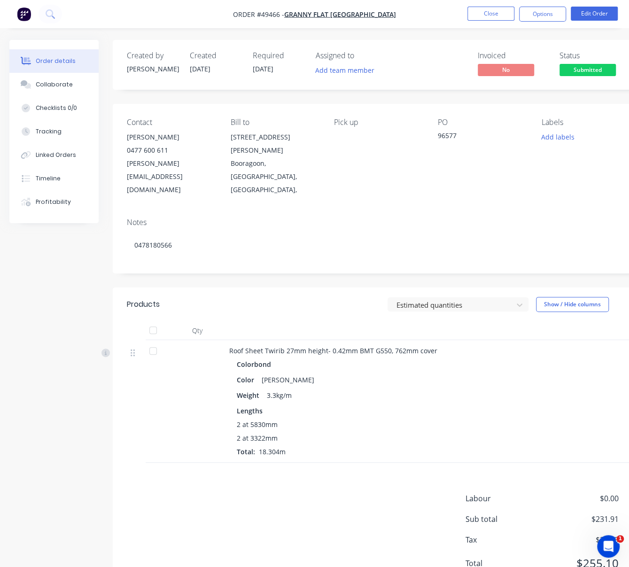
drag, startPoint x: 227, startPoint y: 289, endPoint x: 125, endPoint y: 287, distance: 101.5
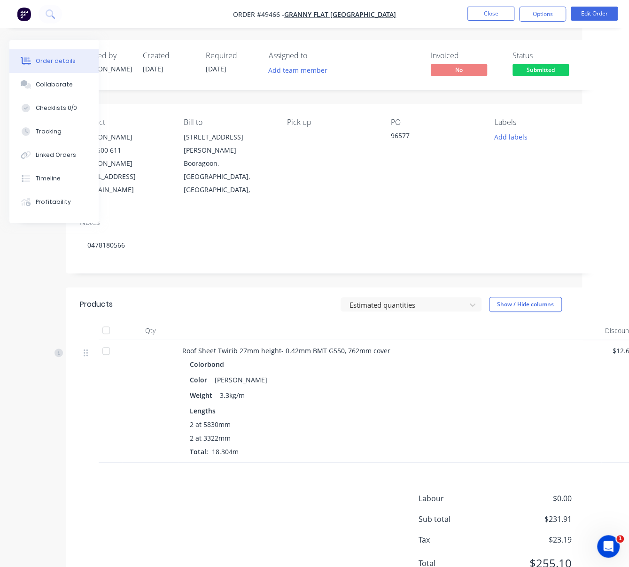
drag, startPoint x: 233, startPoint y: 267, endPoint x: 371, endPoint y: 270, distance: 138.1
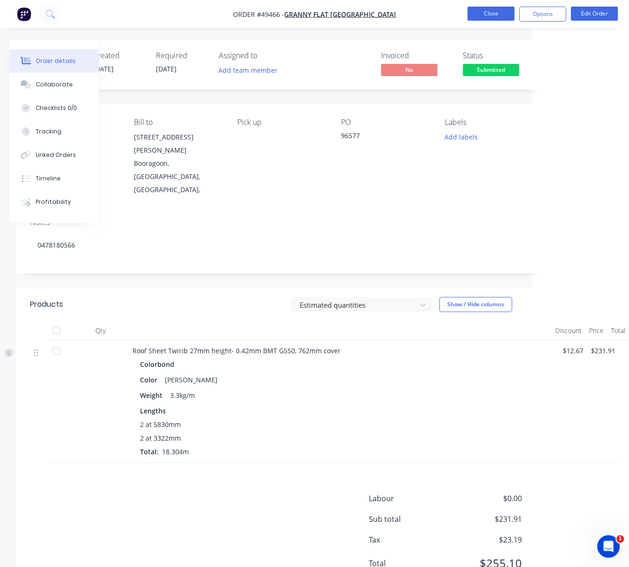
click at [490, 12] on button "Close" at bounding box center [490, 14] width 47 height 14
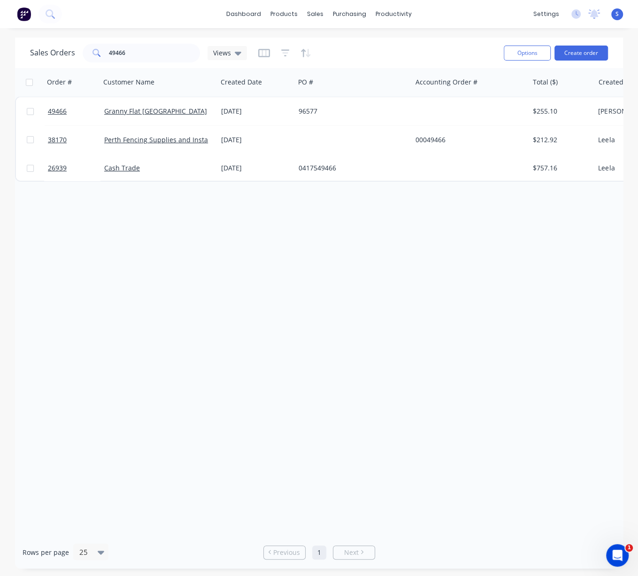
click at [275, 271] on div "Order # Customer Name Created Date PO # Accounting Order # Total ($) Created By…" at bounding box center [319, 302] width 608 height 468
